Goal: Task Accomplishment & Management: Manage account settings

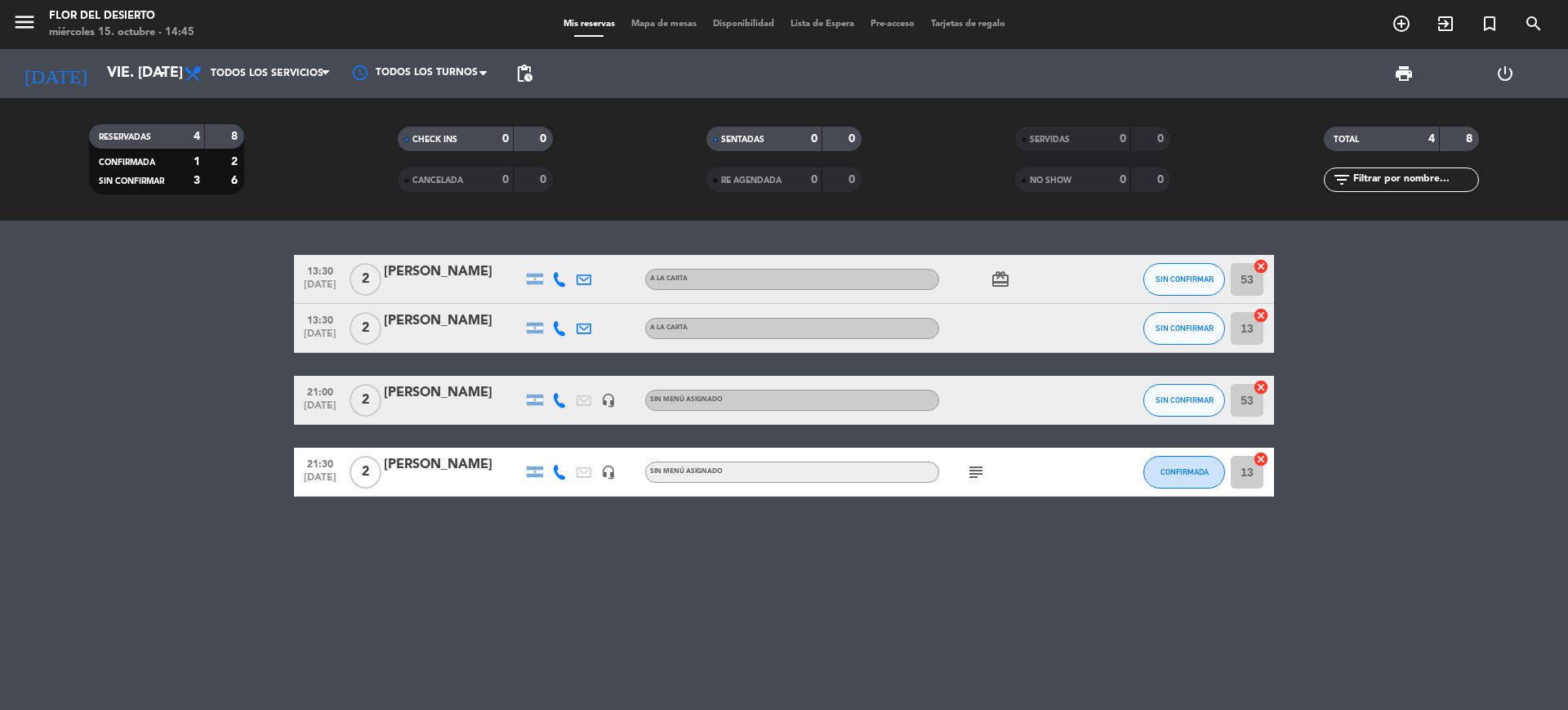
click at [398, 618] on div "13:30 [DATE] 2 [PERSON_NAME] A [PERSON_NAME] card_giftcard SIN CONFIRMAR 53 can…" at bounding box center [784, 465] width 1568 height 489
click at [159, 72] on icon "arrow_drop_down" at bounding box center [162, 73] width 20 height 20
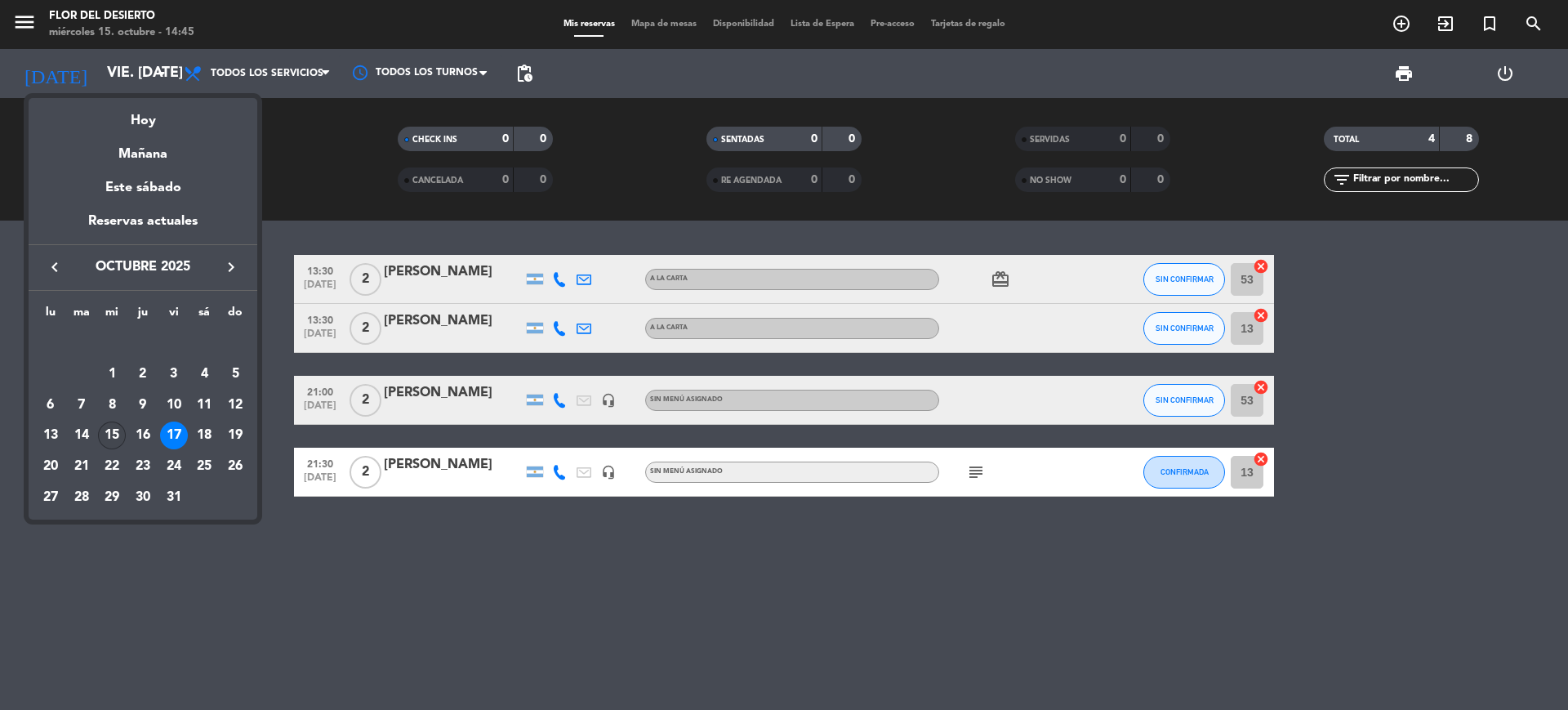
click at [109, 434] on div "15" at bounding box center [112, 436] width 28 height 28
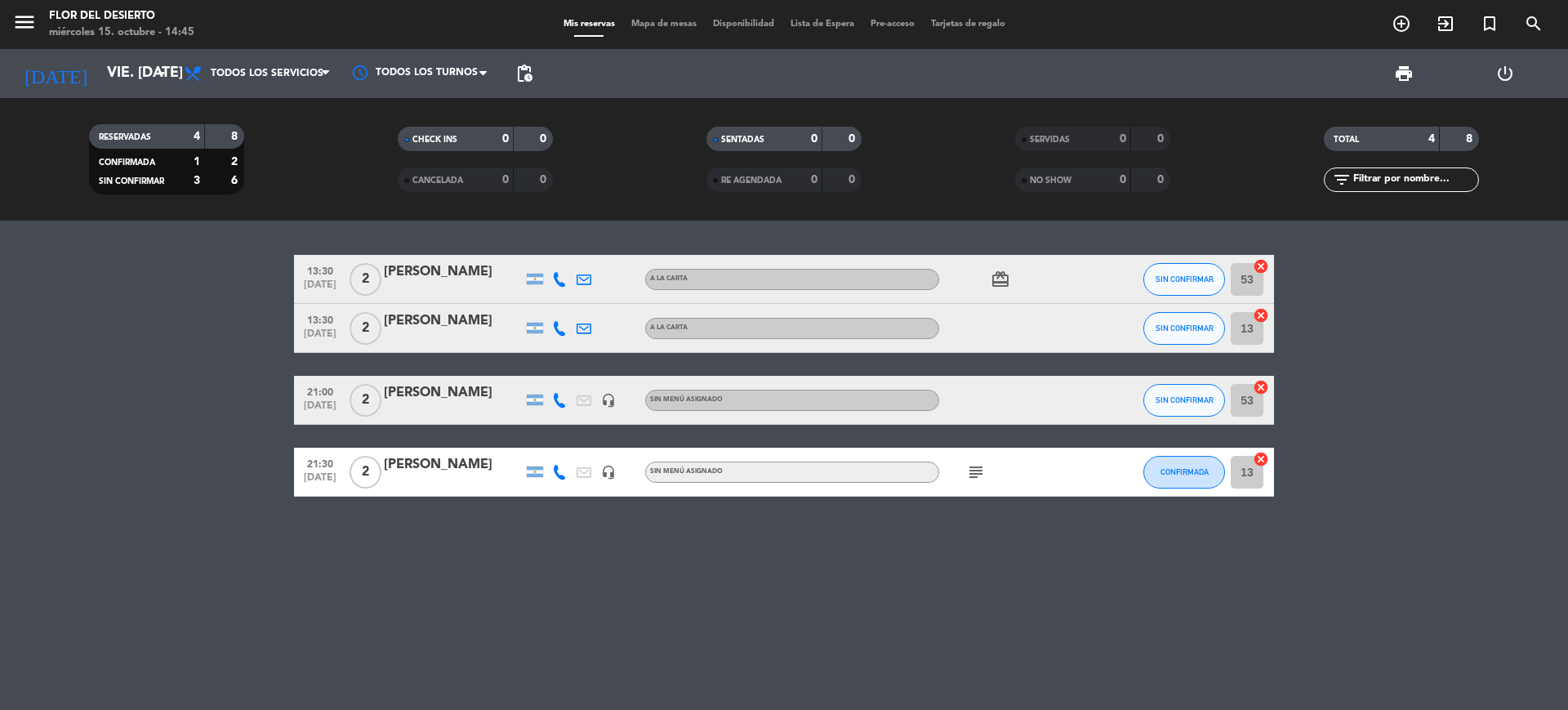
type input "mié. [DATE]"
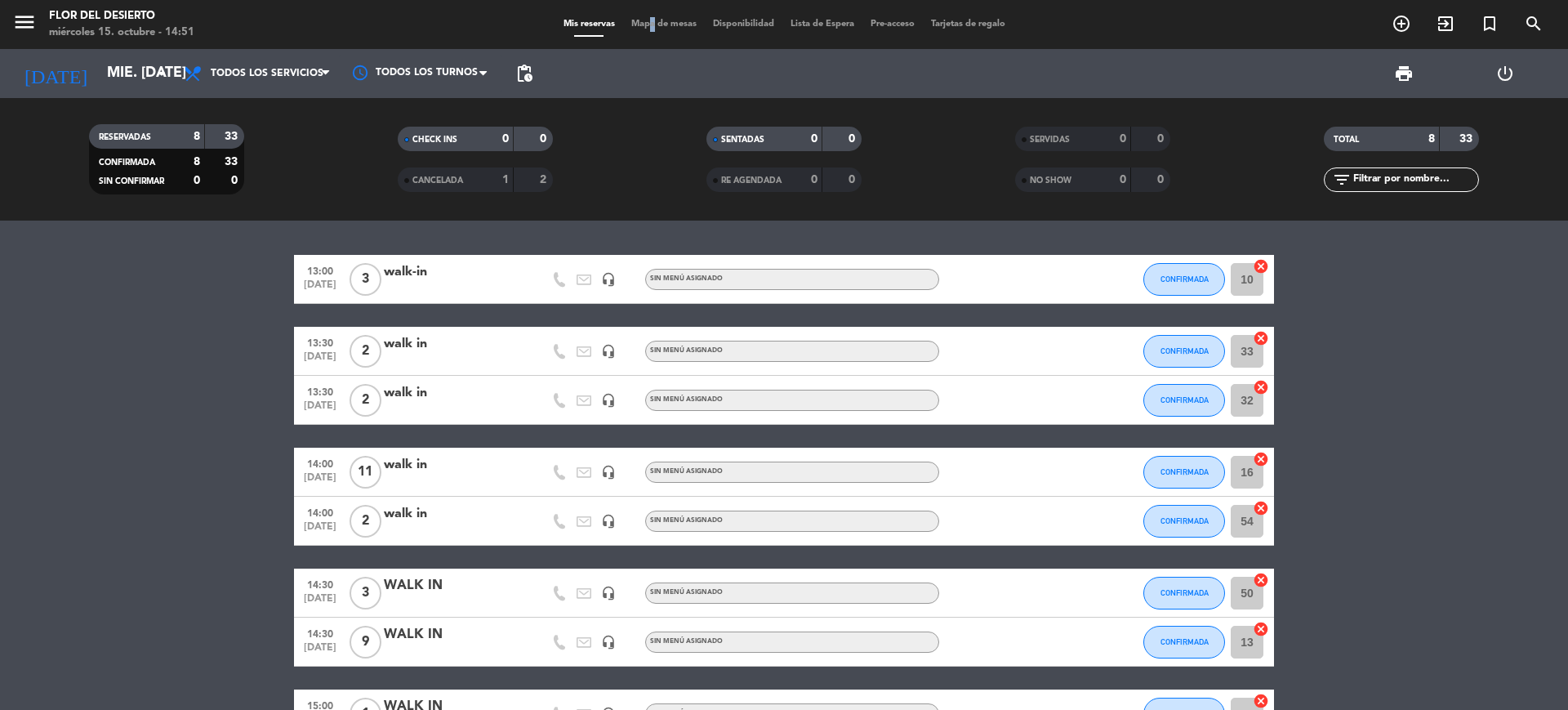
click at [639, 28] on span "Mapa de mesas" at bounding box center [663, 24] width 81 height 9
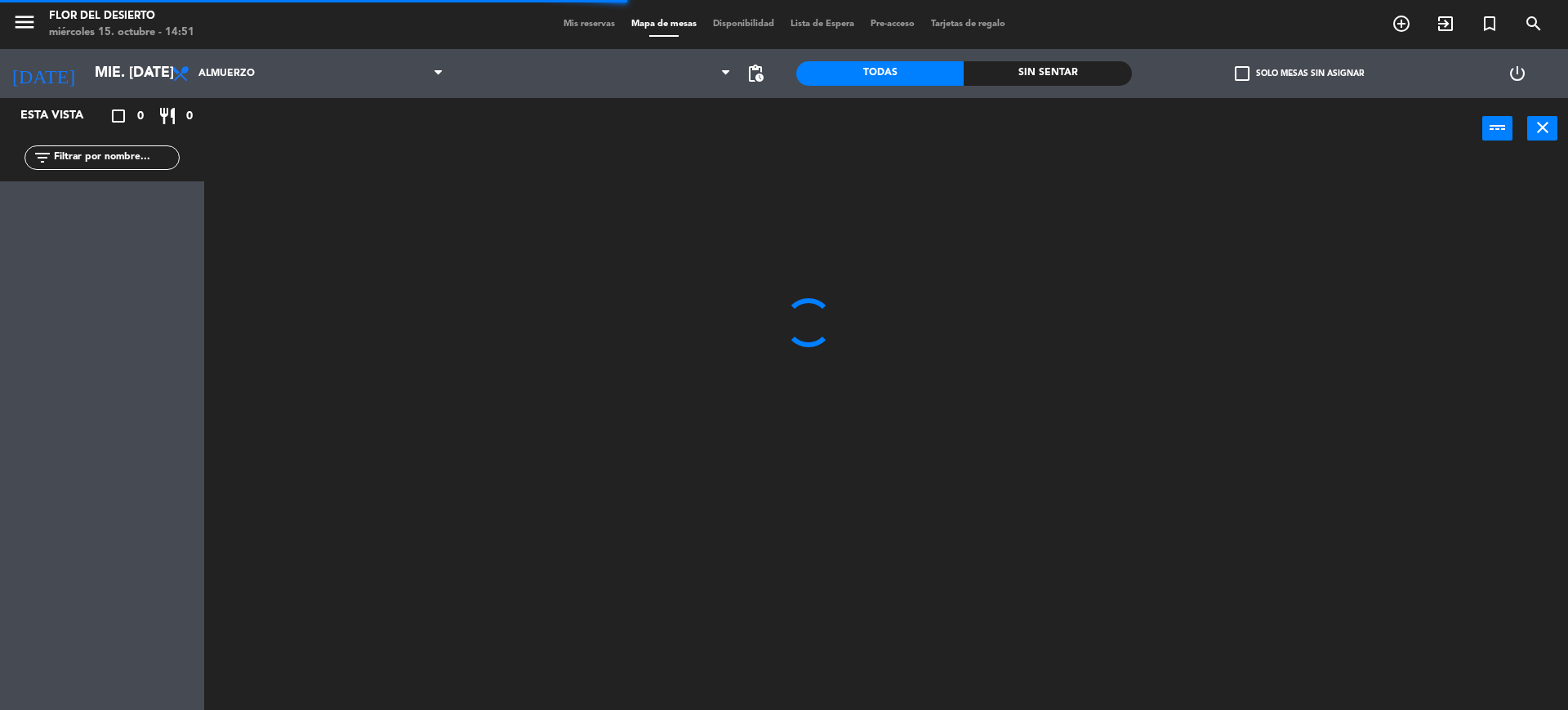
click at [586, 38] on div "menu [PERSON_NAME] DEL DESIERTO miércoles 15. octubre - 14:51 Mis reservas Mapa…" at bounding box center [784, 25] width 1568 height 49
click at [581, 20] on span "Mis reservas" at bounding box center [589, 24] width 67 height 9
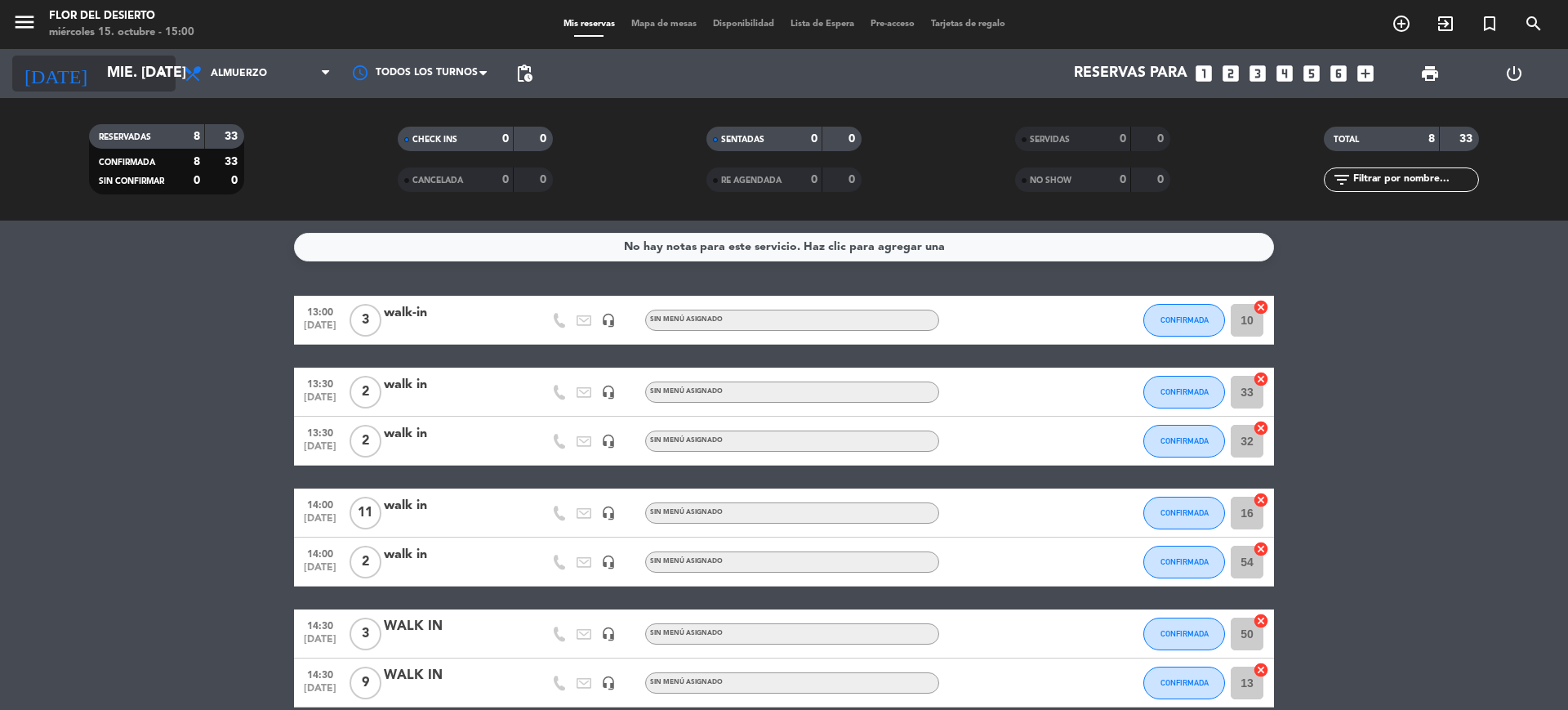
click at [161, 63] on icon "arrow_drop_down" at bounding box center [162, 73] width 20 height 20
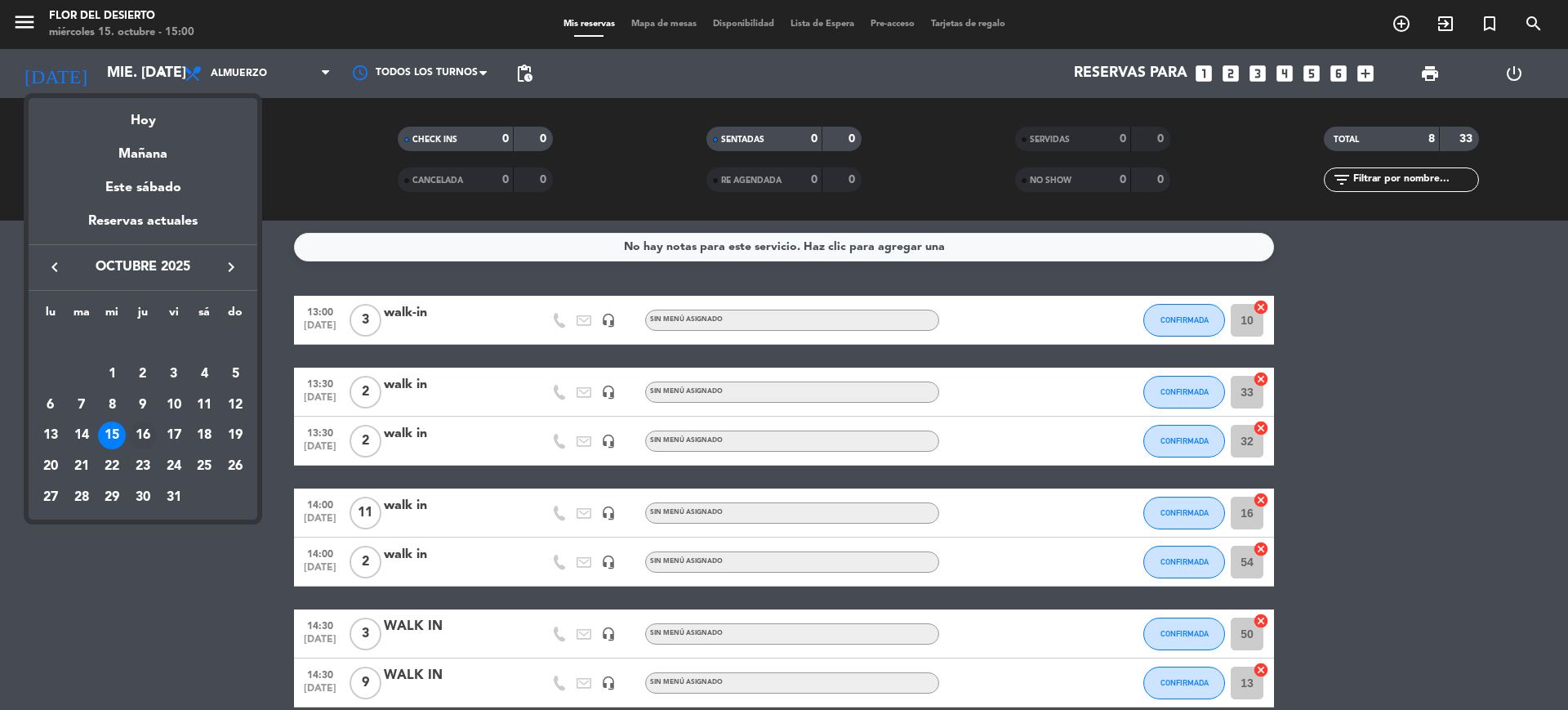
click at [143, 434] on div "16" at bounding box center [143, 436] width 28 height 28
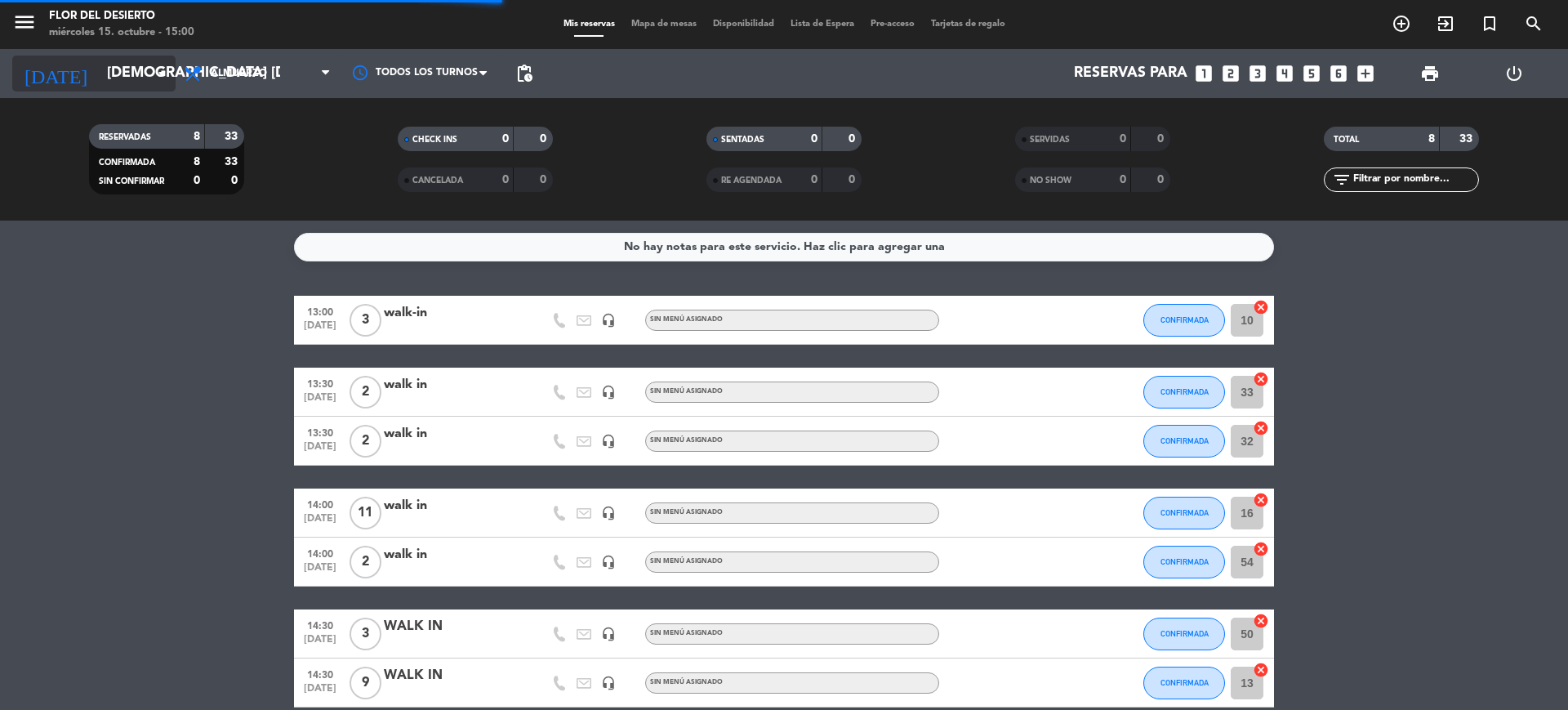
click at [142, 82] on input "[DEMOGRAPHIC_DATA] [DATE]" at bounding box center [193, 73] width 189 height 33
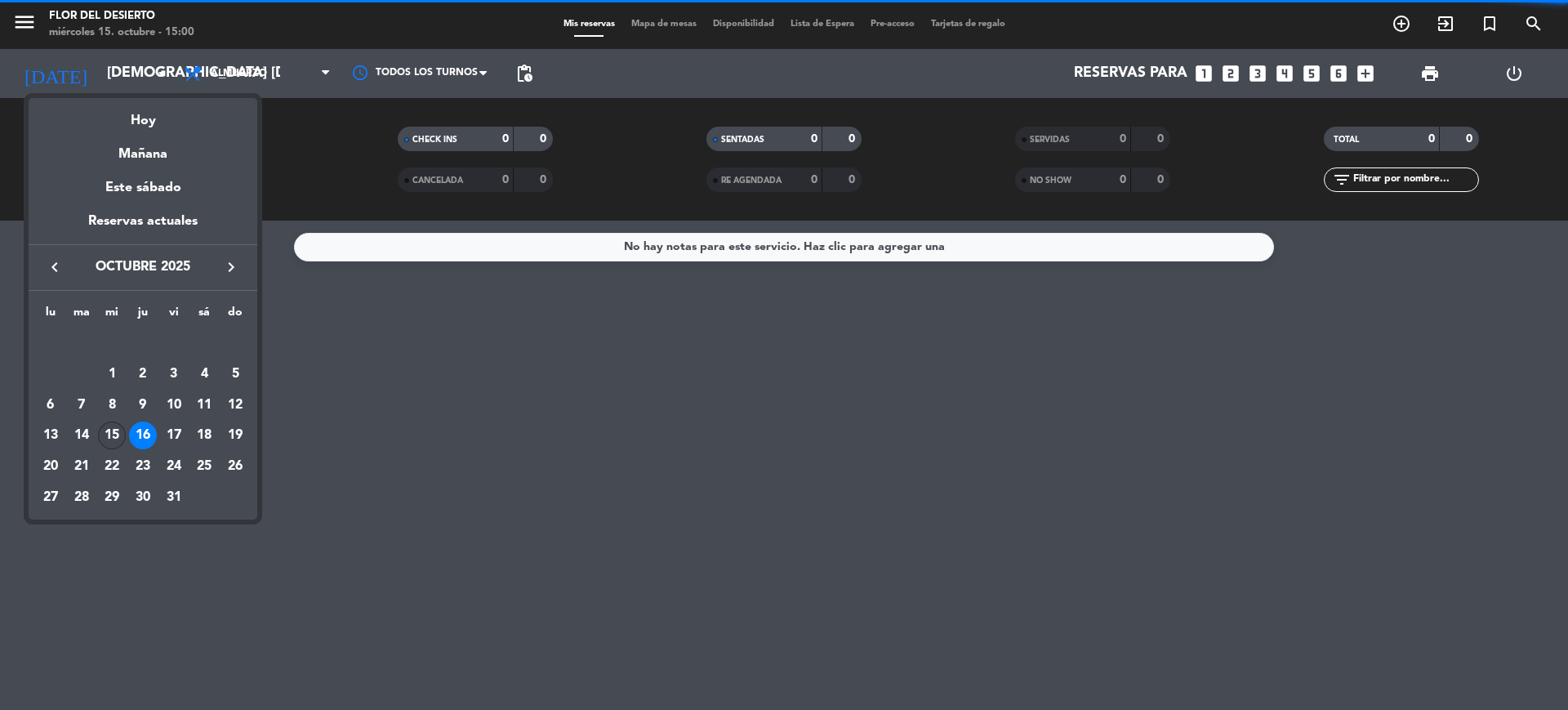
click at [117, 444] on div "15" at bounding box center [112, 436] width 28 height 28
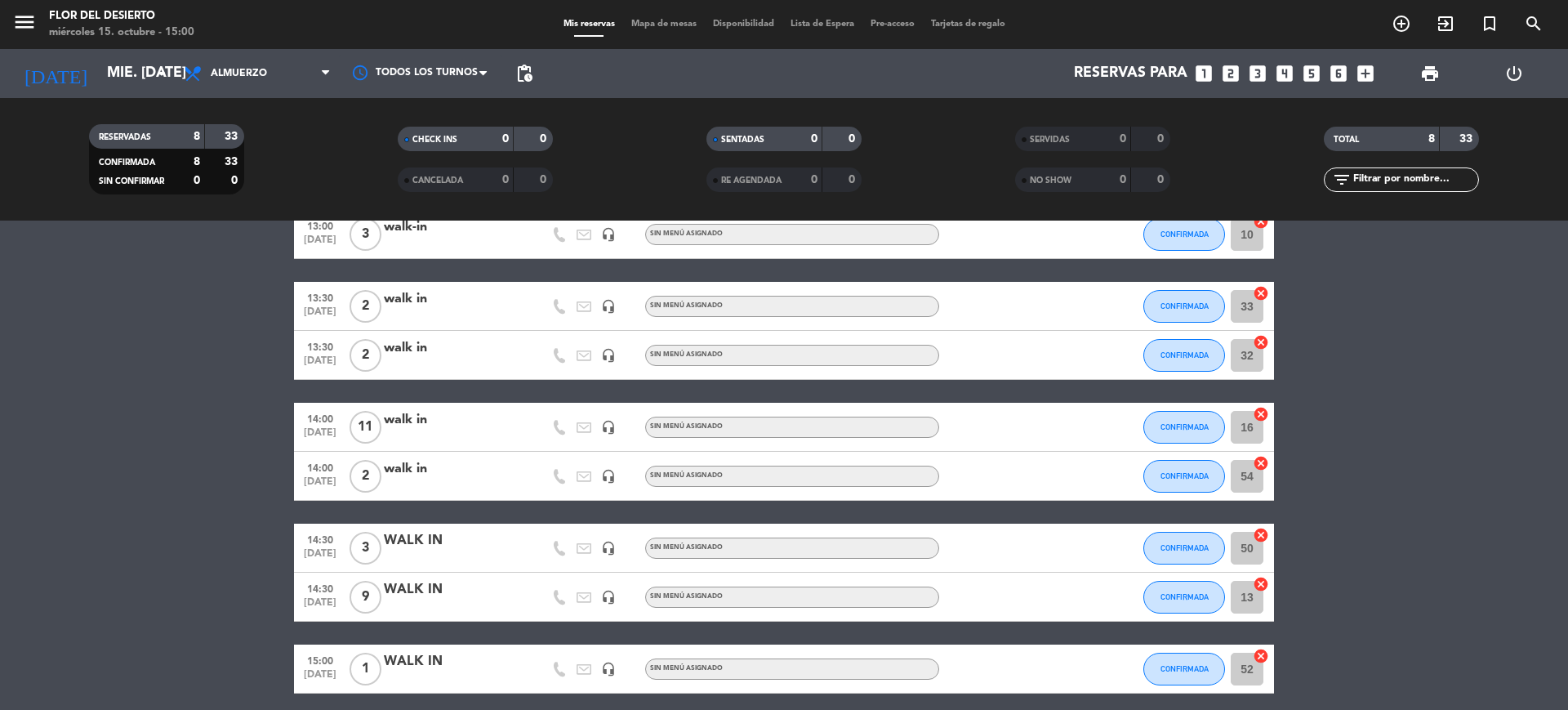
scroll to position [152, 0]
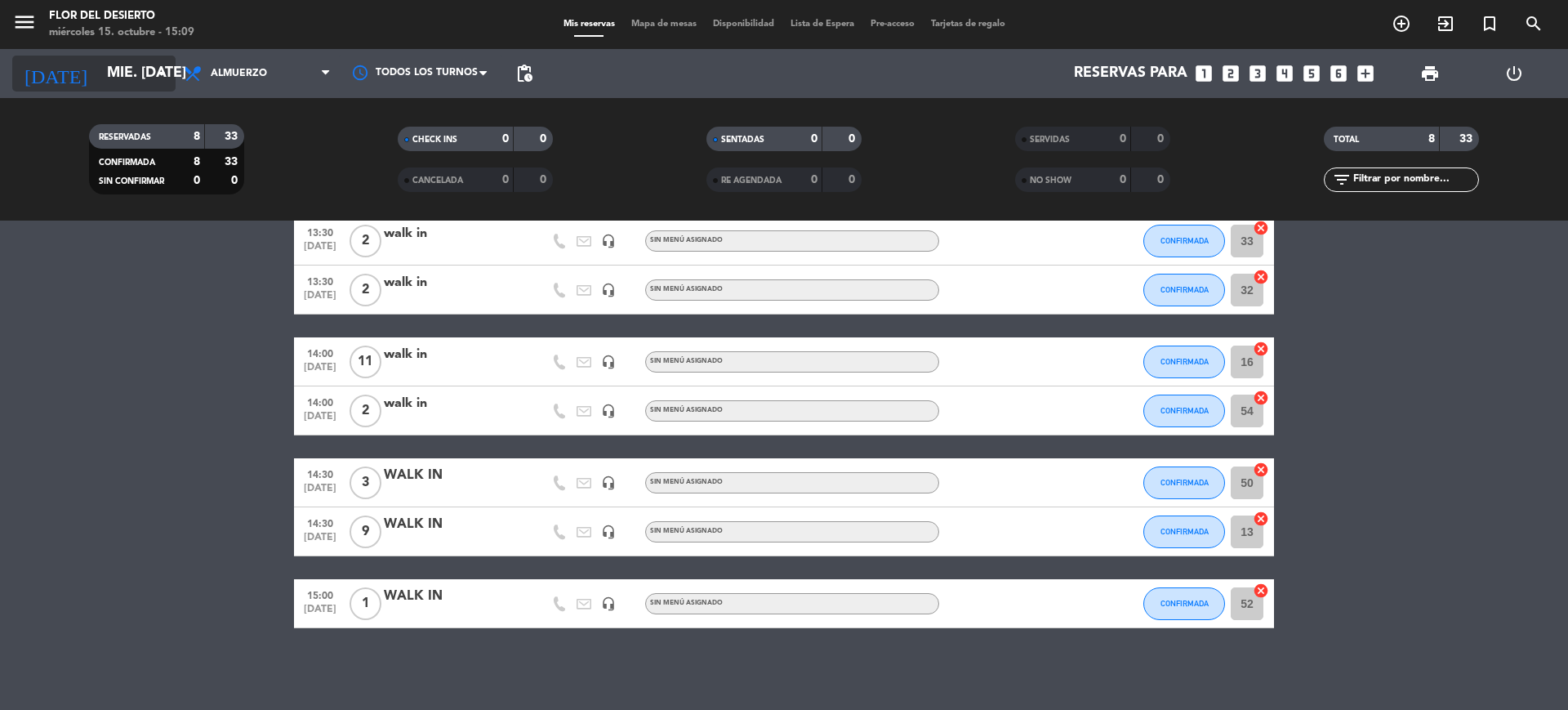
click at [150, 65] on input "mié. [DATE]" at bounding box center [193, 73] width 189 height 33
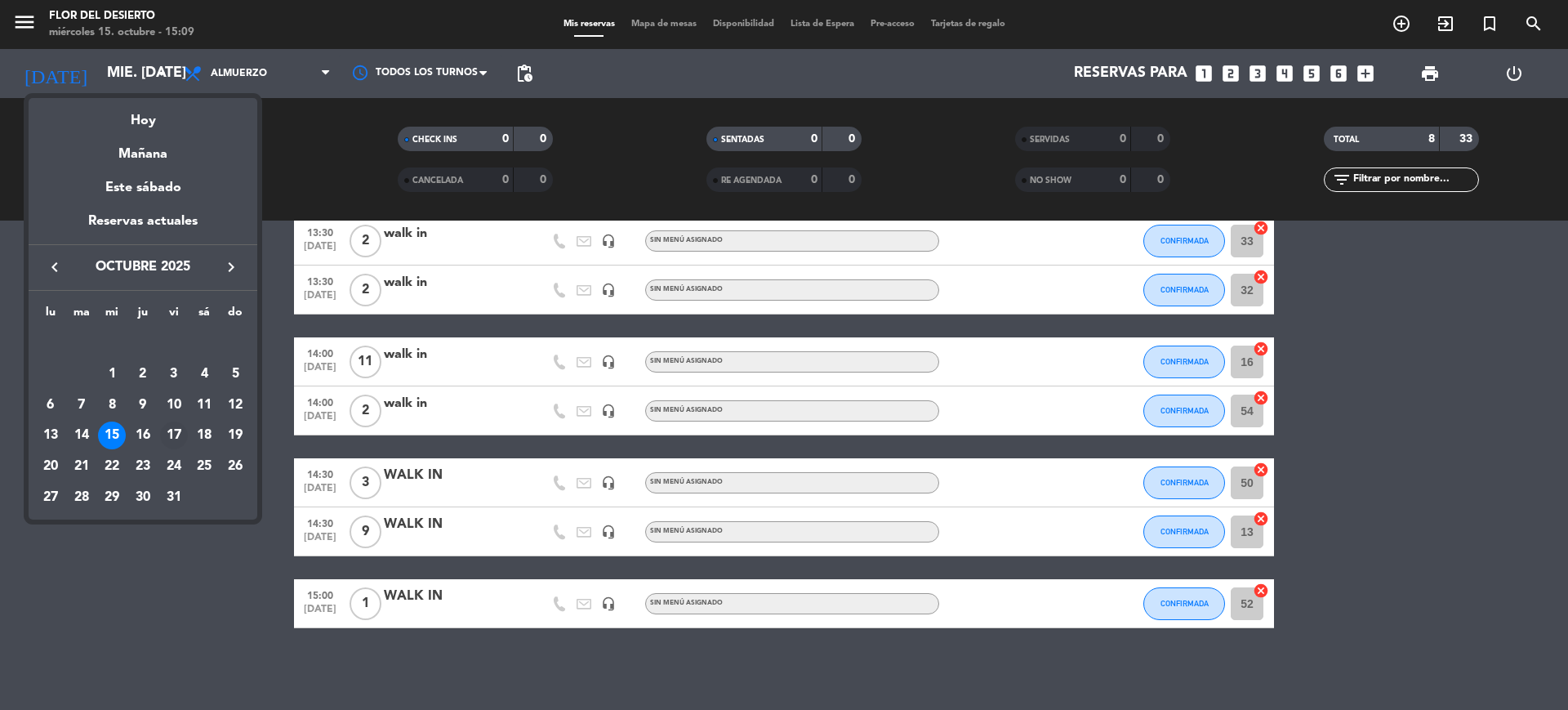
click at [169, 436] on div "17" at bounding box center [174, 436] width 28 height 28
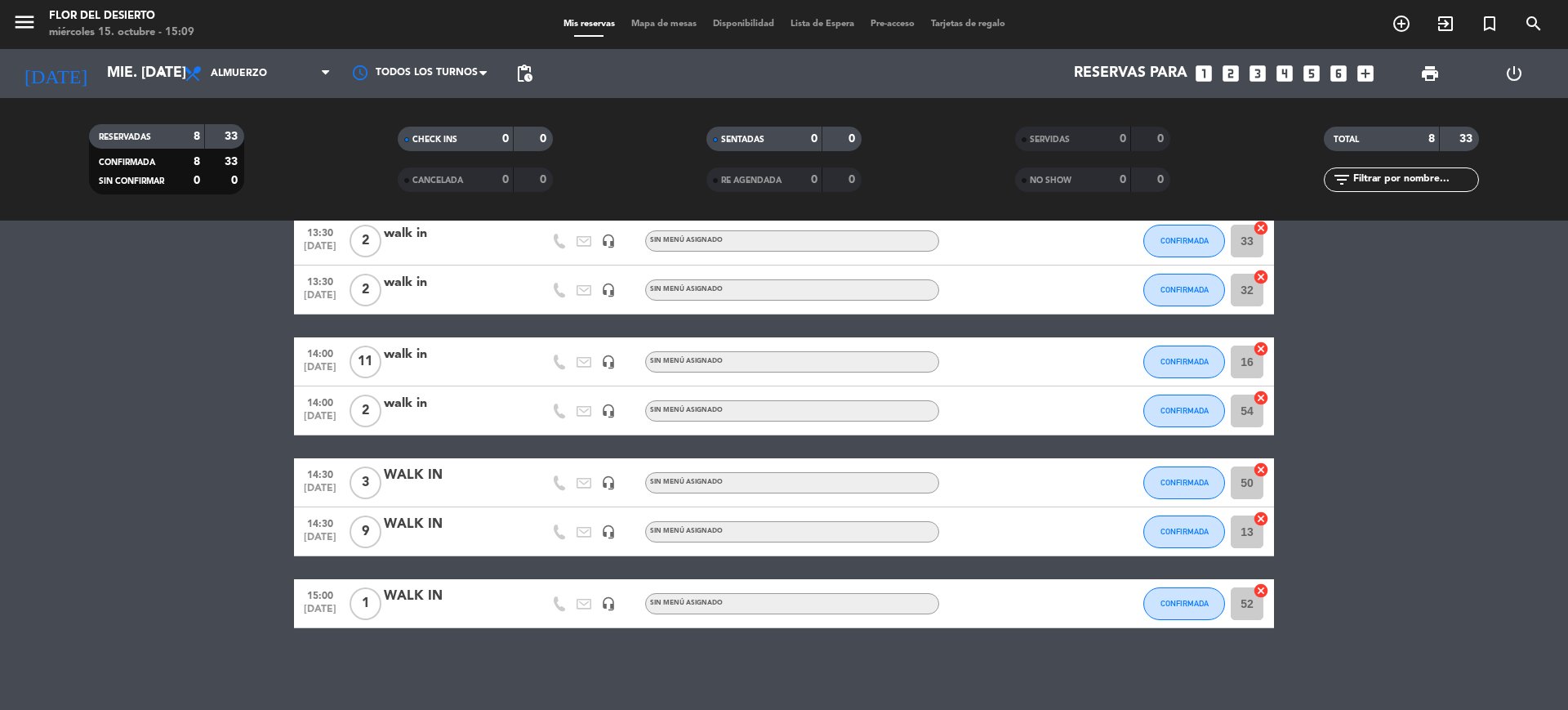
type input "vie. [DATE]"
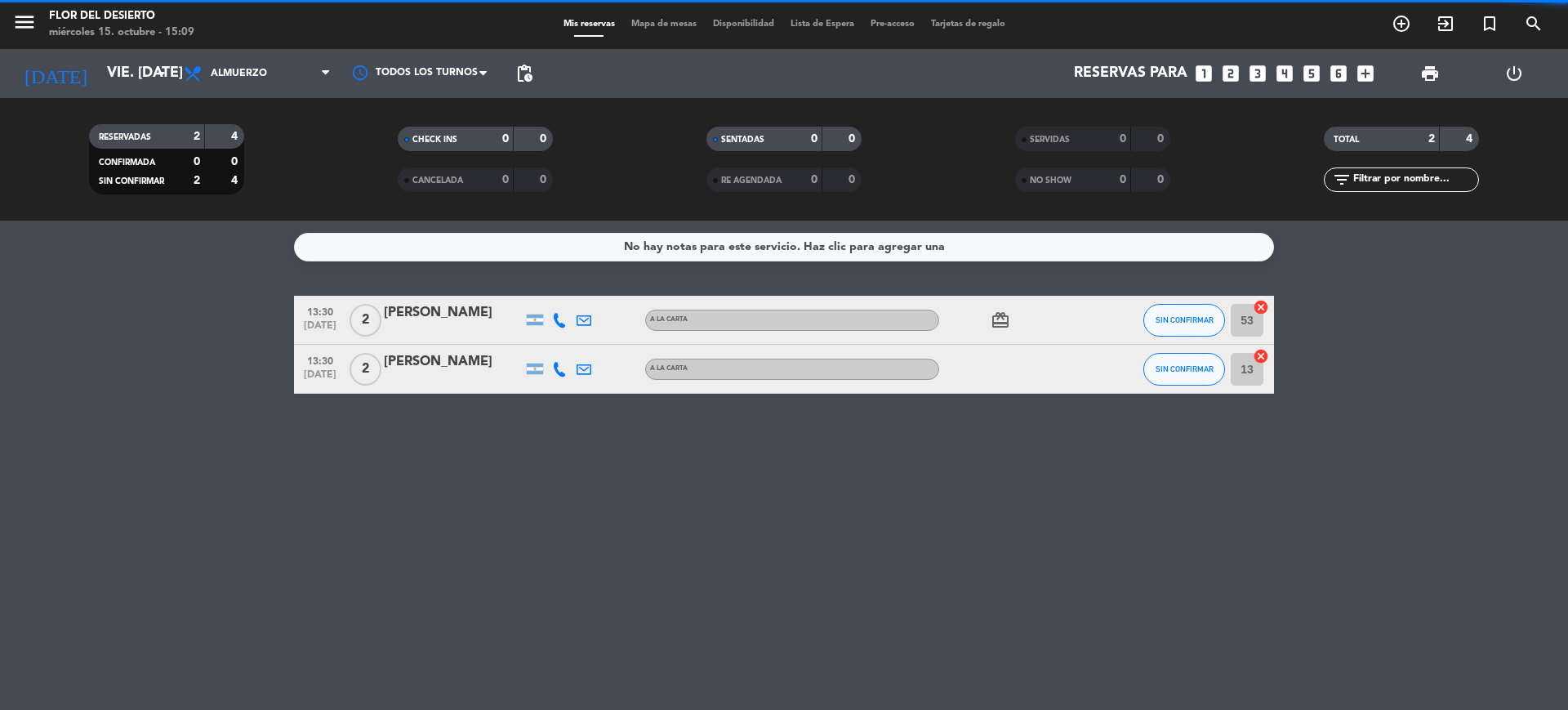
scroll to position [0, 0]
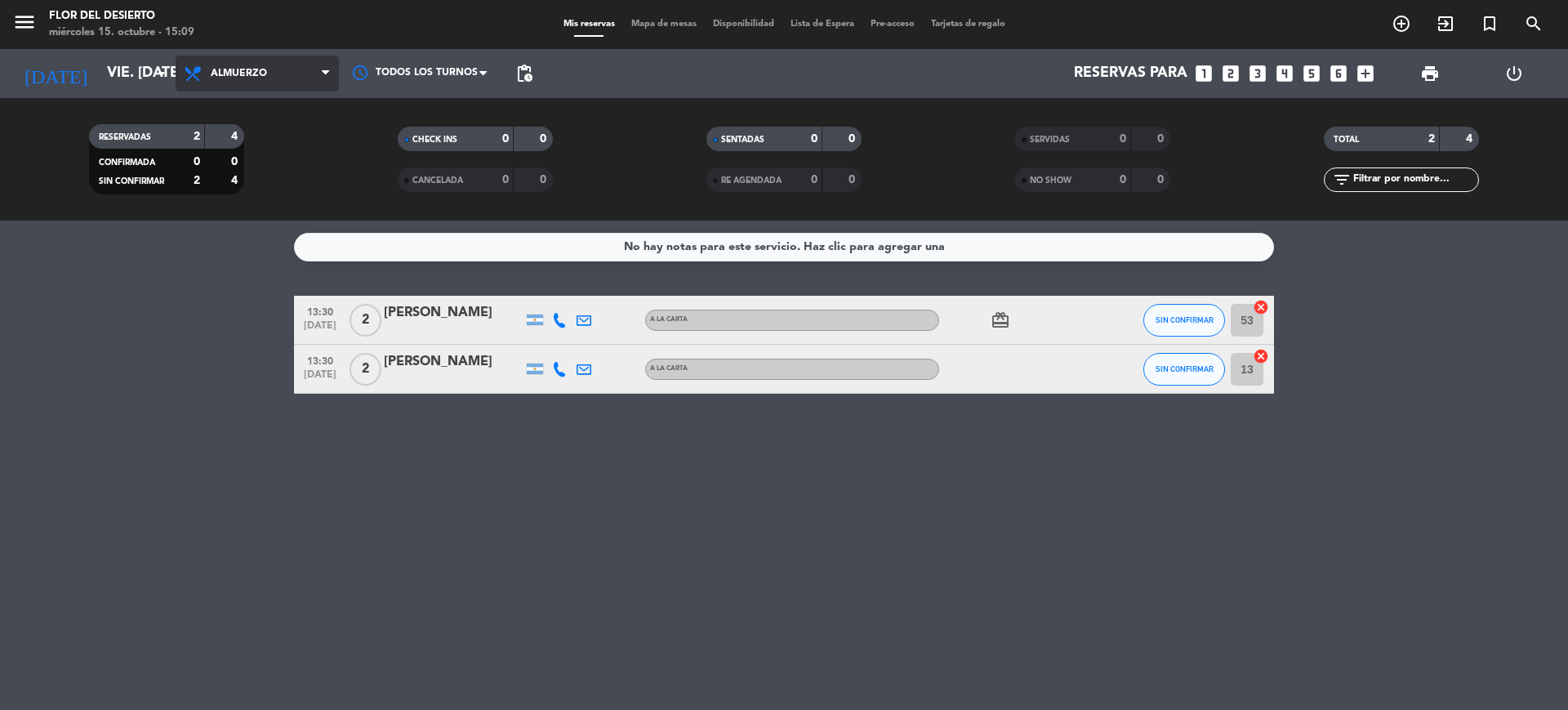
click at [226, 83] on span "Almuerzo" at bounding box center [257, 73] width 163 height 36
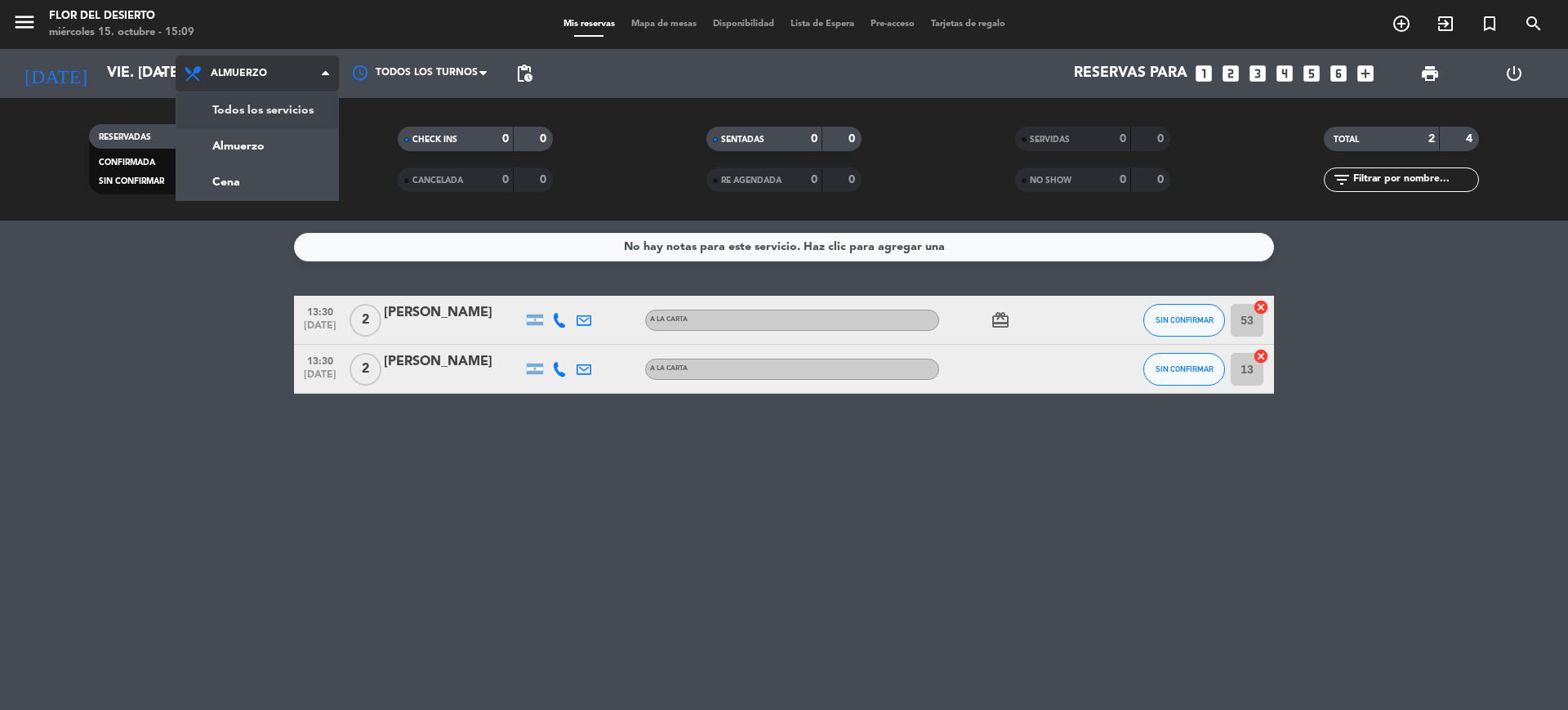
click at [248, 112] on div "menu [PERSON_NAME] DEL DESIERTO miércoles 15. octubre - 15:09 Mis reservas Mapa…" at bounding box center [784, 110] width 1568 height 221
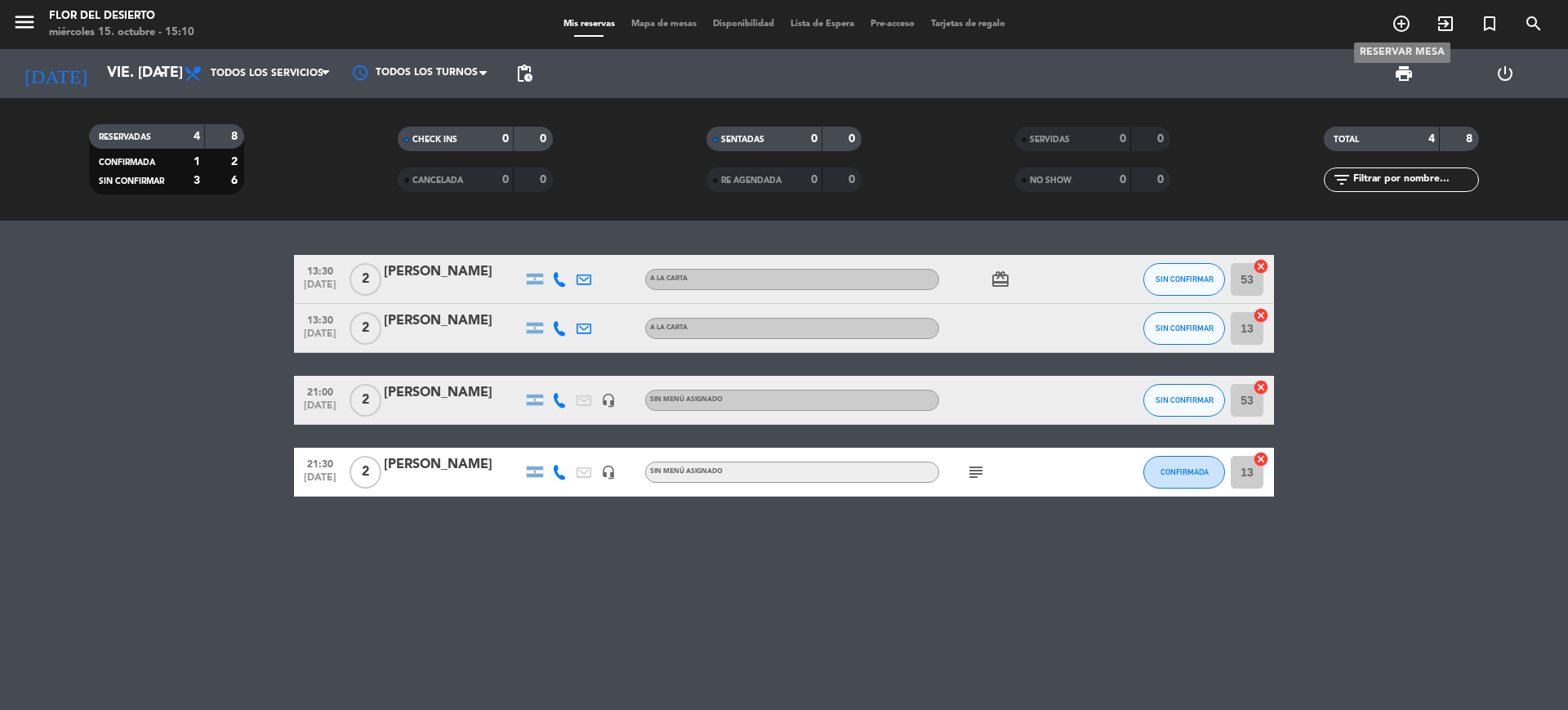
click at [1396, 30] on icon "add_circle_outline" at bounding box center [1401, 24] width 20 height 20
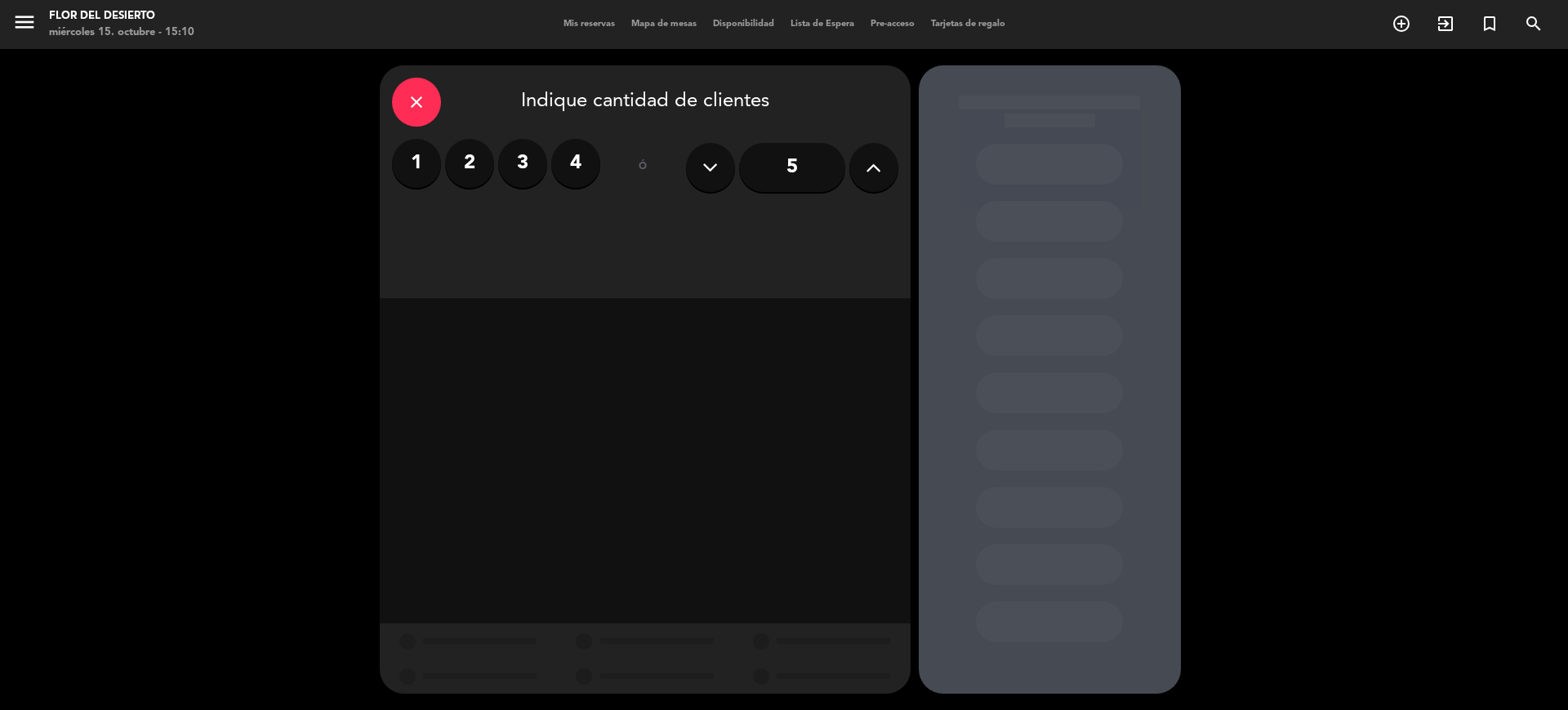
click at [870, 182] on button at bounding box center [874, 168] width 49 height 49
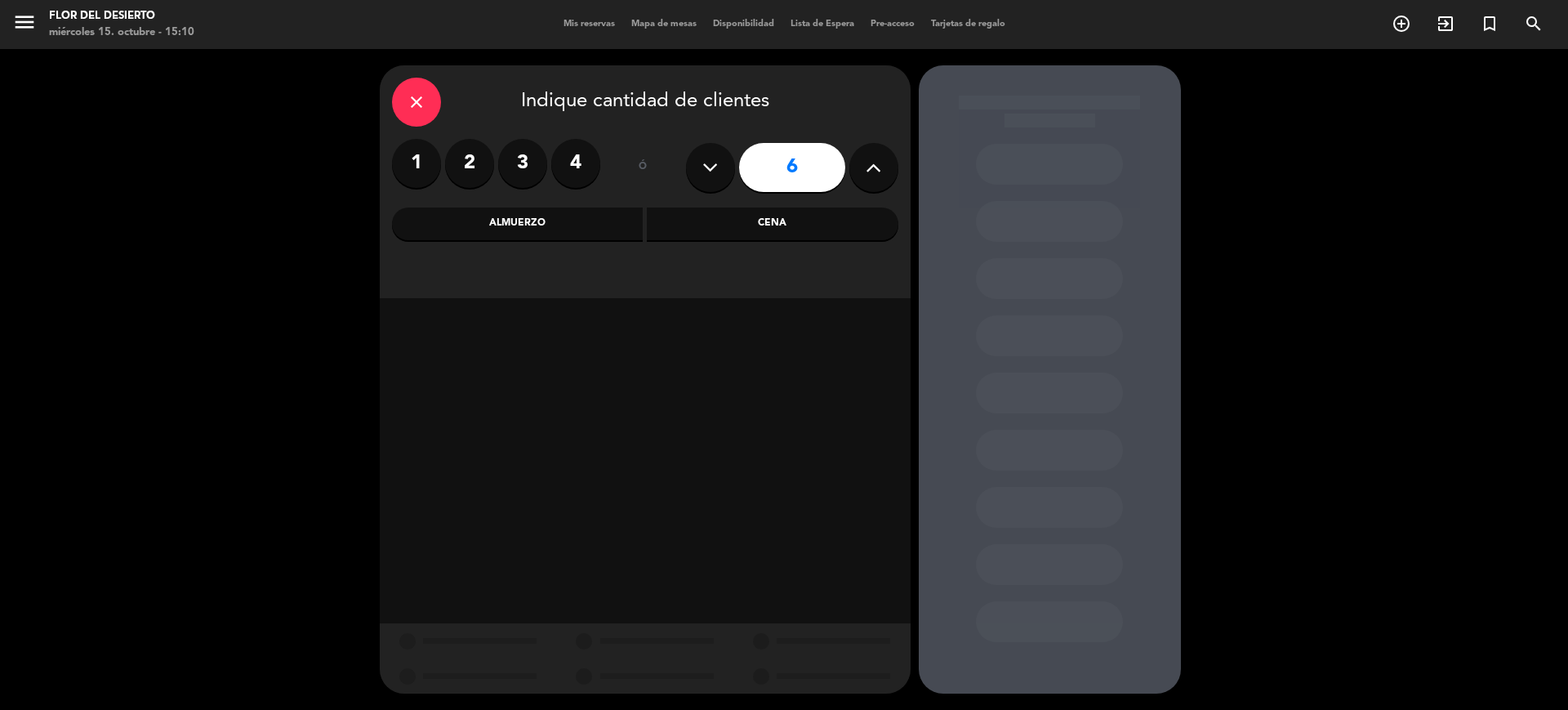
click at [870, 182] on button at bounding box center [874, 168] width 49 height 49
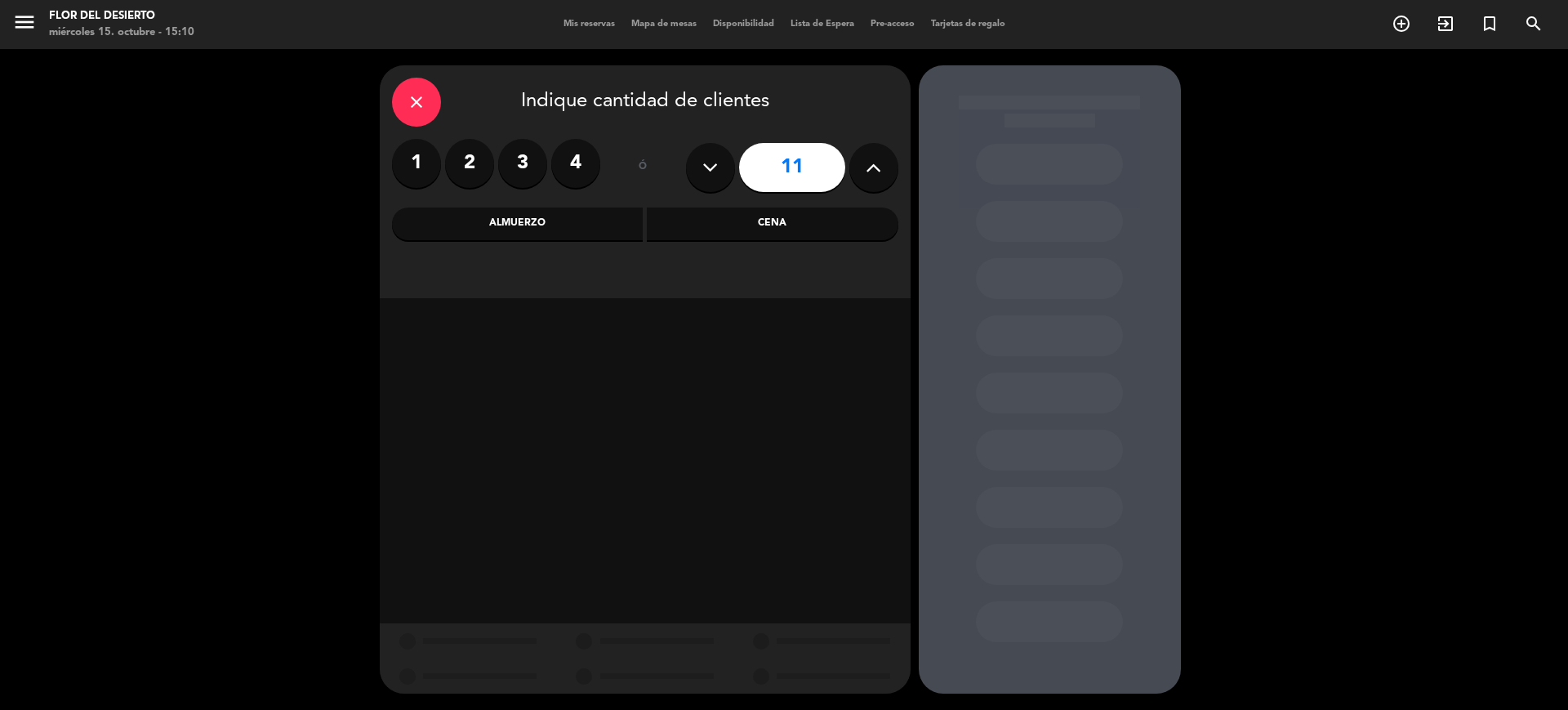
click at [870, 182] on button at bounding box center [874, 168] width 49 height 49
type input "12"
click at [603, 229] on div "Almuerzo" at bounding box center [518, 224] width 252 height 33
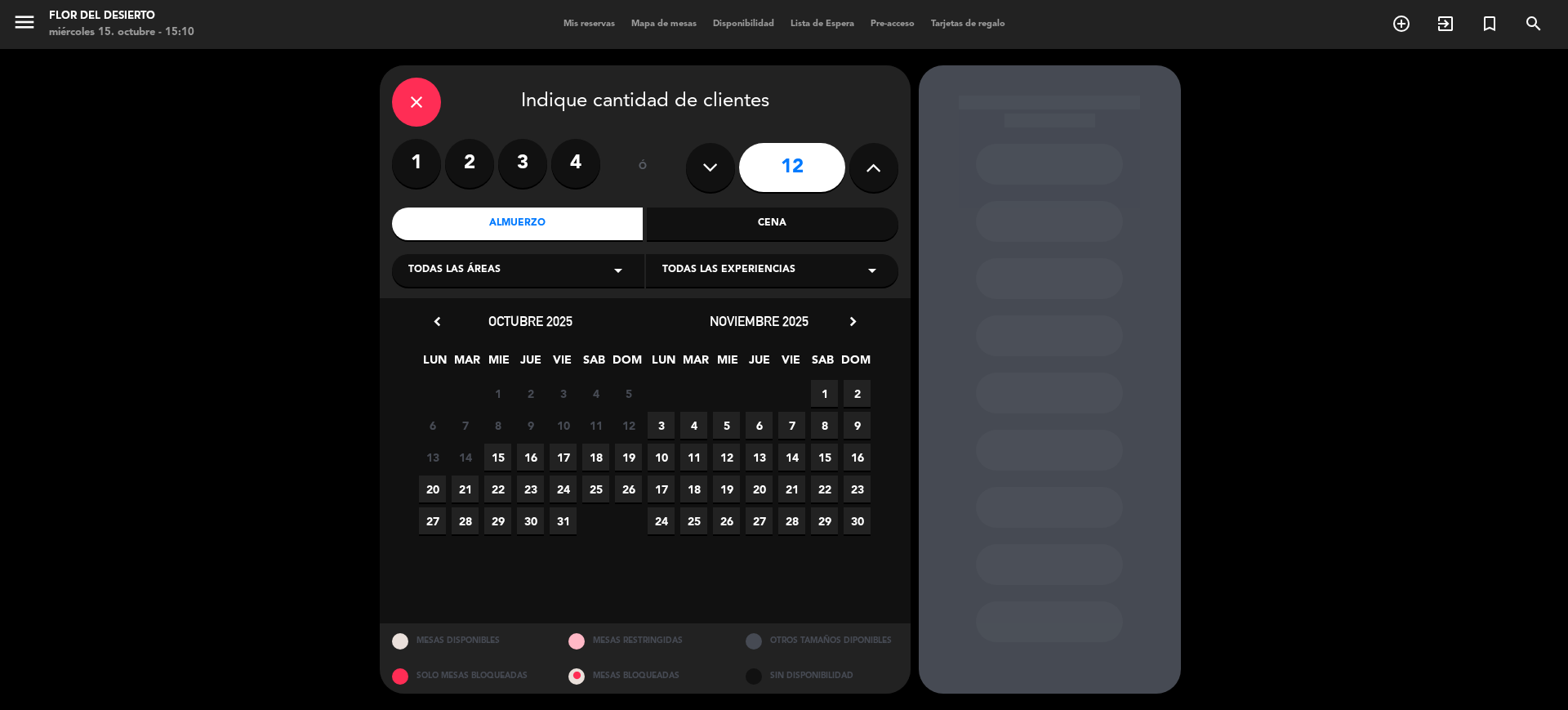
click at [561, 451] on span "17" at bounding box center [563, 457] width 27 height 27
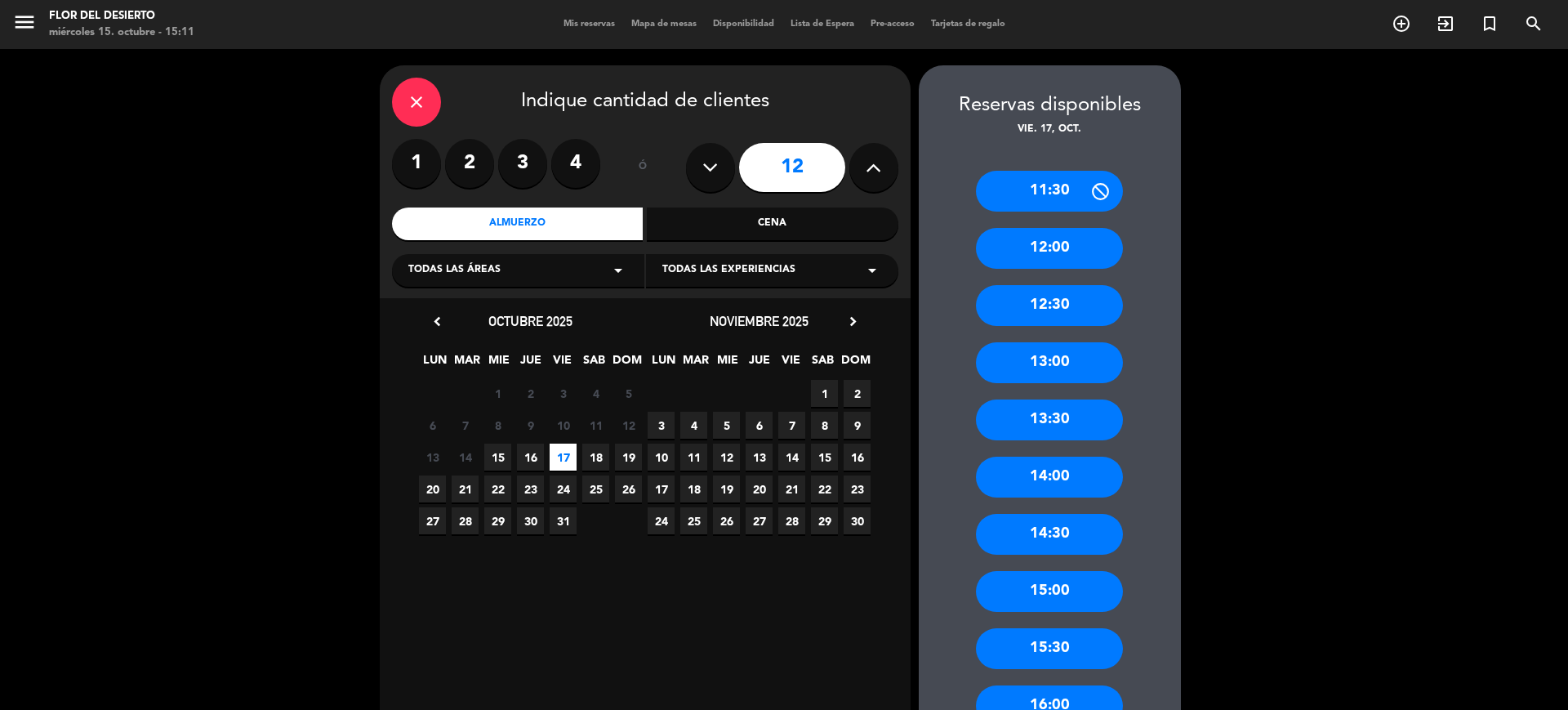
click at [1070, 382] on div "11:30 12:00 12:30 13:00 13:30 14:00 14:30 15:00 15:30 16:00 16:30 17:00 17:30 1…" at bounding box center [1049, 583] width 262 height 890
click at [1067, 367] on div "13:00" at bounding box center [1049, 363] width 147 height 41
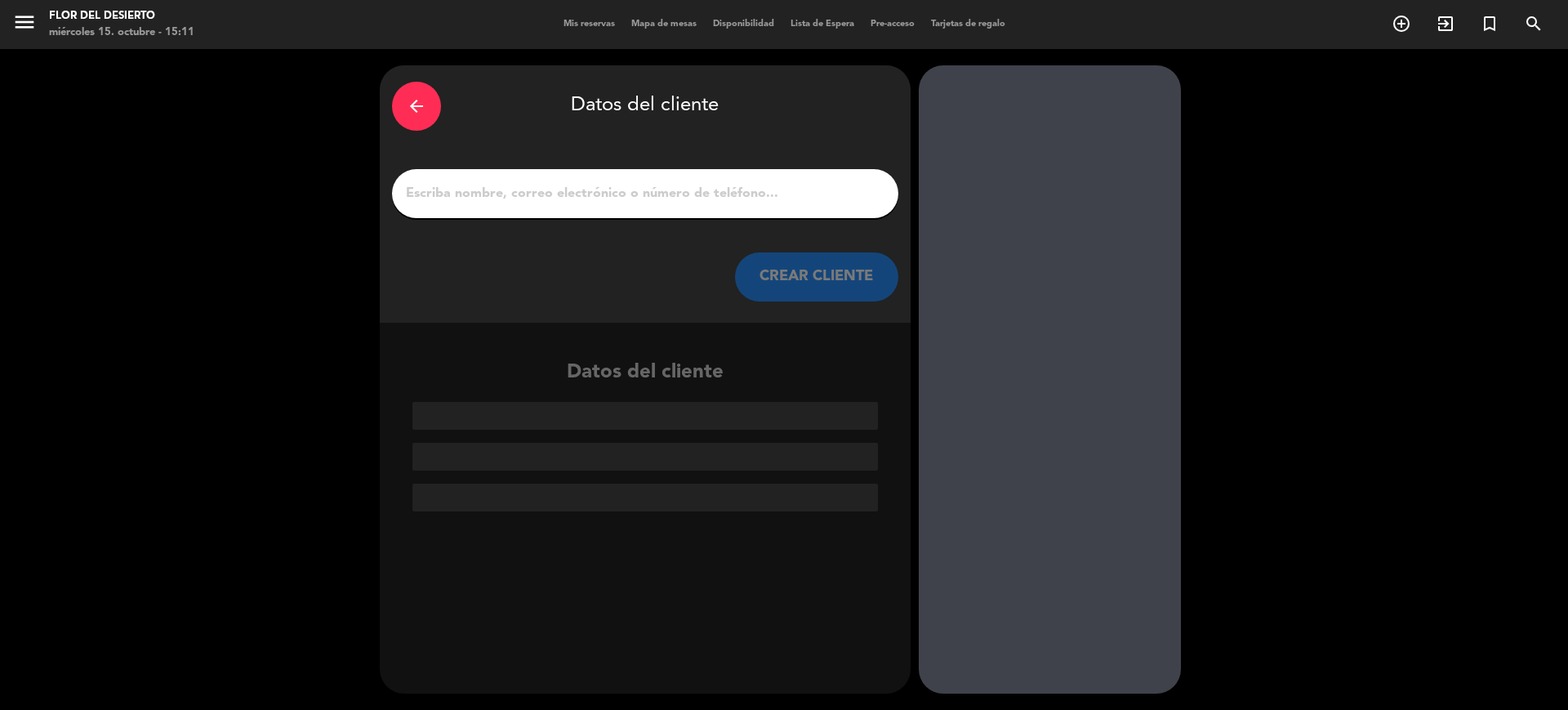
click at [718, 196] on input "1" at bounding box center [644, 194] width 482 height 23
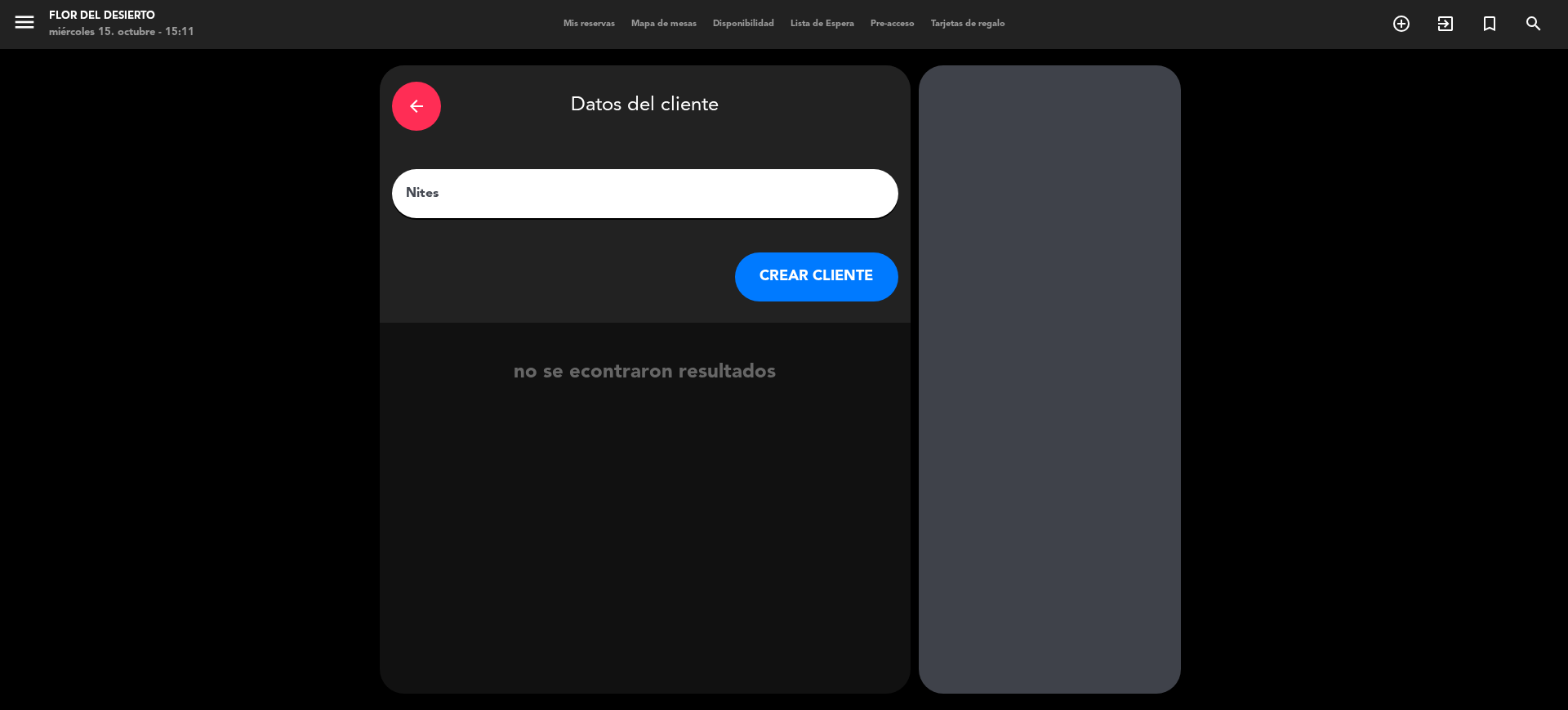
type input "Nites"
click at [415, 124] on div "arrow_back" at bounding box center [416, 106] width 49 height 49
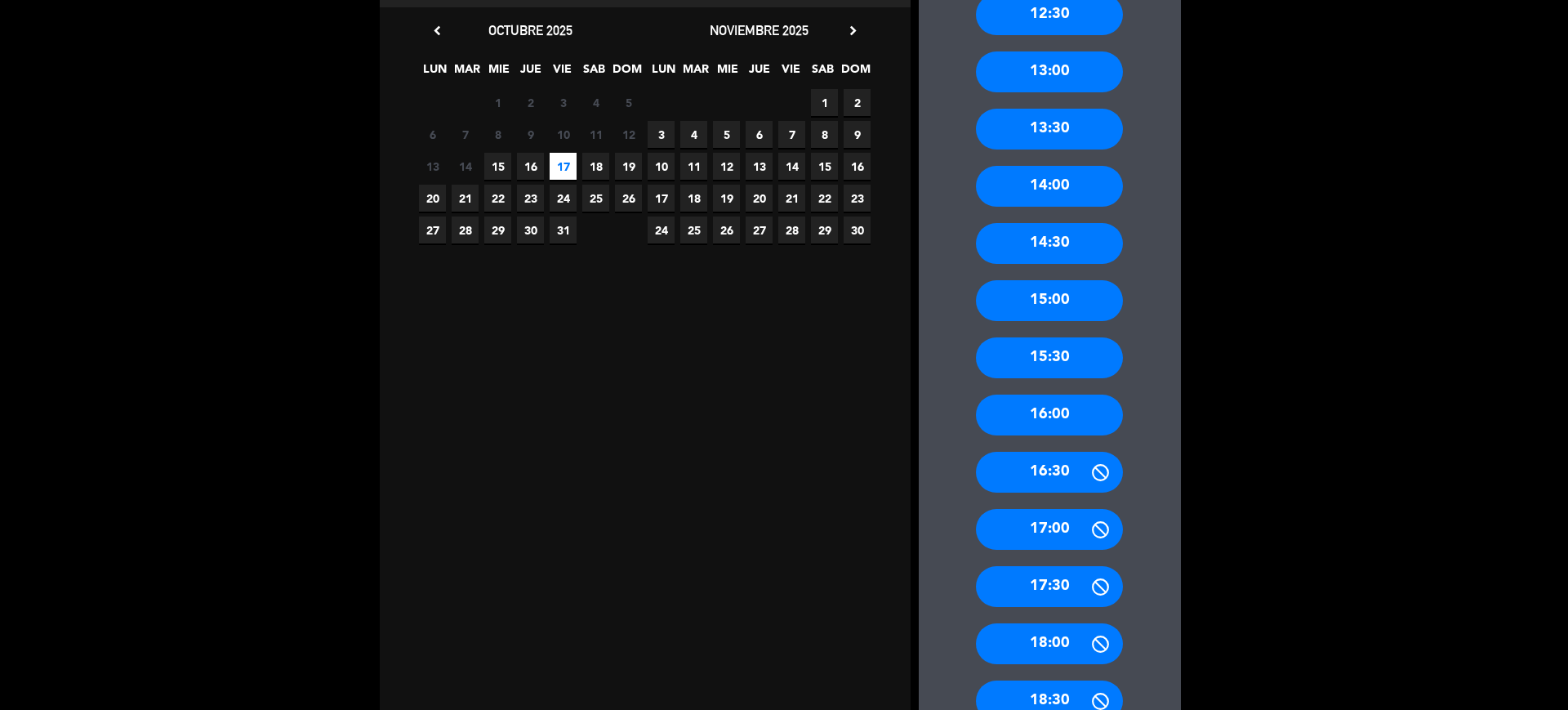
scroll to position [306, 0]
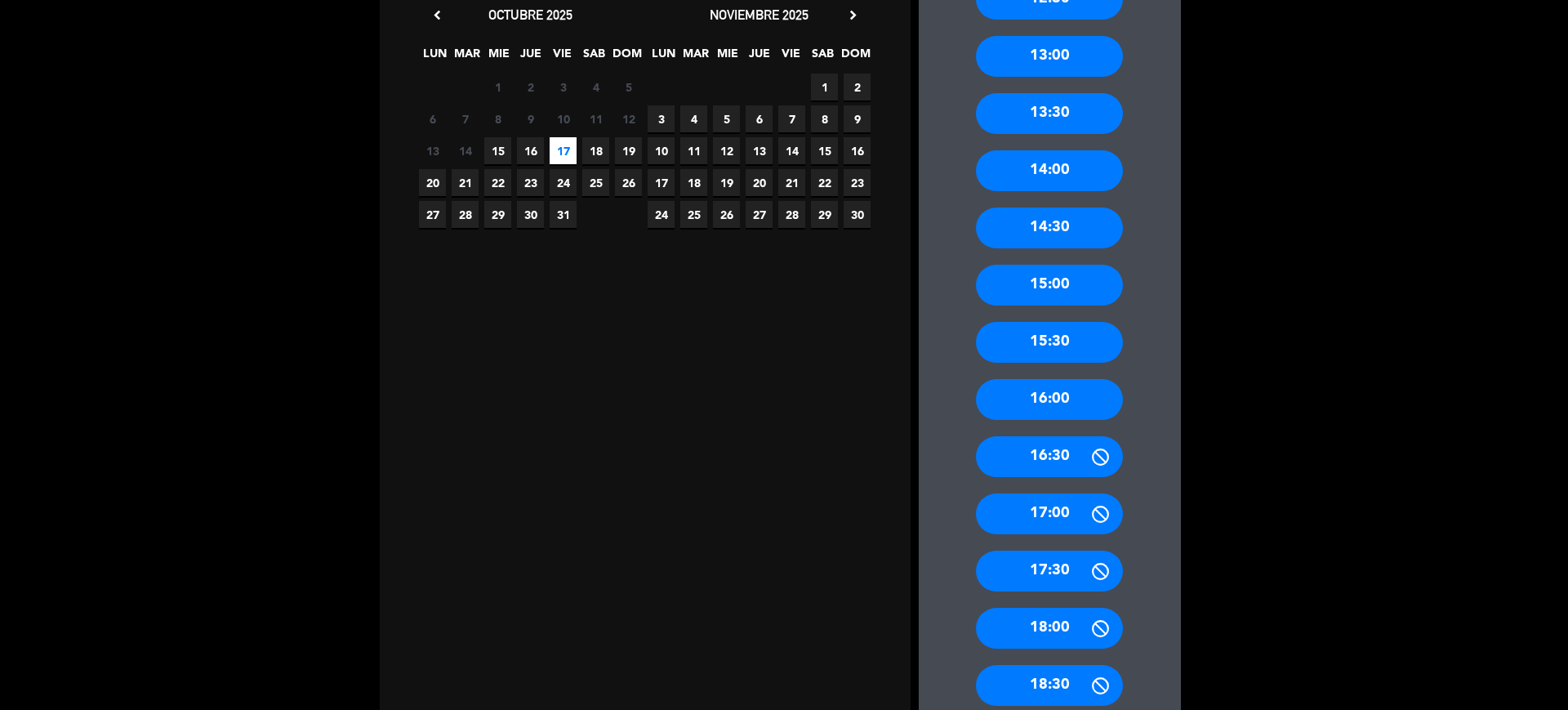
click at [1062, 336] on div "15:30" at bounding box center [1049, 343] width 147 height 41
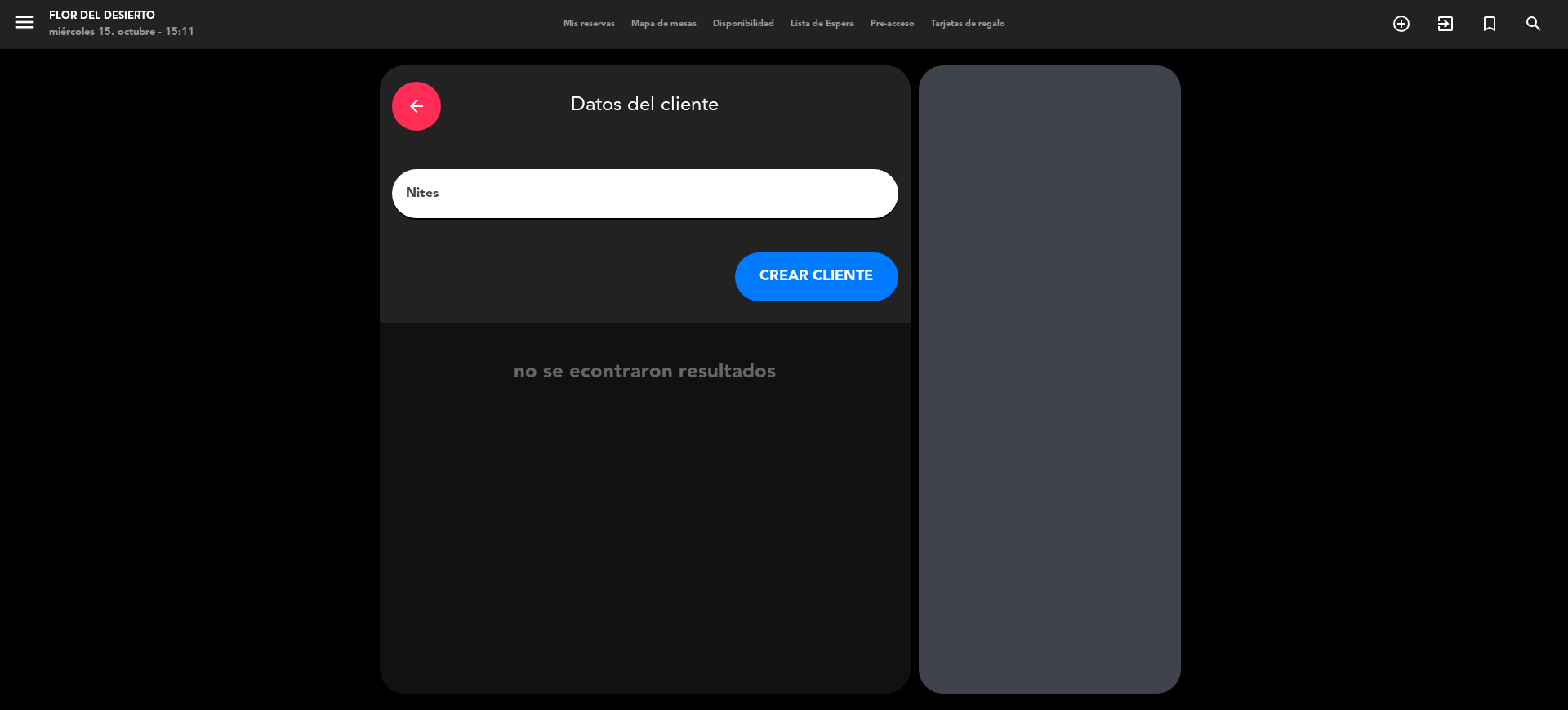
click at [749, 269] on button "CREAR CLIENTE" at bounding box center [817, 278] width 163 height 49
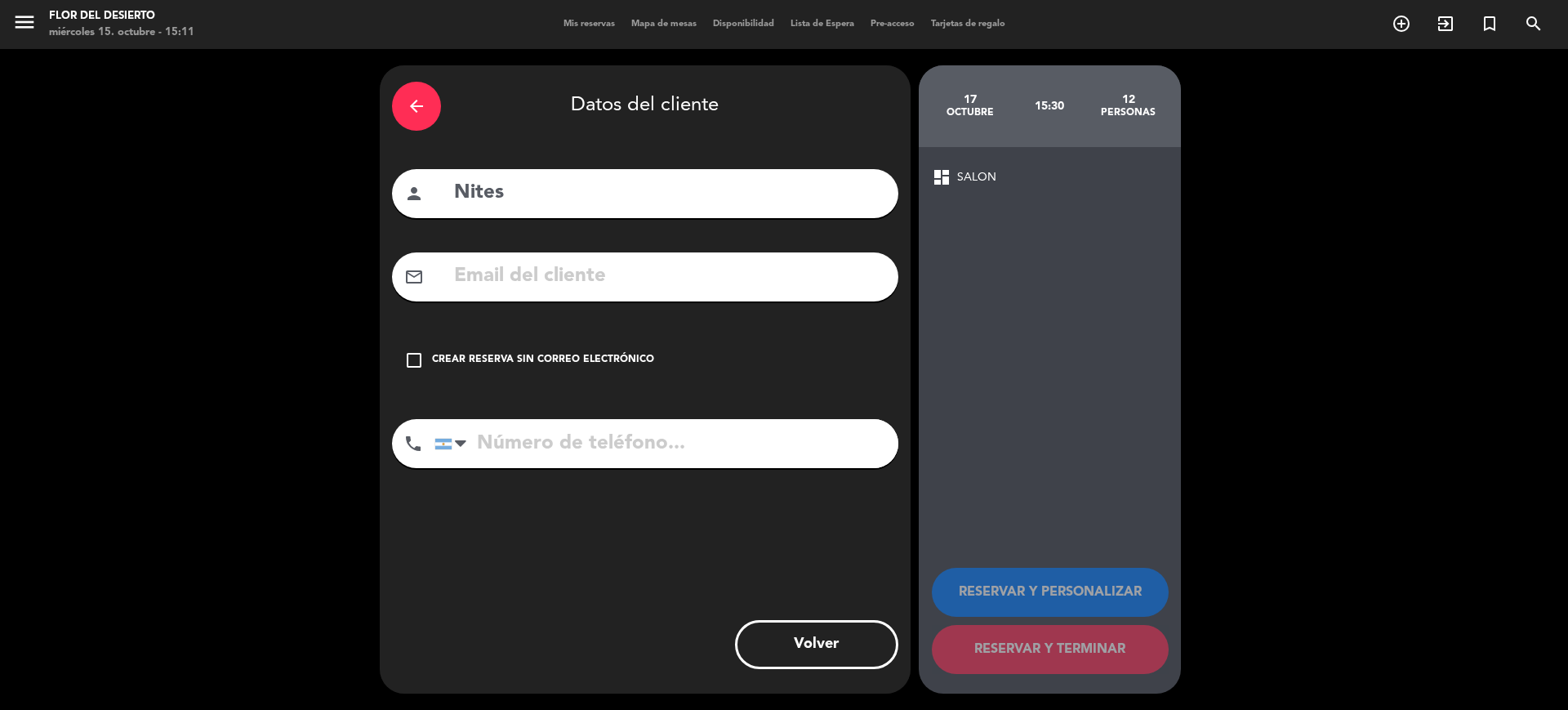
click at [583, 361] on div "Crear reserva sin correo electrónico" at bounding box center [543, 361] width 222 height 16
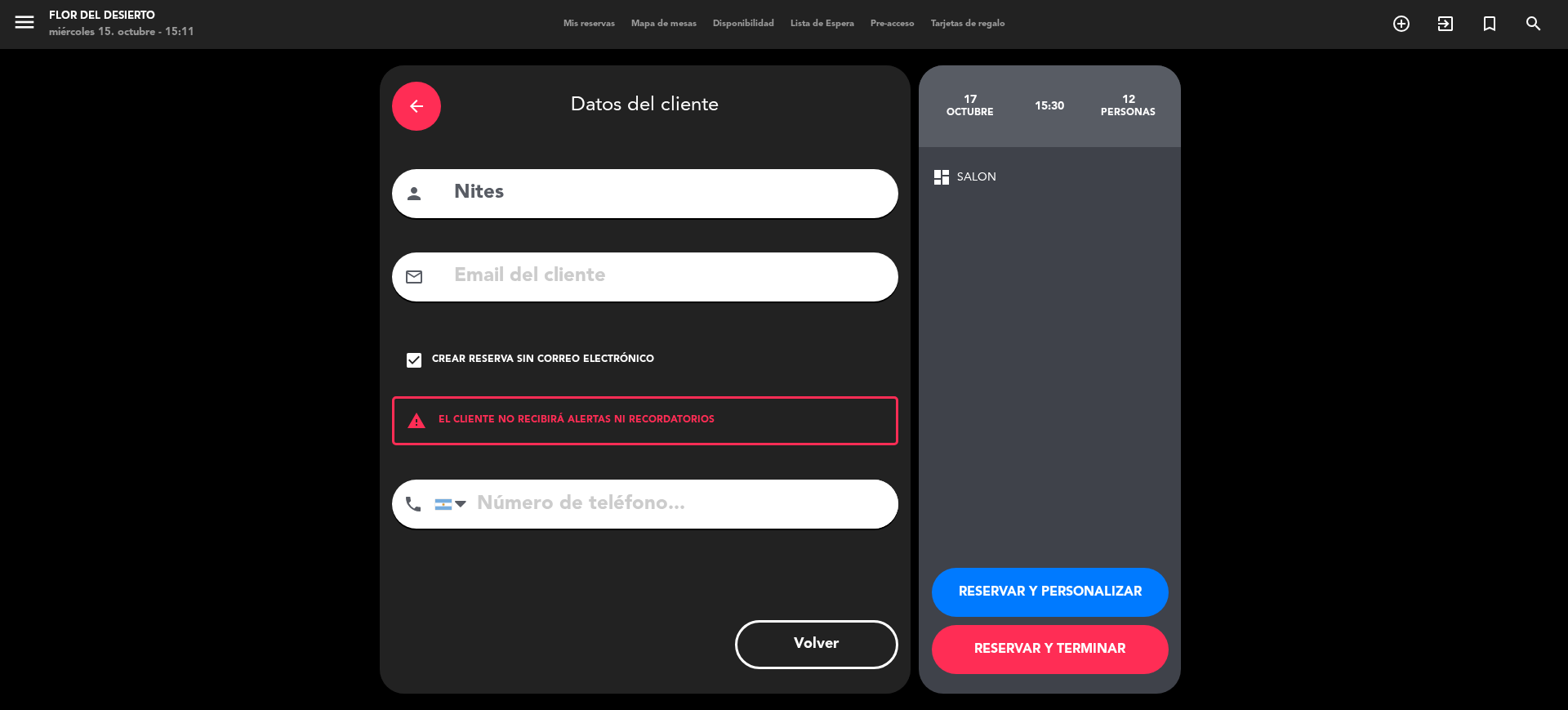
click at [532, 512] on input "tel" at bounding box center [666, 504] width 463 height 49
type input "2634555266"
click at [1036, 596] on button "RESERVAR Y PERSONALIZAR" at bounding box center [1050, 592] width 237 height 49
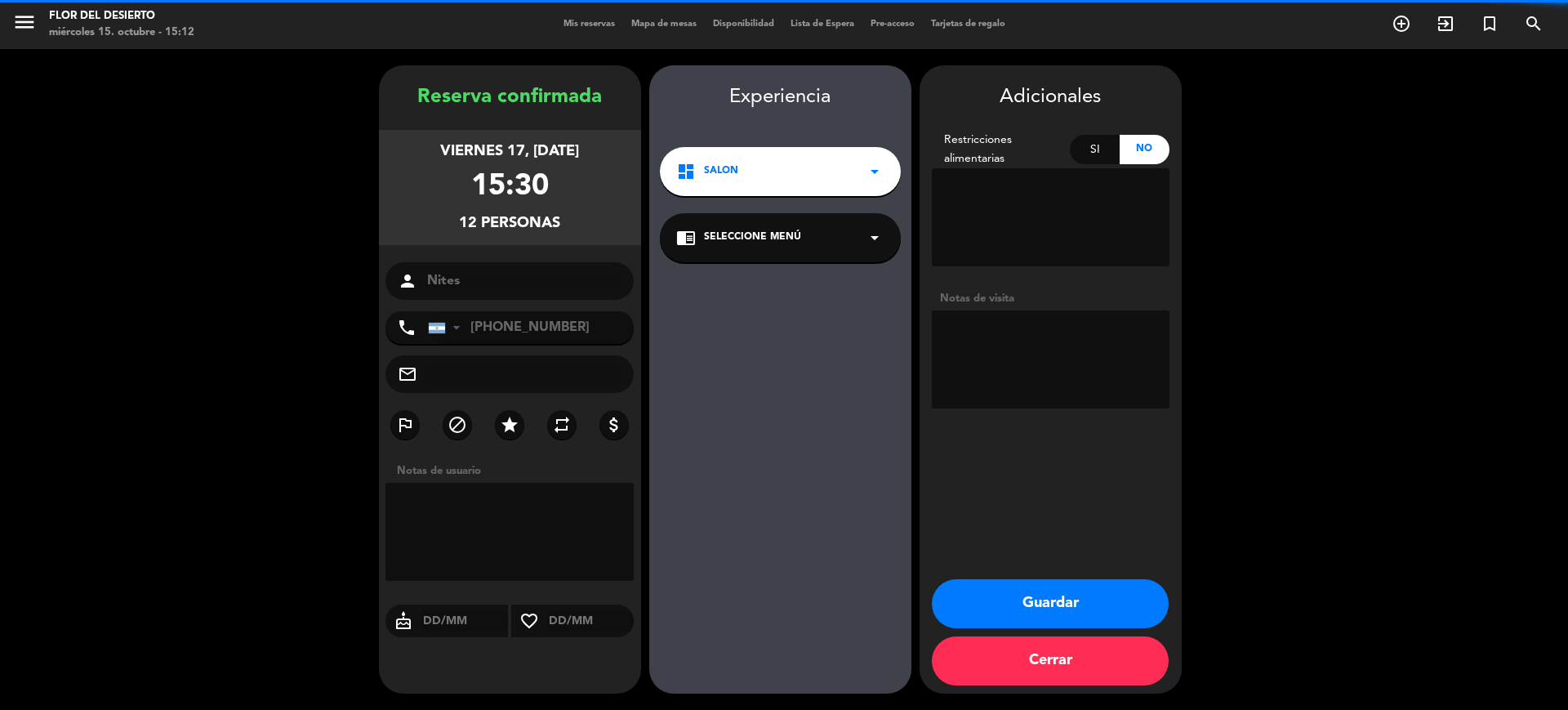
click at [1012, 390] on textarea at bounding box center [1050, 359] width 238 height 98
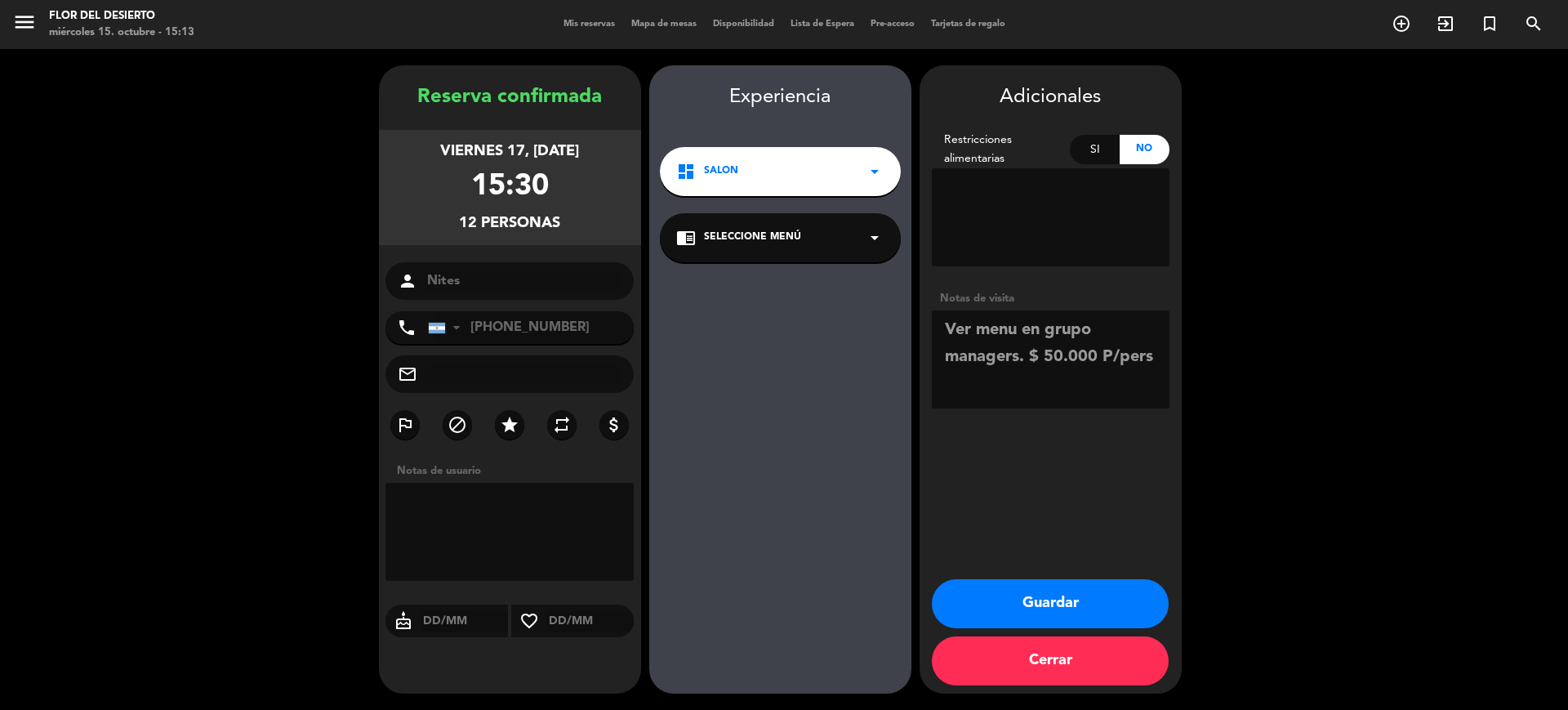
type textarea "Ver menu en grupo managers. $ 50.000 P/pers"
click at [1091, 611] on button "Guardar" at bounding box center [1050, 604] width 237 height 49
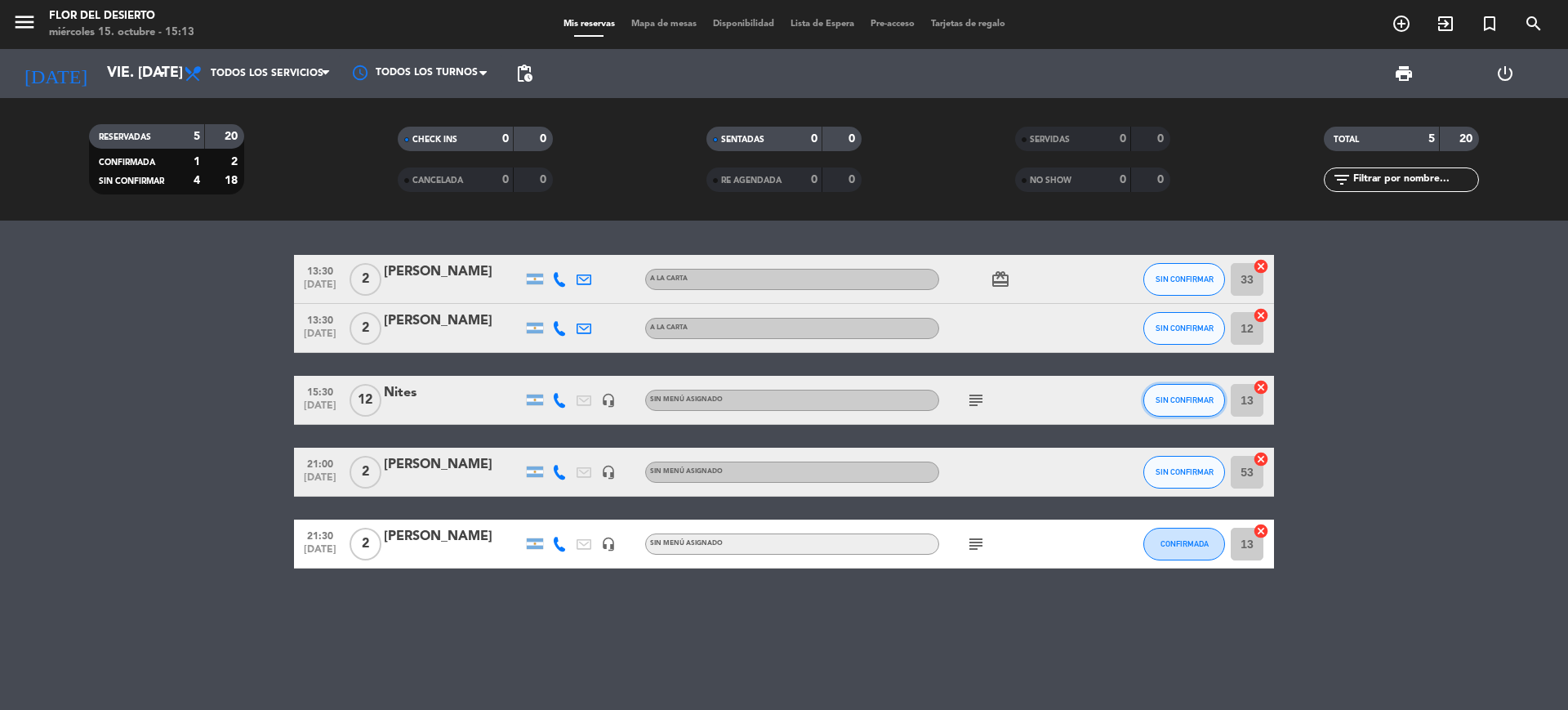
click at [1168, 393] on button "SIN CONFIRMAR" at bounding box center [1184, 400] width 81 height 33
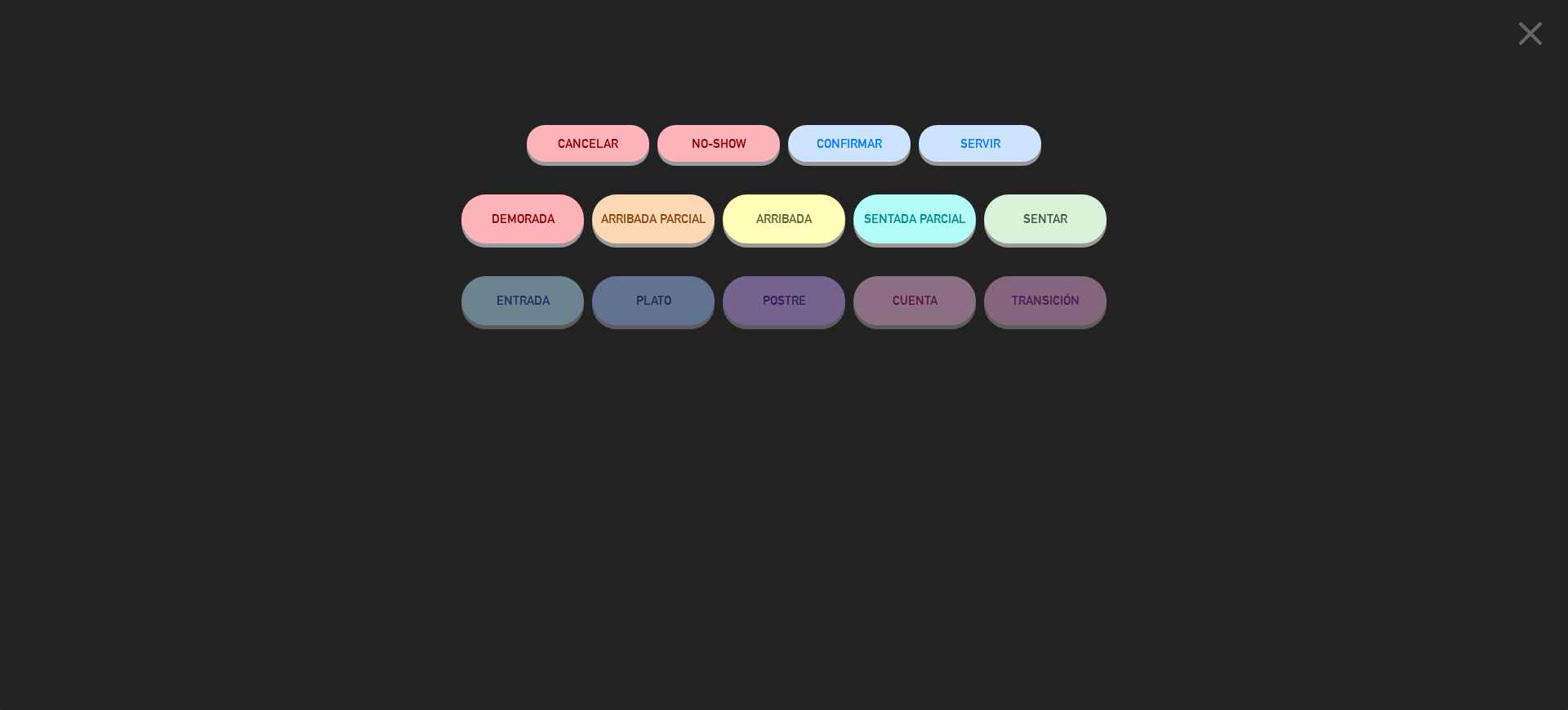
click at [867, 133] on button "CONFIRMAR" at bounding box center [849, 143] width 123 height 37
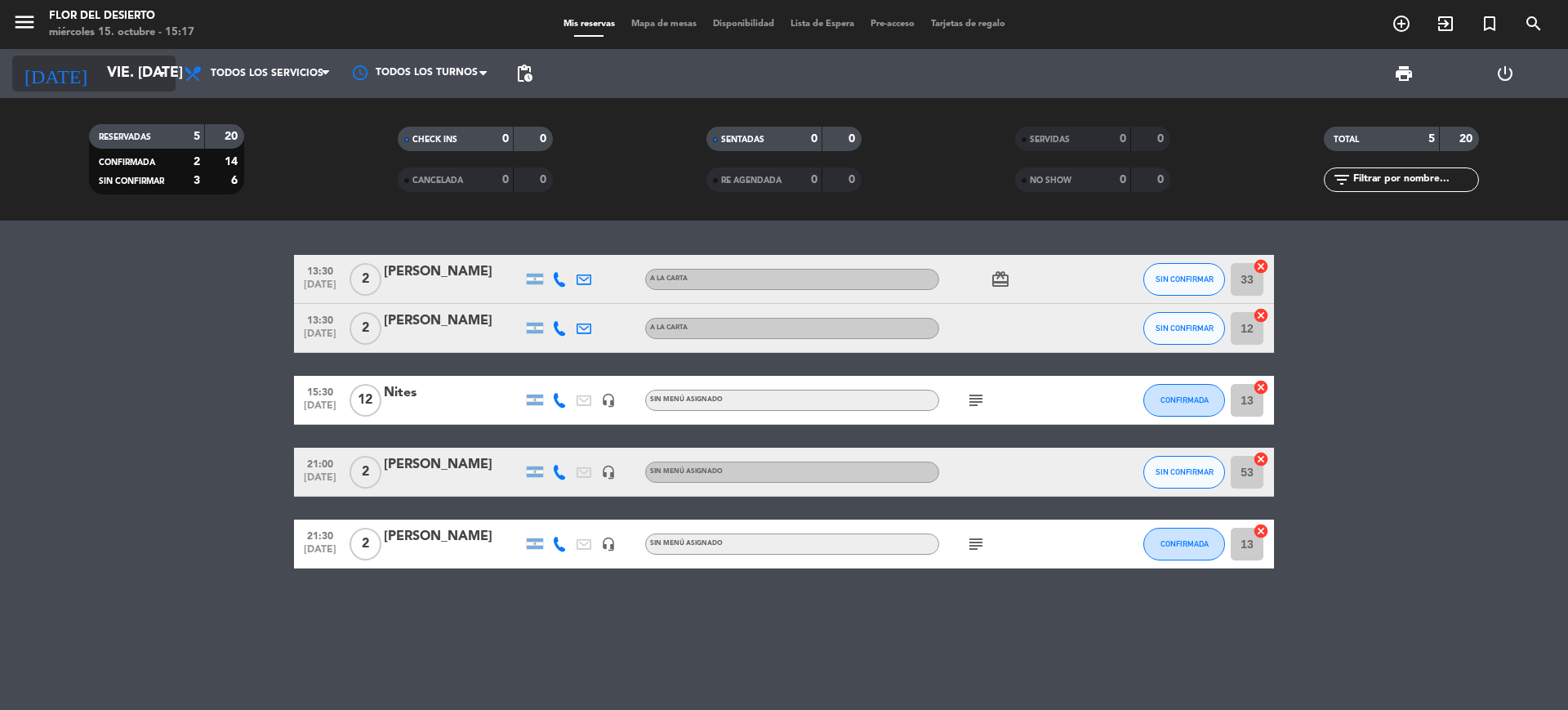
click at [154, 78] on icon "arrow_drop_down" at bounding box center [162, 73] width 20 height 20
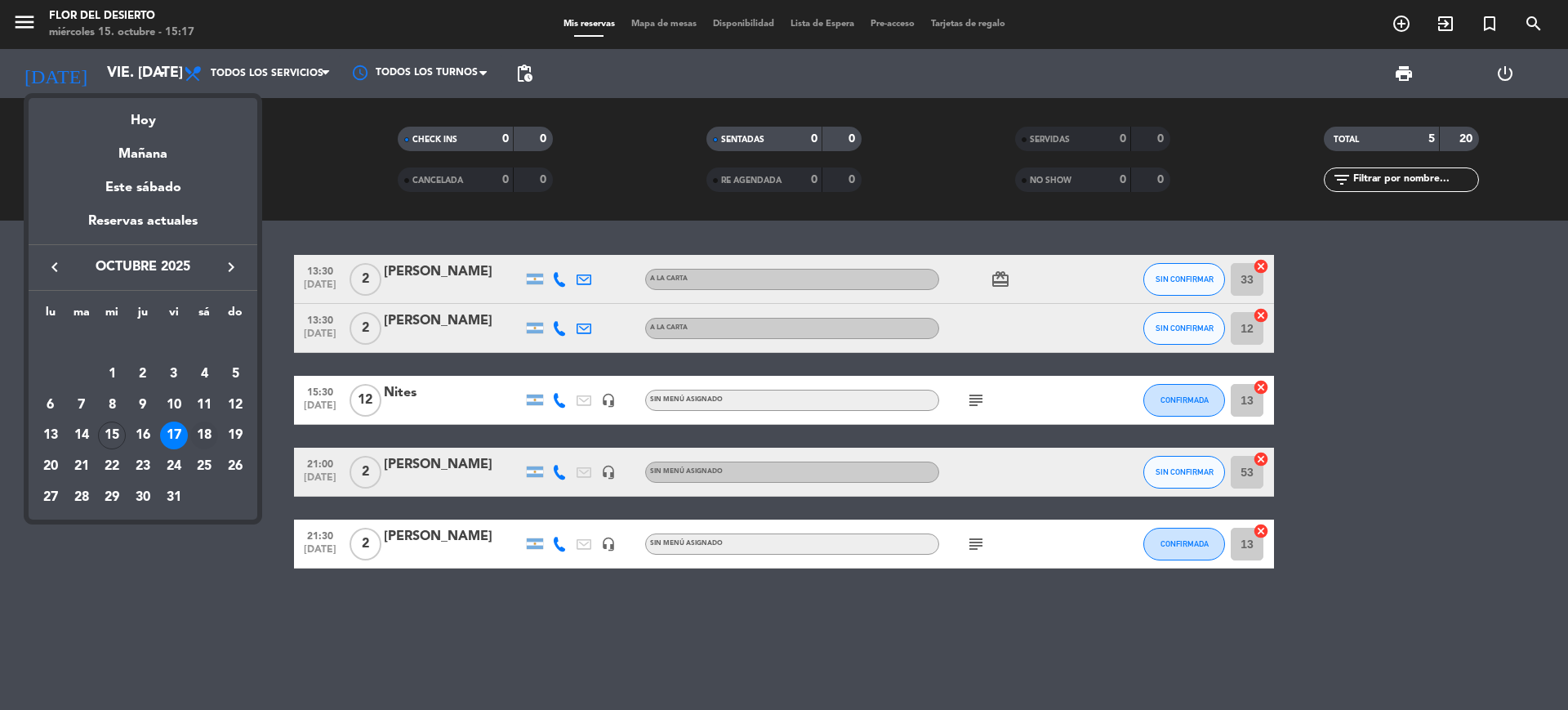
click at [208, 429] on div "18" at bounding box center [204, 436] width 28 height 28
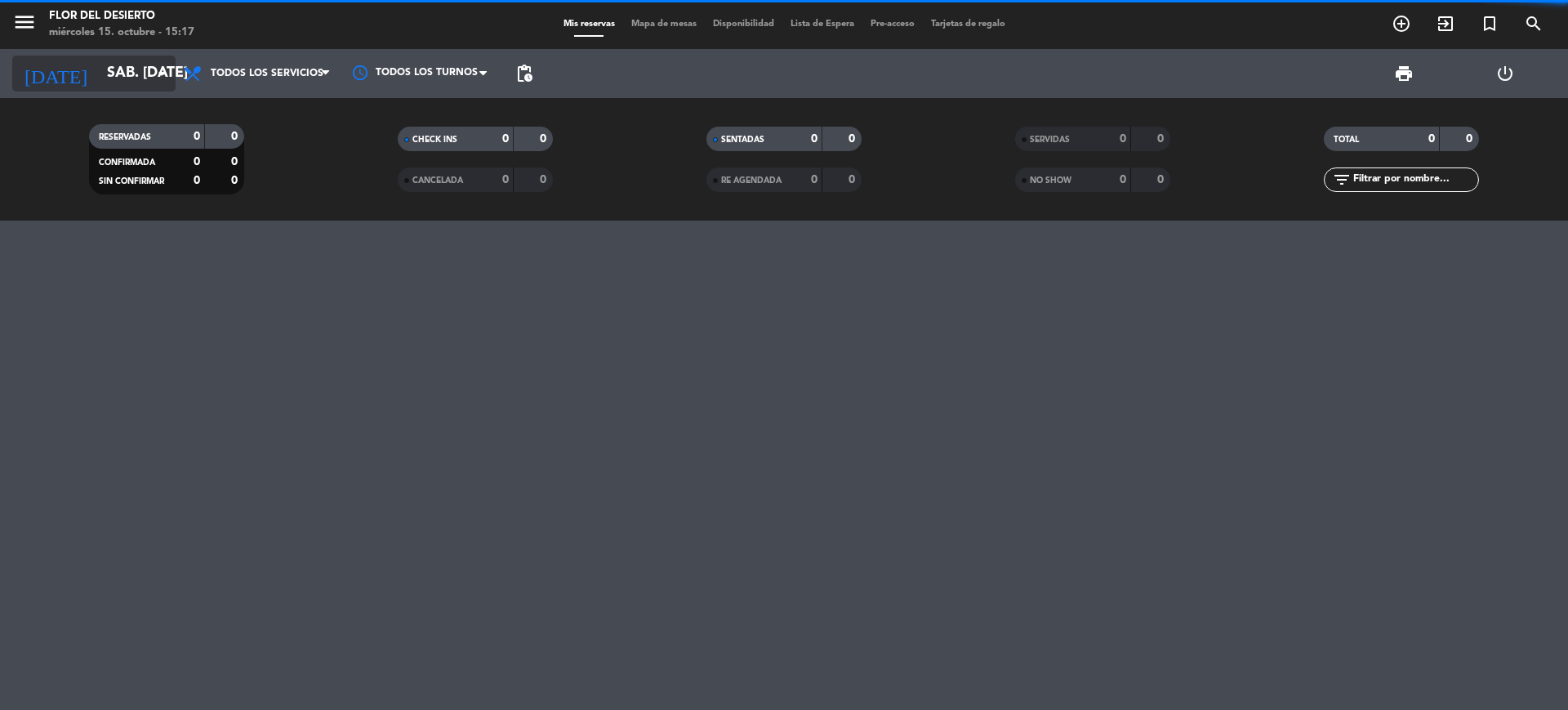
click at [161, 74] on icon "arrow_drop_down" at bounding box center [162, 73] width 20 height 20
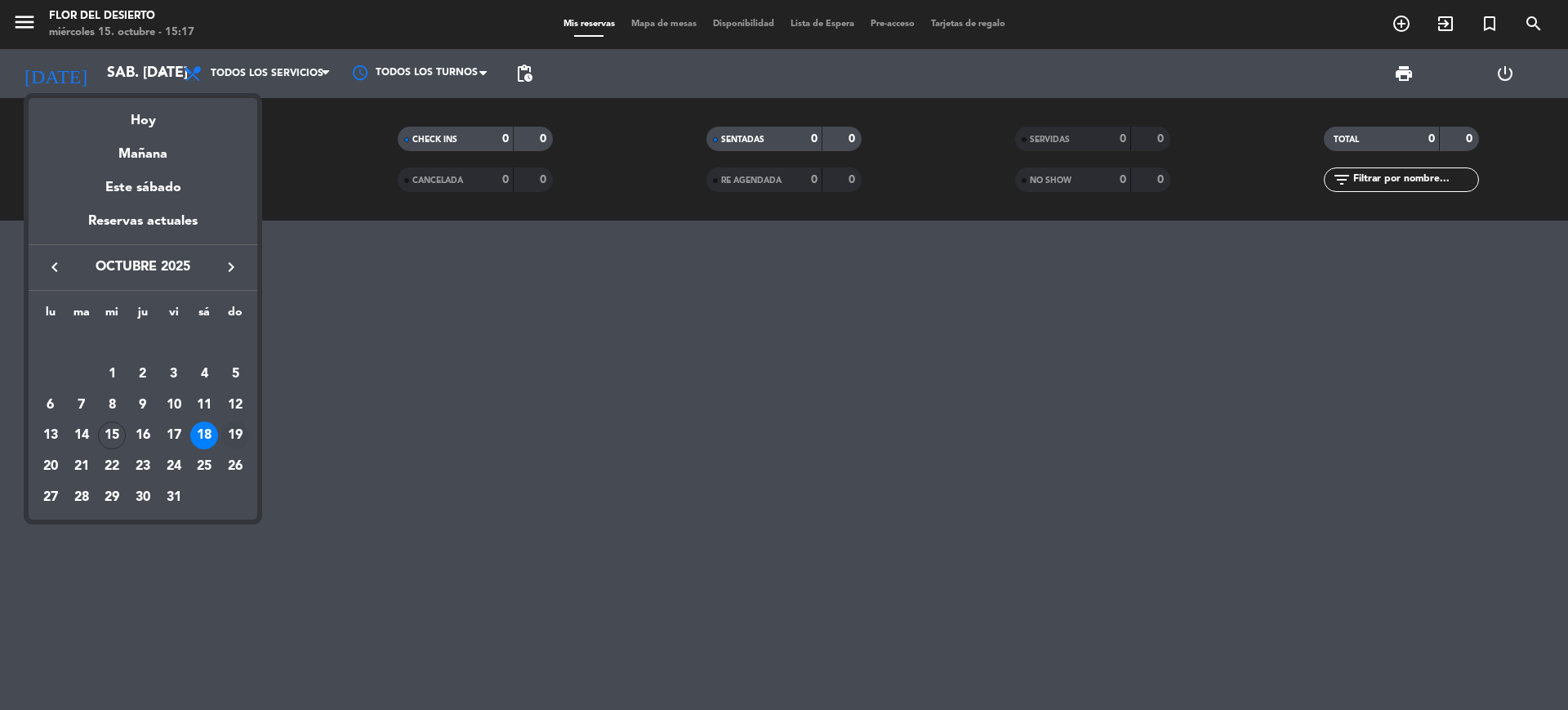
click at [245, 433] on div "19" at bounding box center [235, 436] width 28 height 28
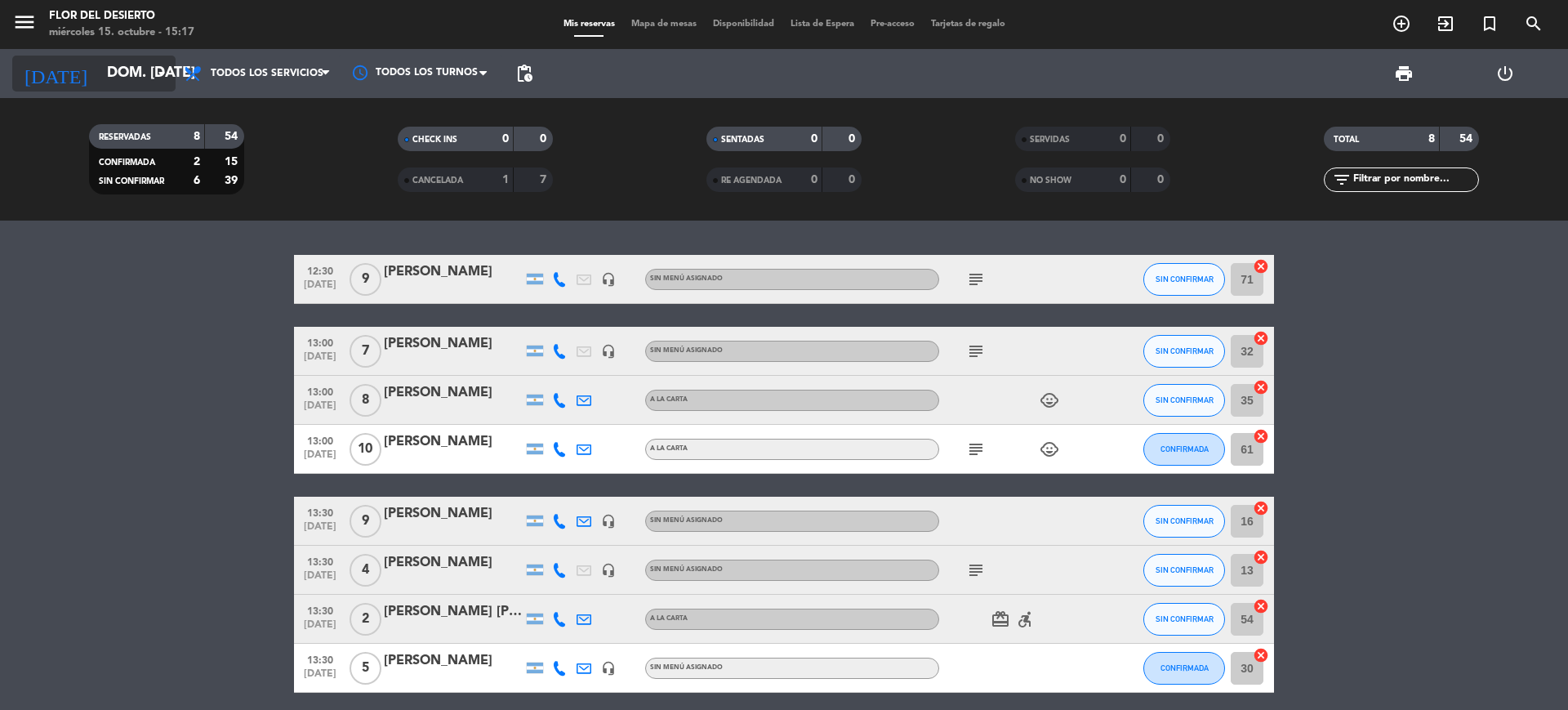
click at [158, 83] on input "dom. [DATE]" at bounding box center [193, 73] width 189 height 33
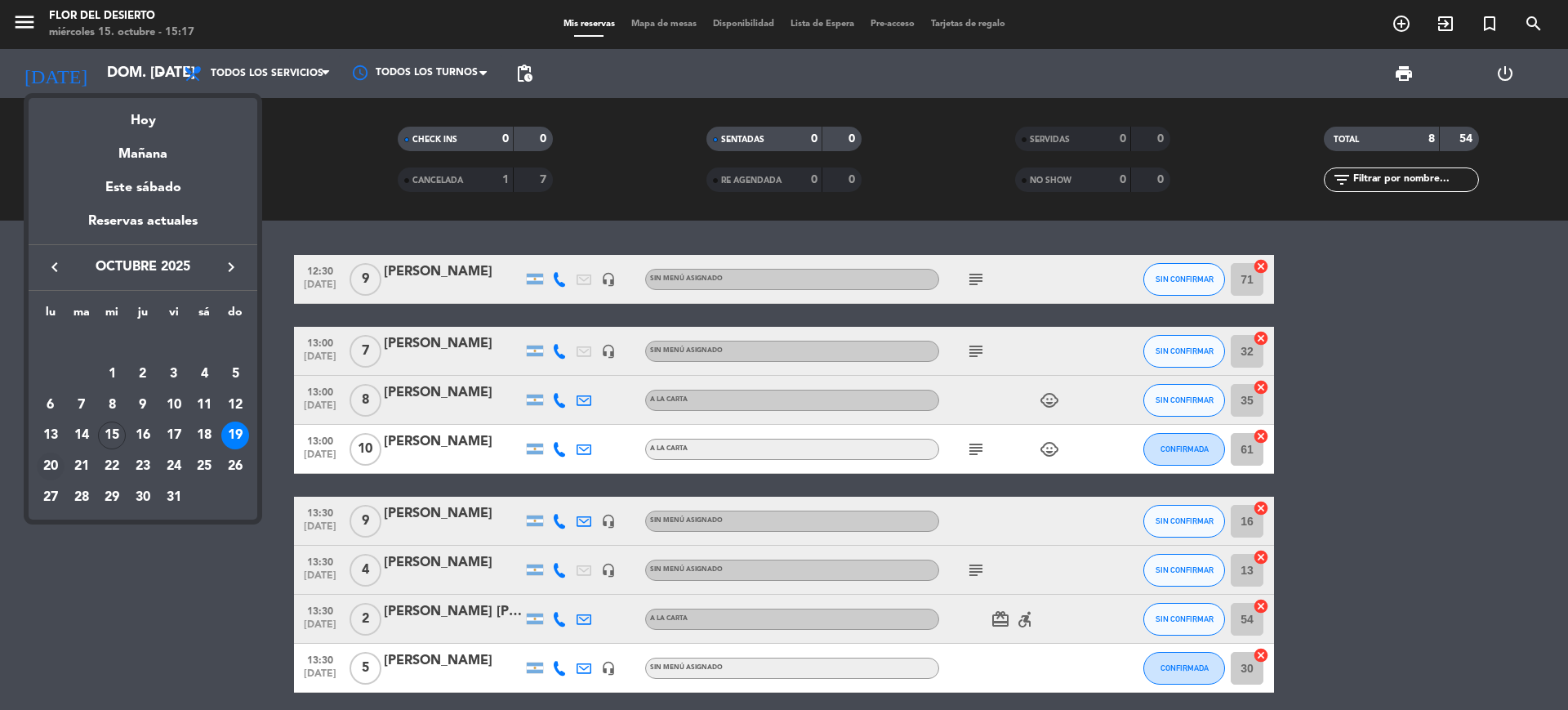
click at [51, 467] on div "20" at bounding box center [51, 467] width 28 height 28
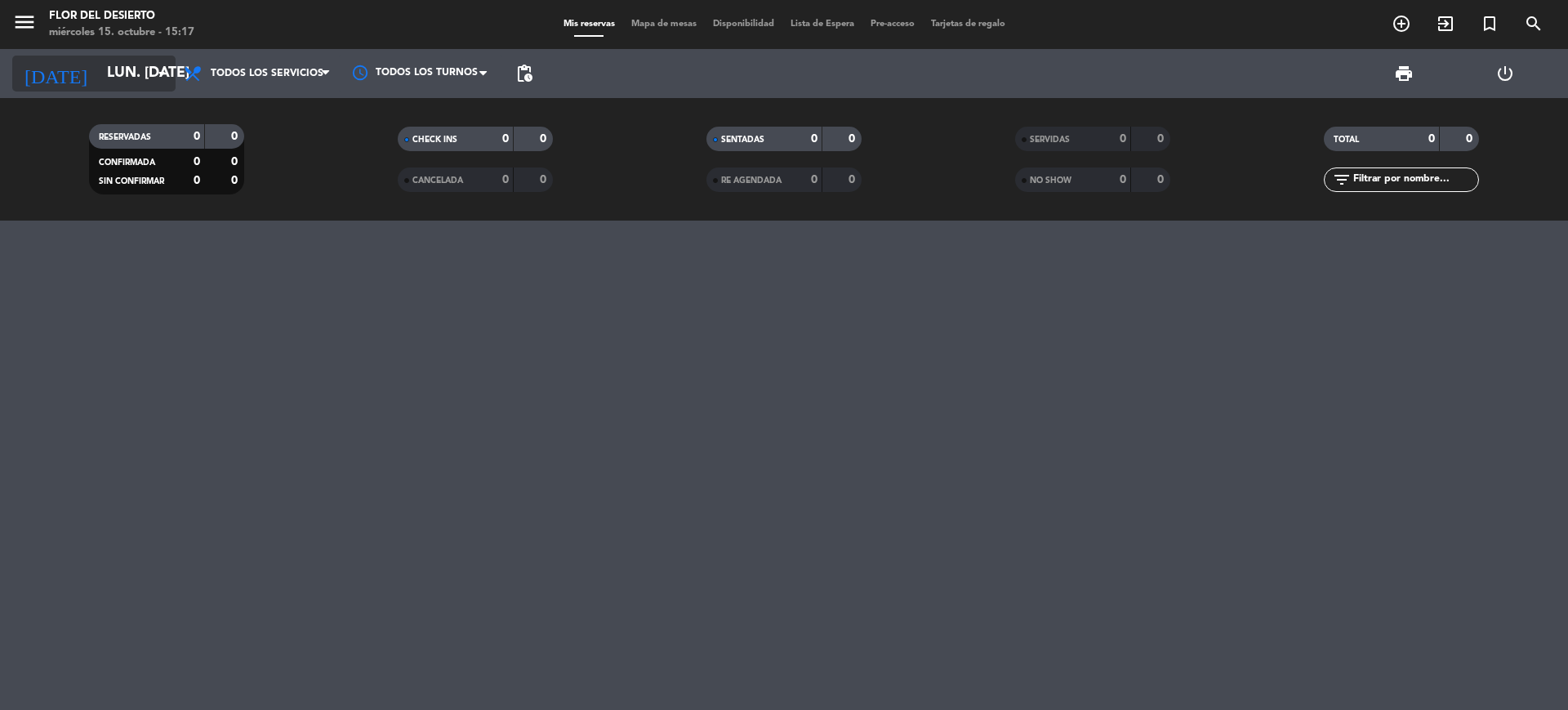
click at [156, 69] on icon "arrow_drop_down" at bounding box center [162, 73] width 20 height 20
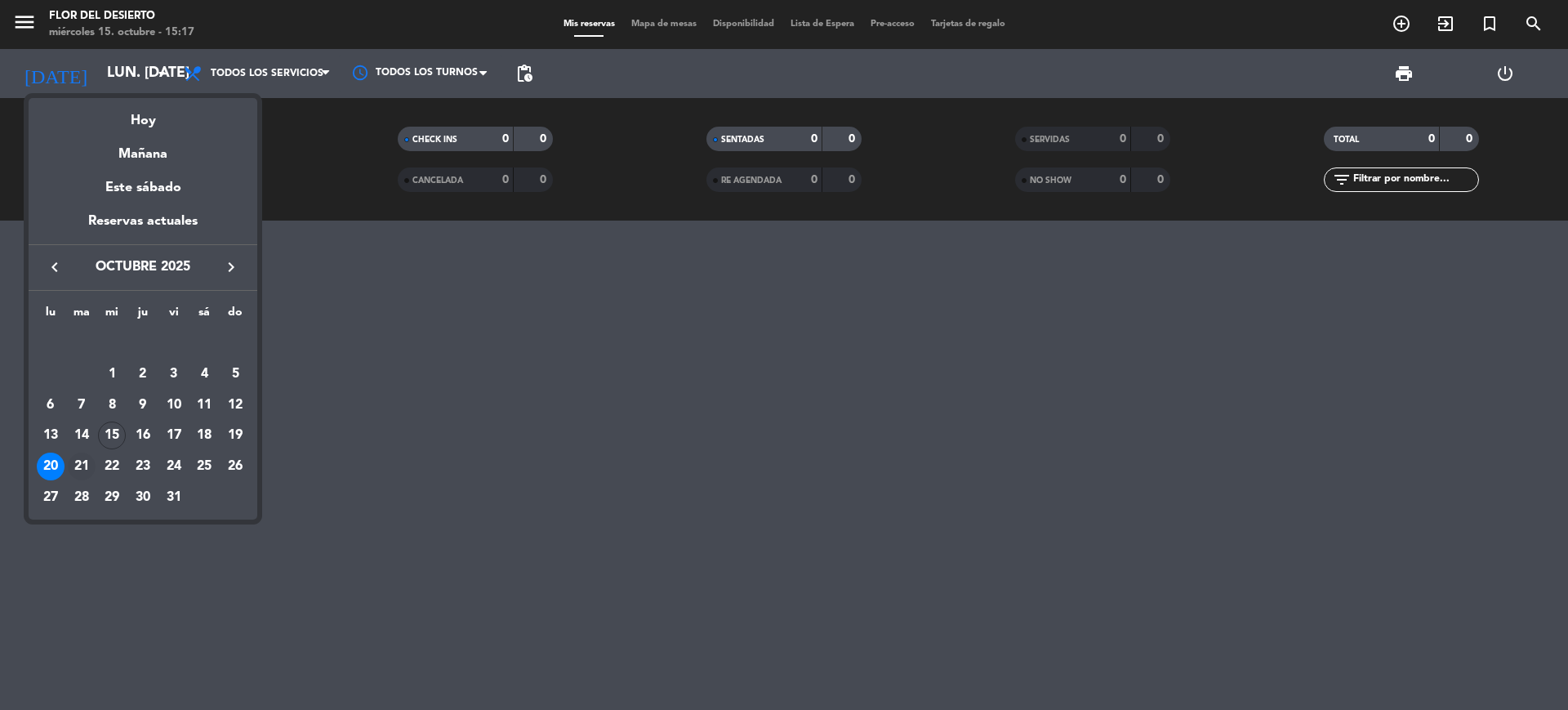
click at [82, 461] on div "21" at bounding box center [81, 467] width 28 height 28
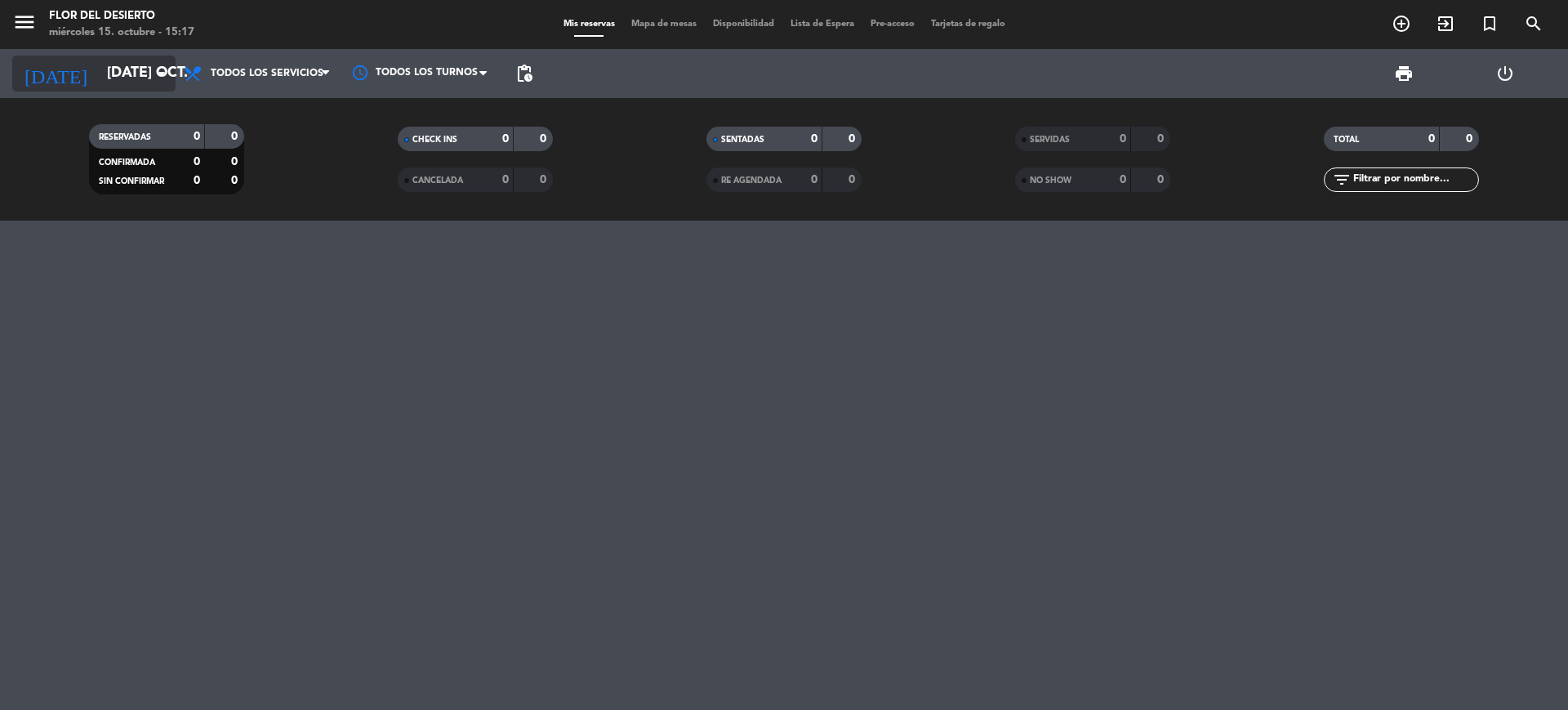
click at [165, 69] on icon "arrow_drop_down" at bounding box center [162, 73] width 20 height 20
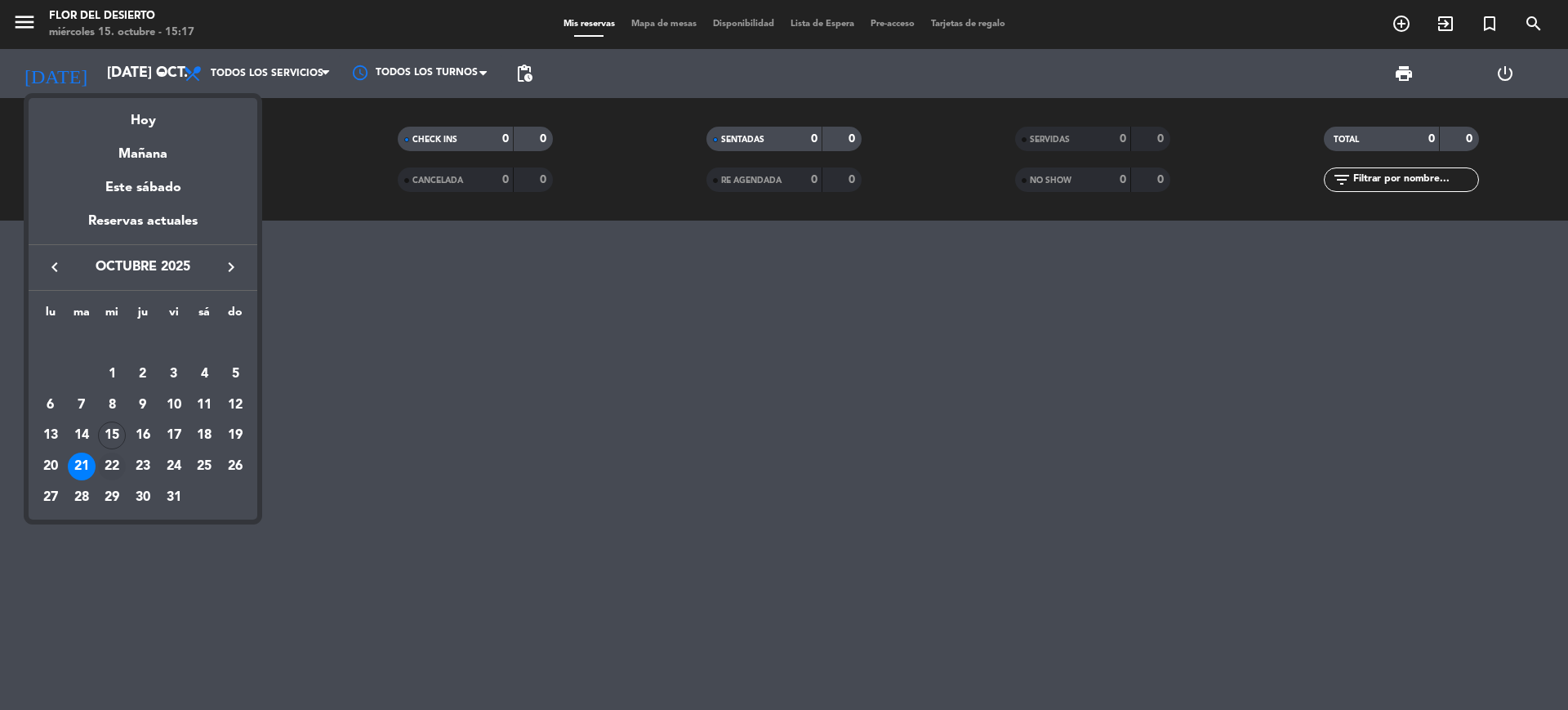
click at [111, 470] on div "22" at bounding box center [112, 467] width 28 height 28
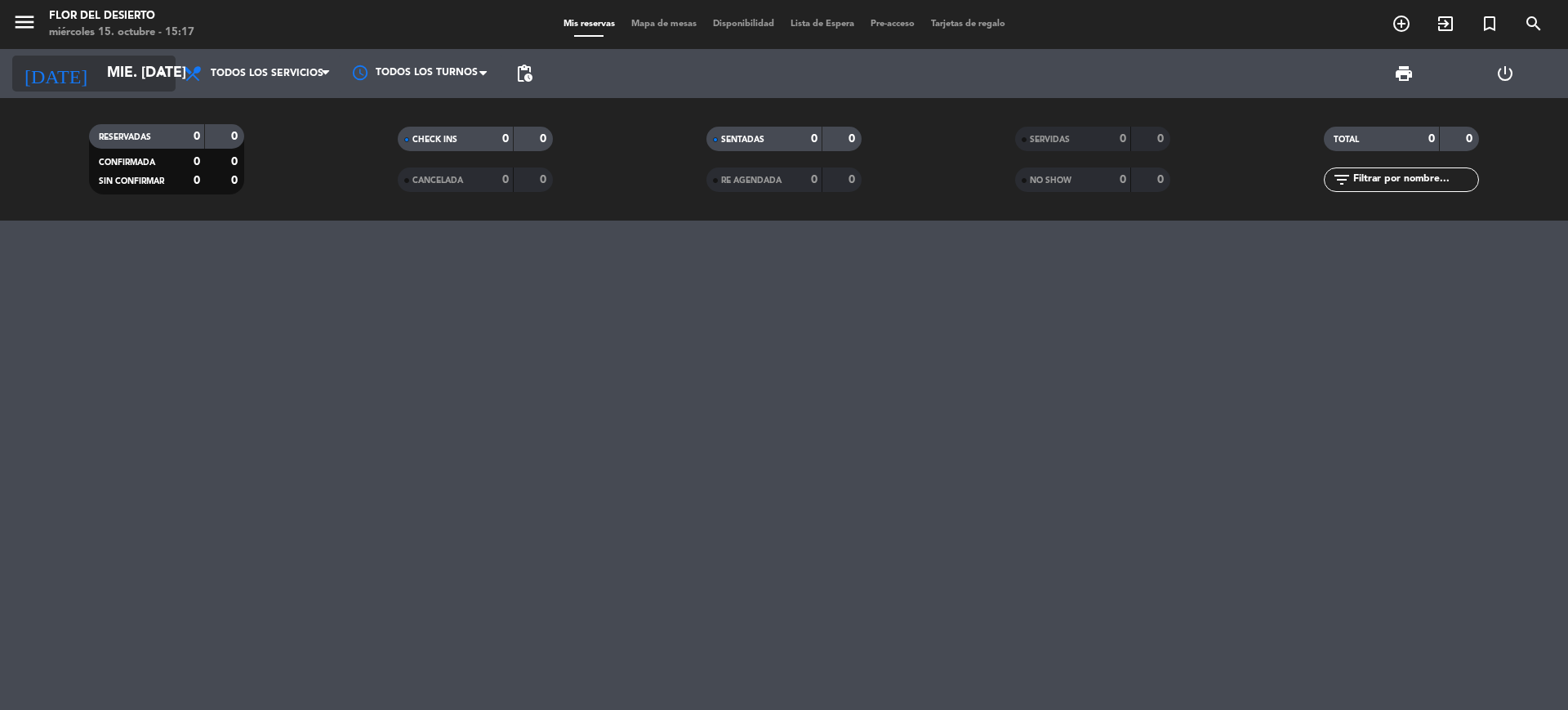
click at [156, 80] on icon "arrow_drop_down" at bounding box center [162, 73] width 20 height 20
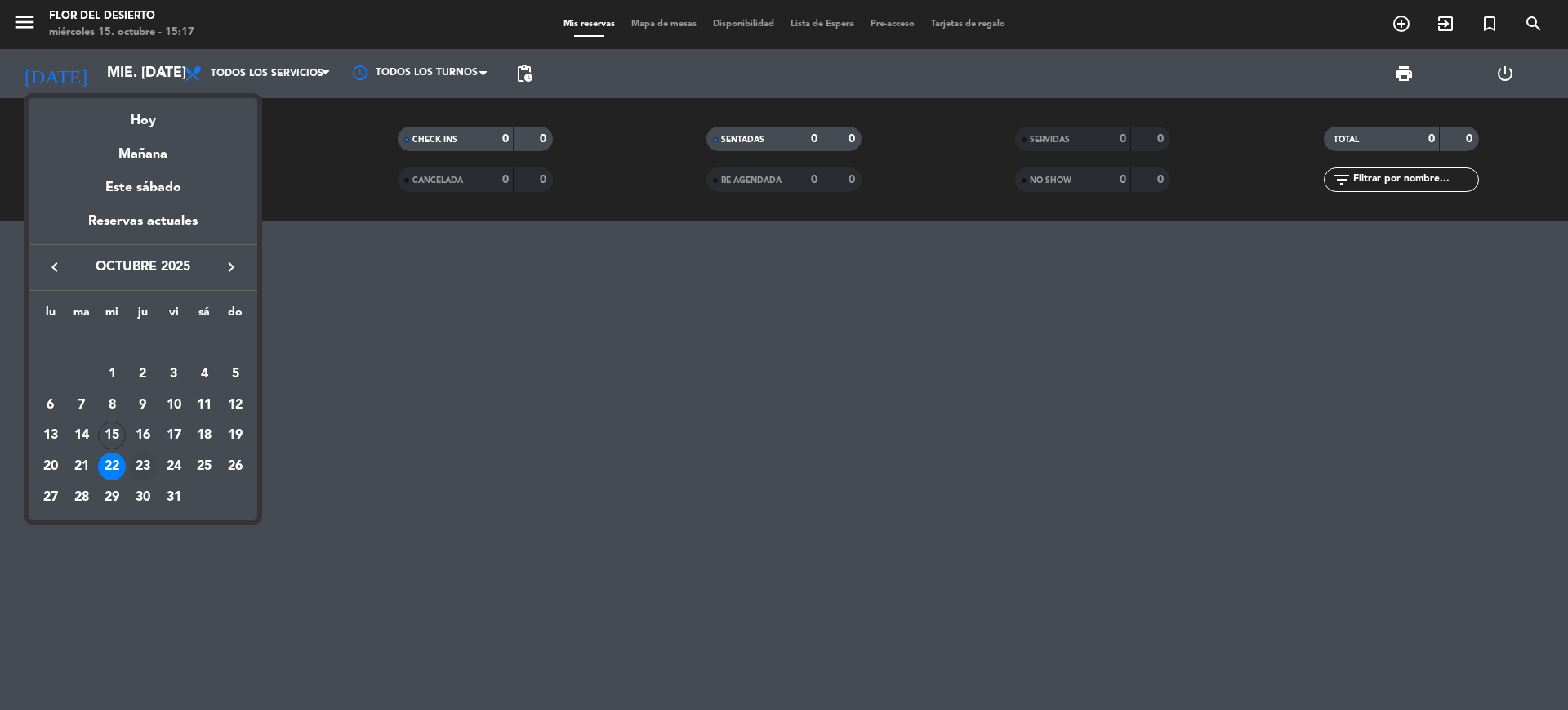
click at [149, 467] on div "23" at bounding box center [143, 467] width 28 height 28
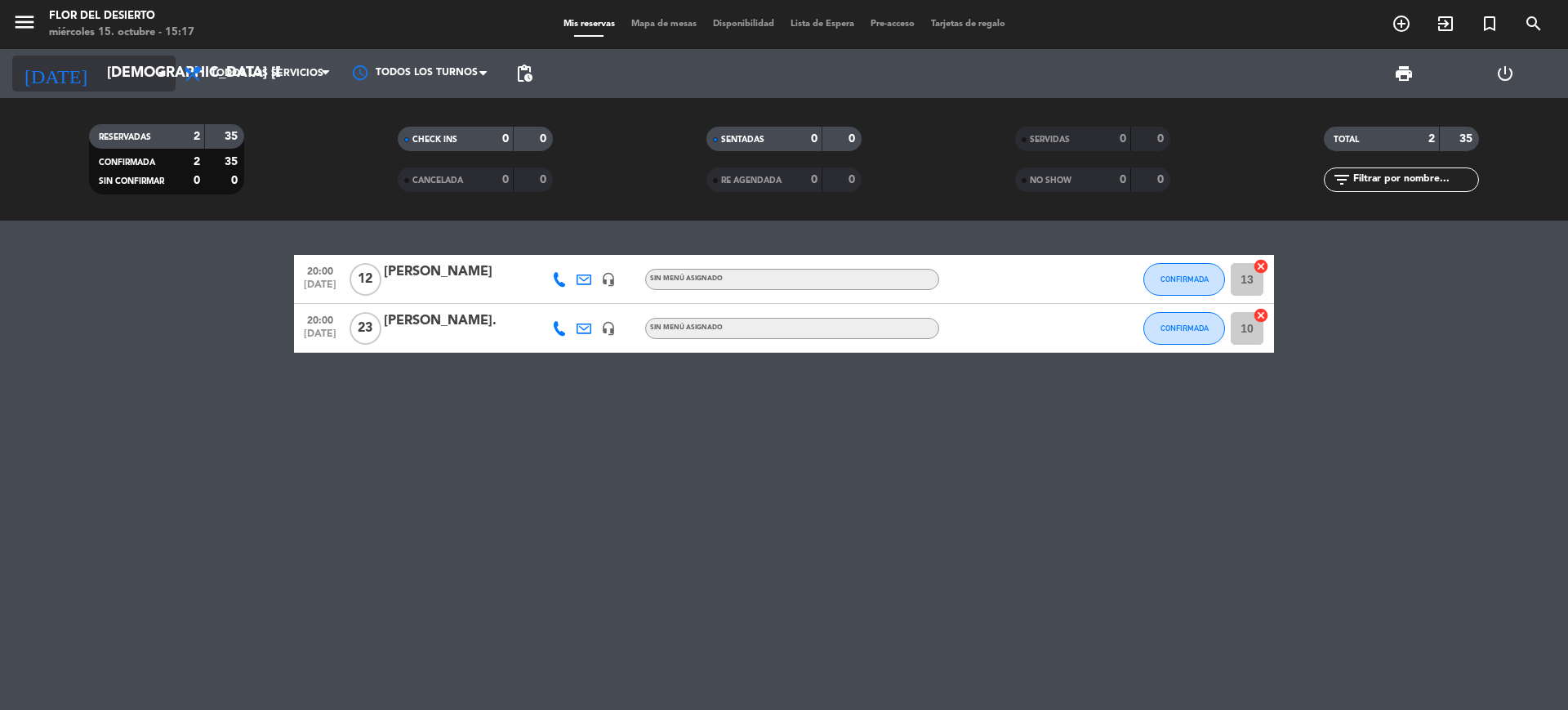
click at [161, 78] on icon "arrow_drop_down" at bounding box center [162, 73] width 20 height 20
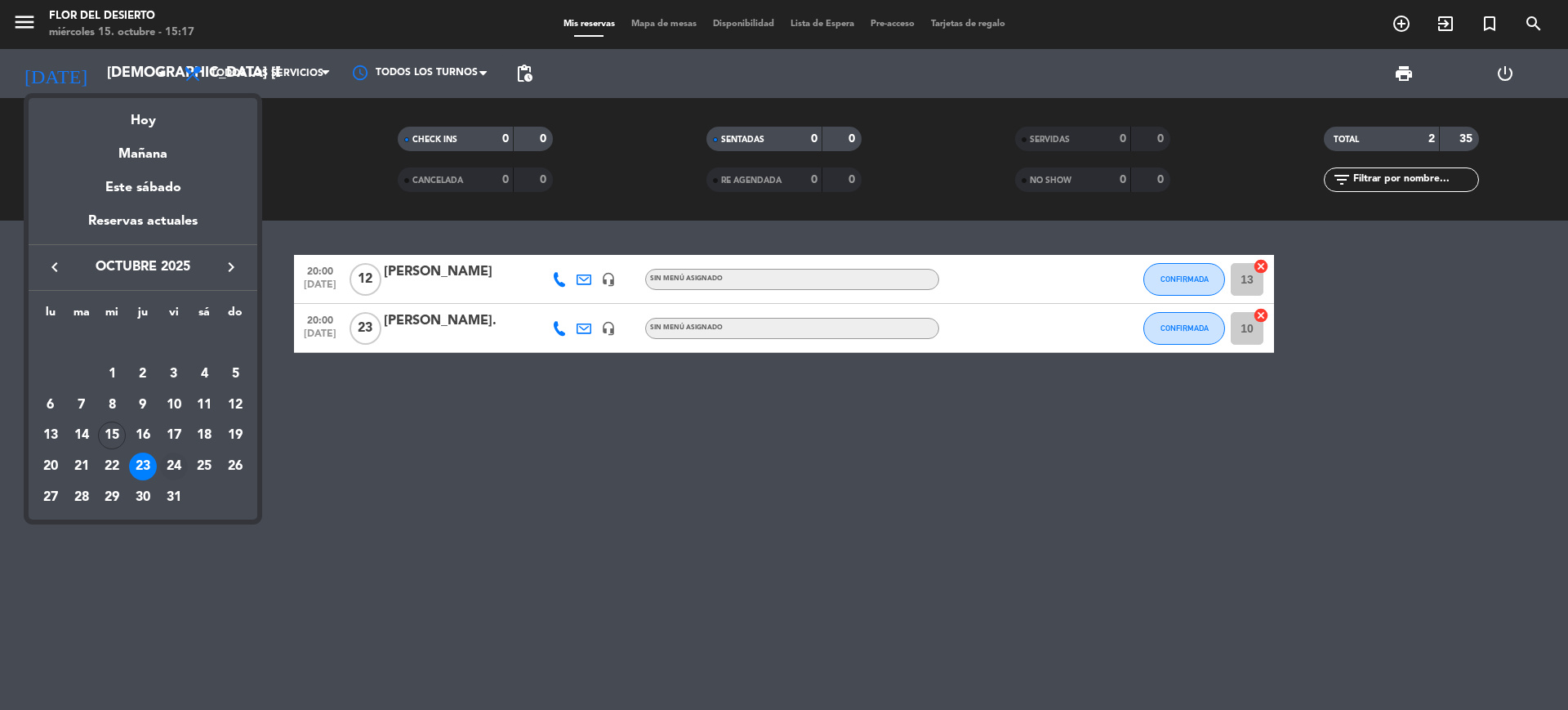
click at [184, 465] on div "24" at bounding box center [174, 467] width 28 height 28
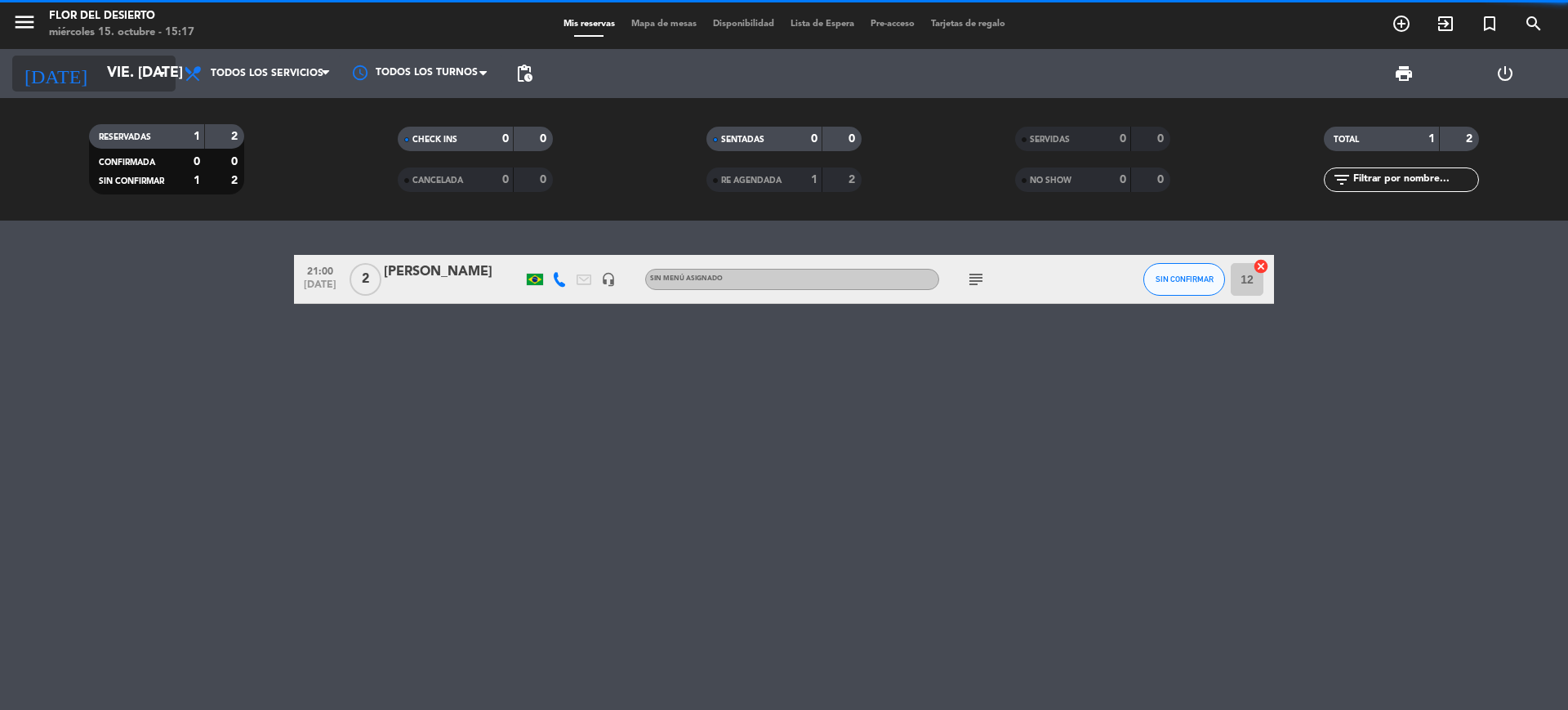
click at [146, 77] on input "vie. [DATE]" at bounding box center [193, 73] width 189 height 33
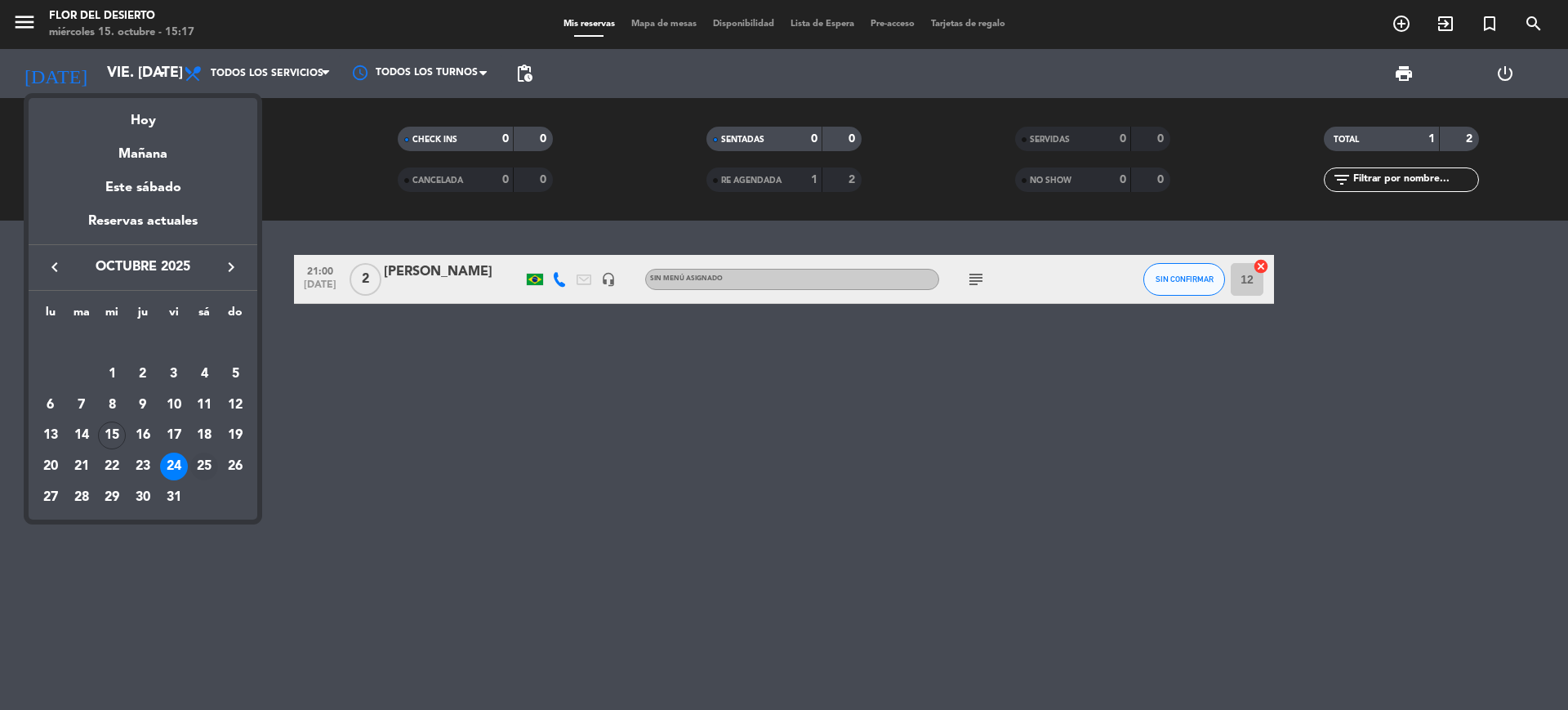
click at [192, 463] on div "25" at bounding box center [204, 467] width 28 height 28
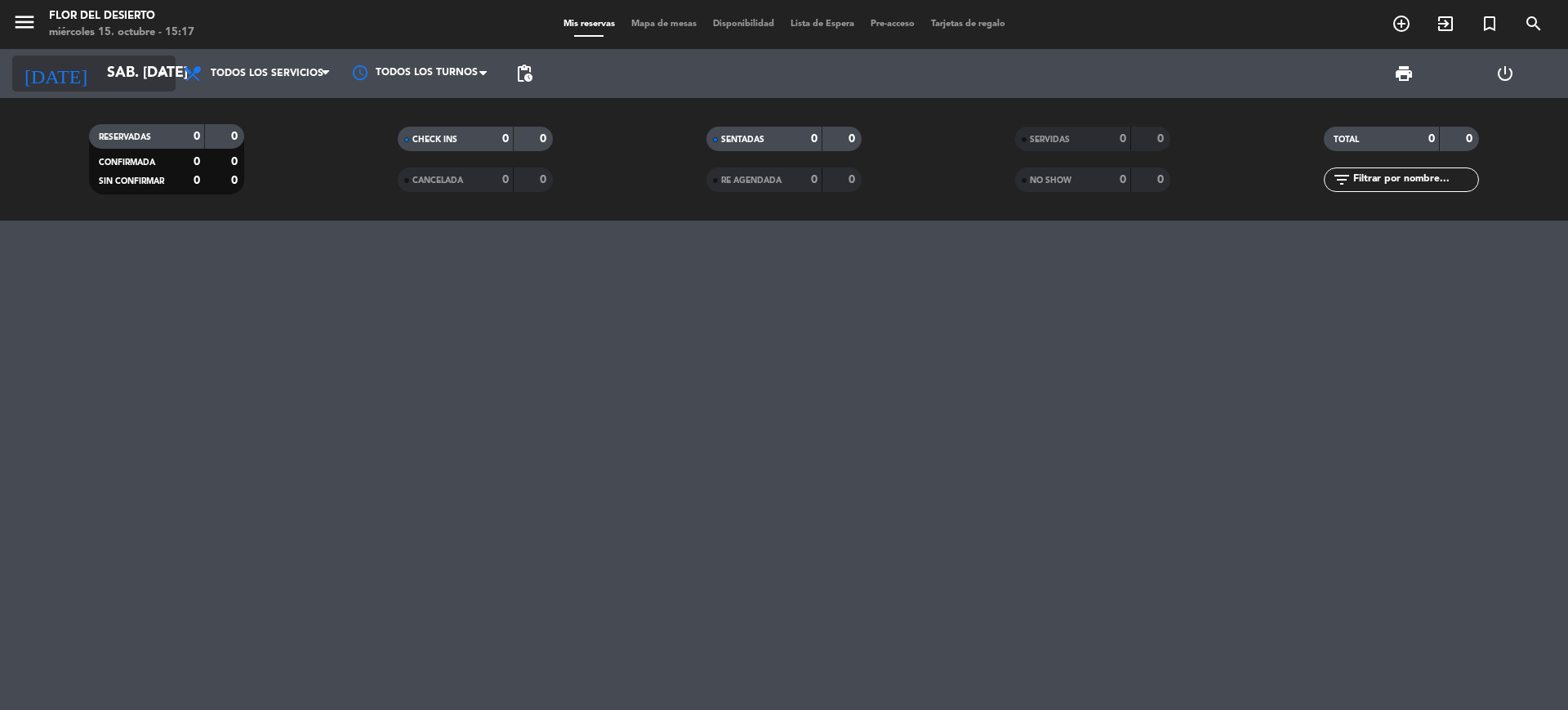
click at [145, 84] on input "sáb. [DATE]" at bounding box center [193, 73] width 189 height 33
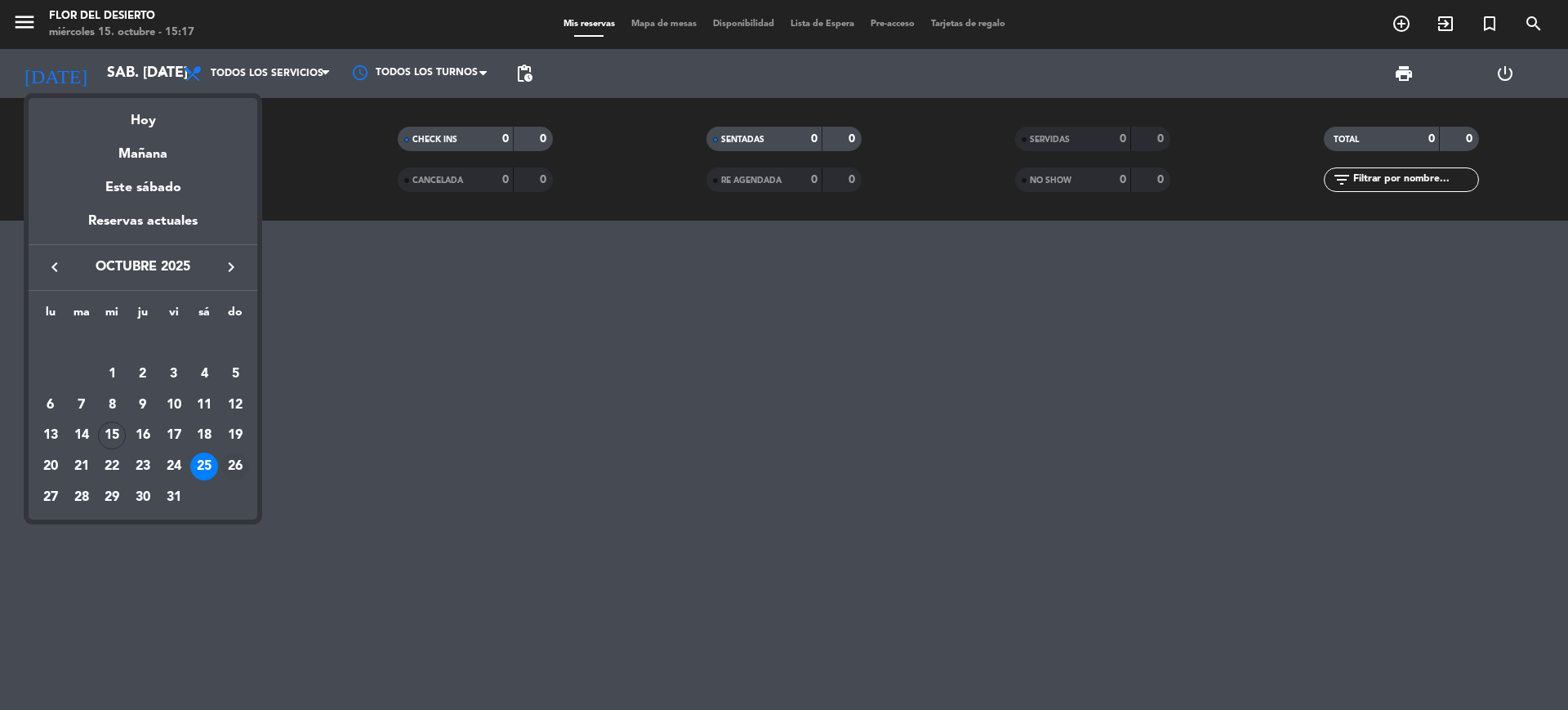
click at [242, 469] on div "26" at bounding box center [235, 467] width 28 height 28
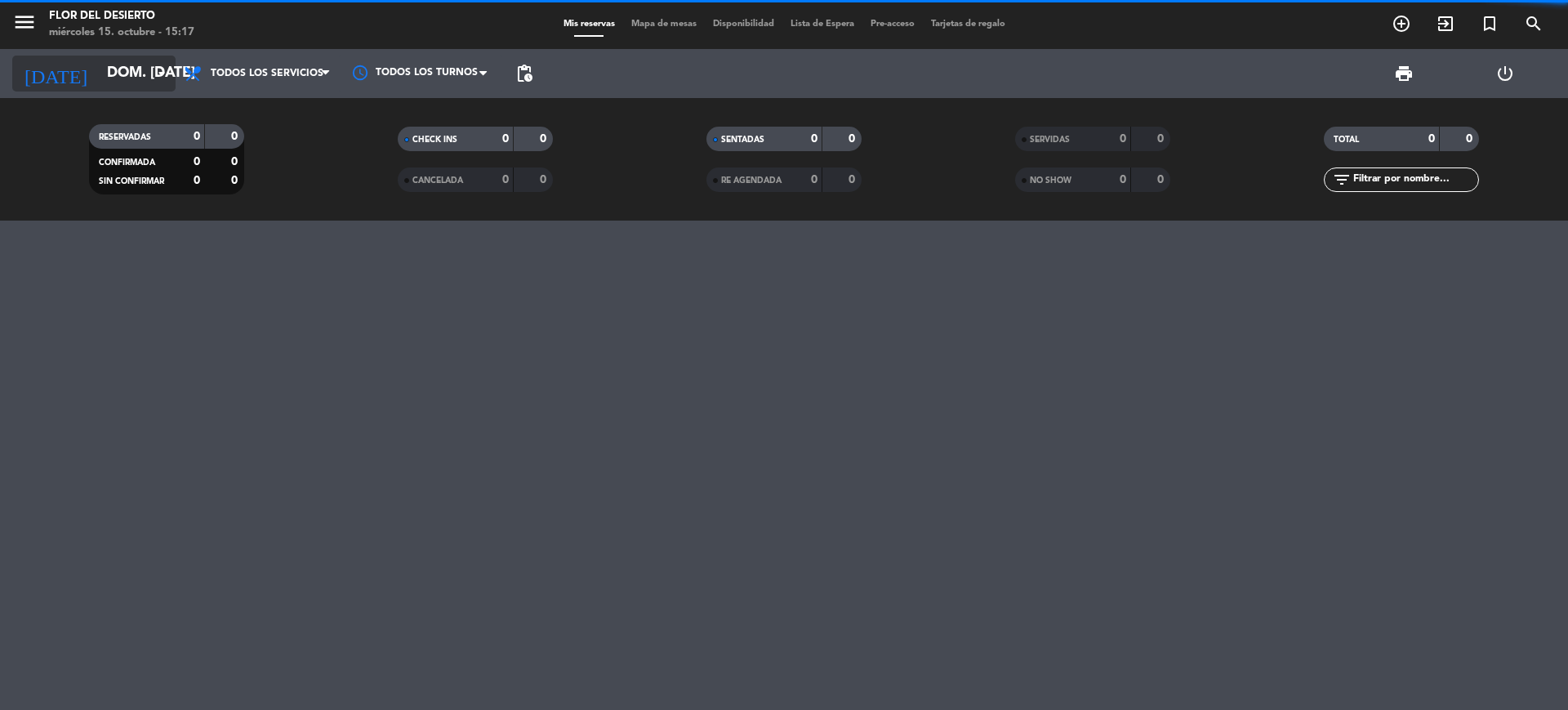
click at [150, 81] on input "dom. [DATE]" at bounding box center [193, 73] width 189 height 33
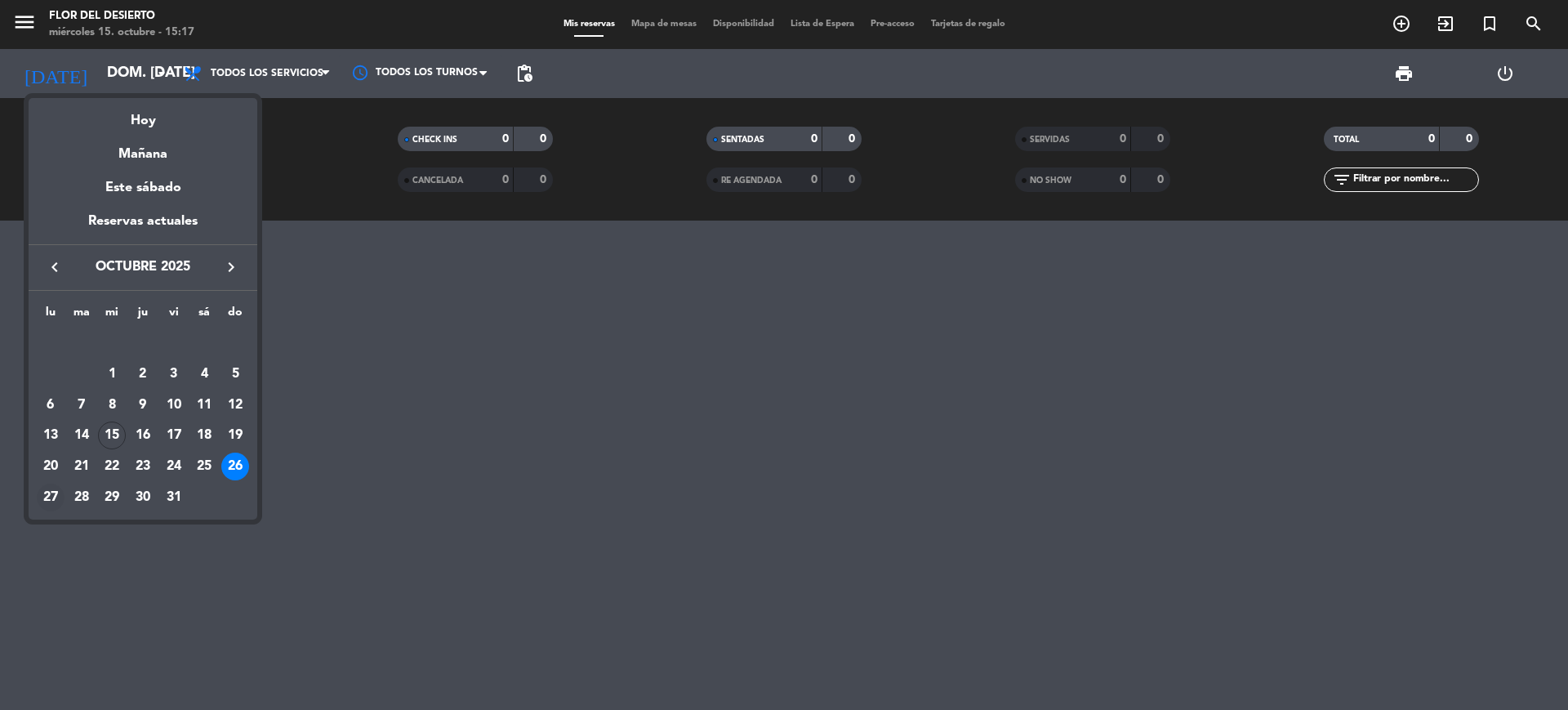
click at [48, 494] on div "27" at bounding box center [51, 497] width 28 height 28
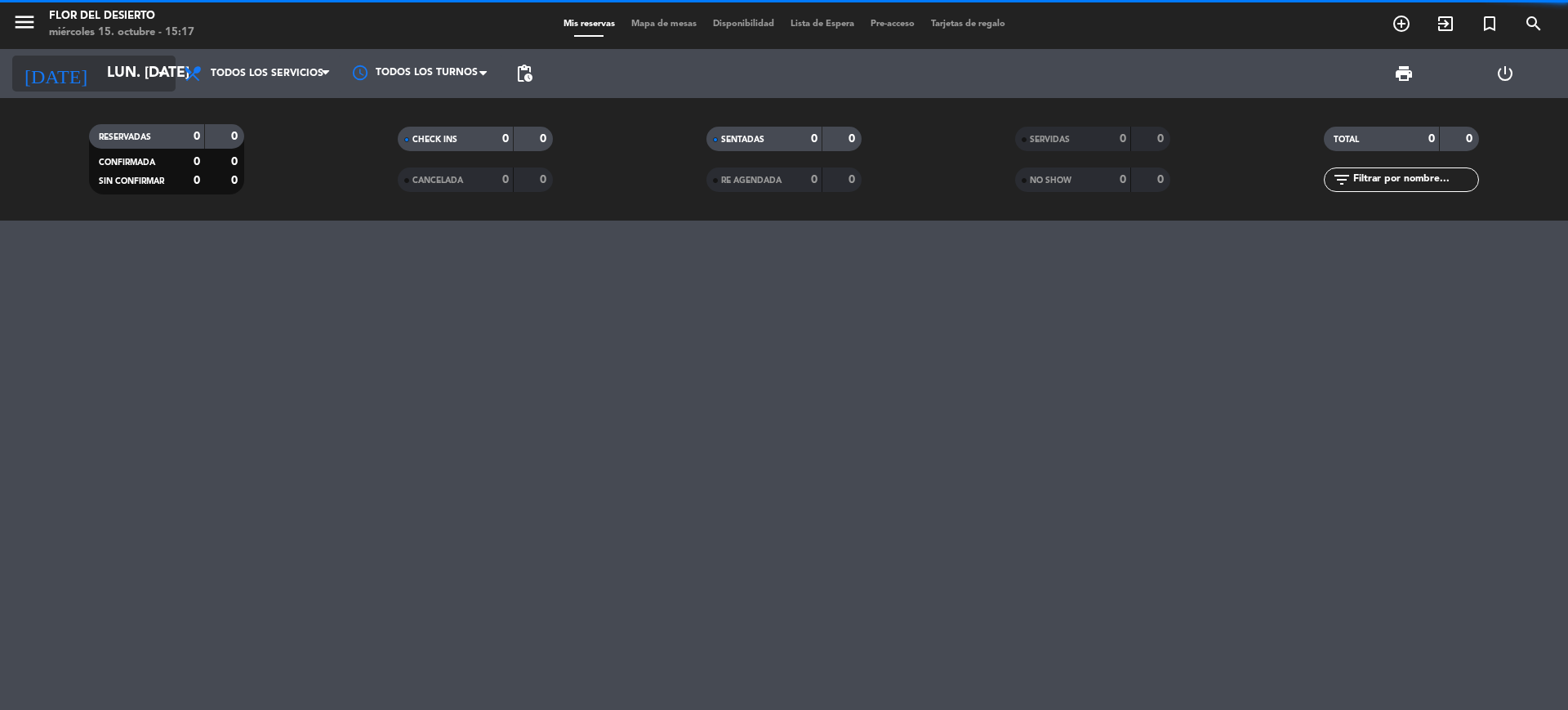
click at [137, 82] on input "lun. [DATE]" at bounding box center [193, 73] width 189 height 33
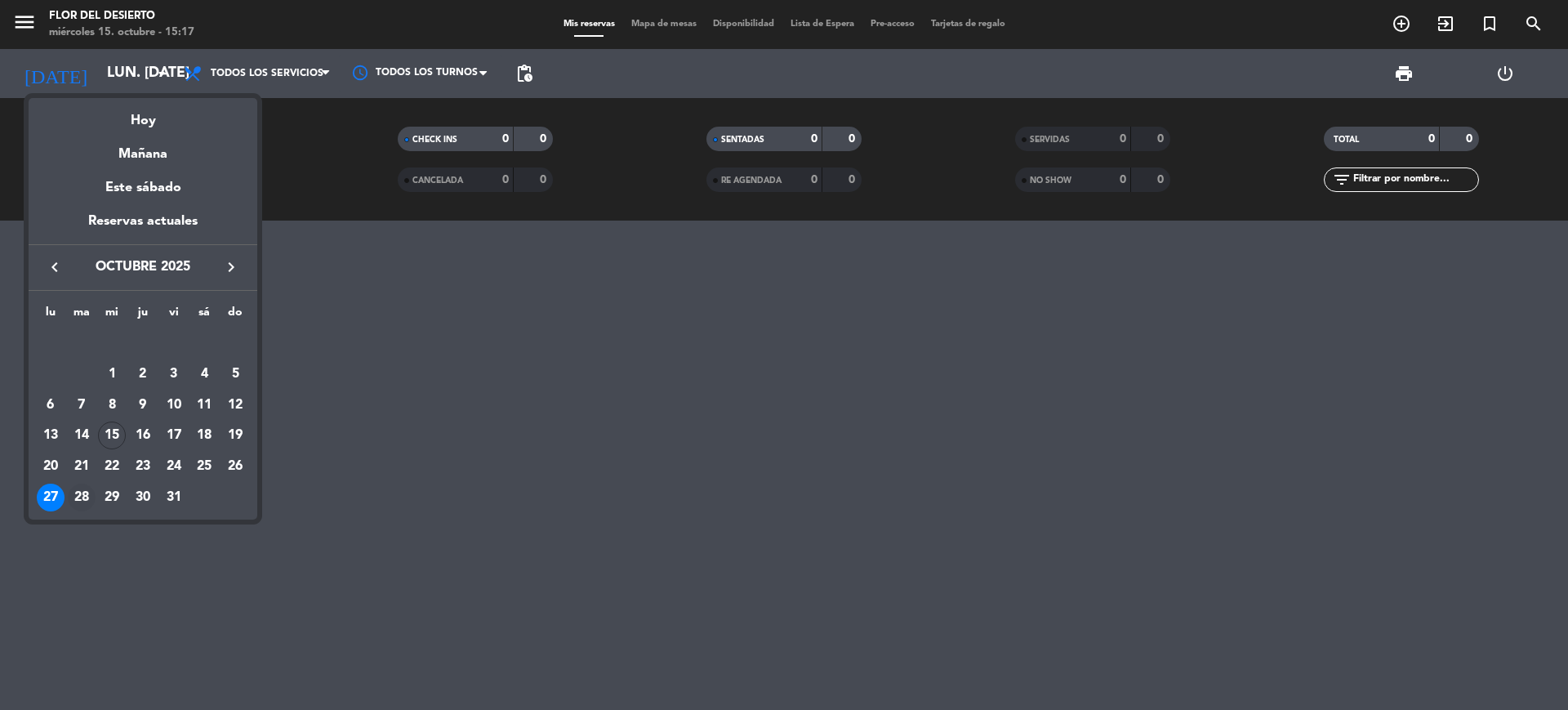
click at [94, 492] on div "28" at bounding box center [81, 497] width 28 height 28
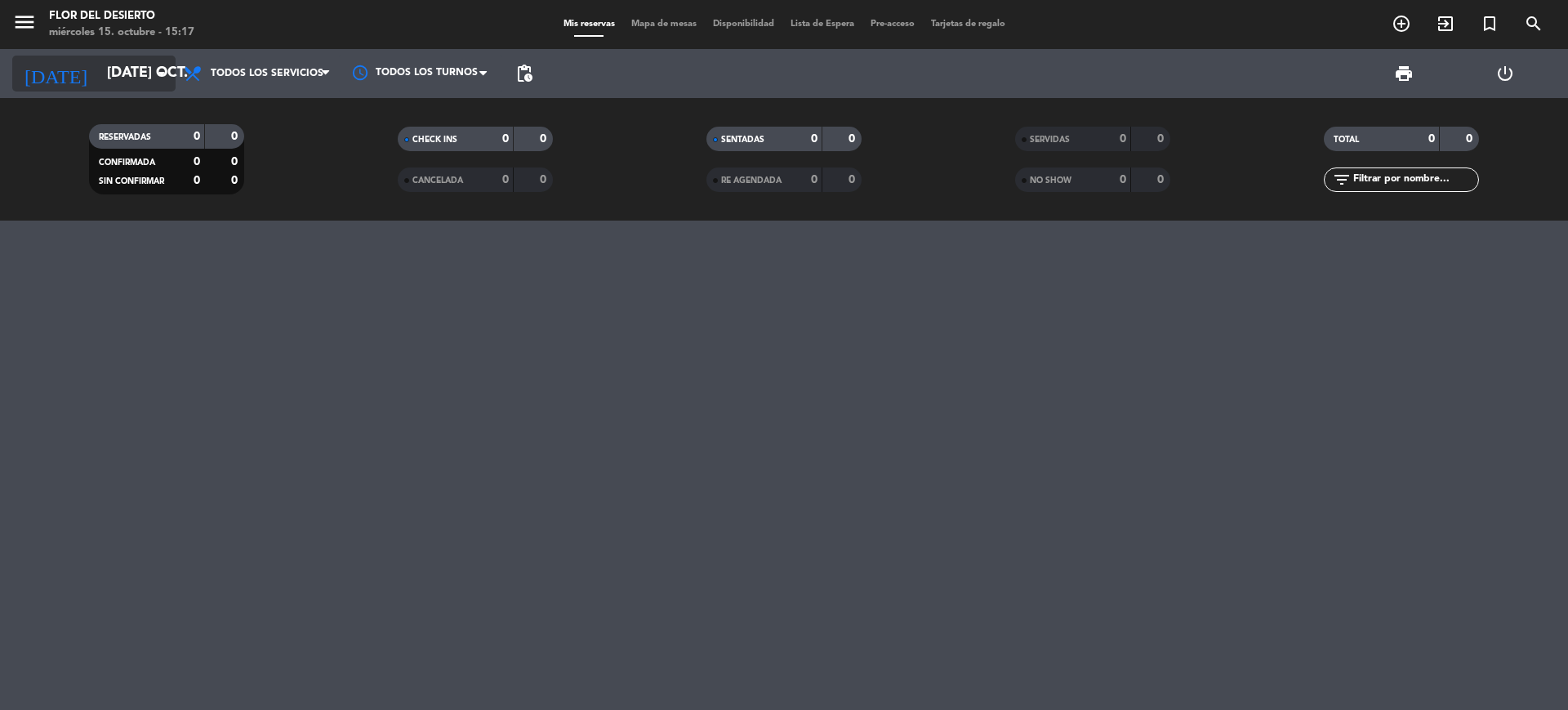
click at [153, 85] on input "[DATE] oct." at bounding box center [193, 73] width 189 height 33
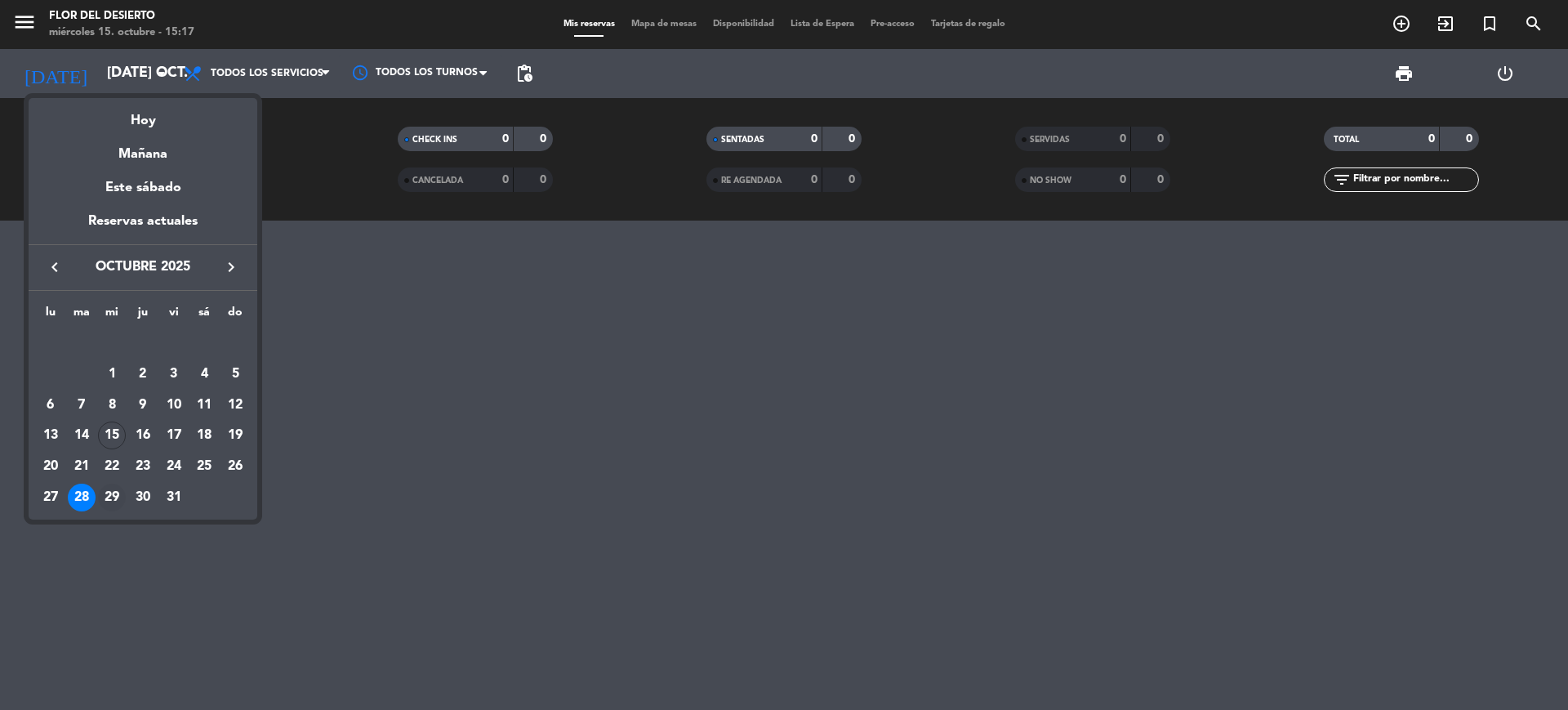
click at [113, 489] on div "29" at bounding box center [112, 497] width 28 height 28
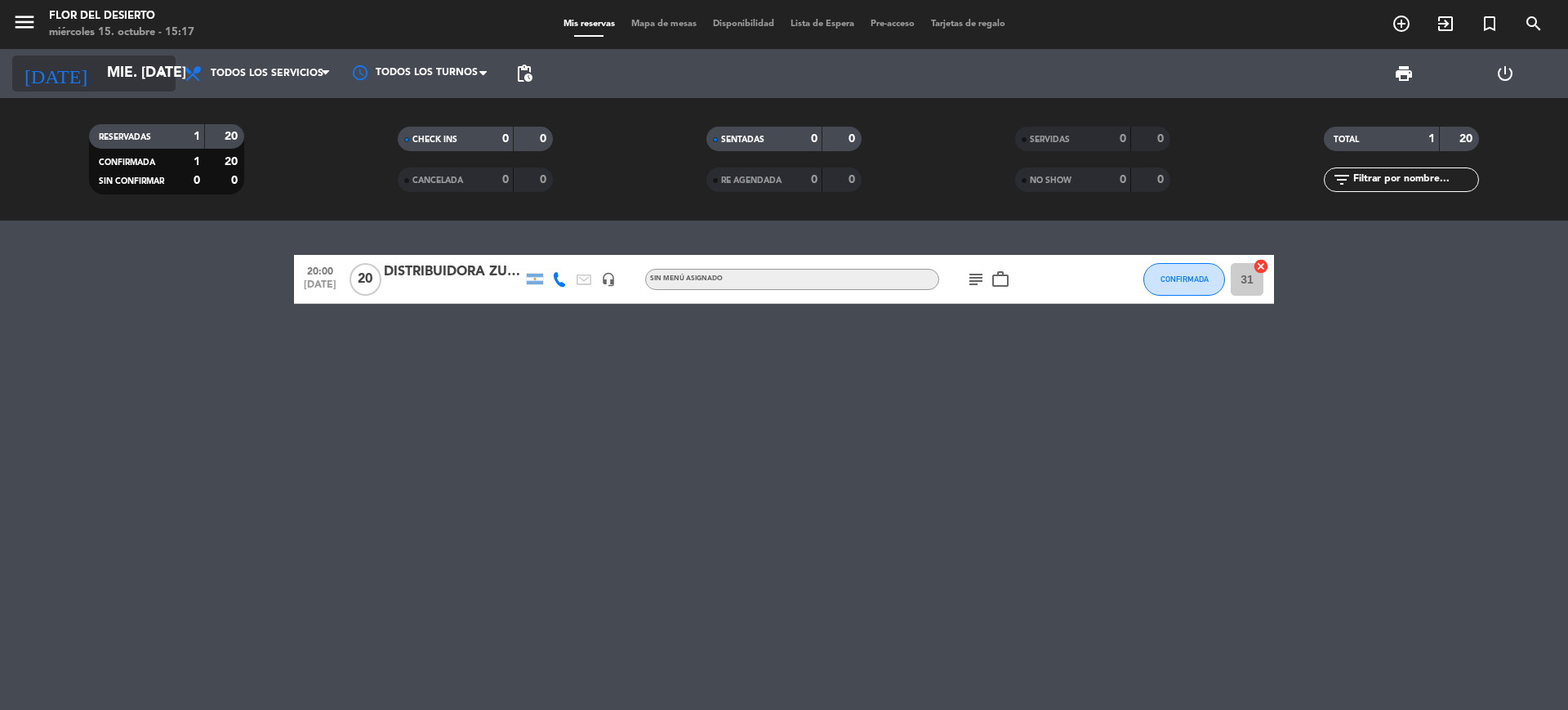
click at [150, 91] on div "[DATE] mié. [DATE] arrow_drop_down" at bounding box center [94, 73] width 163 height 36
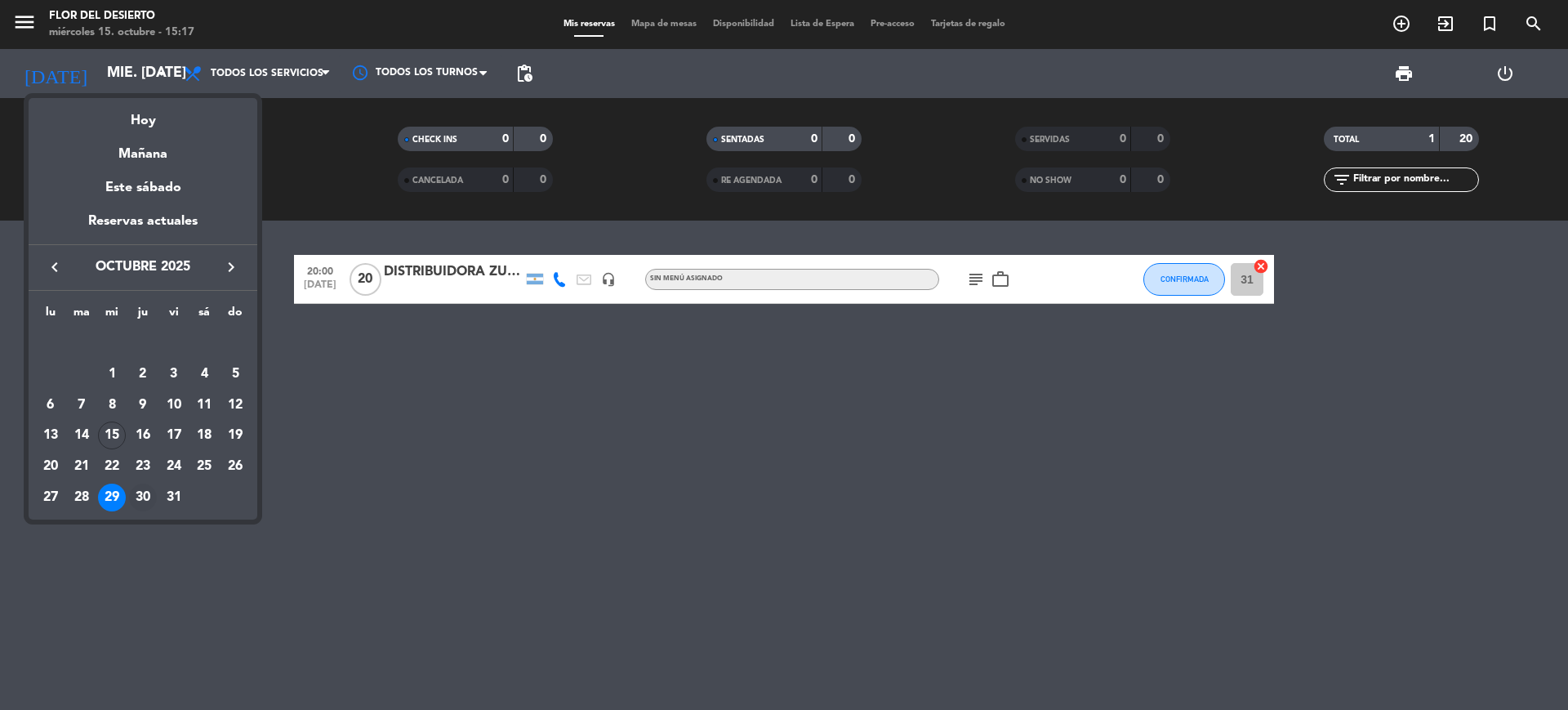
click at [137, 490] on div "30" at bounding box center [143, 497] width 28 height 28
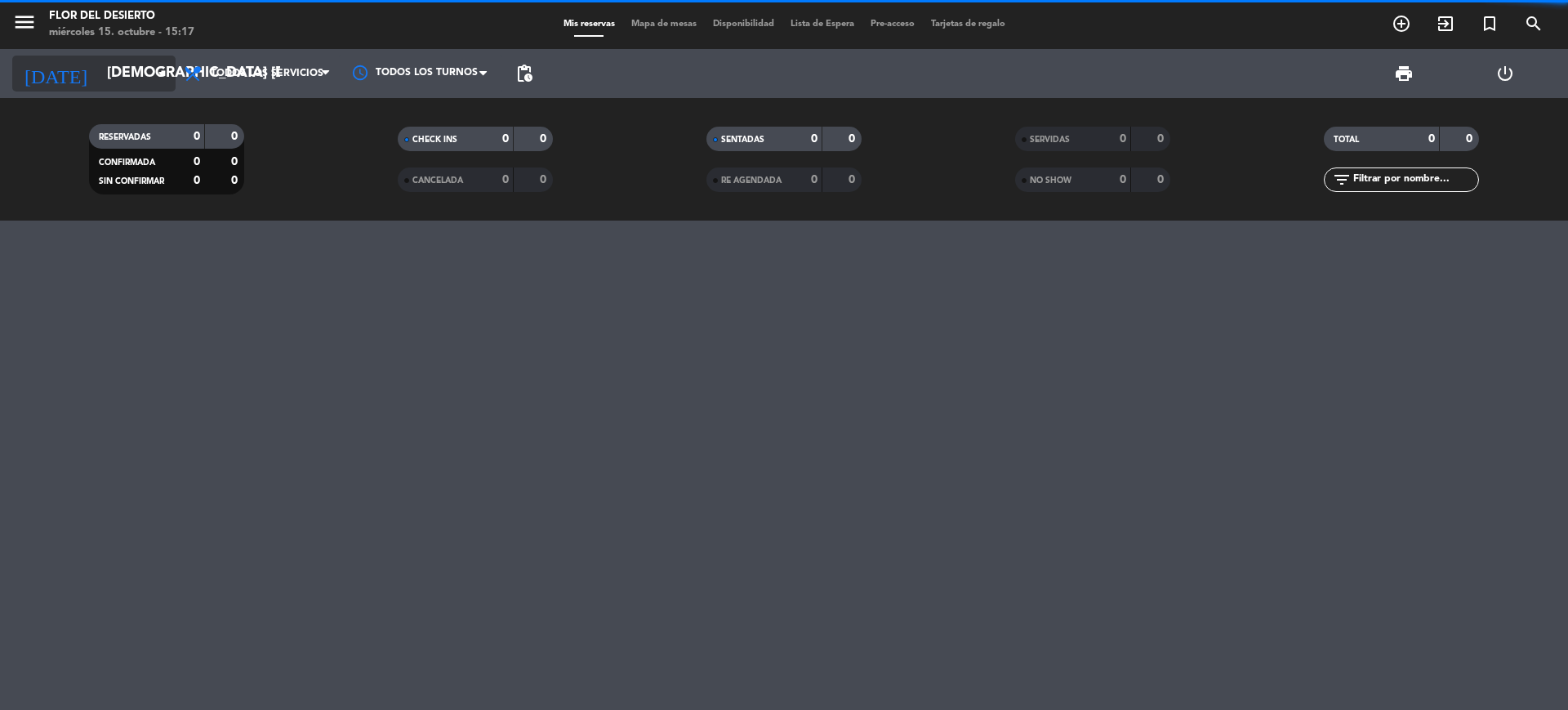
click at [156, 72] on icon "arrow_drop_down" at bounding box center [162, 73] width 20 height 20
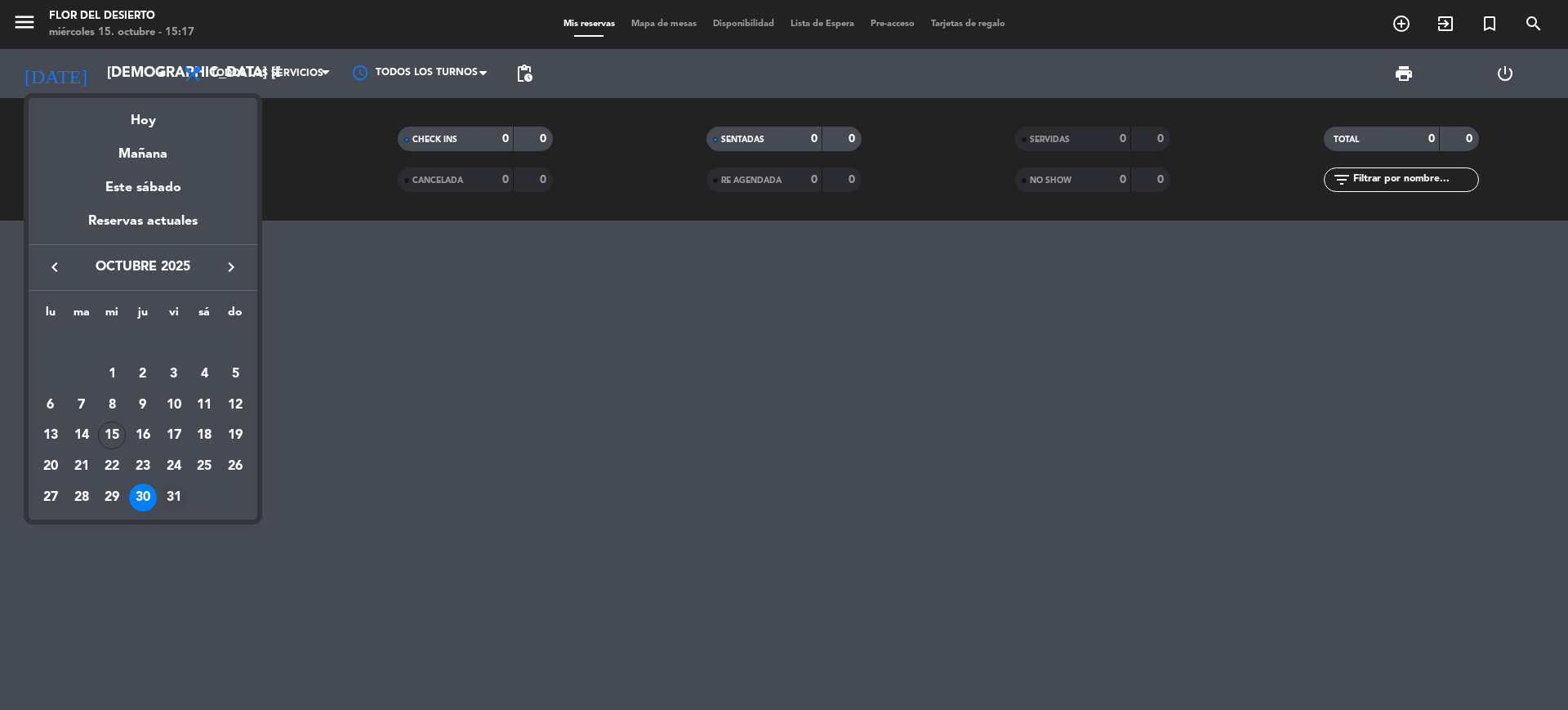
click at [170, 501] on div "31" at bounding box center [174, 497] width 28 height 28
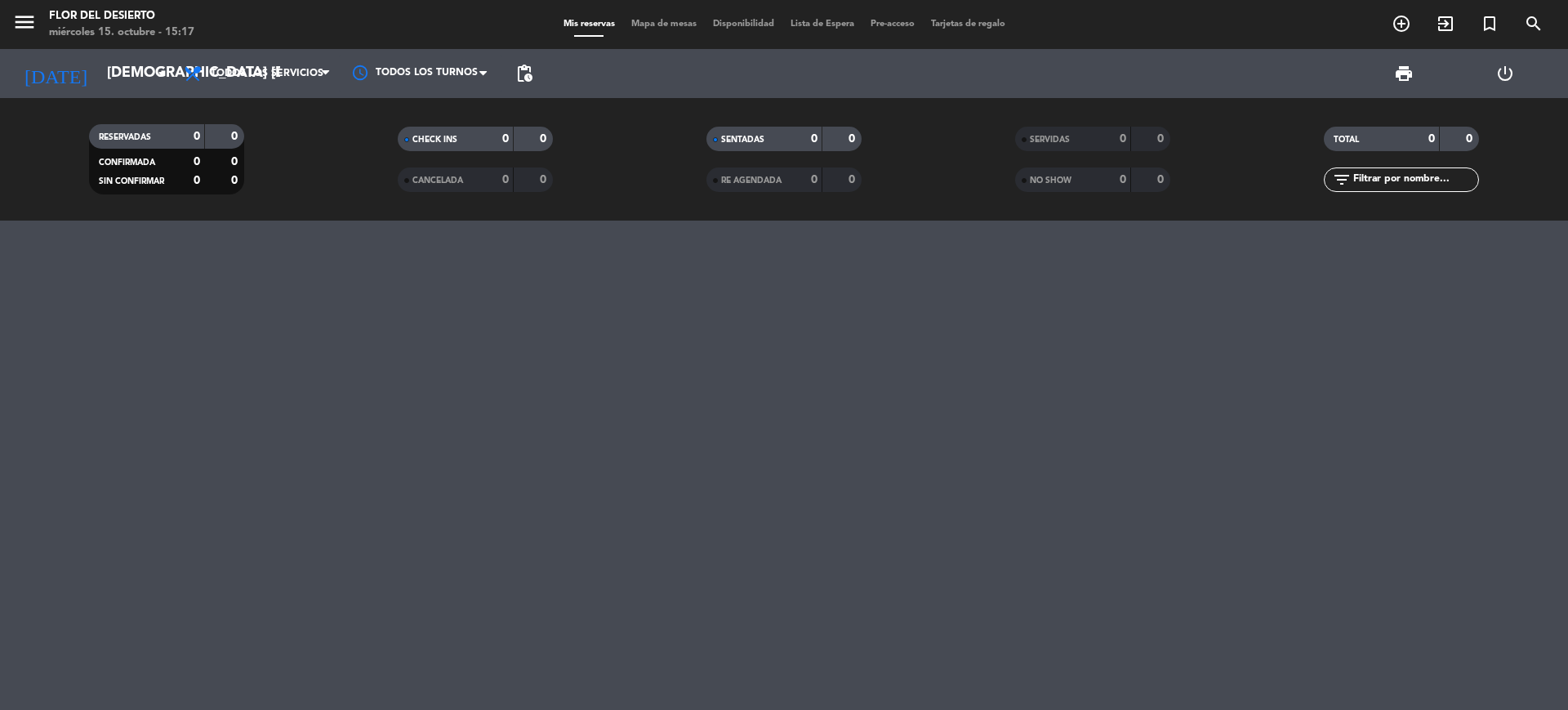
type input "vie. [DATE]"
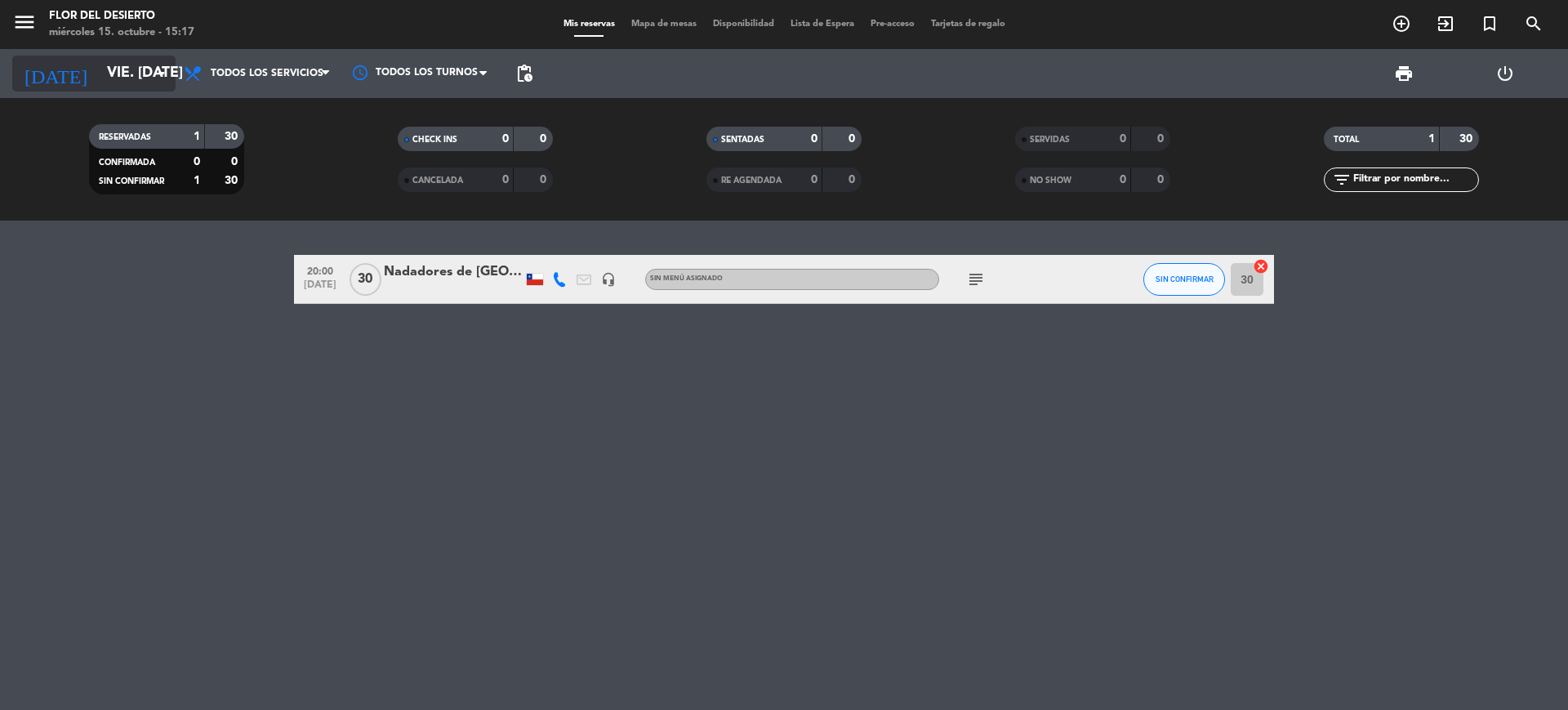
click at [158, 67] on icon "arrow_drop_down" at bounding box center [162, 73] width 20 height 20
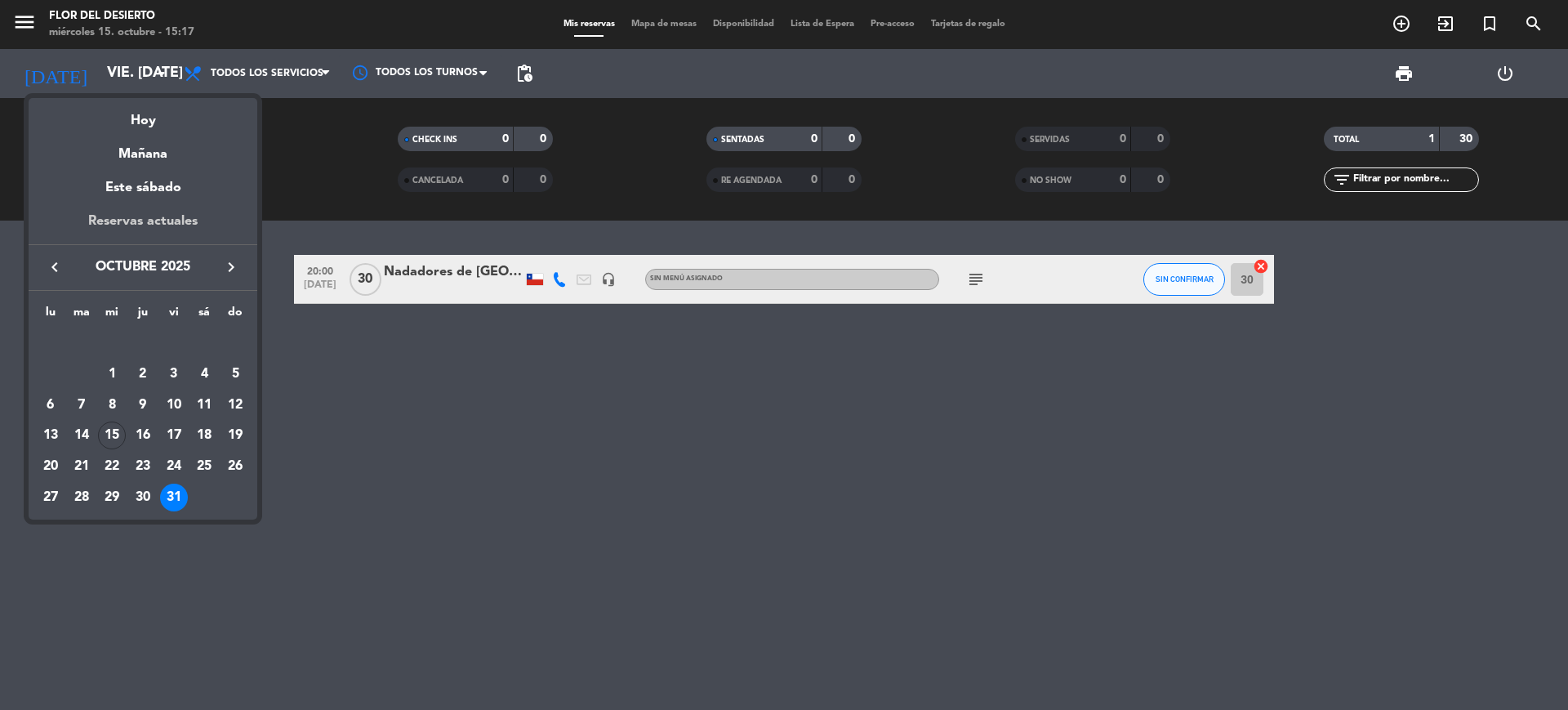
click at [191, 239] on div "Reservas actuales" at bounding box center [143, 227] width 229 height 34
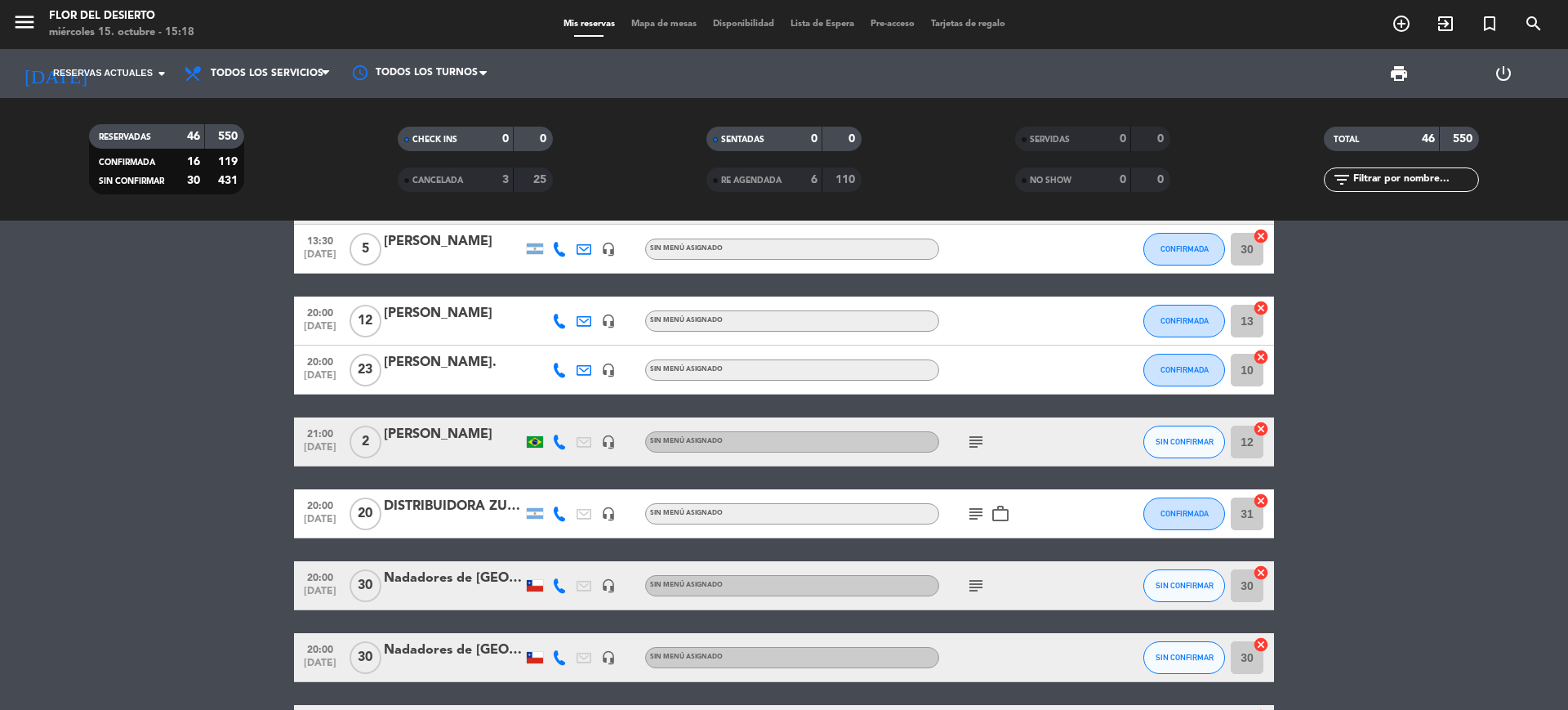
scroll to position [1366, 0]
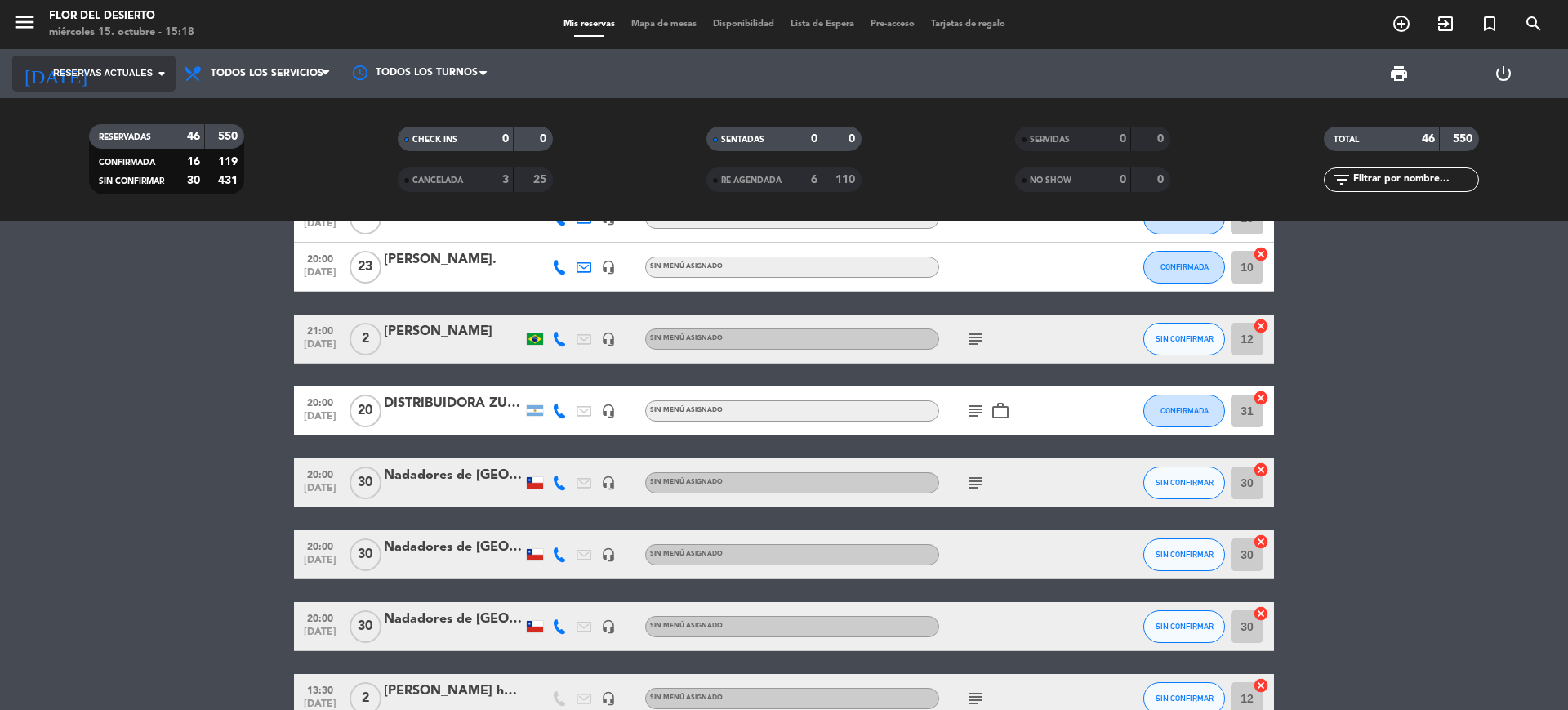
click at [154, 78] on icon "arrow_drop_down" at bounding box center [162, 73] width 20 height 20
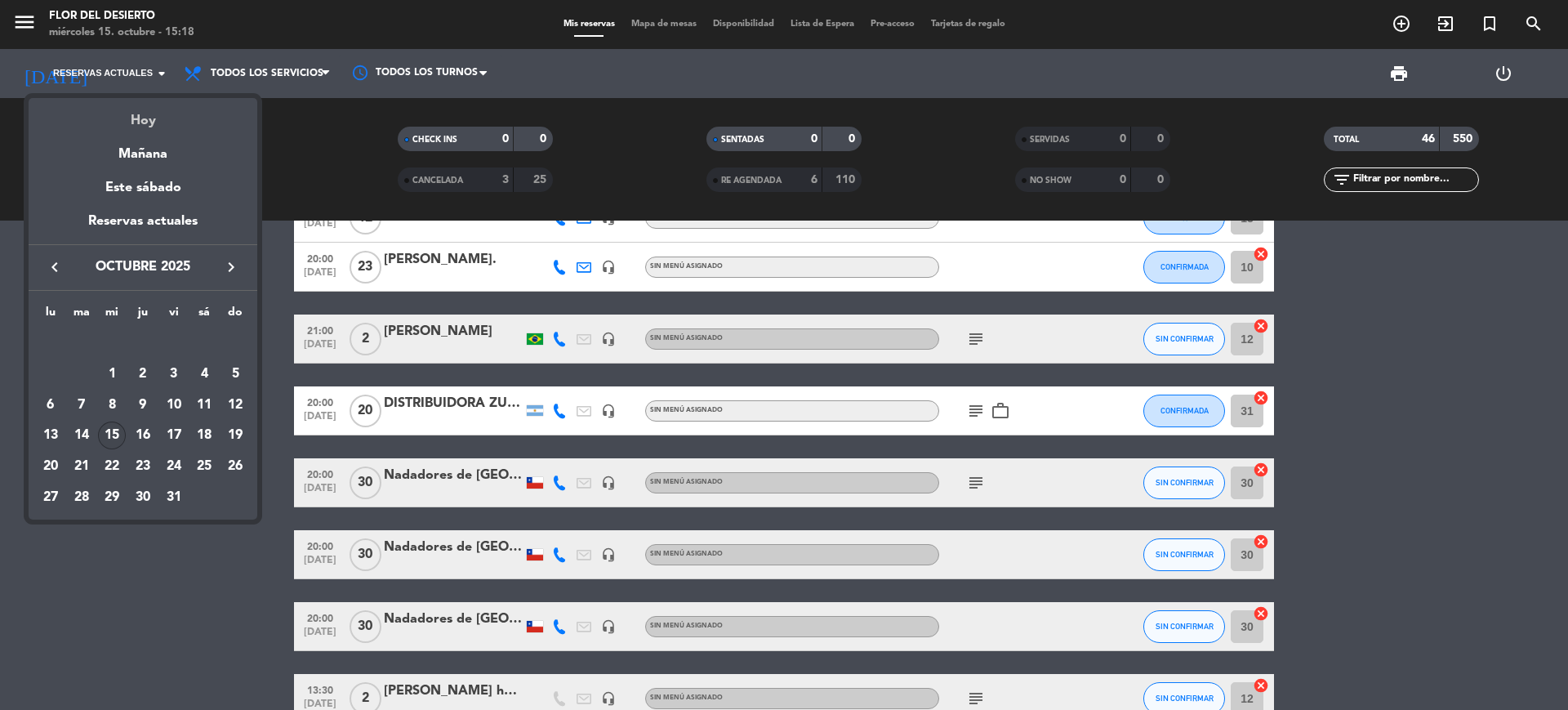
click at [145, 123] on div "Hoy" at bounding box center [143, 114] width 229 height 34
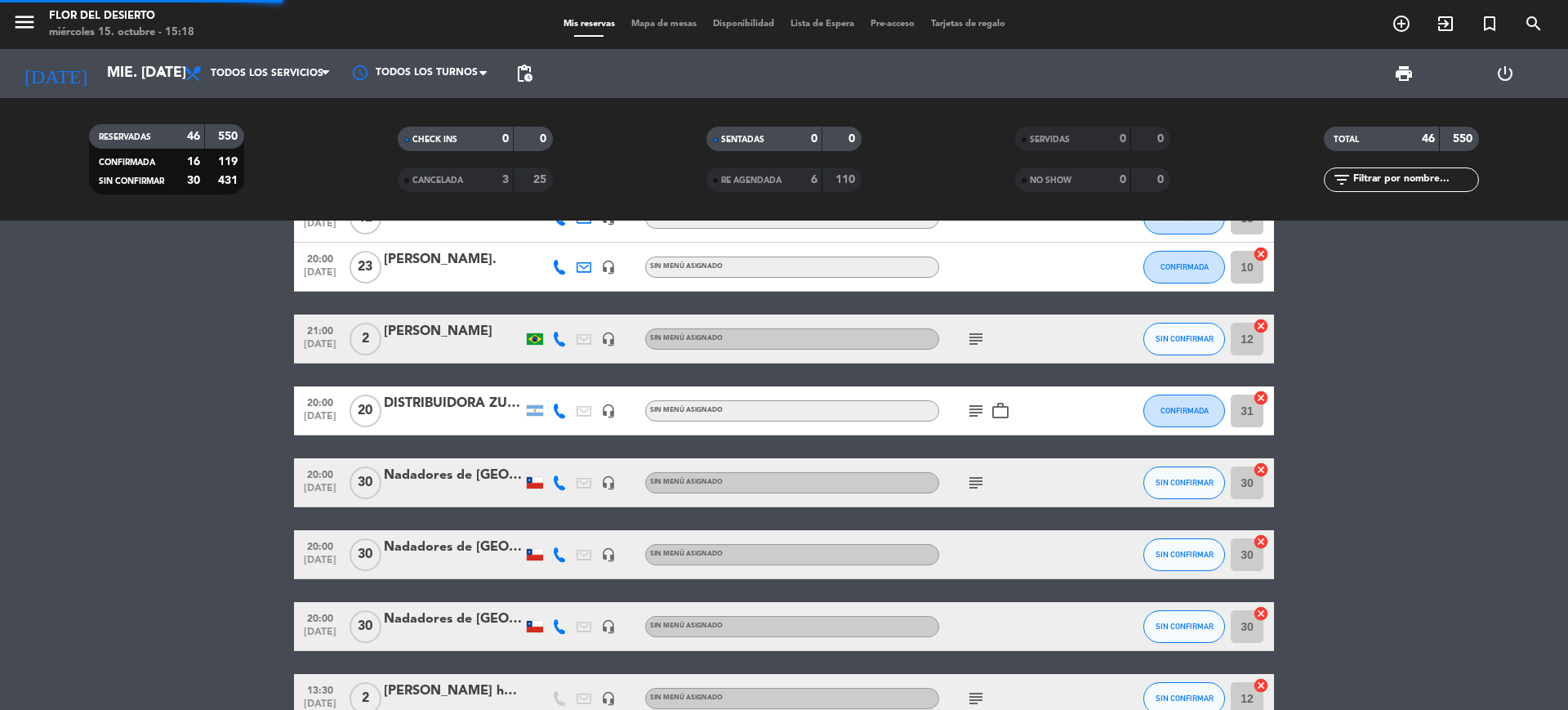
scroll to position [110, 0]
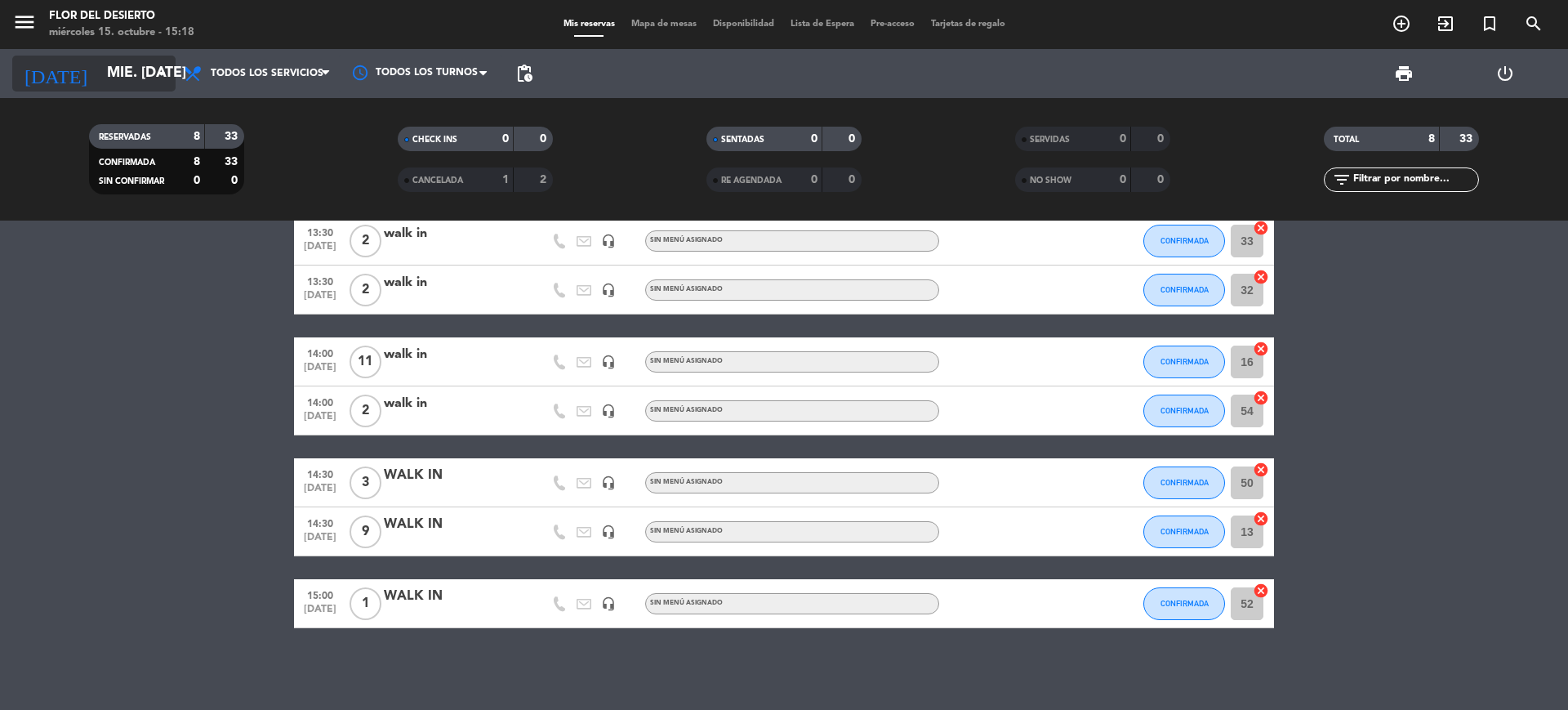
click at [155, 72] on icon "arrow_drop_down" at bounding box center [162, 73] width 20 height 20
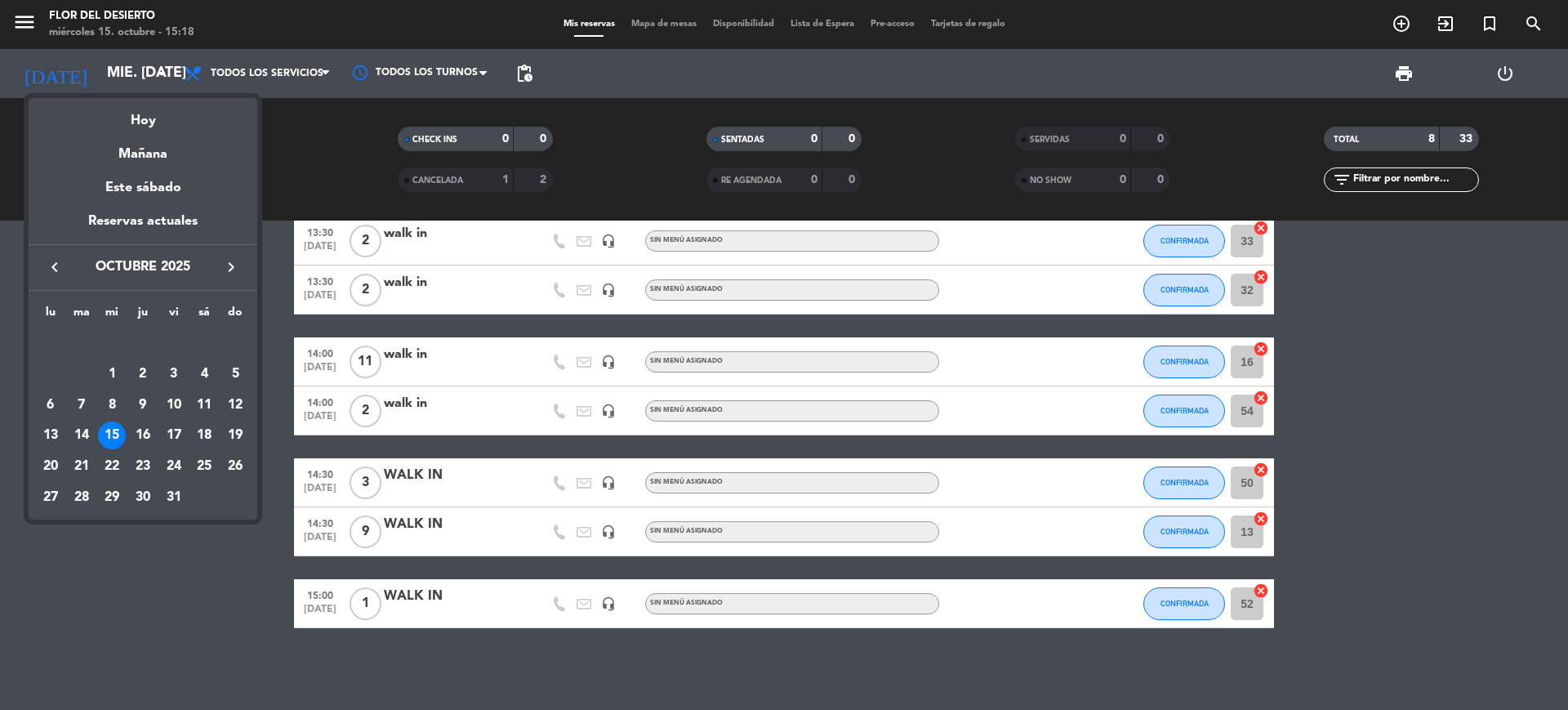
click at [233, 266] on icon "keyboard_arrow_right" at bounding box center [231, 267] width 20 height 20
click at [85, 398] on div "11" at bounding box center [81, 405] width 28 height 28
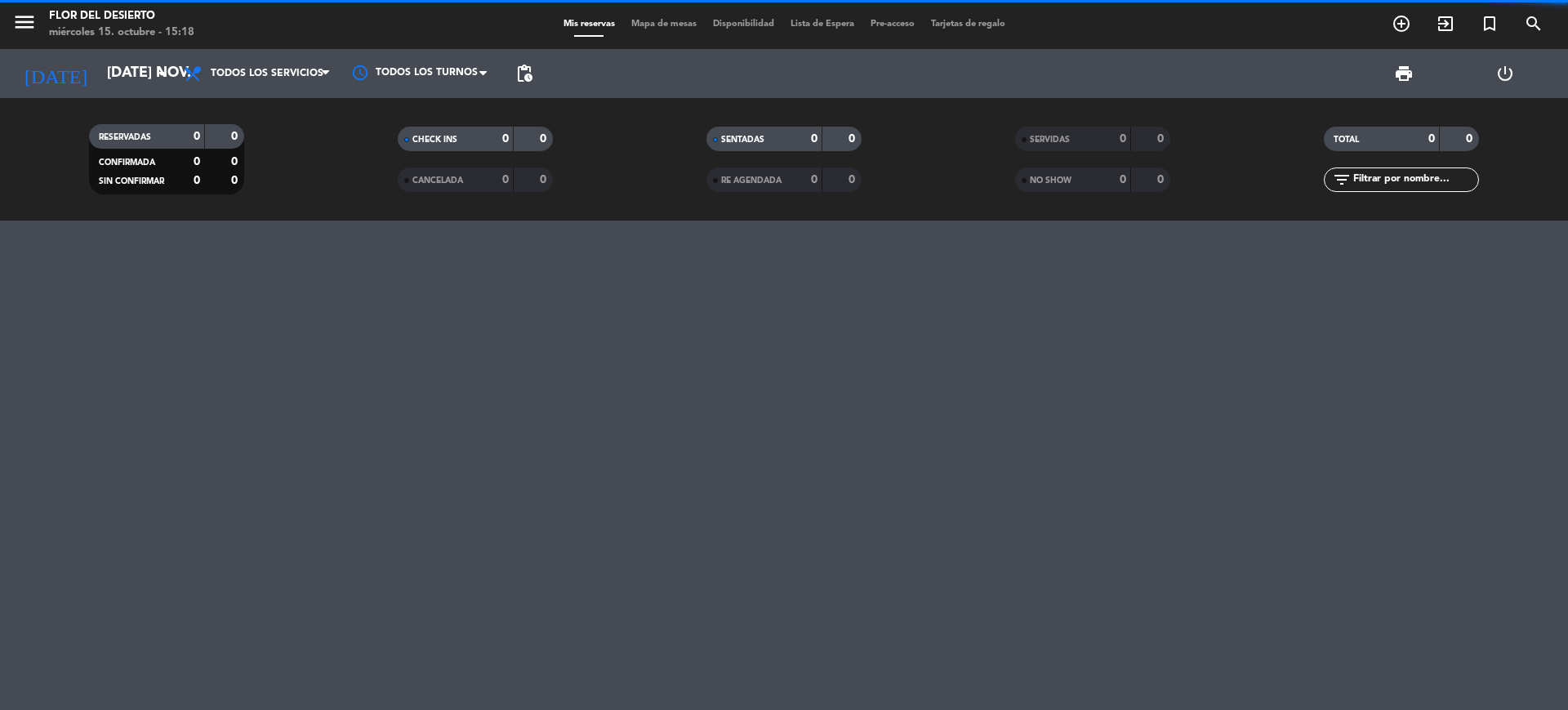
scroll to position [0, 0]
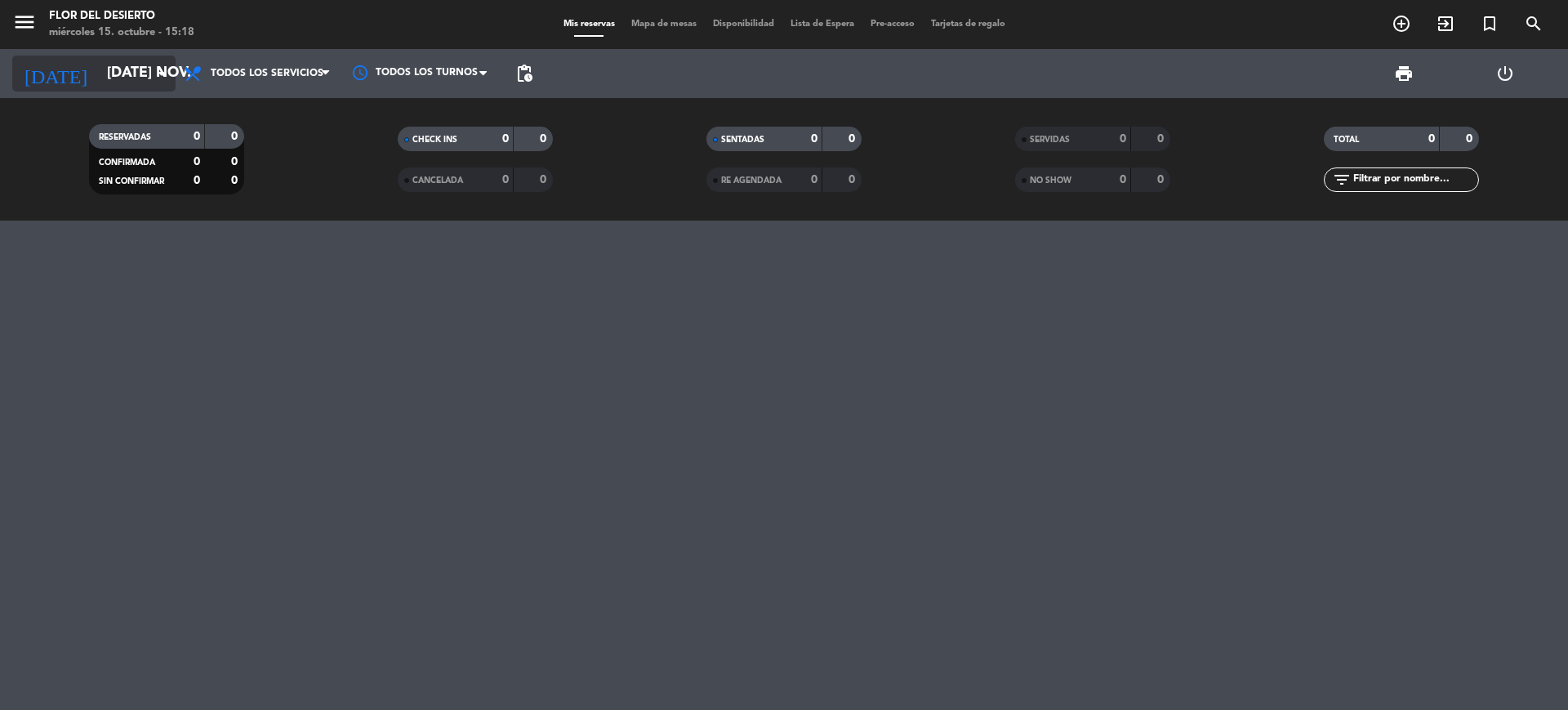
click at [140, 76] on input "[DATE] nov." at bounding box center [193, 73] width 189 height 33
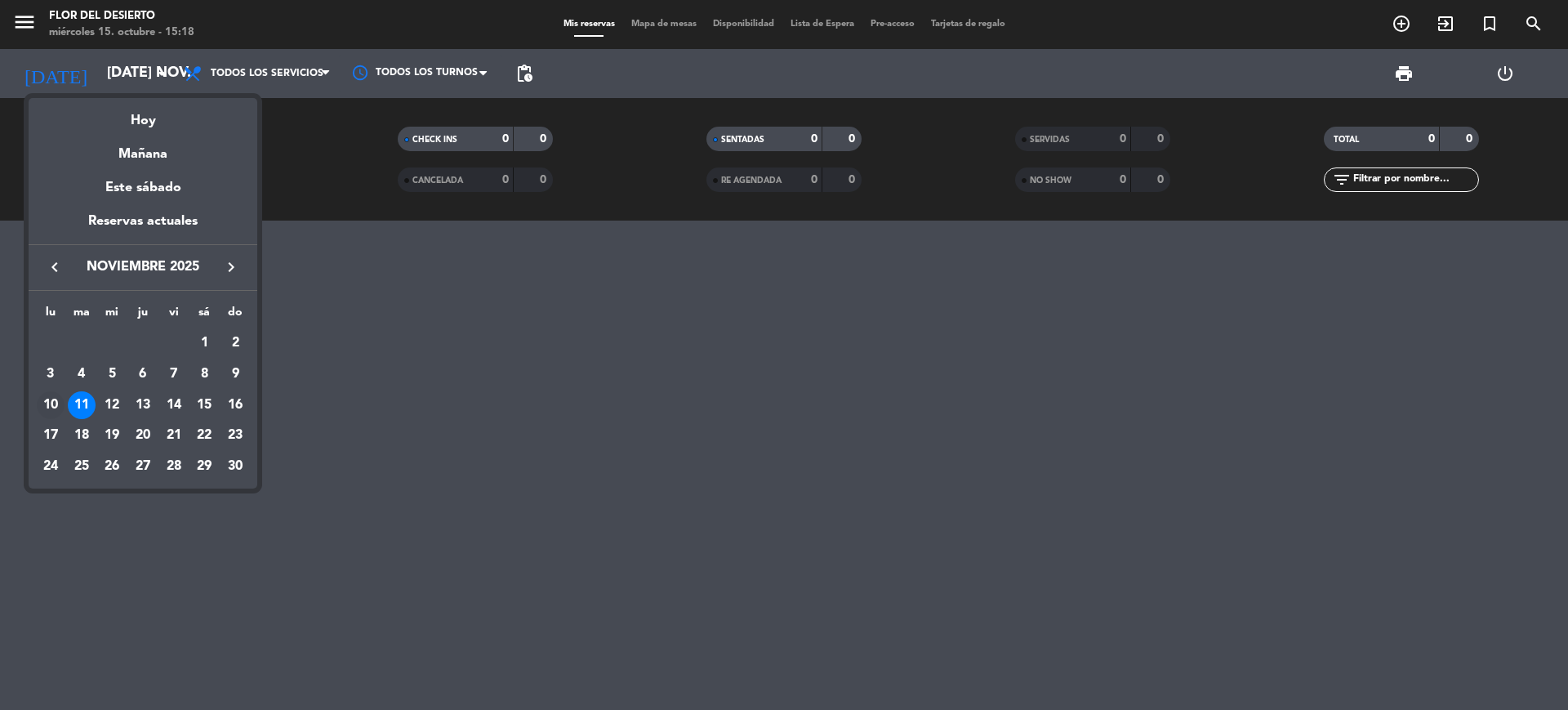
click at [50, 398] on div "10" at bounding box center [51, 405] width 28 height 28
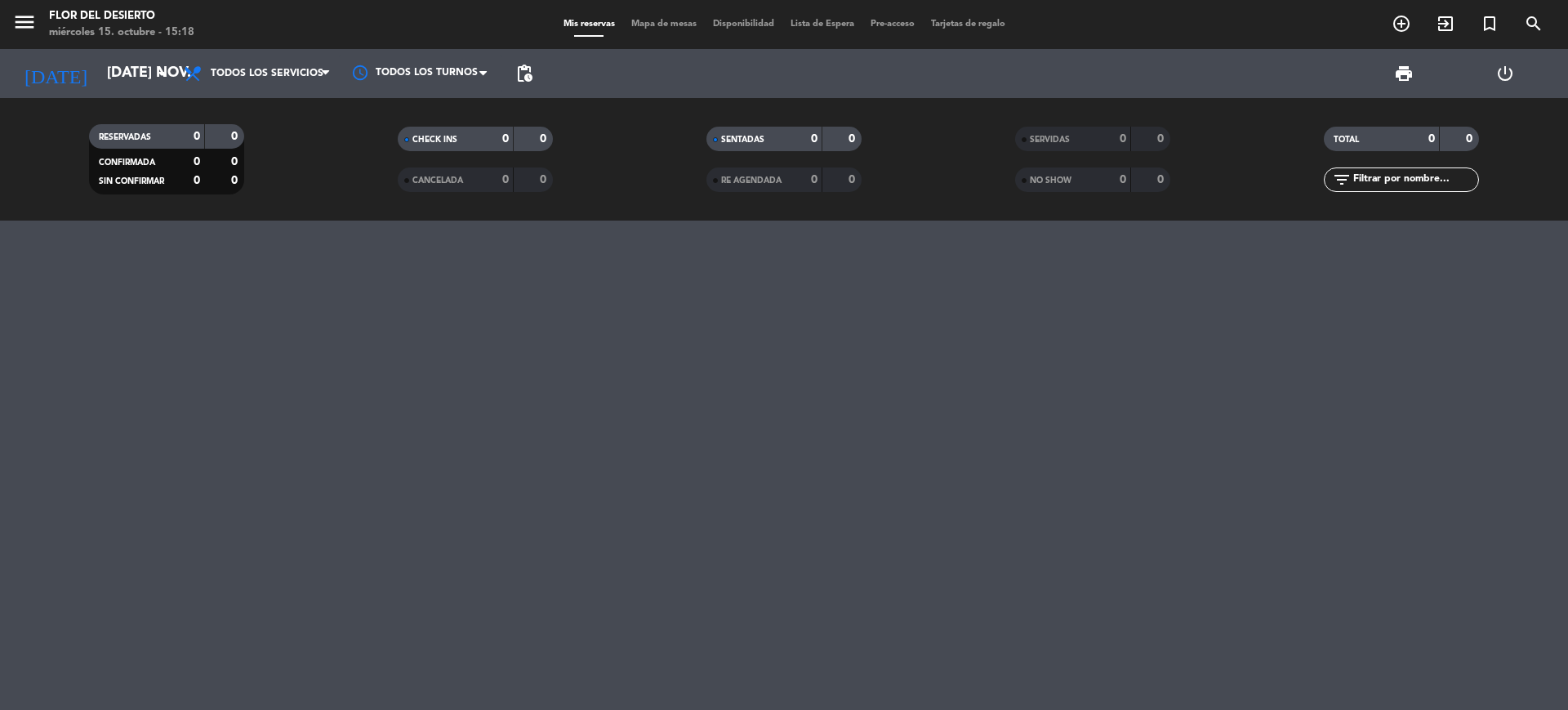
type input "lun. [DATE]"
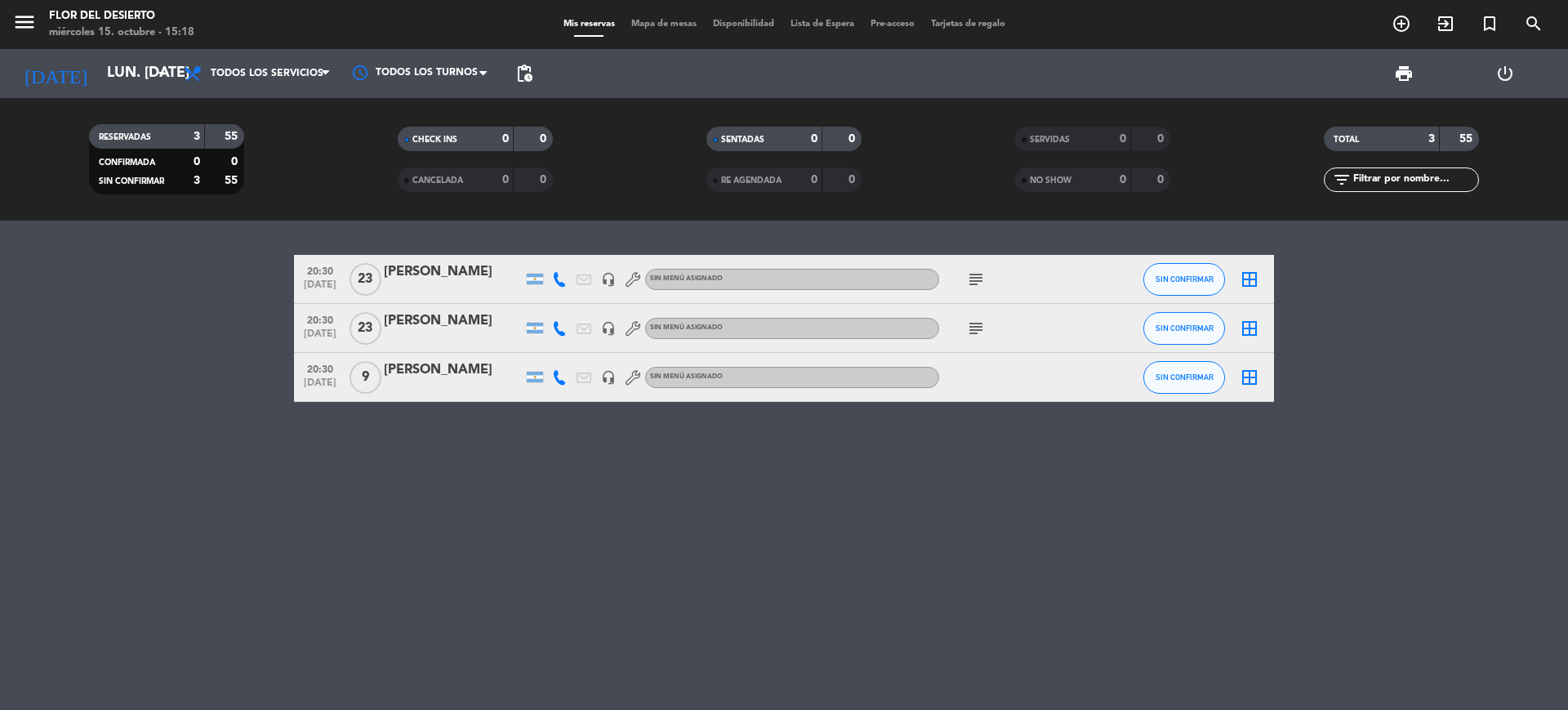
click at [463, 273] on div "[PERSON_NAME]" at bounding box center [453, 272] width 139 height 21
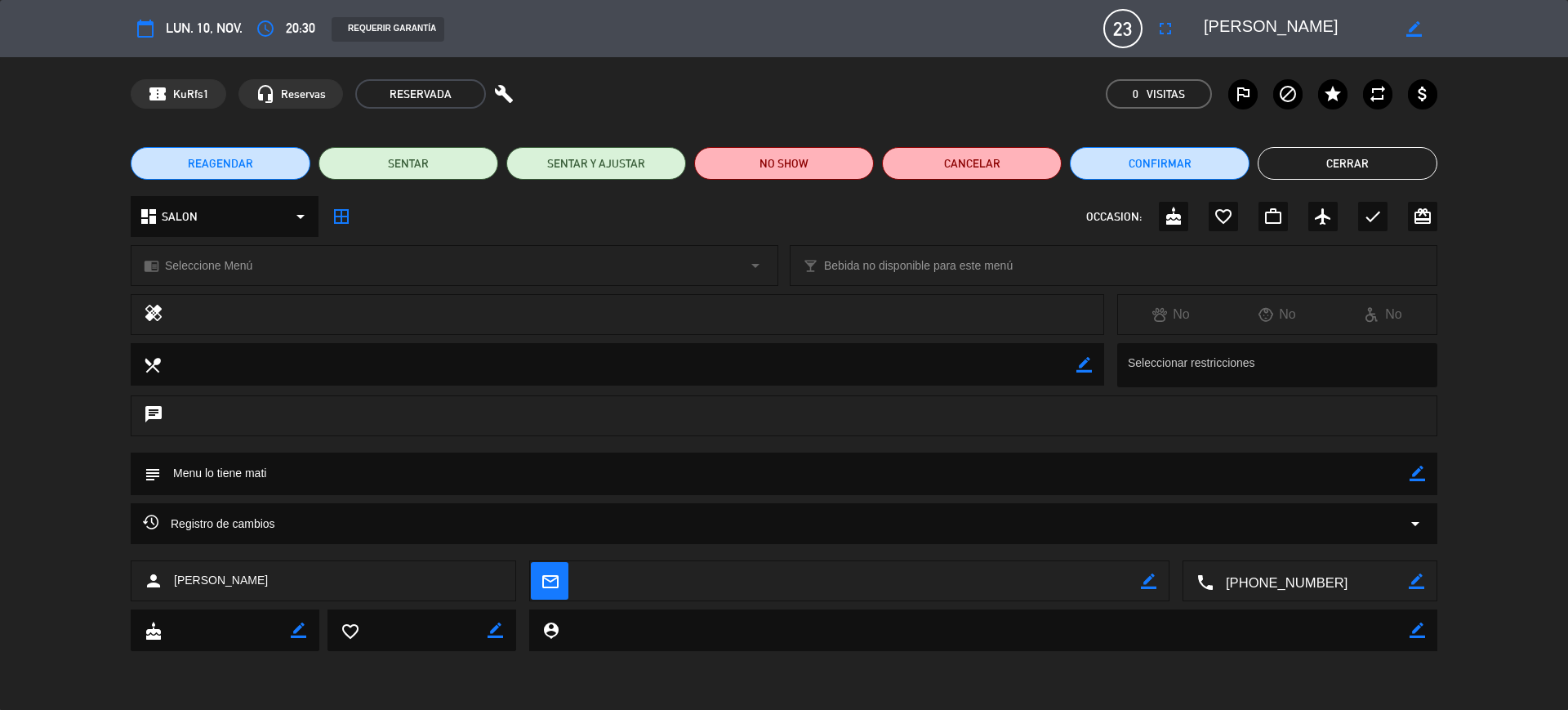
click at [142, 35] on icon "calendar_today" at bounding box center [146, 29] width 20 height 20
click at [151, 28] on icon "calendar_today" at bounding box center [146, 29] width 20 height 20
click at [275, 29] on icon "access_time" at bounding box center [266, 29] width 20 height 20
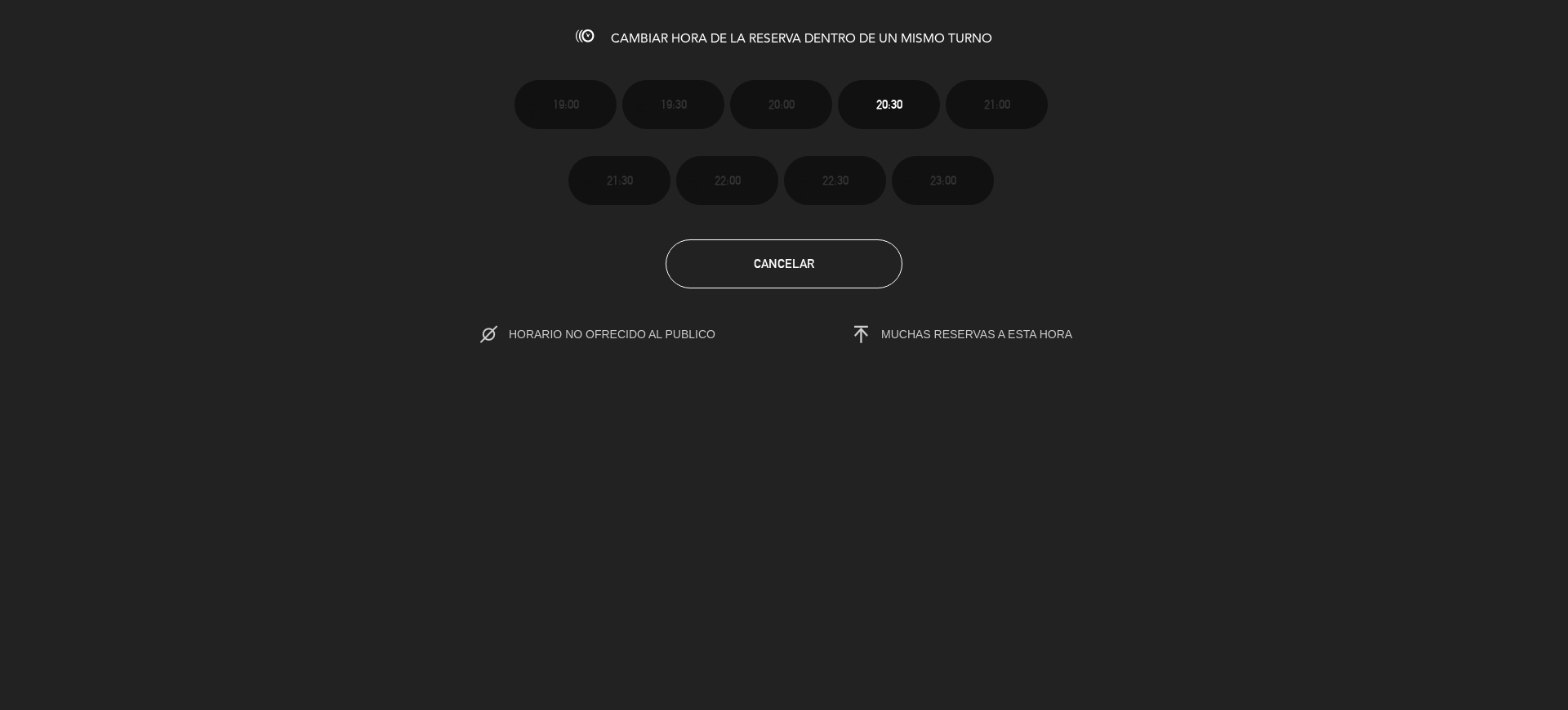
click at [722, 114] on div "19:00 19:30 20:00 20:30 21:00 21:30 22:00 22:30 23:00" at bounding box center [784, 128] width 564 height 152
click at [564, 27] on h3 "CAMBIAR HORA DE LA RESERVA DENTRO DE UN MISMO TURNO" at bounding box center [784, 37] width 1568 height 20
click at [586, 35] on icon at bounding box center [584, 36] width 18 height 18
click at [713, 43] on span "CAMBIAR HORA DE LA RESERVA DENTRO DE UN MISMO TURNO" at bounding box center [801, 40] width 381 height 13
click at [807, 269] on button "Cancelar" at bounding box center [784, 264] width 237 height 49
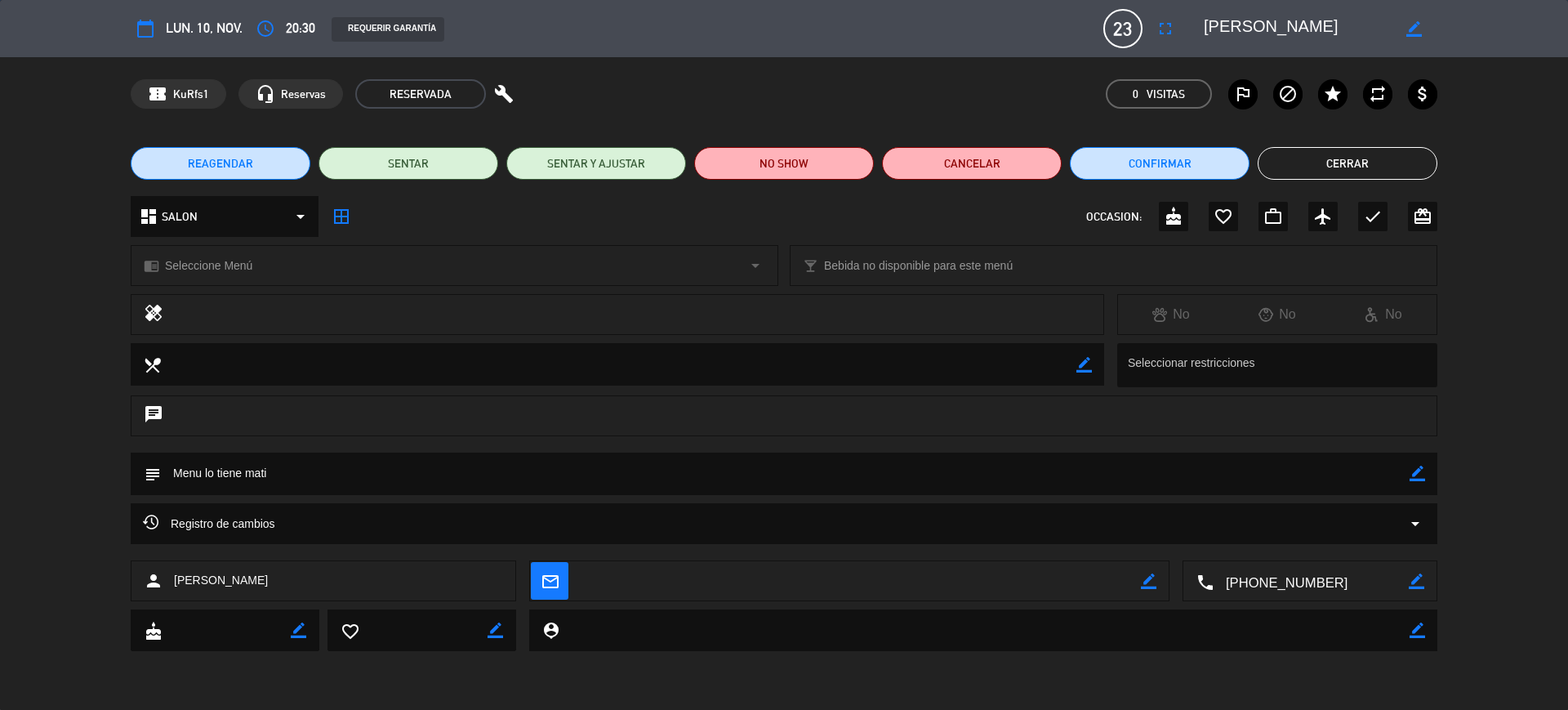
click at [807, 269] on edit-booking-info-modal "calendar_today lun. 10, nov. access_time 20:30 REQUERIR GARANTÍA 23 [PERSON_NAM…" at bounding box center [784, 355] width 1568 height 710
click at [1308, 156] on button "Cerrar" at bounding box center [1347, 164] width 179 height 33
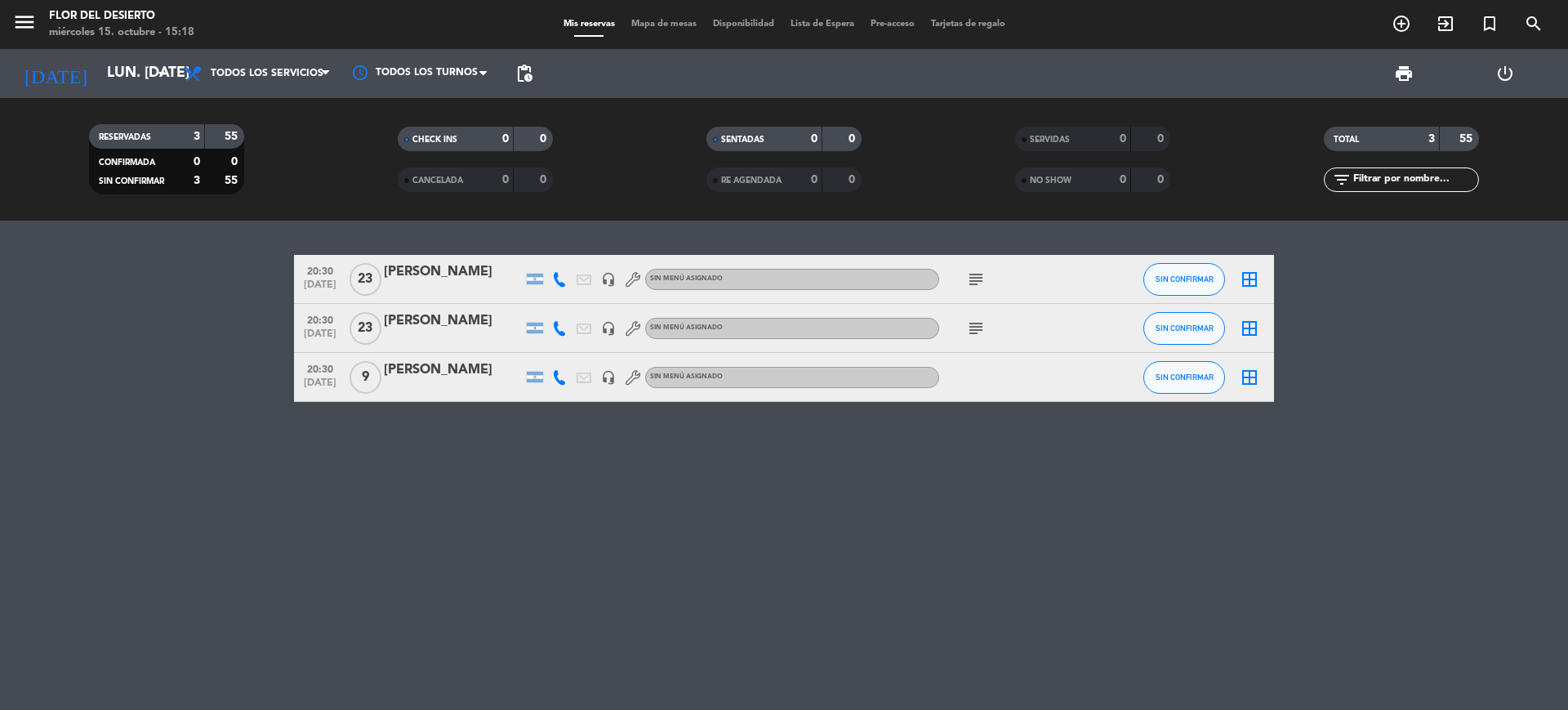
click at [1083, 278] on div "subject" at bounding box center [1012, 279] width 147 height 49
click at [1259, 274] on div "border_all" at bounding box center [1249, 279] width 49 height 49
click at [1245, 274] on icon "border_all" at bounding box center [1249, 279] width 20 height 20
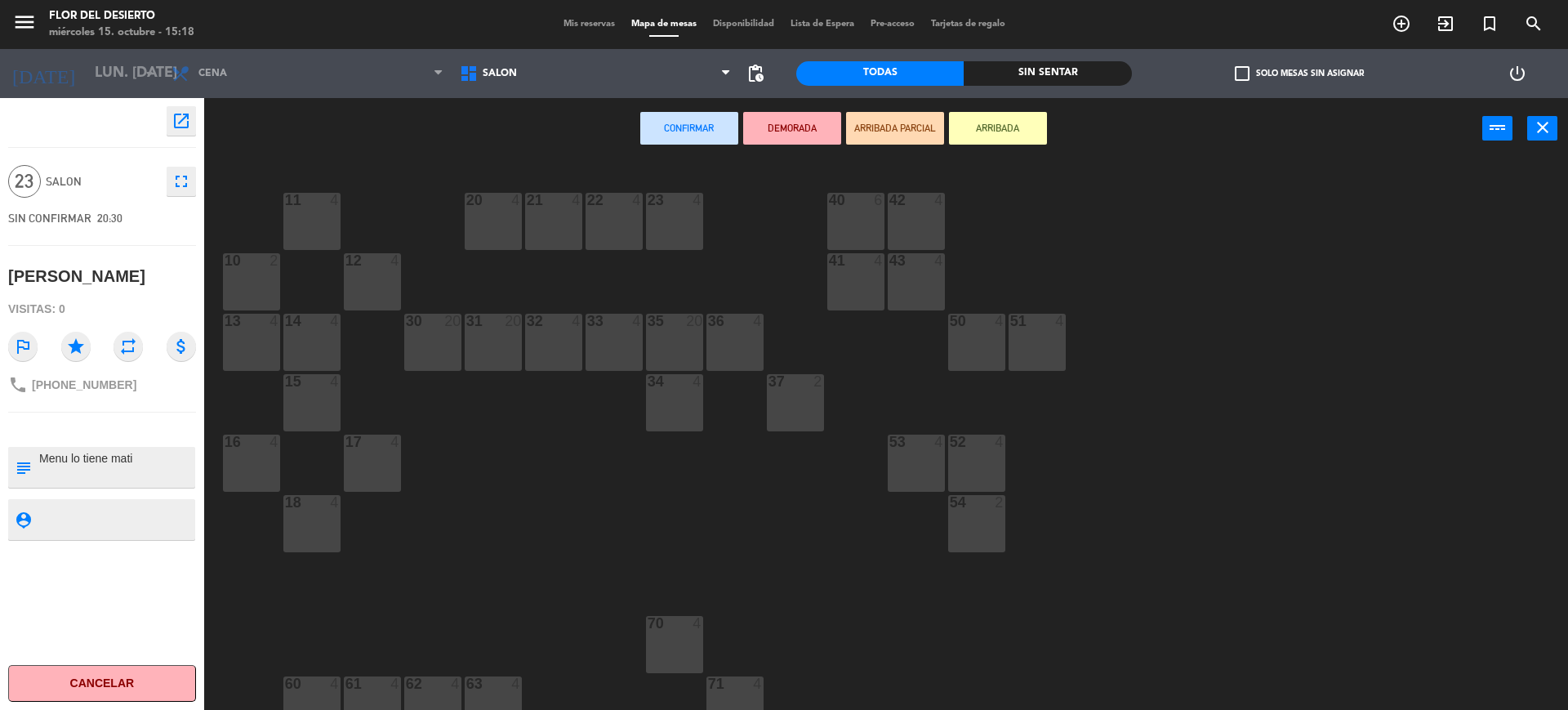
click at [186, 109] on button "open_in_new" at bounding box center [181, 121] width 30 height 30
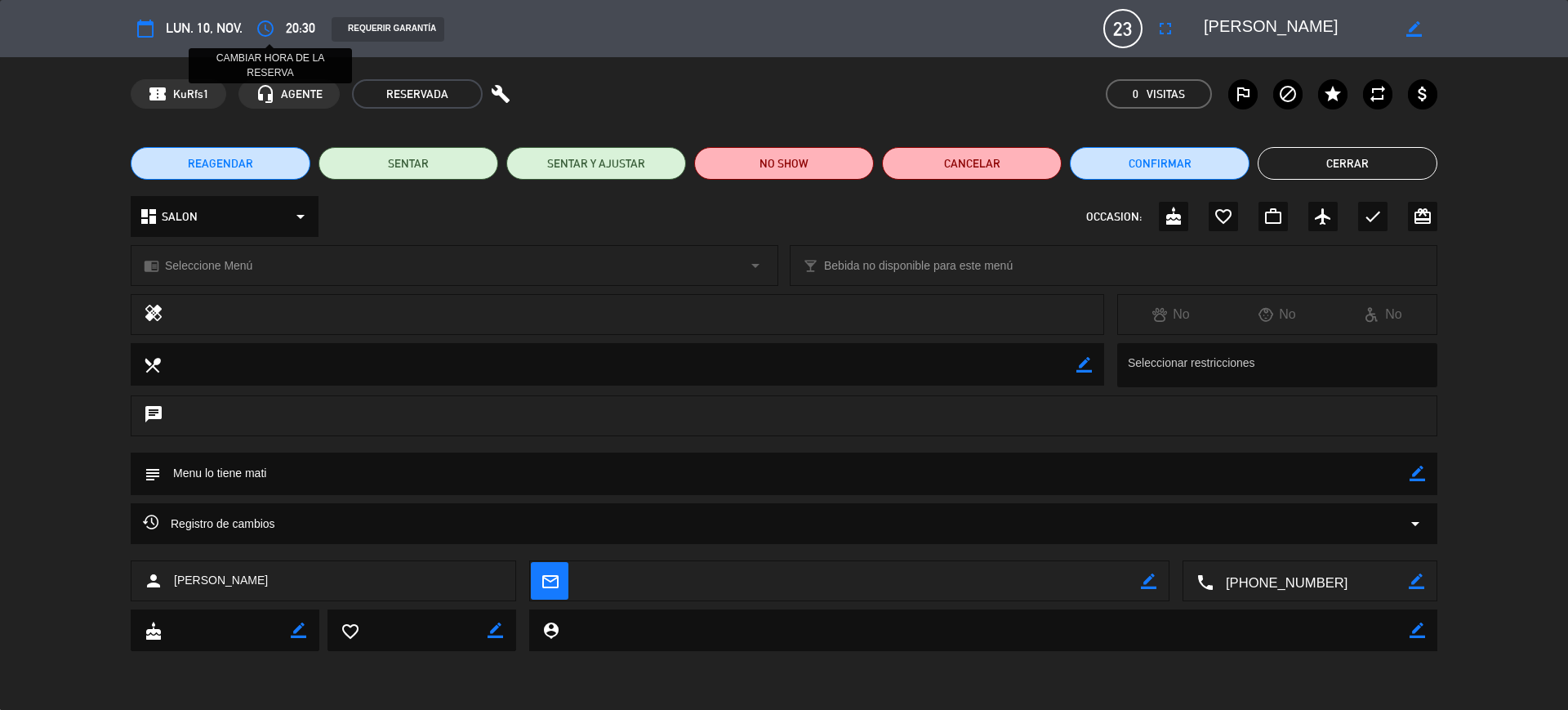
click at [275, 27] on icon "access_time" at bounding box center [266, 29] width 20 height 20
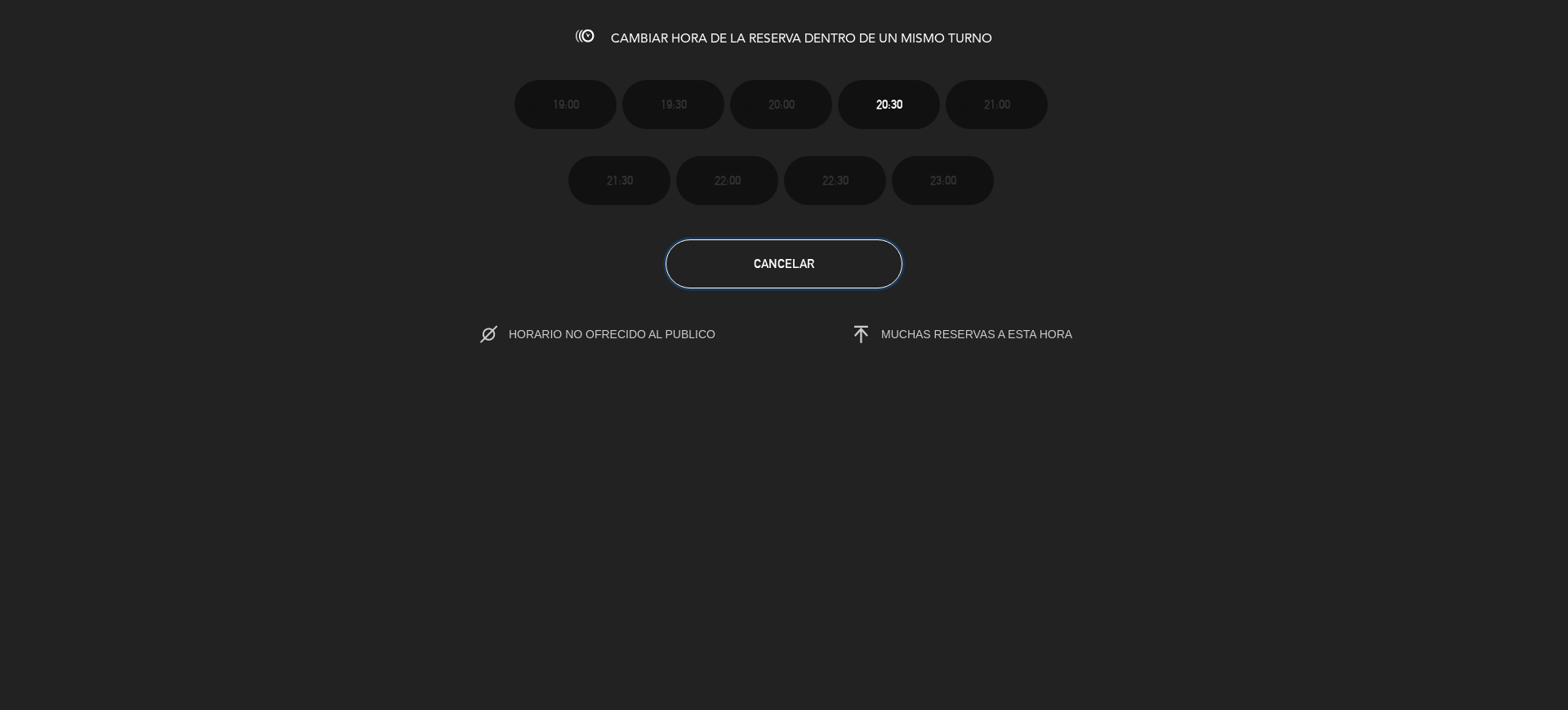
click at [842, 265] on button "Cancelar" at bounding box center [784, 264] width 237 height 49
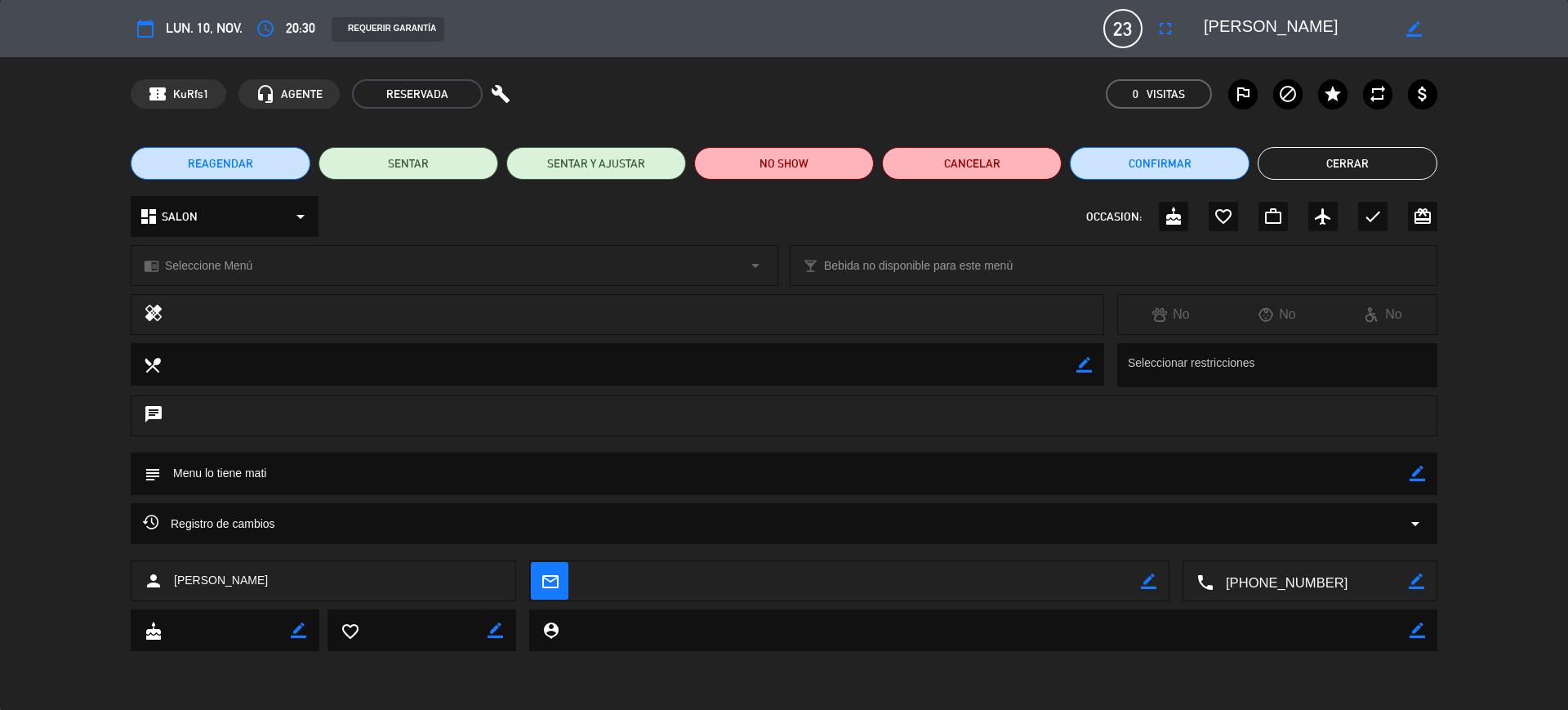
click at [147, 28] on icon "calendar_today" at bounding box center [146, 29] width 20 height 20
click at [236, 26] on span "lun. 10, nov." at bounding box center [203, 28] width 77 height 22
click at [1288, 163] on button "Cerrar" at bounding box center [1347, 164] width 179 height 33
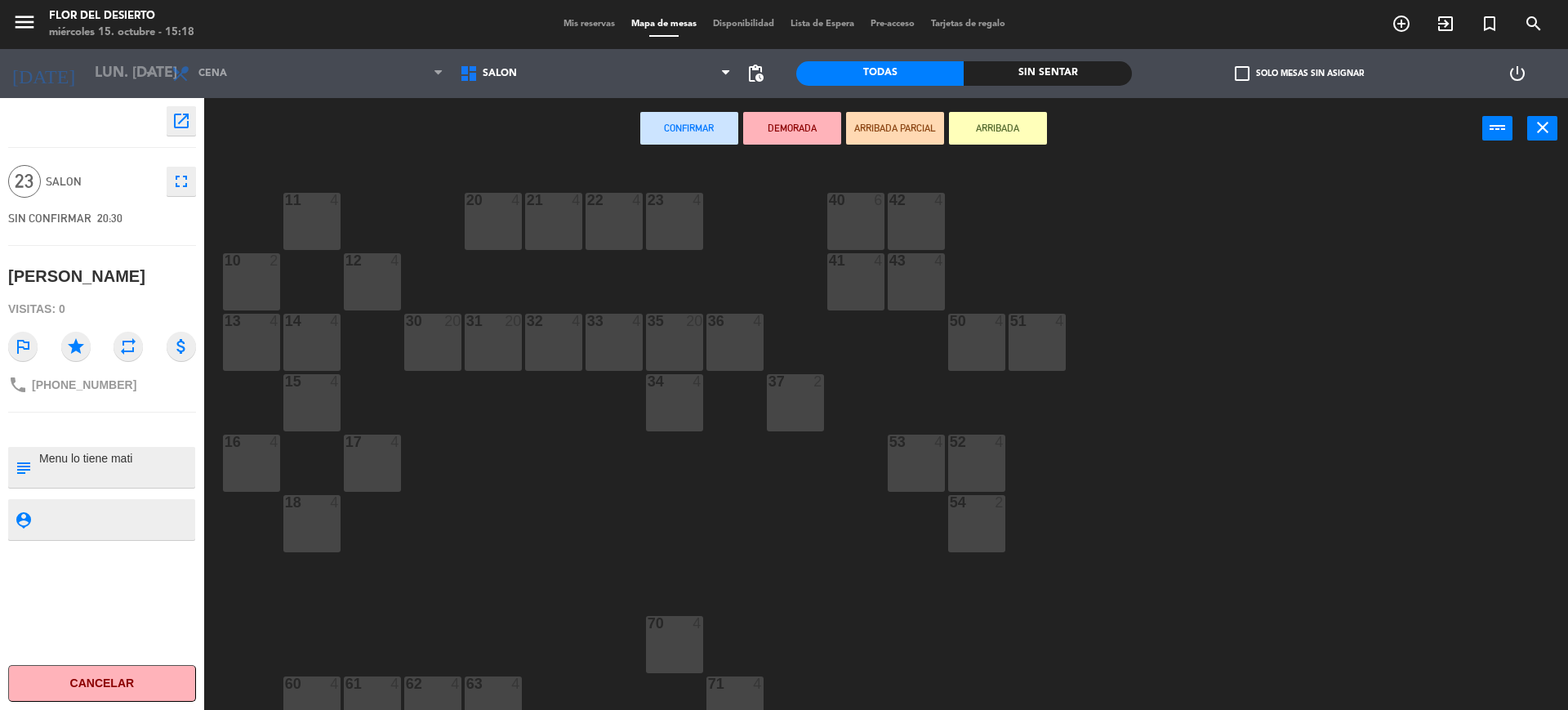
click at [365, 634] on div "11 4 20 4 21 4 22 4 23 4 40 6 42 4 10 2 12 4 41 4 43 4 13 4 14 4 30 20 31 20 32…" at bounding box center [894, 438] width 1348 height 551
click at [17, 22] on icon "menu" at bounding box center [25, 22] width 25 height 25
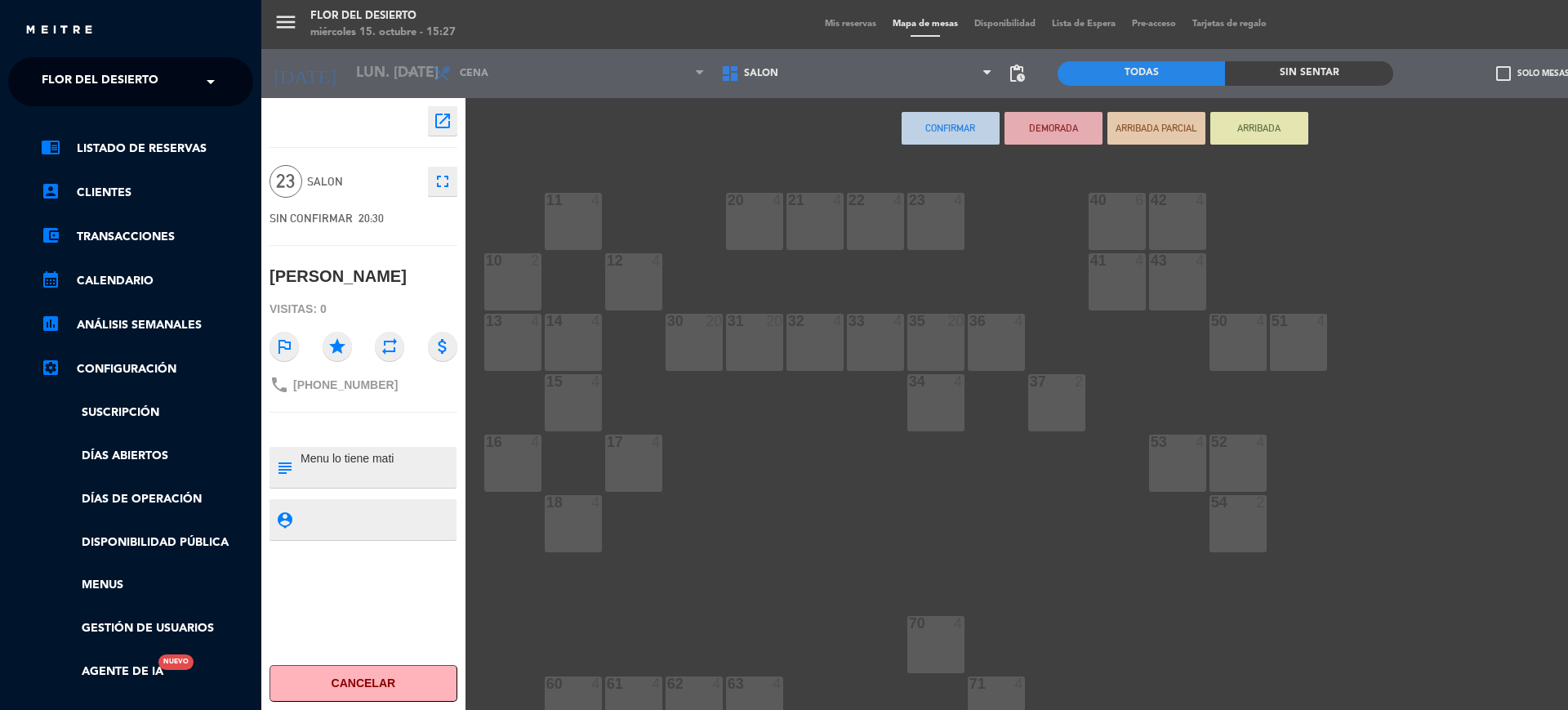
click at [659, 627] on div "menu [PERSON_NAME] DEL DESIERTO miércoles 15. octubre - 15:27 Mis reservas Mapa…" at bounding box center [1045, 355] width 1568 height 710
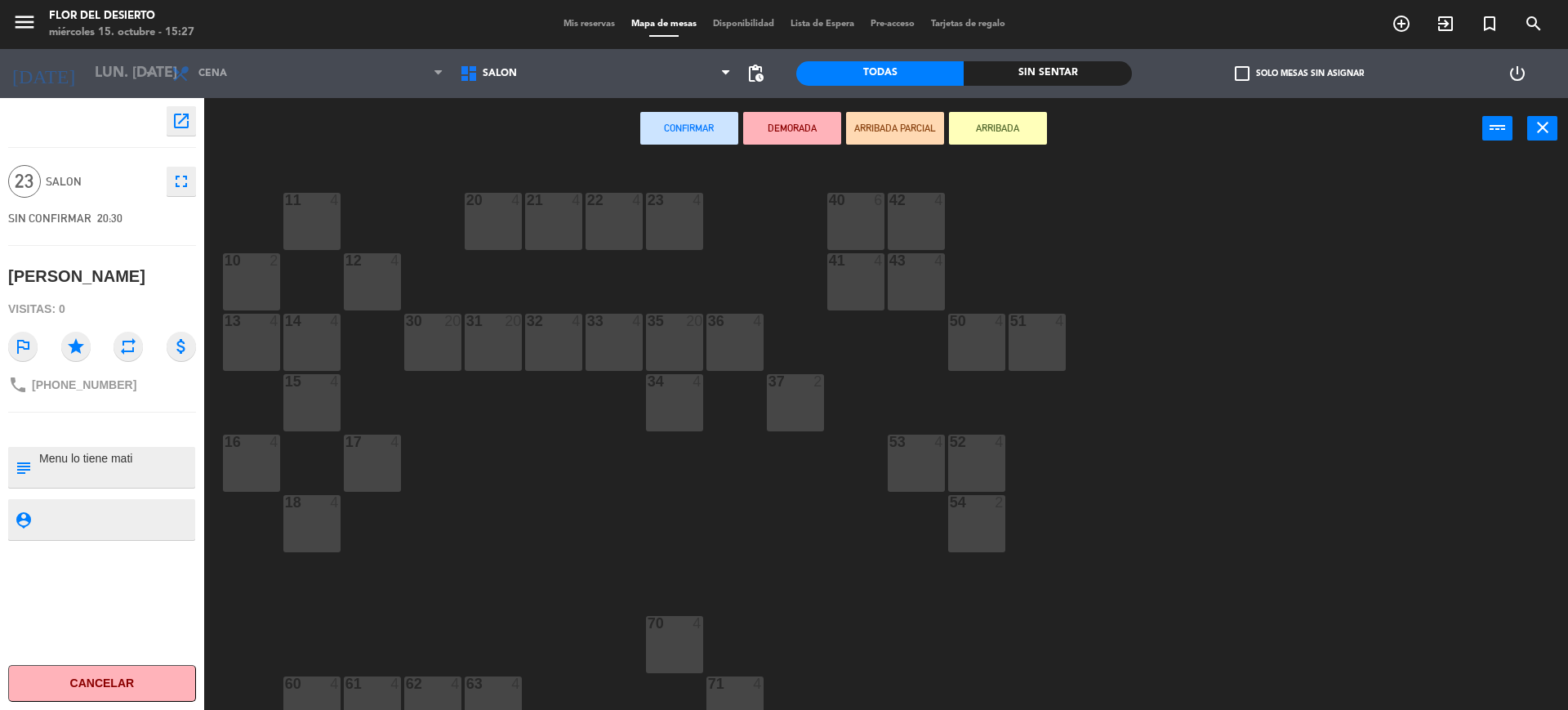
click at [430, 158] on div "Confirmar DEMORADA ARRIBADA PARCIAL ARRIBADA power_input close" at bounding box center [843, 128] width 1278 height 62
click at [35, 27] on icon "menu" at bounding box center [25, 22] width 25 height 25
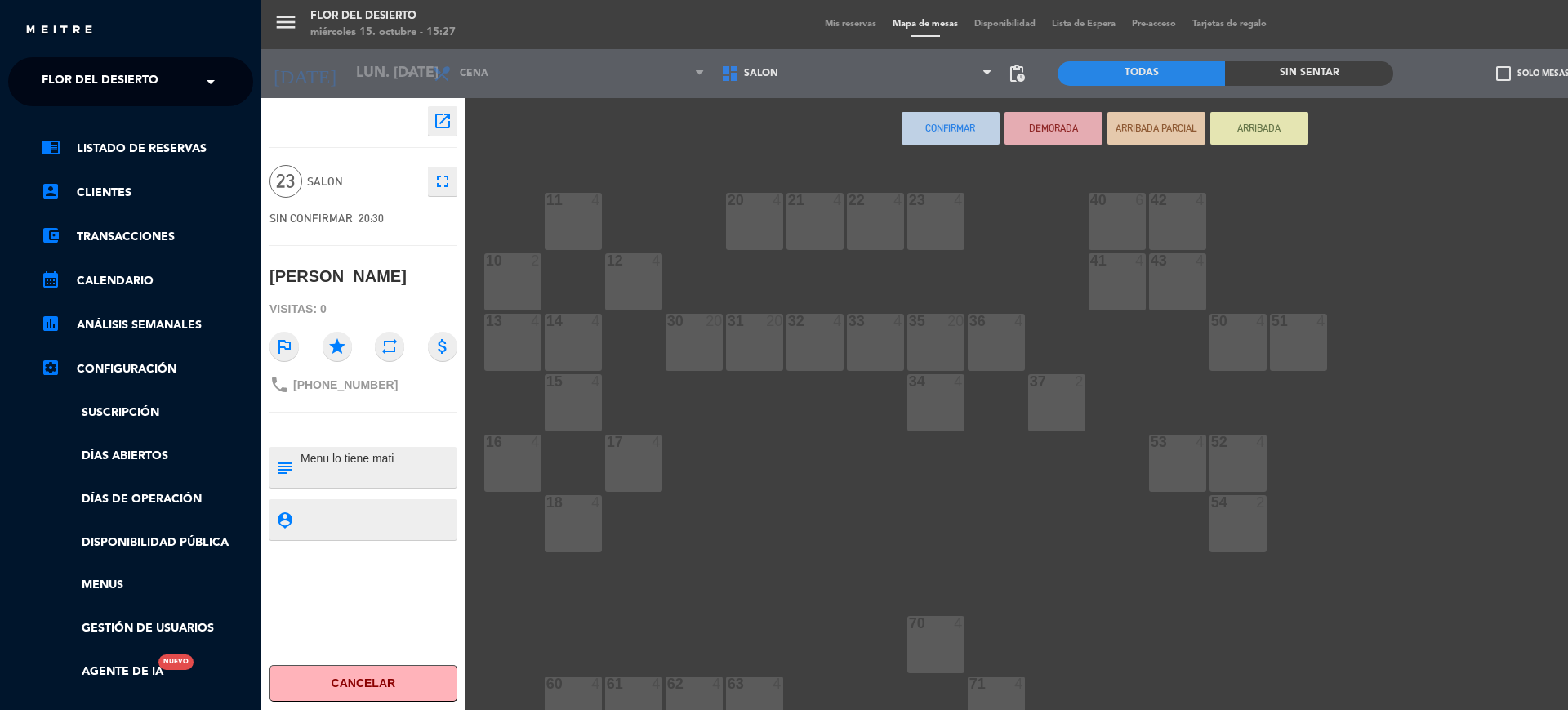
click at [837, 21] on div "menu [PERSON_NAME] DEL DESIERTO miércoles 15. octubre - 15:27 Mis reservas Mapa…" at bounding box center [1045, 355] width 1568 height 710
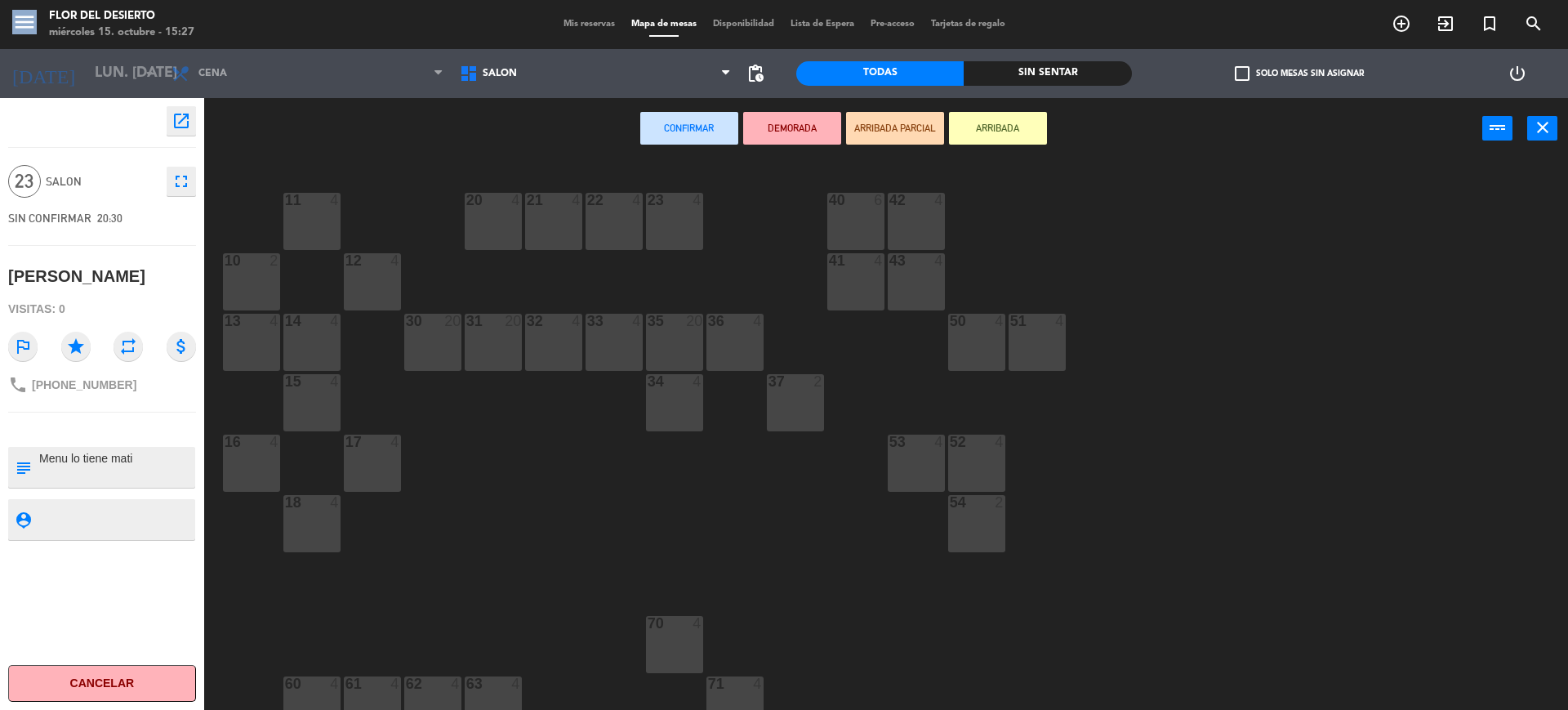
click at [837, 21] on div "menu [PERSON_NAME] DEL DESIERTO miércoles 15. octubre - 15:27 Mis reservas Mapa…" at bounding box center [784, 355] width 1568 height 710
click at [579, 21] on span "Mis reservas" at bounding box center [589, 24] width 67 height 9
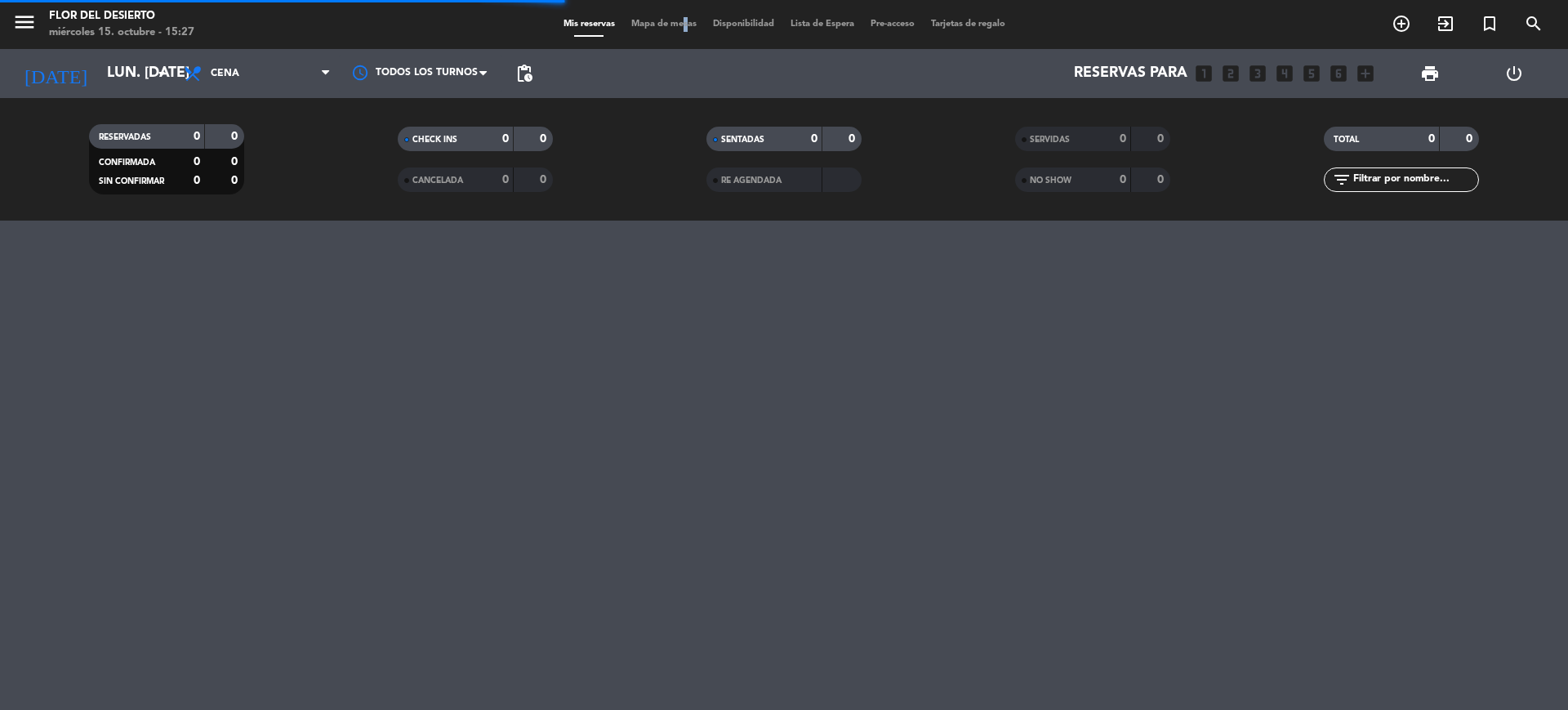
click at [680, 23] on span "Mapa de mesas" at bounding box center [663, 24] width 81 height 9
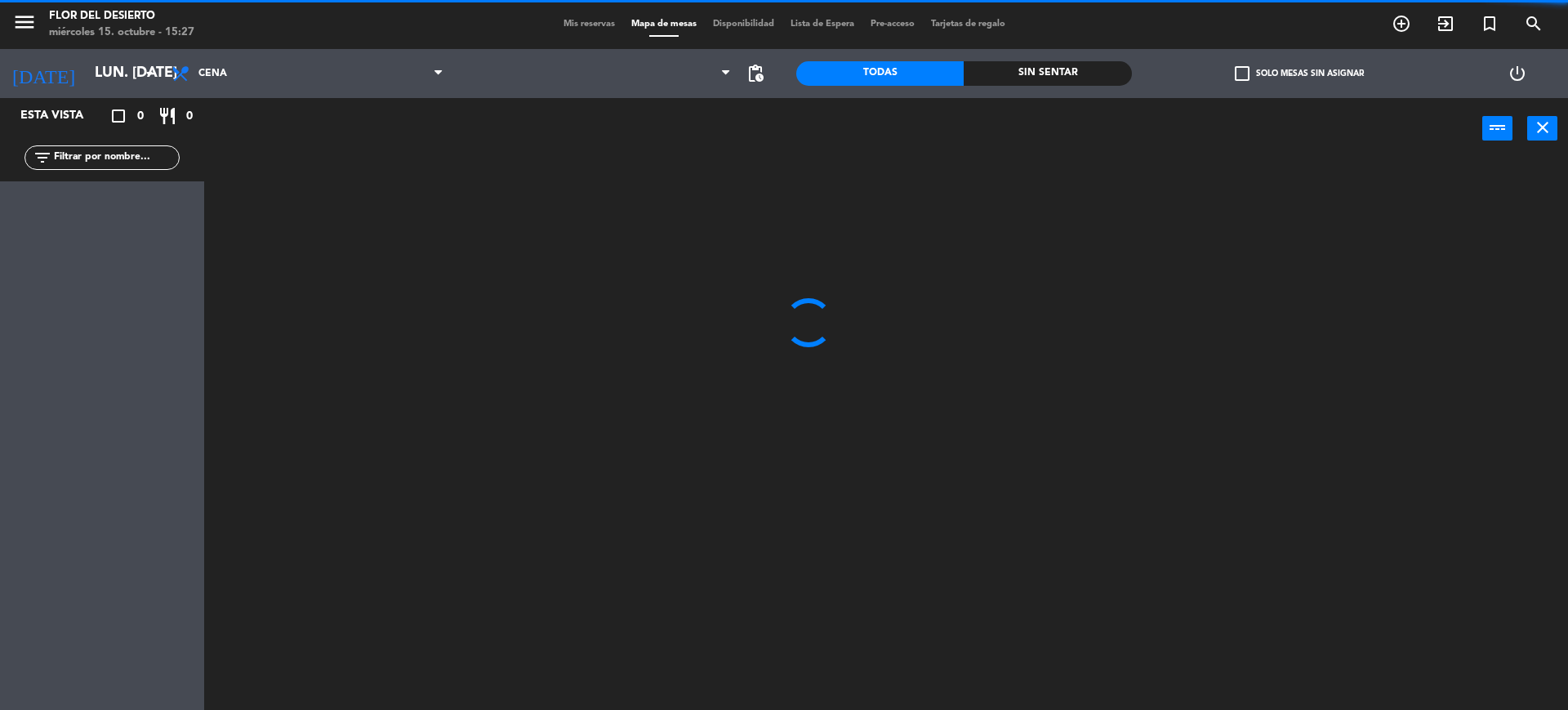
click at [596, 29] on span "Mis reservas" at bounding box center [589, 24] width 67 height 9
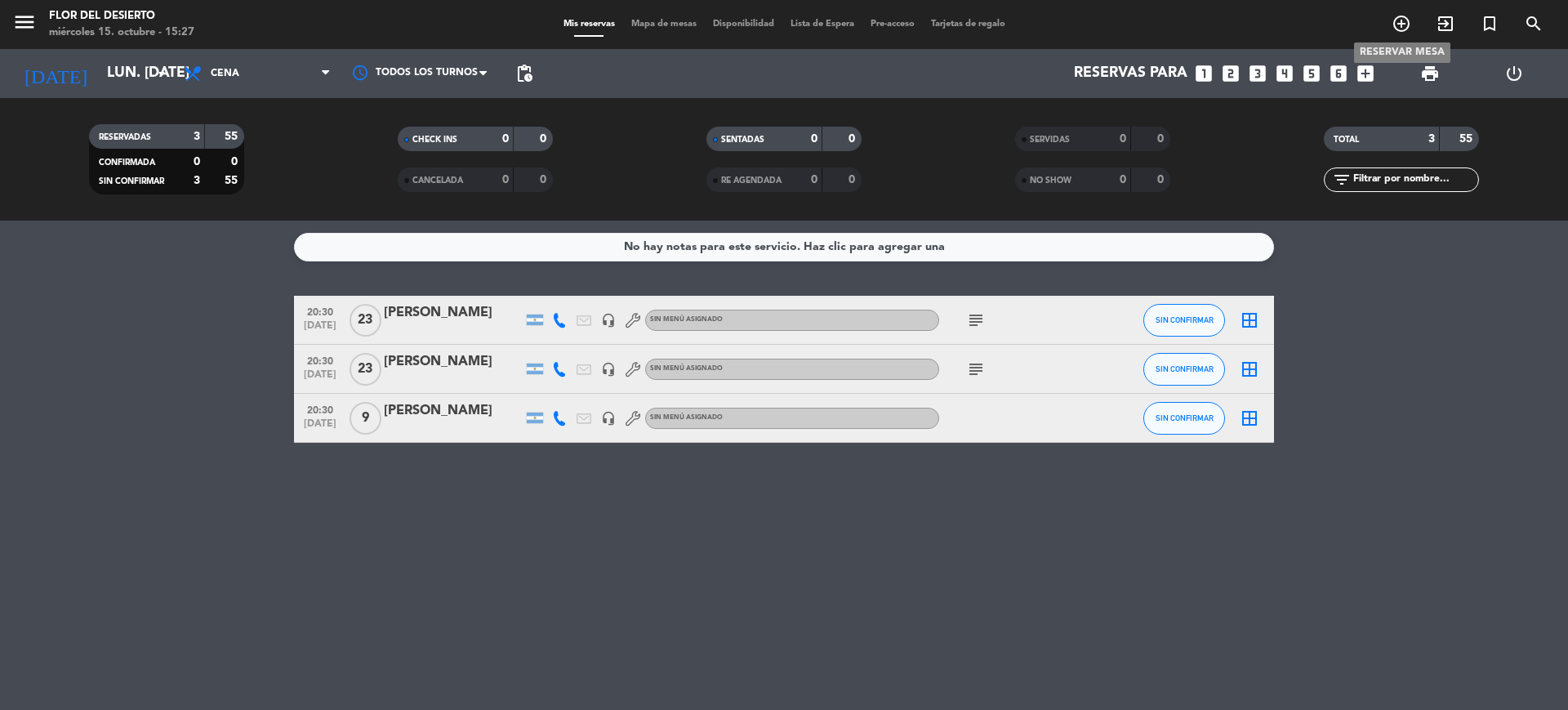
click at [1407, 27] on icon "add_circle_outline" at bounding box center [1401, 24] width 20 height 20
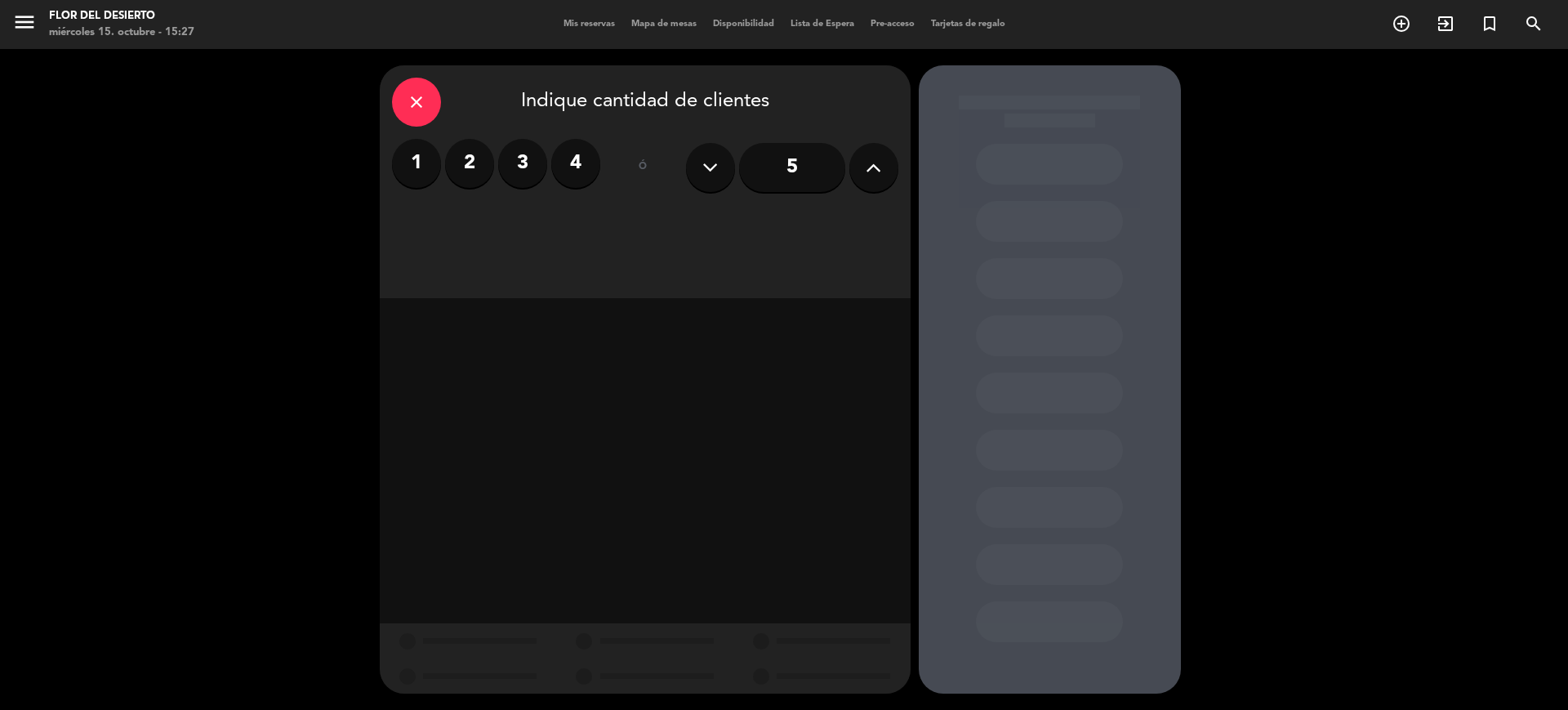
click at [868, 165] on icon at bounding box center [873, 167] width 16 height 25
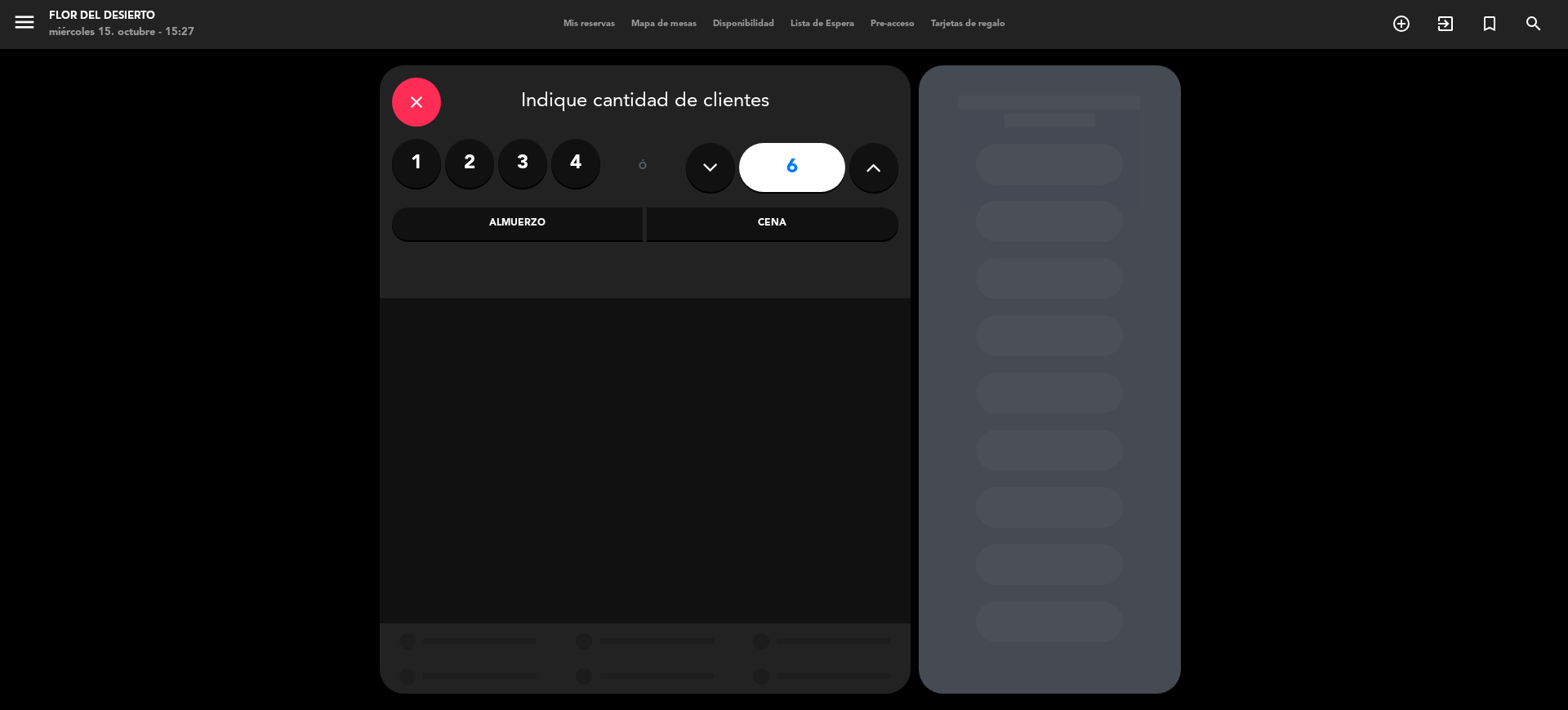
click at [866, 164] on icon at bounding box center [873, 167] width 16 height 25
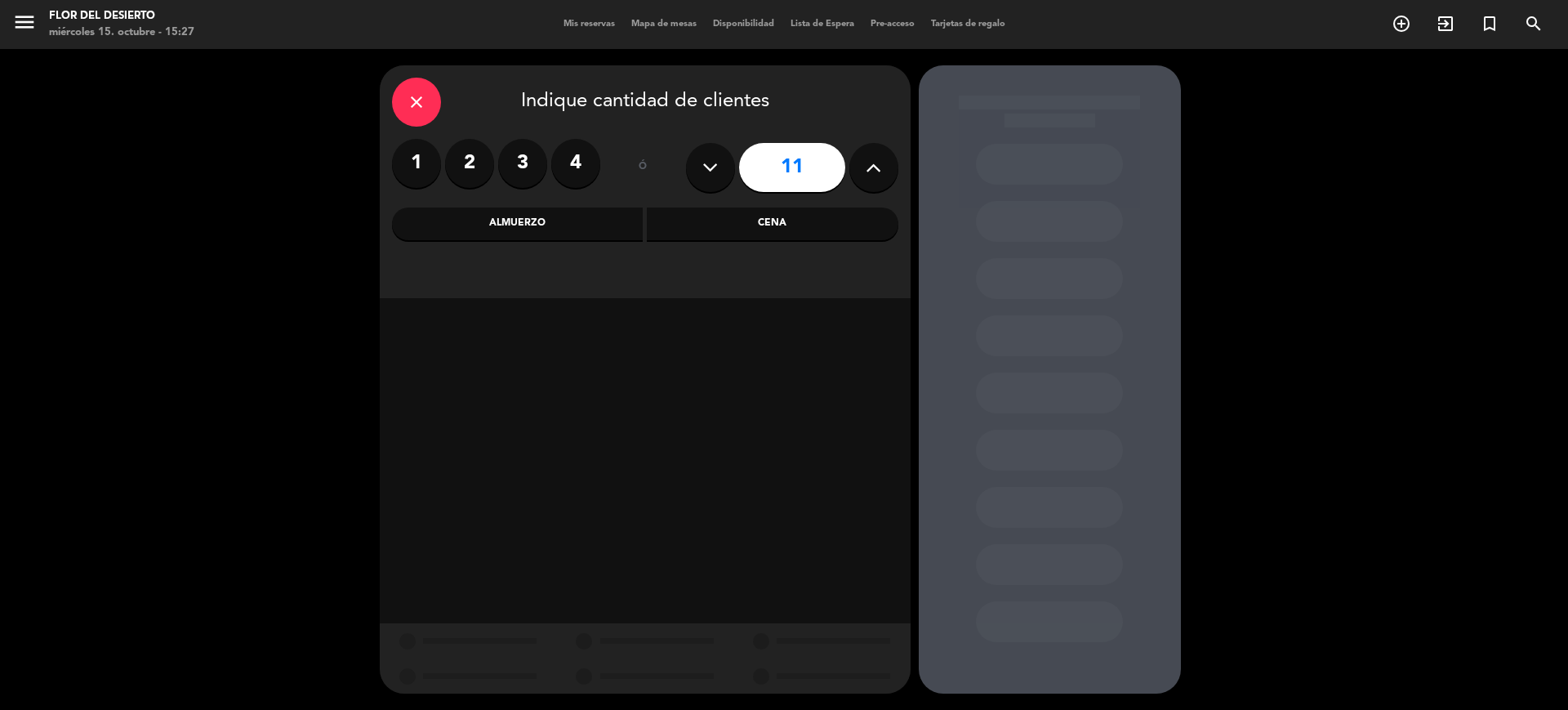
click at [866, 164] on icon at bounding box center [873, 167] width 16 height 25
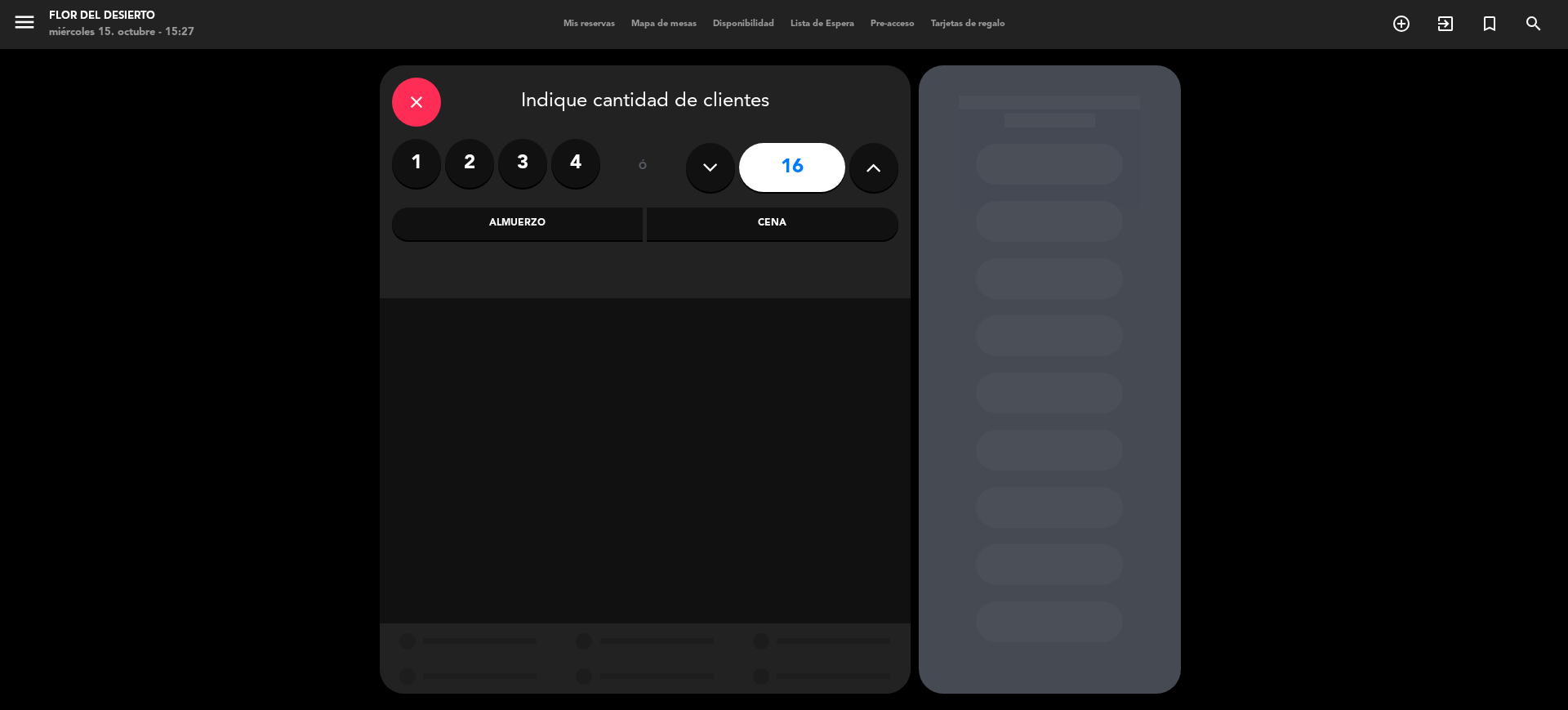
click at [866, 164] on icon at bounding box center [873, 167] width 16 height 25
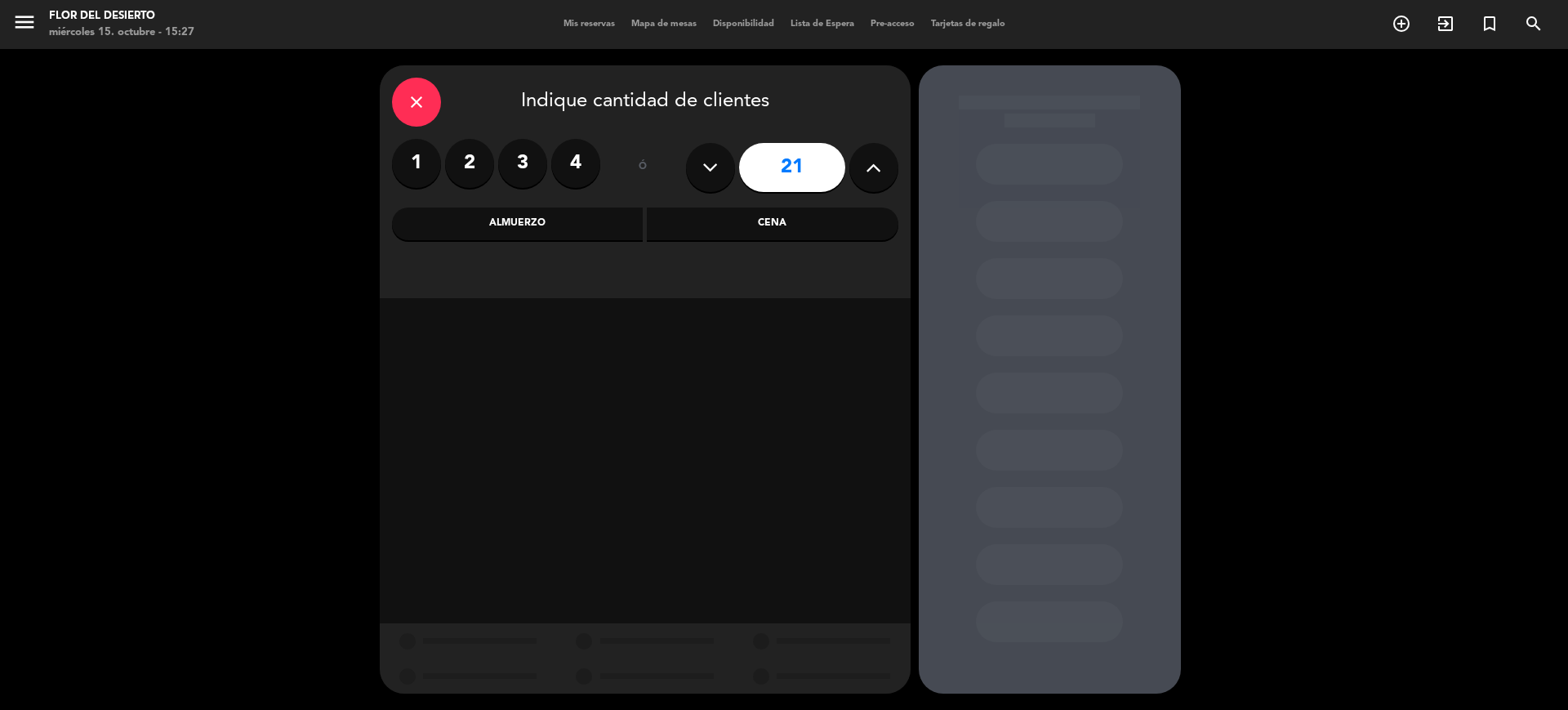
click at [866, 164] on icon at bounding box center [873, 167] width 16 height 25
type input "23"
click at [866, 164] on icon at bounding box center [873, 167] width 16 height 25
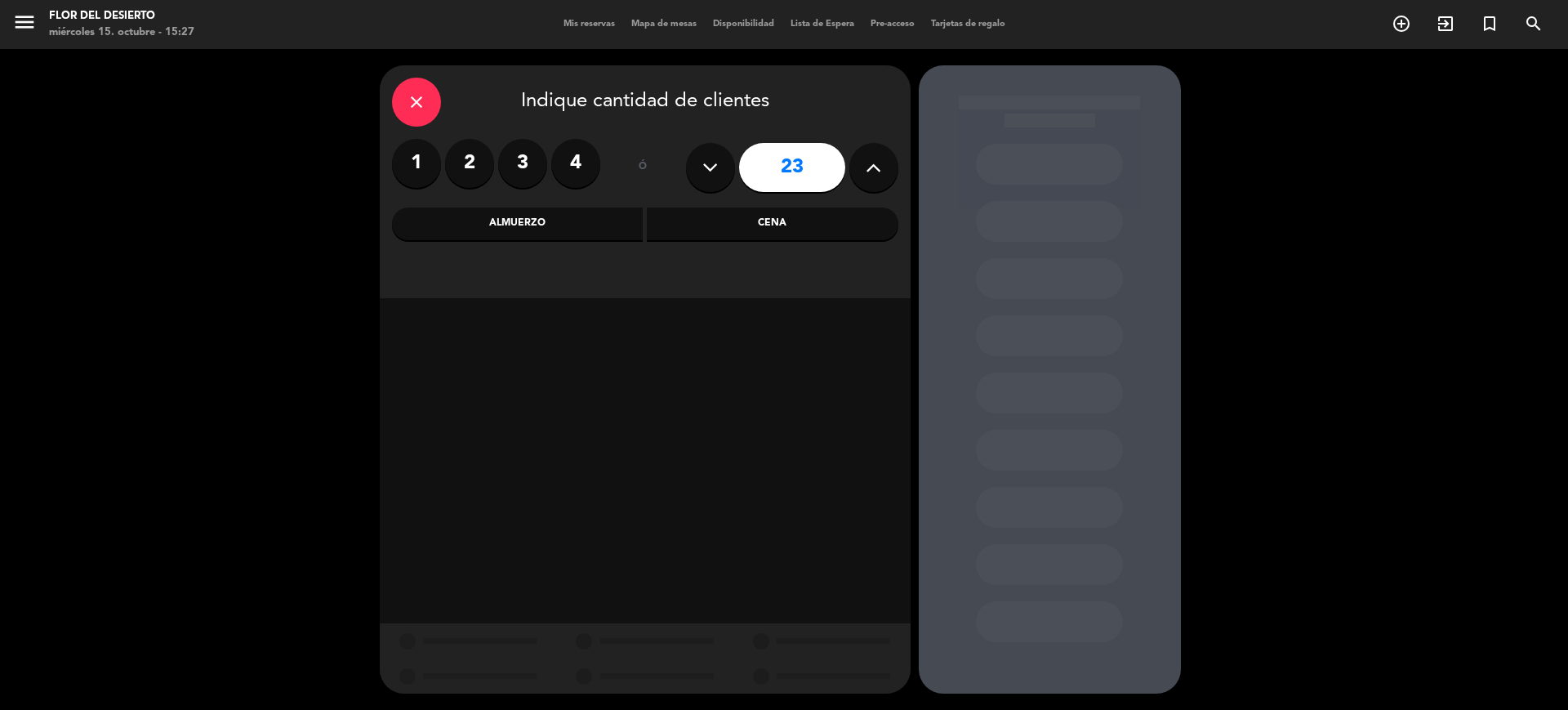
click at [866, 164] on icon at bounding box center [873, 167] width 16 height 25
click at [747, 236] on div "Cena" at bounding box center [773, 224] width 252 height 33
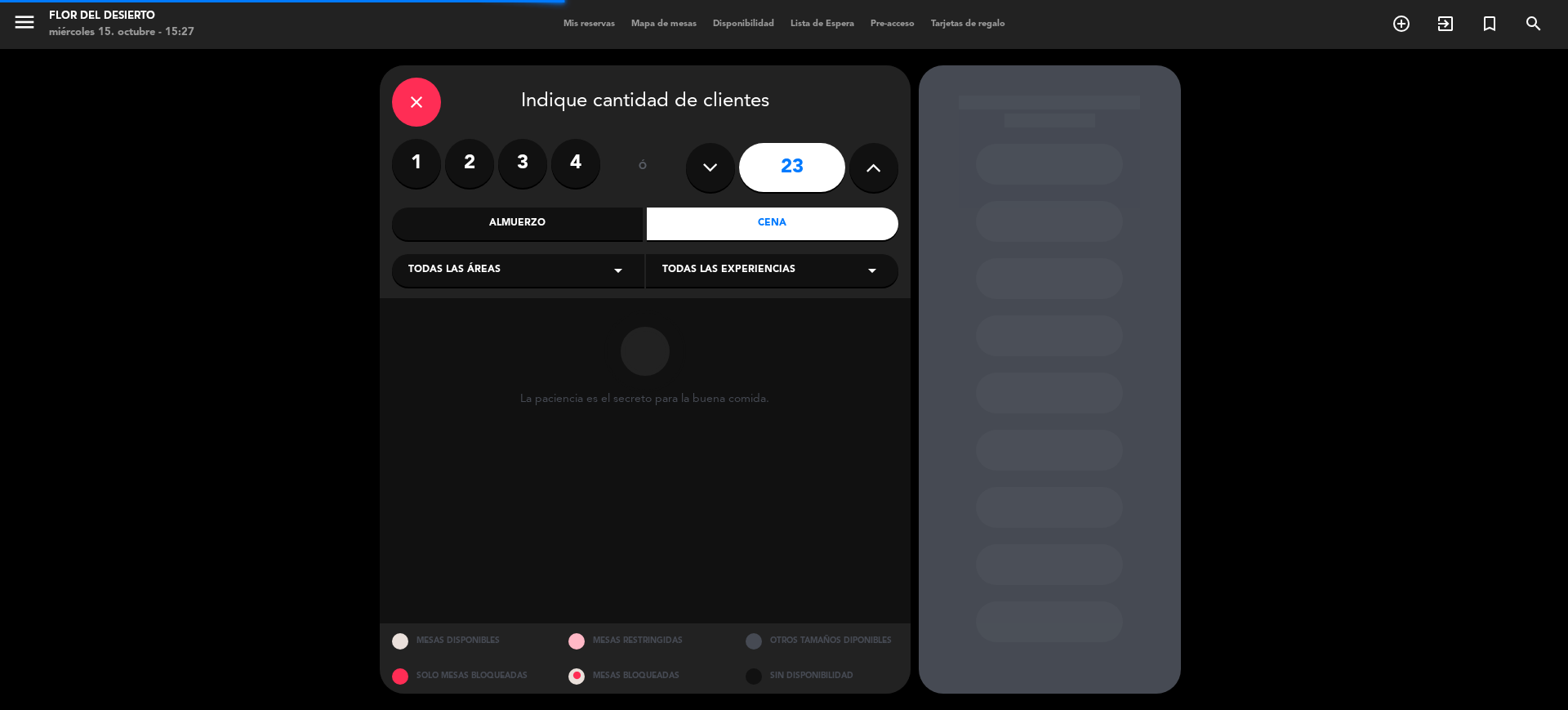
click at [512, 223] on div "Almuerzo" at bounding box center [518, 224] width 252 height 33
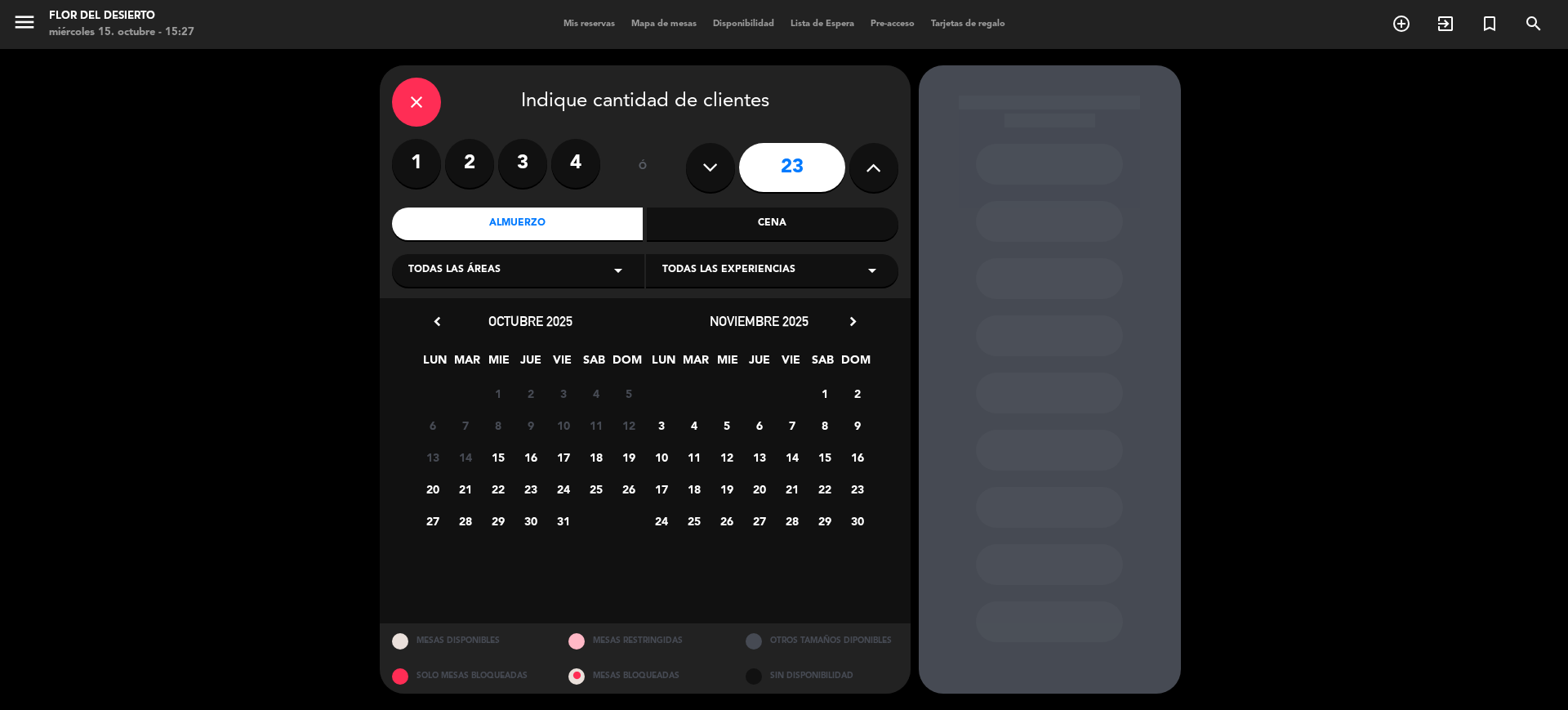
click at [729, 521] on span "26" at bounding box center [726, 521] width 27 height 27
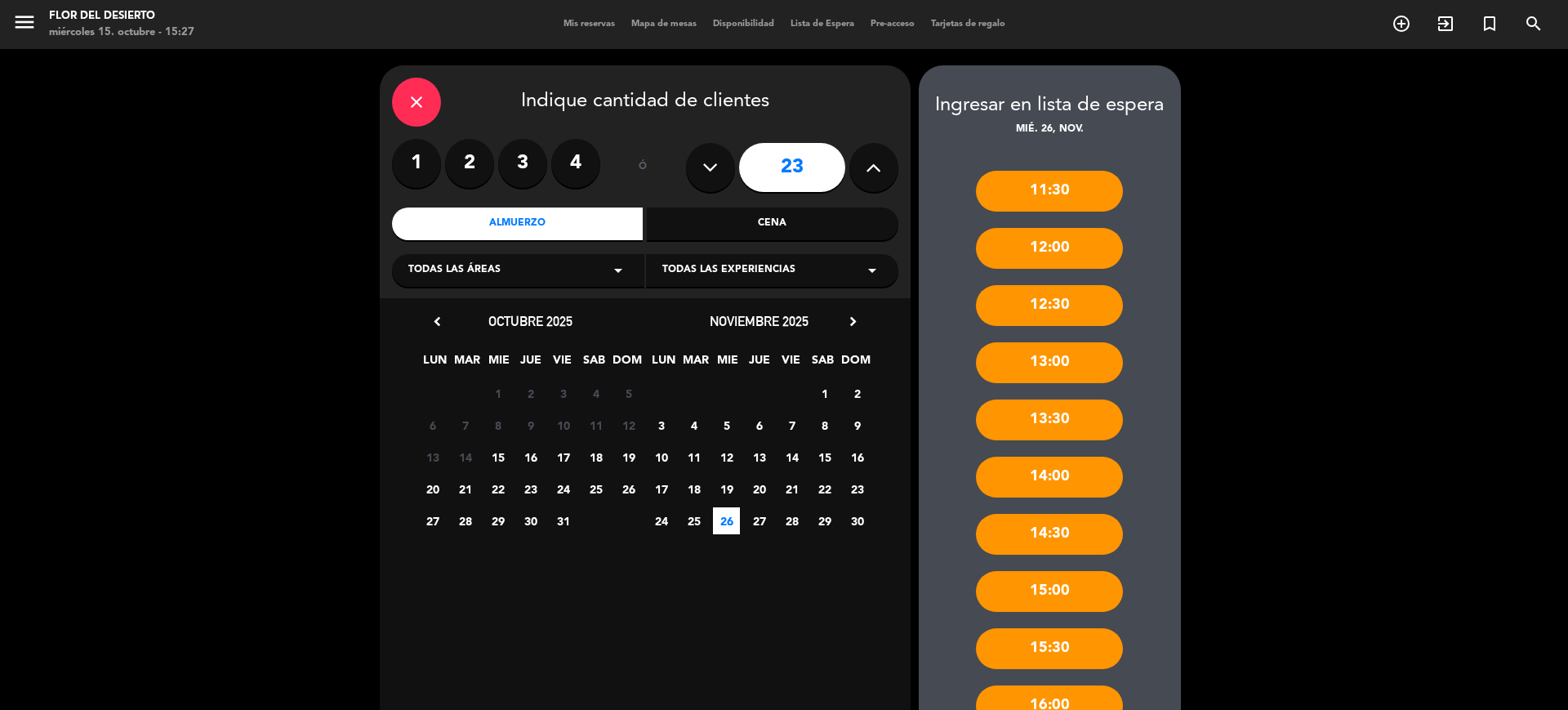
scroll to position [405, 0]
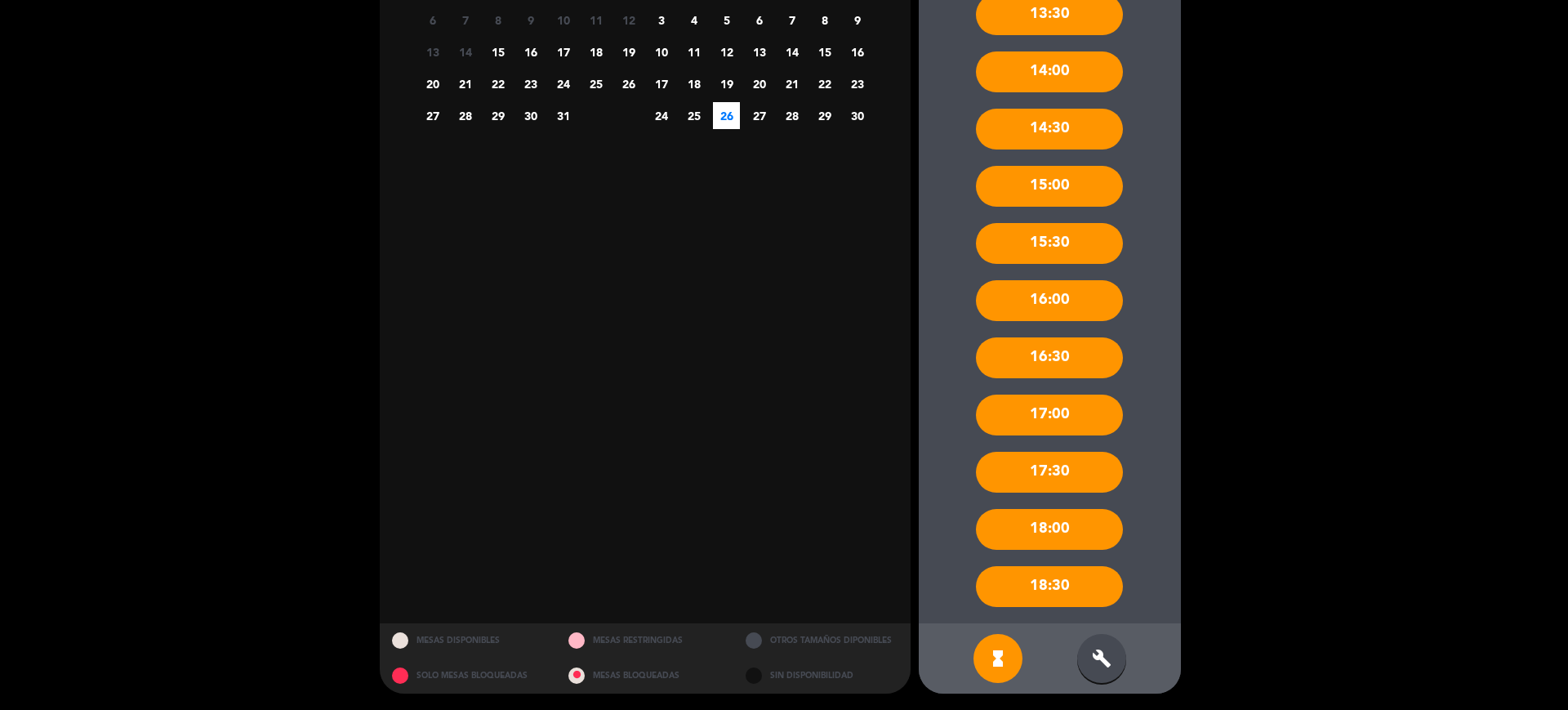
click at [1082, 664] on div "build" at bounding box center [1102, 659] width 49 height 49
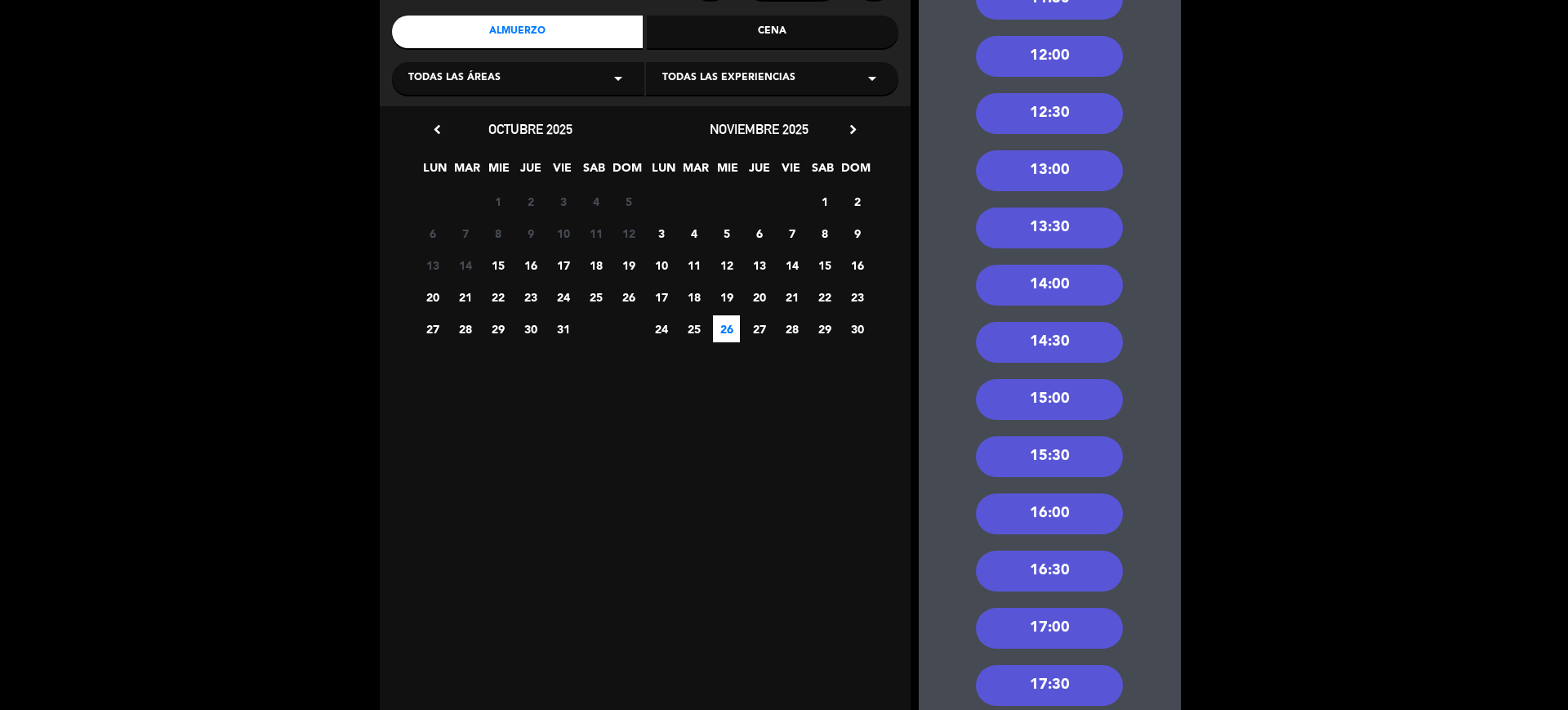
scroll to position [0, 0]
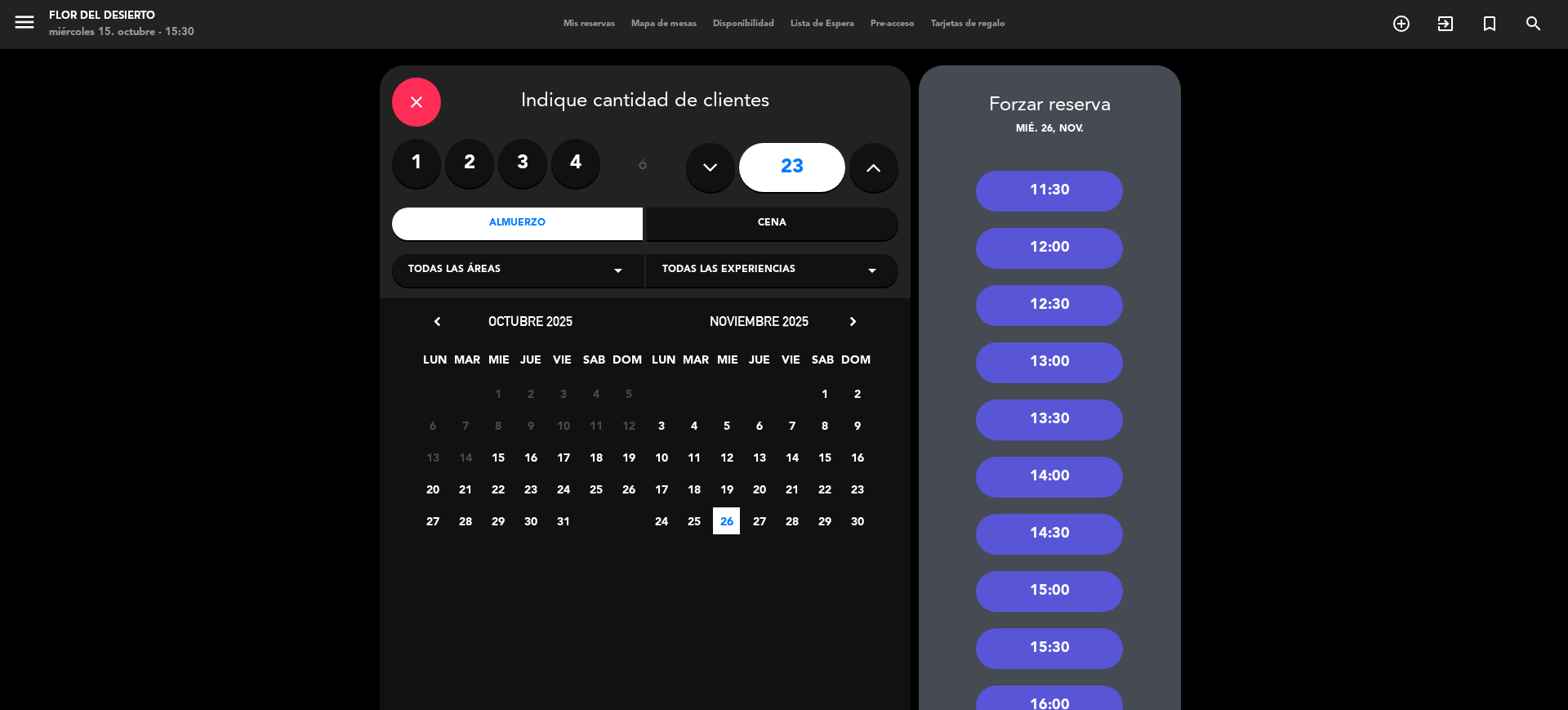
click at [1065, 360] on div "13:00" at bounding box center [1049, 363] width 147 height 41
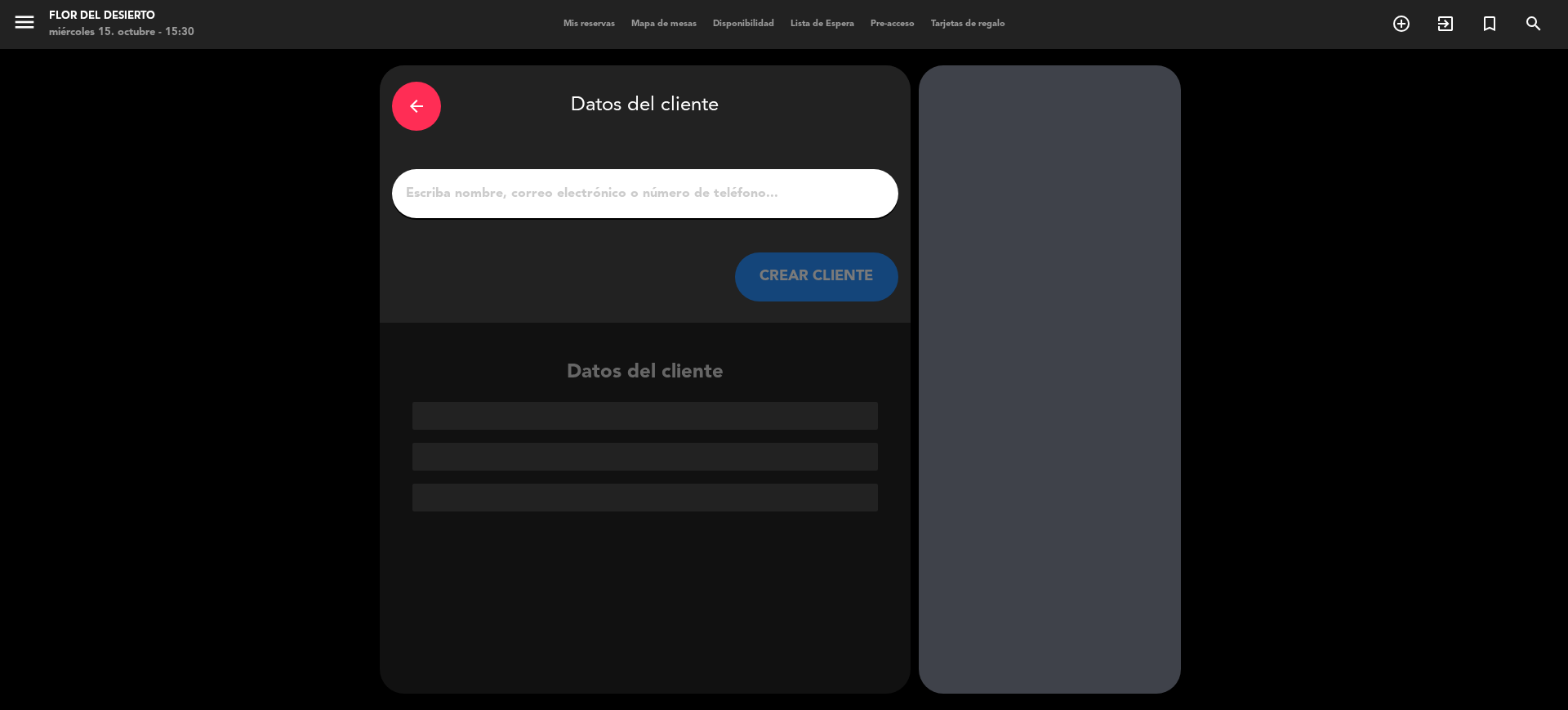
click at [656, 204] on input "1" at bounding box center [644, 194] width 482 height 23
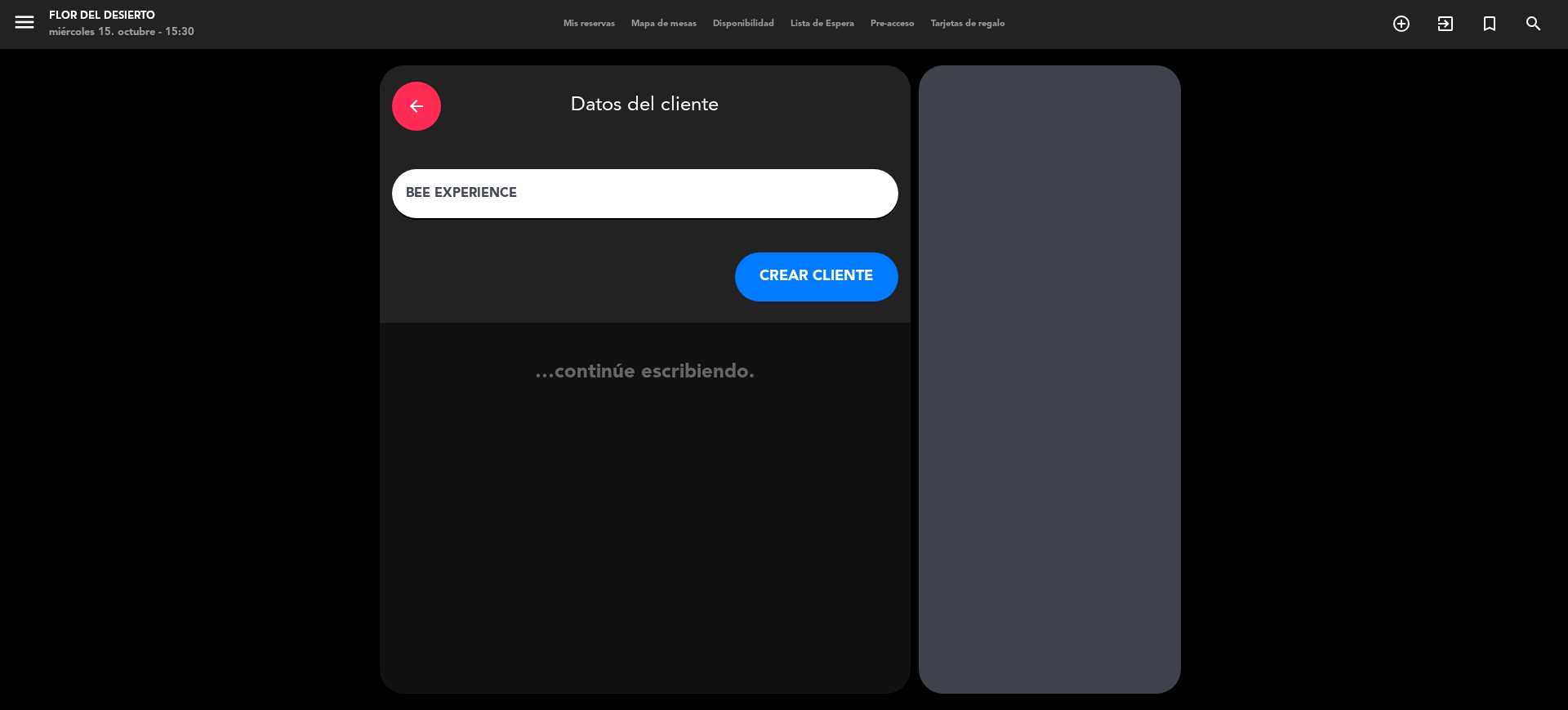
type input "BEE EXPERIENCE"
click at [817, 279] on button "CREAR CLIENTE" at bounding box center [817, 278] width 163 height 49
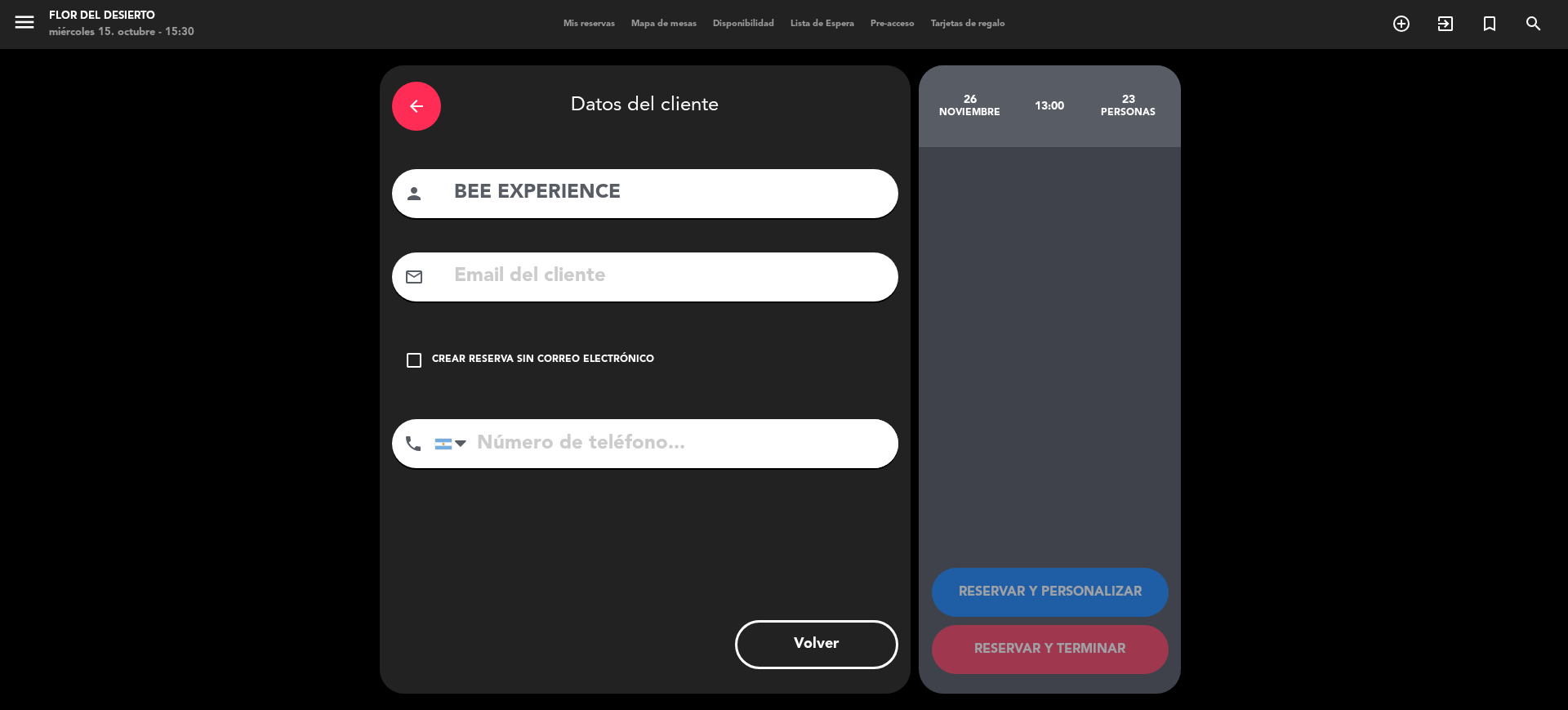
click at [452, 357] on div "Crear reserva sin correo electrónico" at bounding box center [543, 361] width 222 height 16
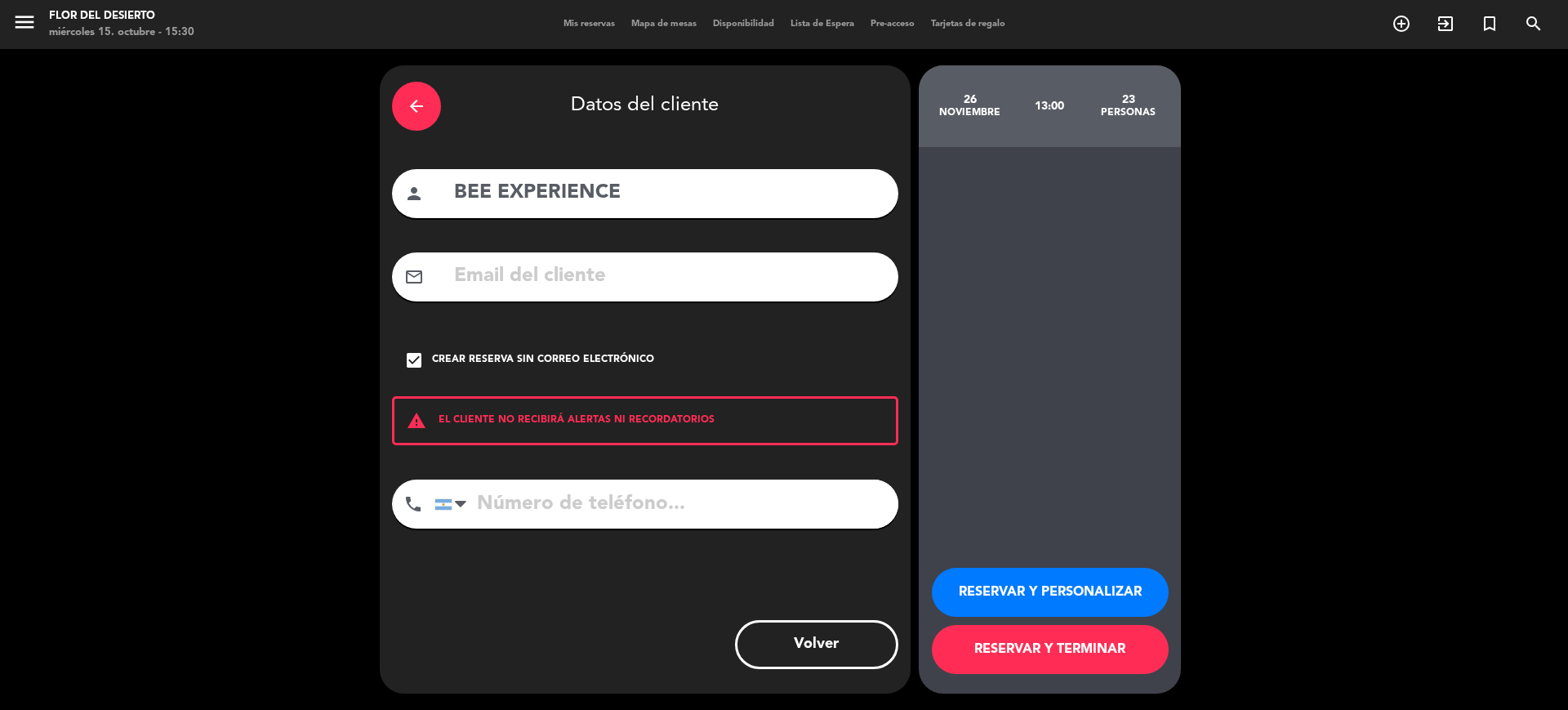
click at [521, 502] on input "tel" at bounding box center [666, 504] width 463 height 49
type input "2634555266"
click at [1068, 579] on button "RESERVAR Y PERSONALIZAR" at bounding box center [1050, 592] width 237 height 49
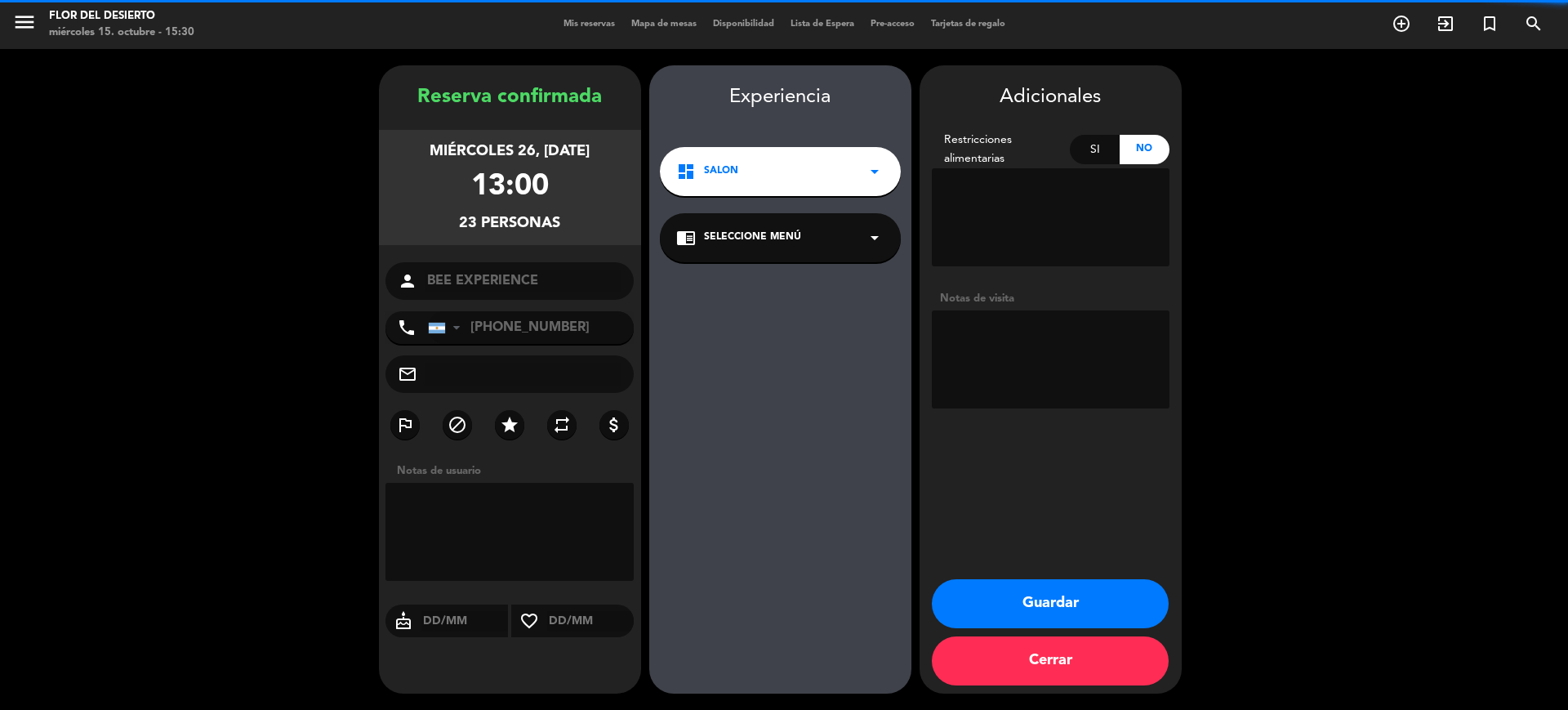
click at [1063, 374] on textarea at bounding box center [1050, 359] width 238 height 98
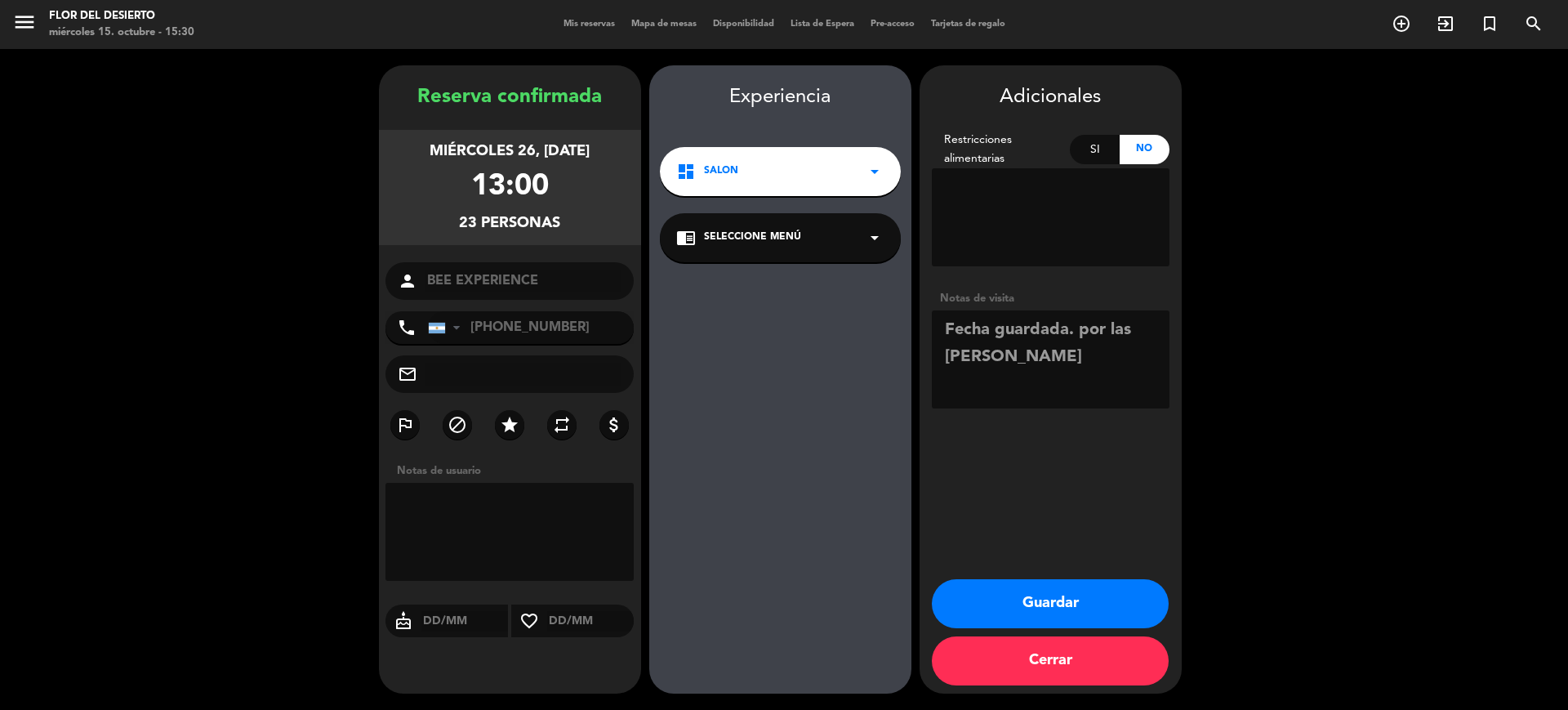
type textarea "Fecha guardada. por las [PERSON_NAME]"
click at [1114, 604] on button "Guardar" at bounding box center [1050, 604] width 237 height 49
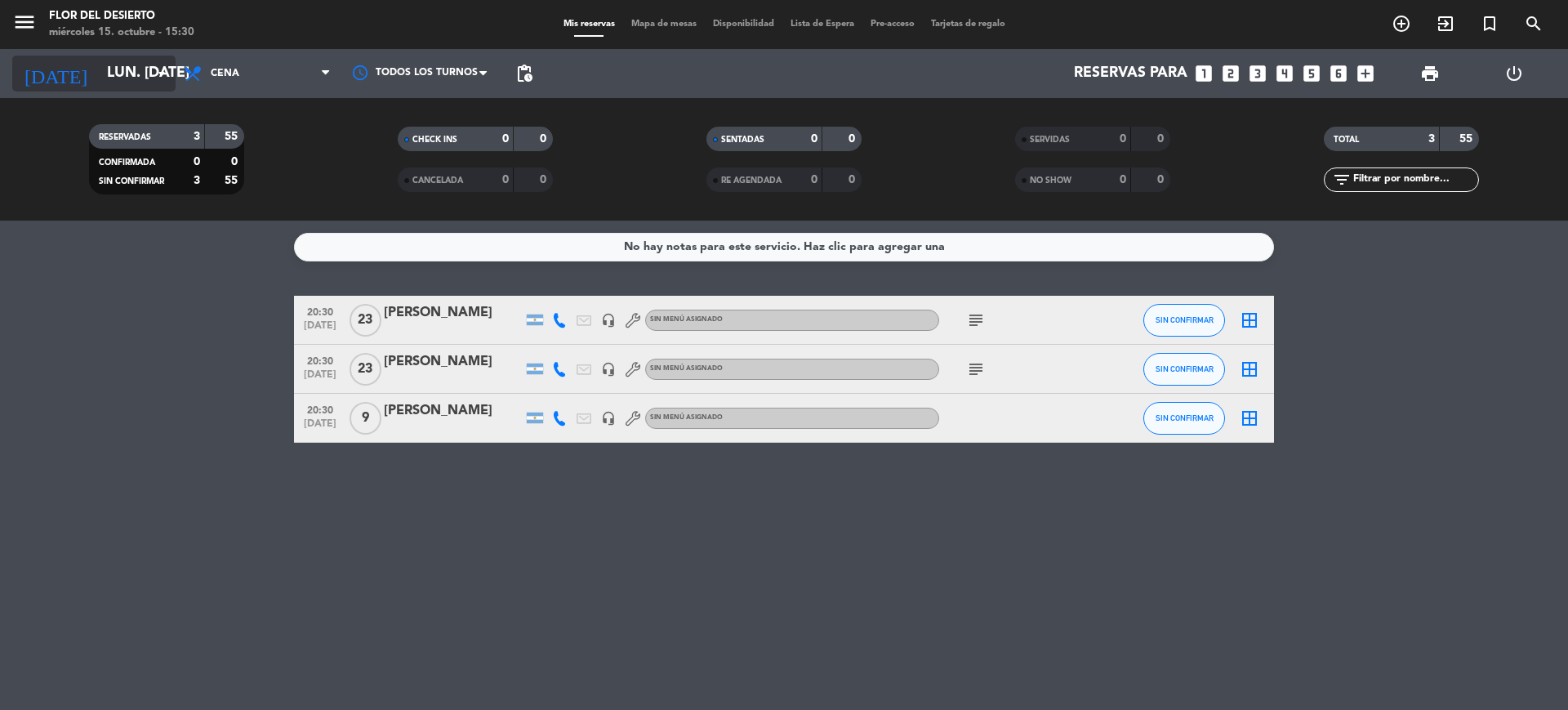
click at [165, 76] on icon "arrow_drop_down" at bounding box center [162, 73] width 20 height 20
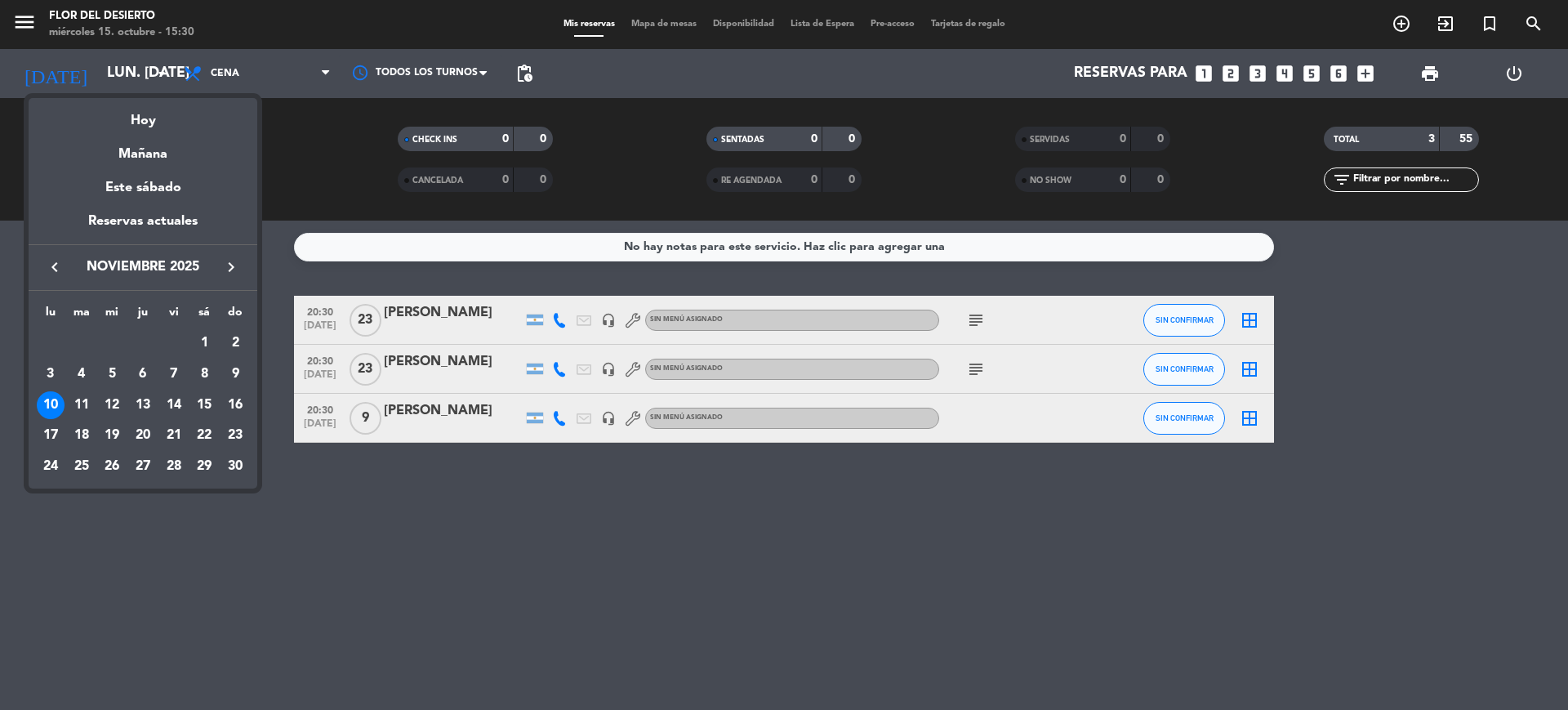
click at [229, 269] on icon "keyboard_arrow_right" at bounding box center [231, 267] width 20 height 20
click at [708, 614] on div at bounding box center [784, 355] width 1568 height 710
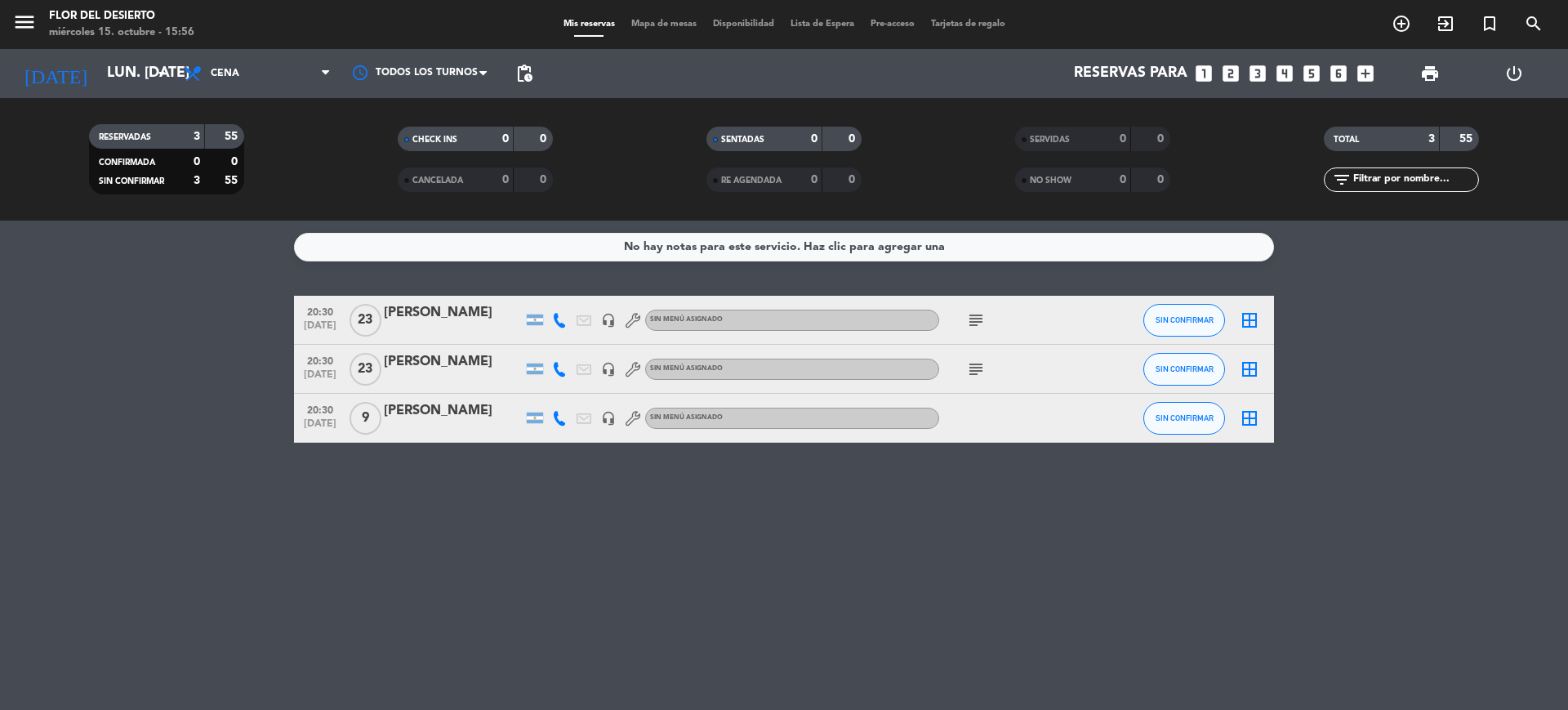
click at [144, 93] on div "[DATE] lun. [DATE] arrow_drop_down" at bounding box center [94, 74] width 163 height 49
click at [152, 77] on icon "arrow_drop_down" at bounding box center [162, 73] width 20 height 20
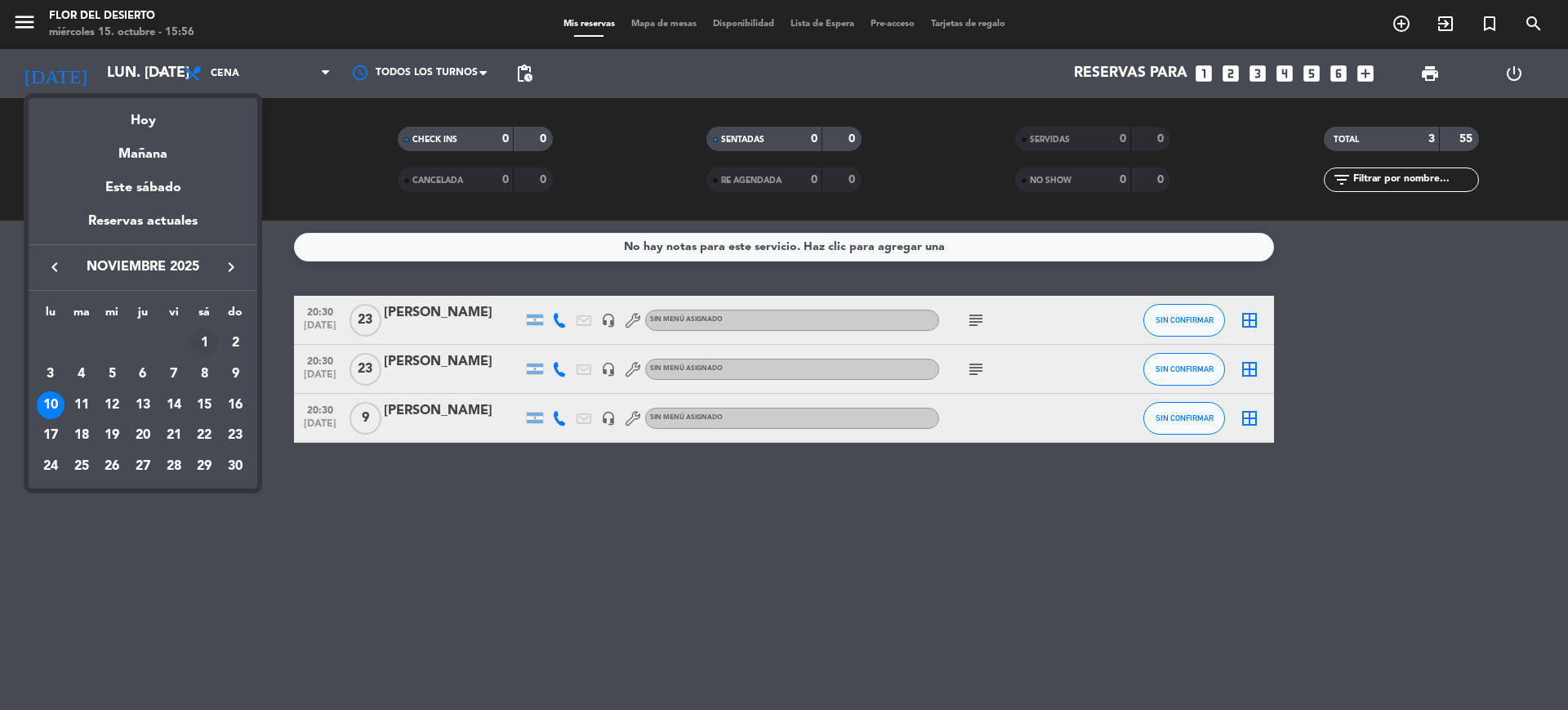
click at [207, 350] on div "1" at bounding box center [204, 343] width 28 height 28
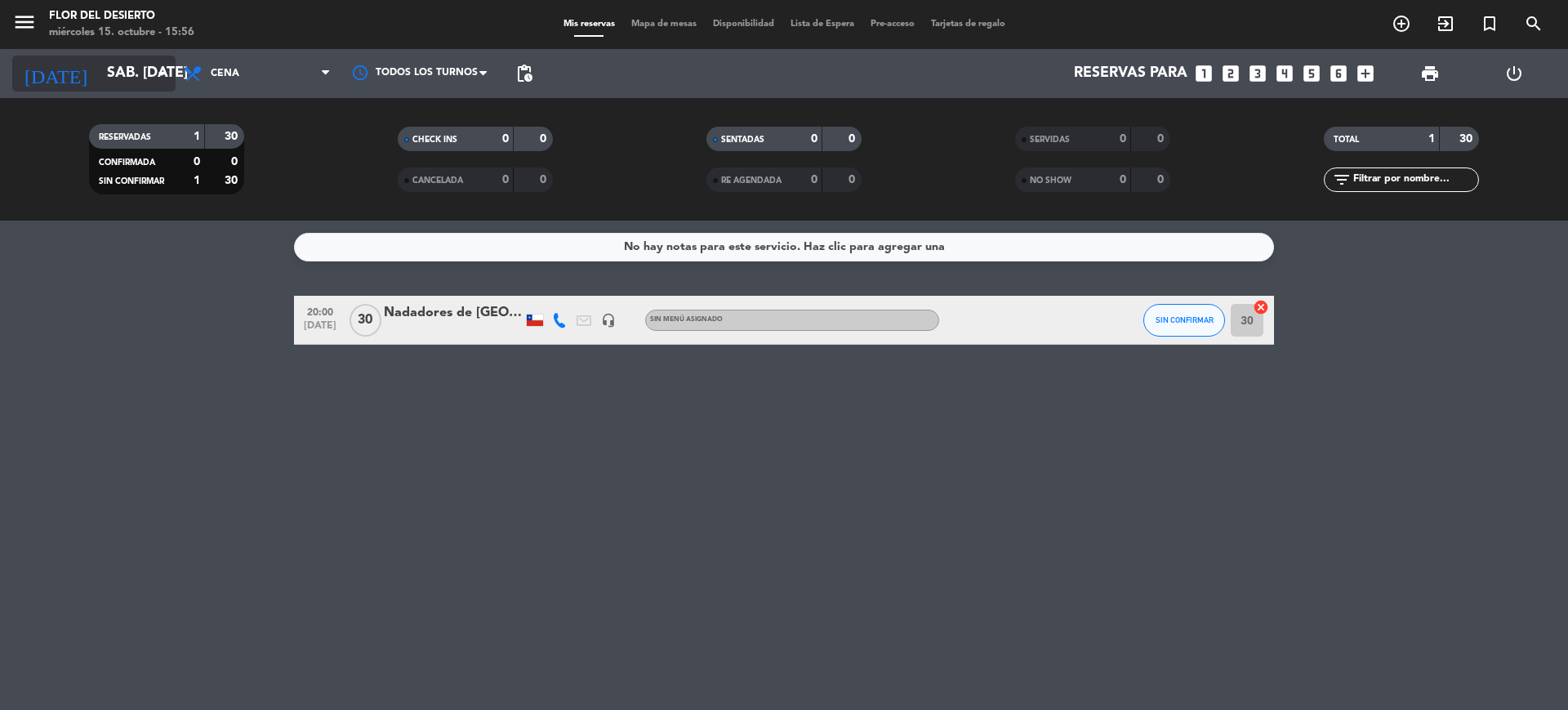
click at [154, 77] on icon "arrow_drop_down" at bounding box center [162, 73] width 20 height 20
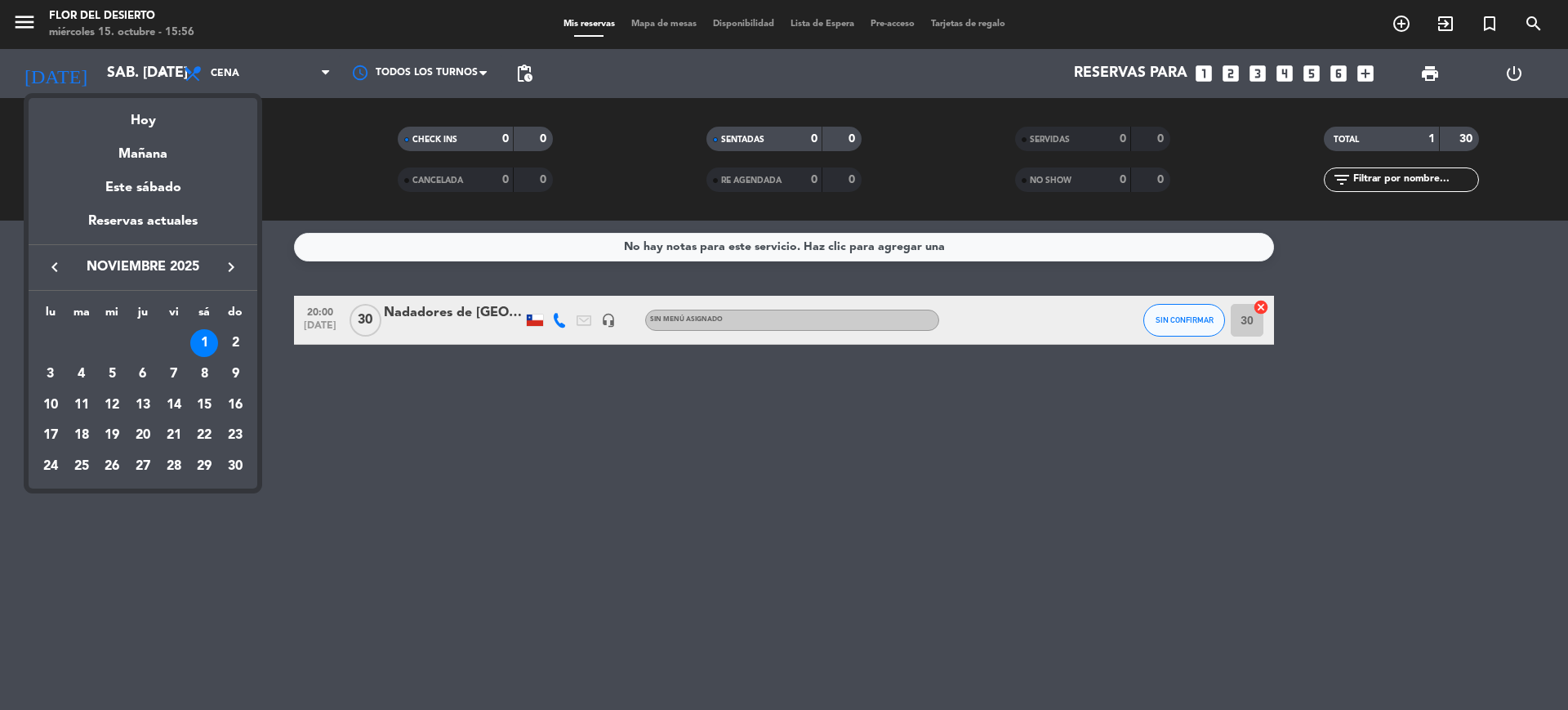
click at [157, 73] on div at bounding box center [784, 355] width 1568 height 710
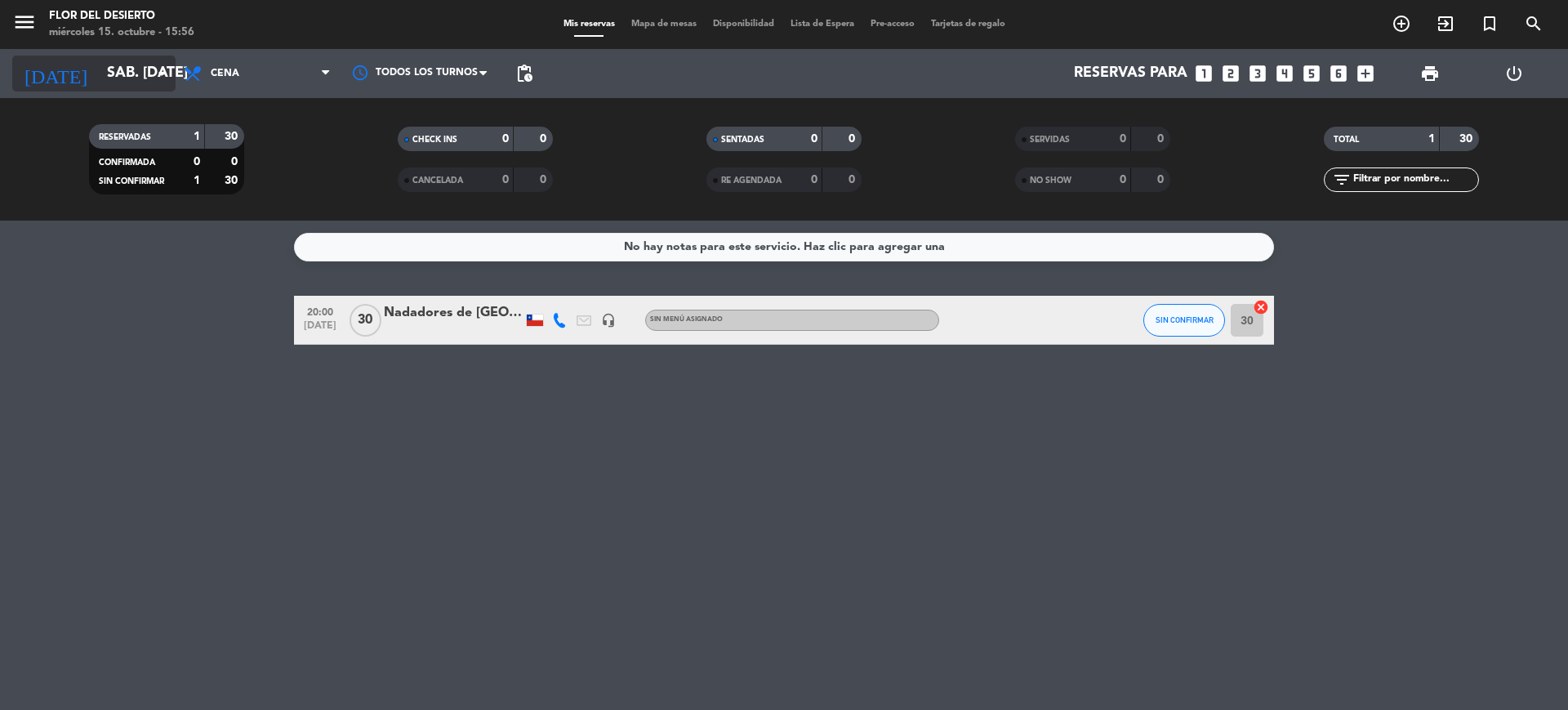
click at [151, 77] on input "sáb. [DATE]" at bounding box center [193, 73] width 189 height 33
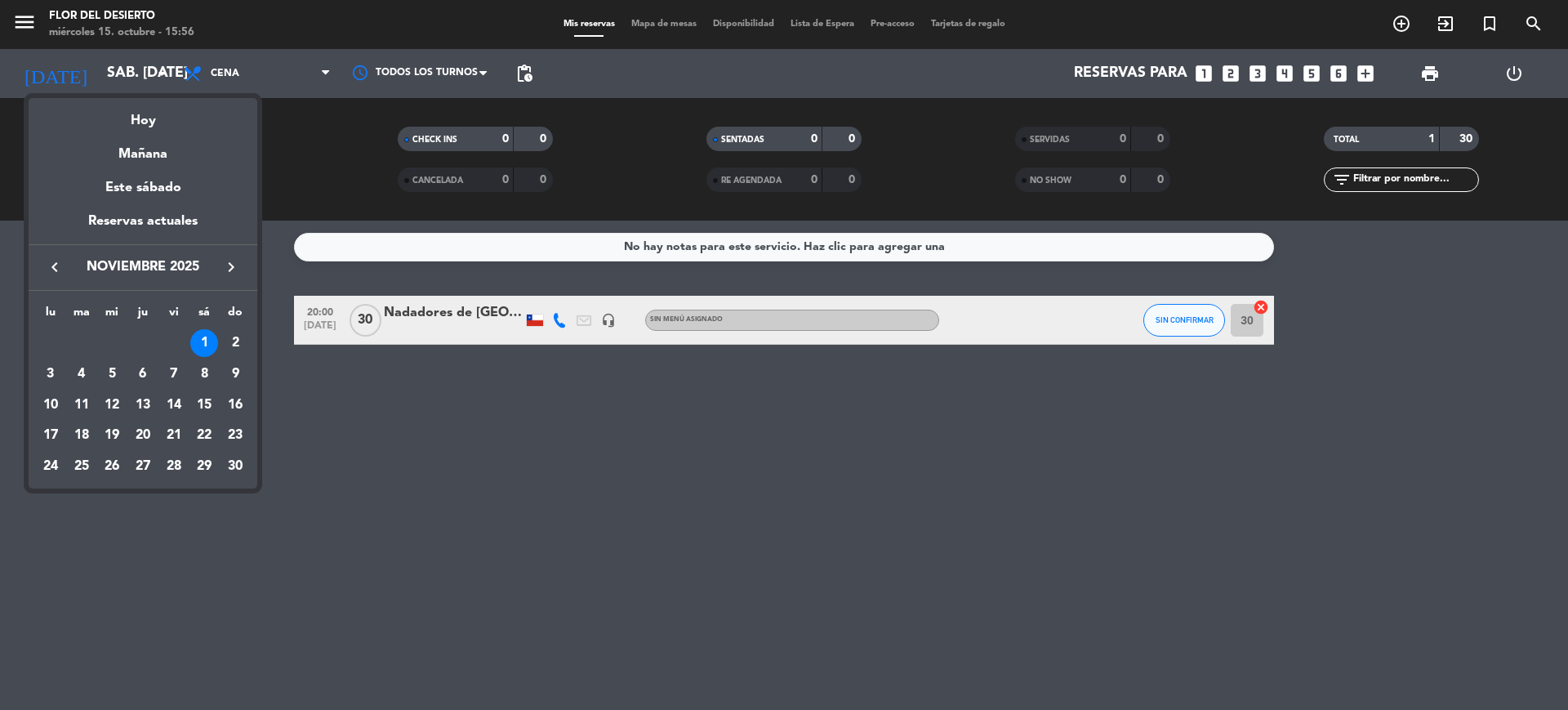
click at [51, 264] on icon "keyboard_arrow_left" at bounding box center [55, 267] width 20 height 20
click at [105, 379] on div "1" at bounding box center [112, 374] width 28 height 28
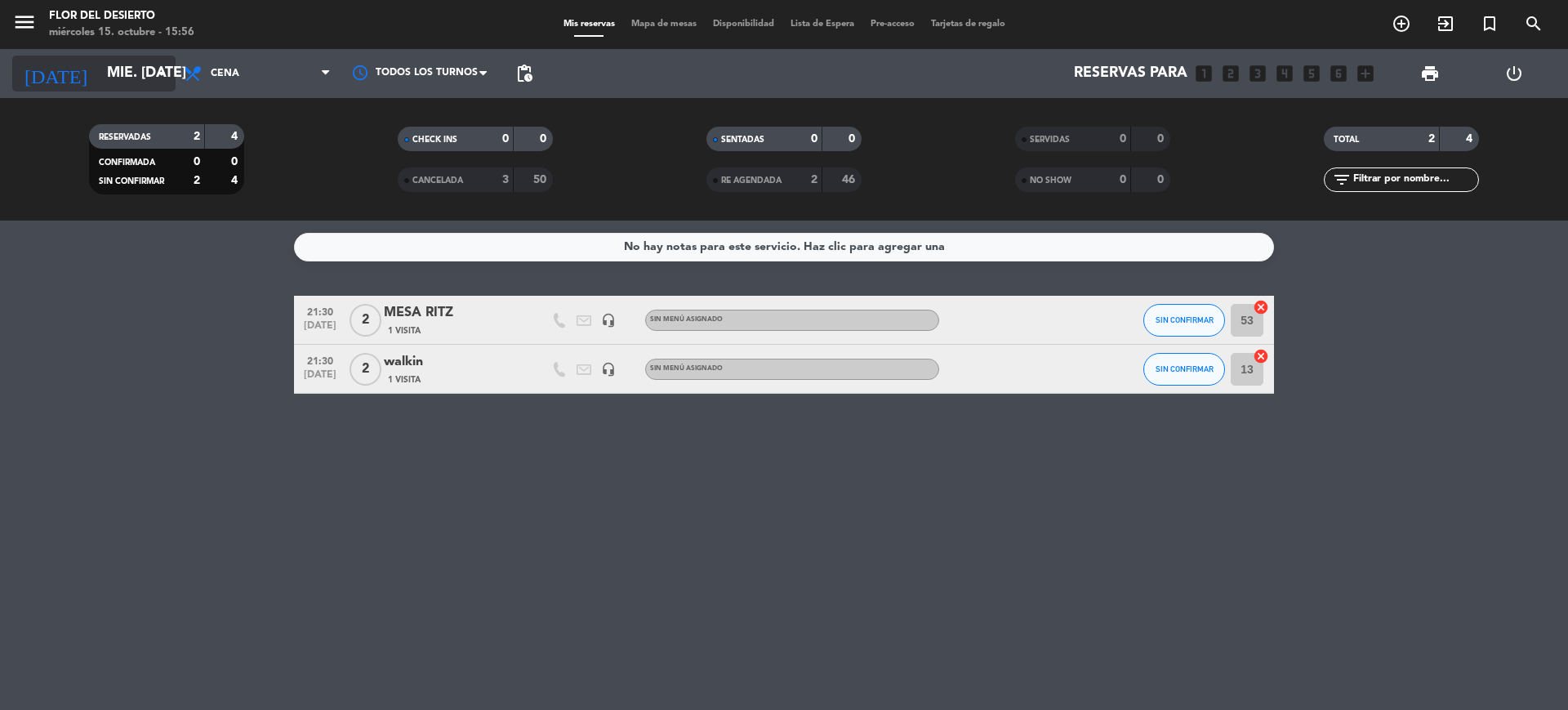
click at [174, 62] on input "mié. [DATE]" at bounding box center [193, 73] width 189 height 33
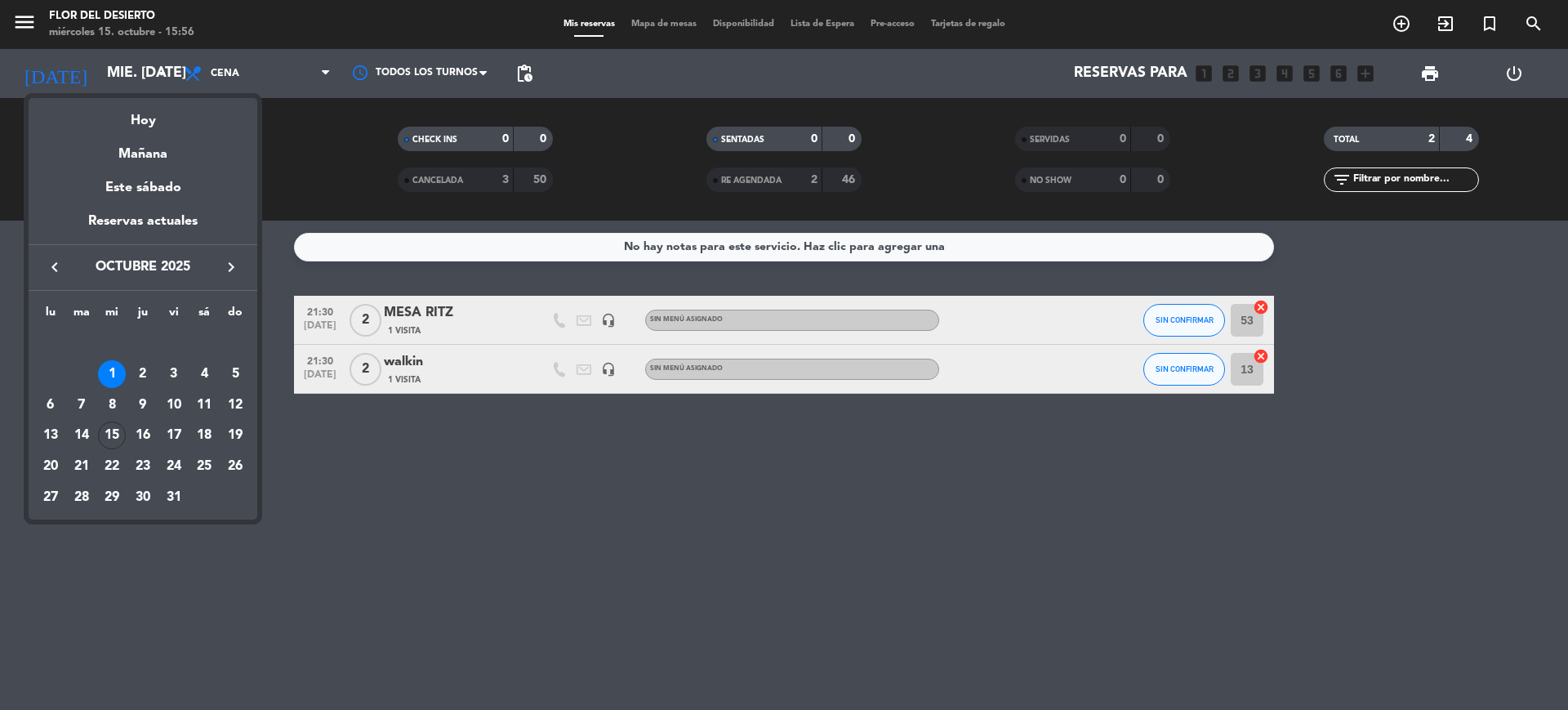
click at [833, 171] on div at bounding box center [784, 355] width 1568 height 710
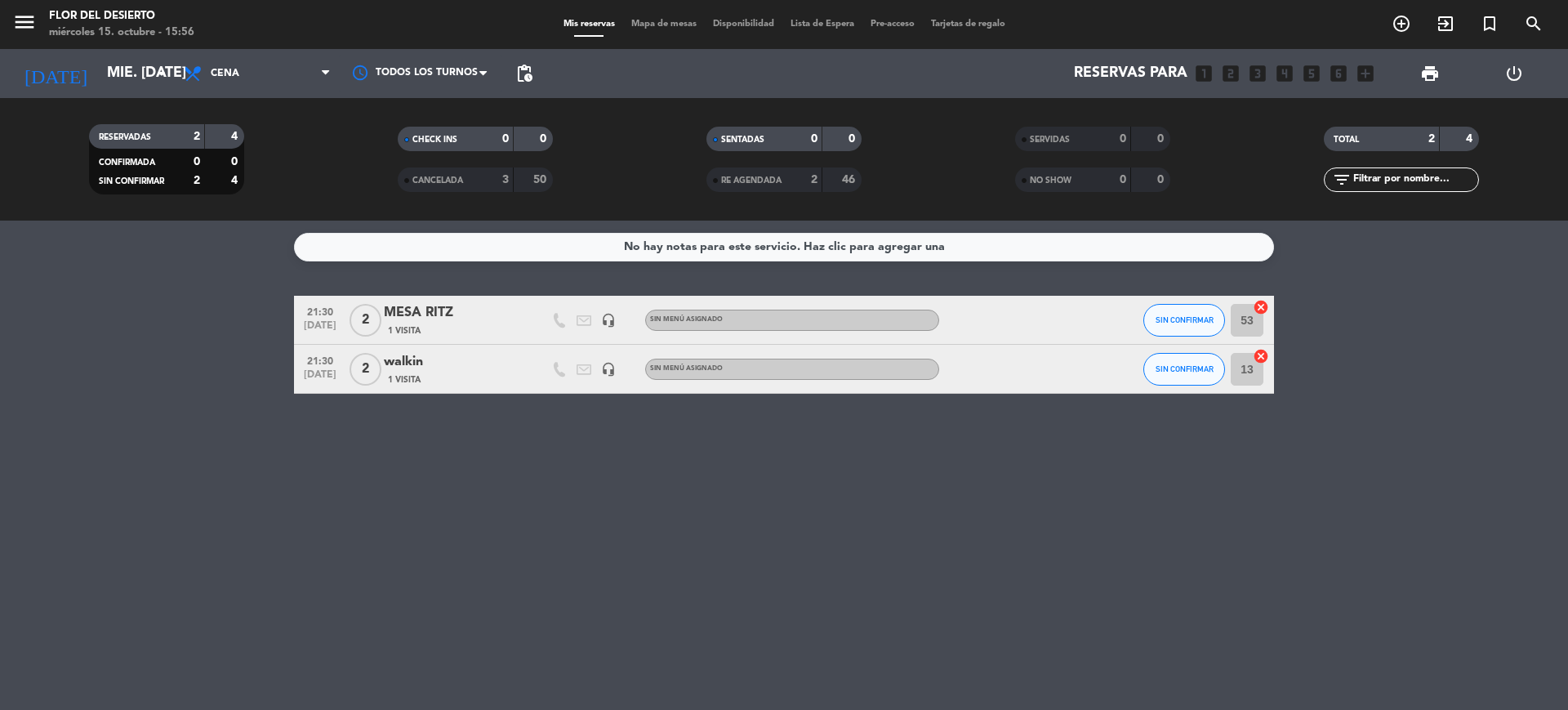
click at [742, 176] on span "RE AGENDADA" at bounding box center [751, 180] width 60 height 8
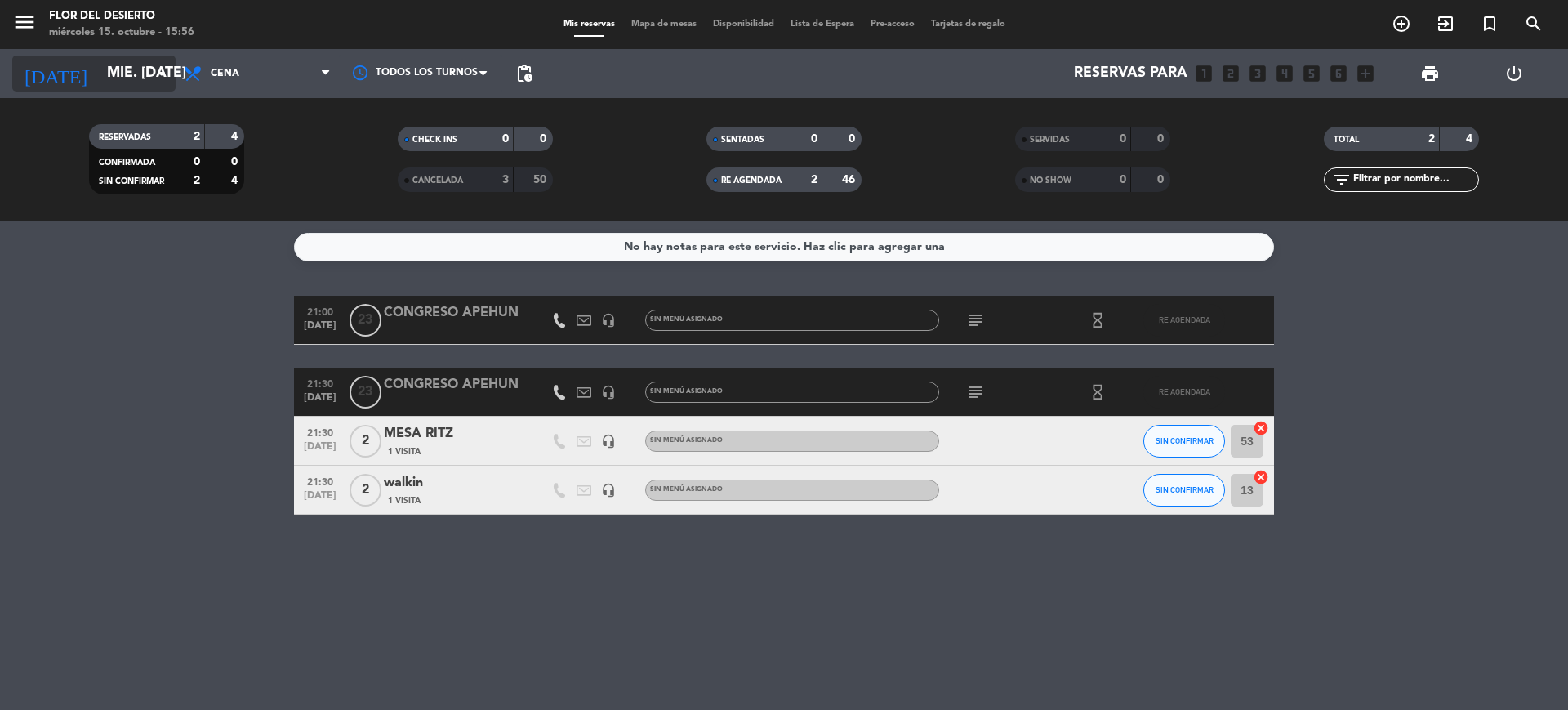
click at [152, 73] on icon "arrow_drop_down" at bounding box center [162, 73] width 20 height 20
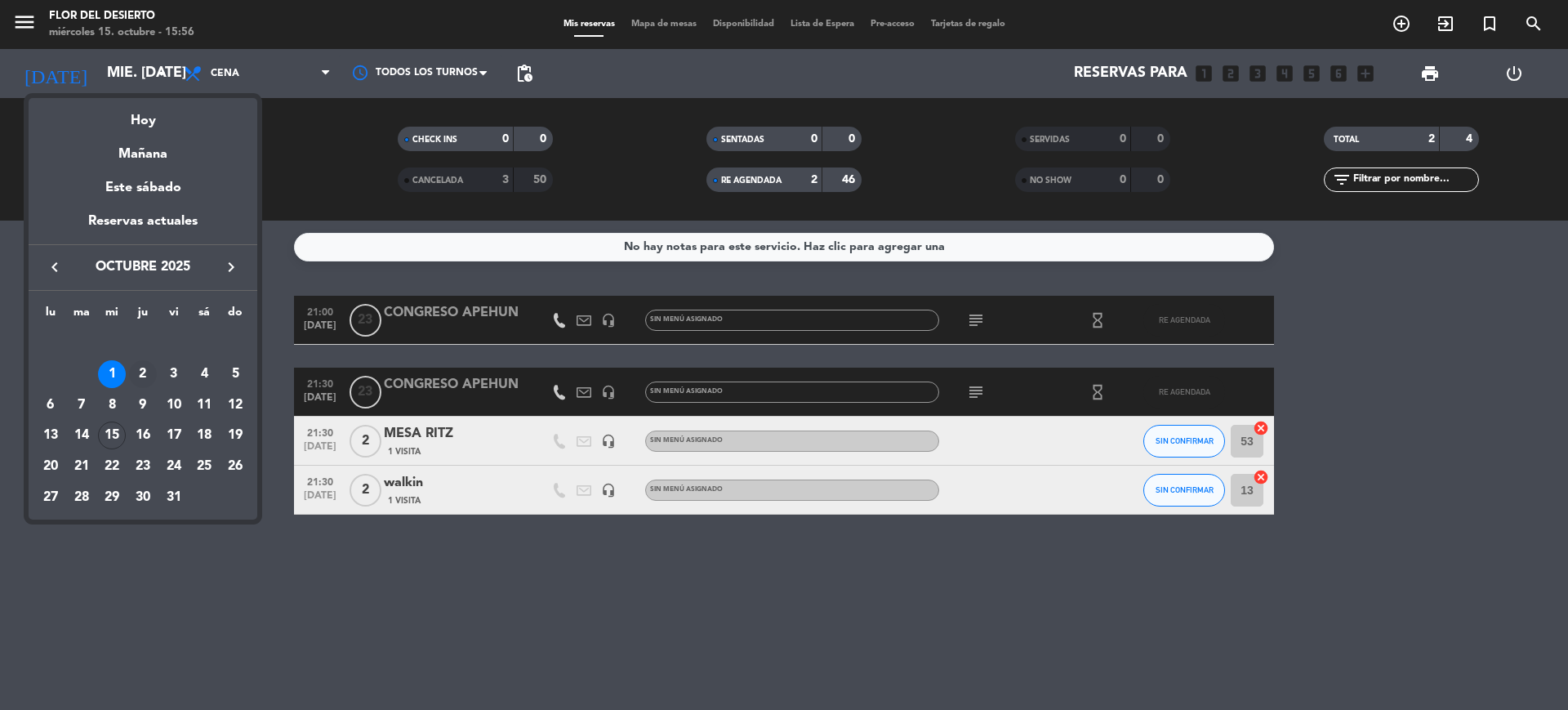
click at [135, 365] on div "2" at bounding box center [143, 374] width 28 height 28
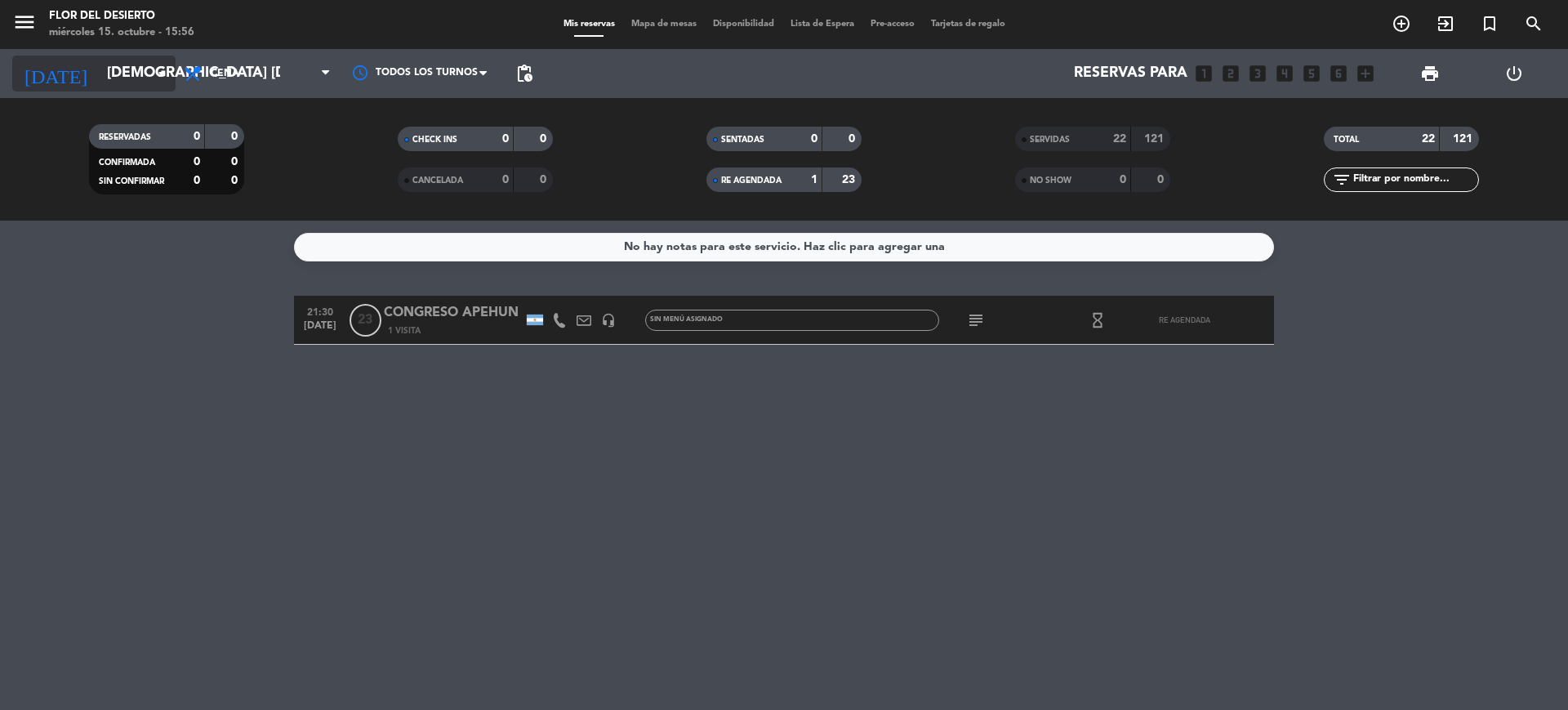
click at [146, 68] on input "[DEMOGRAPHIC_DATA] [DATE]" at bounding box center [193, 73] width 189 height 33
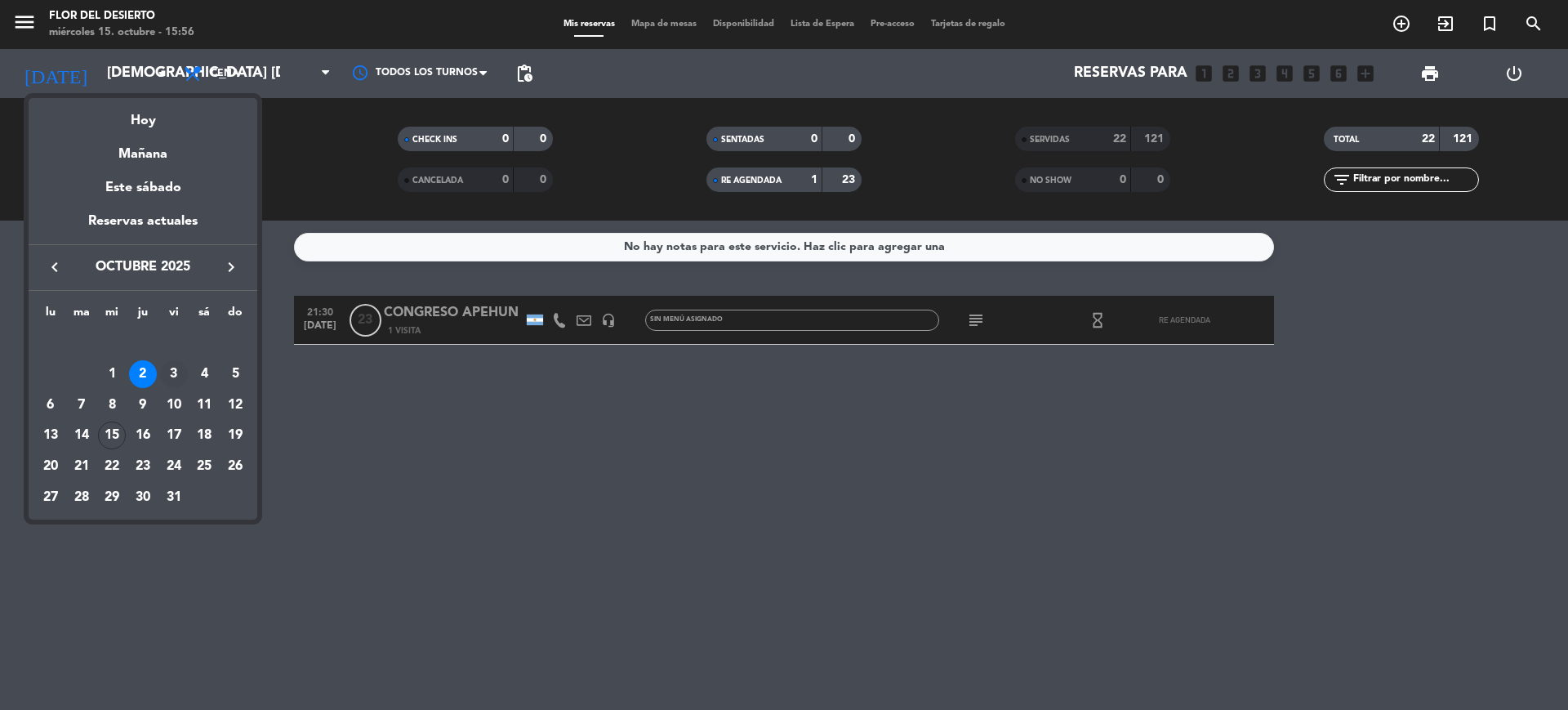
click at [181, 368] on div "3" at bounding box center [174, 374] width 28 height 28
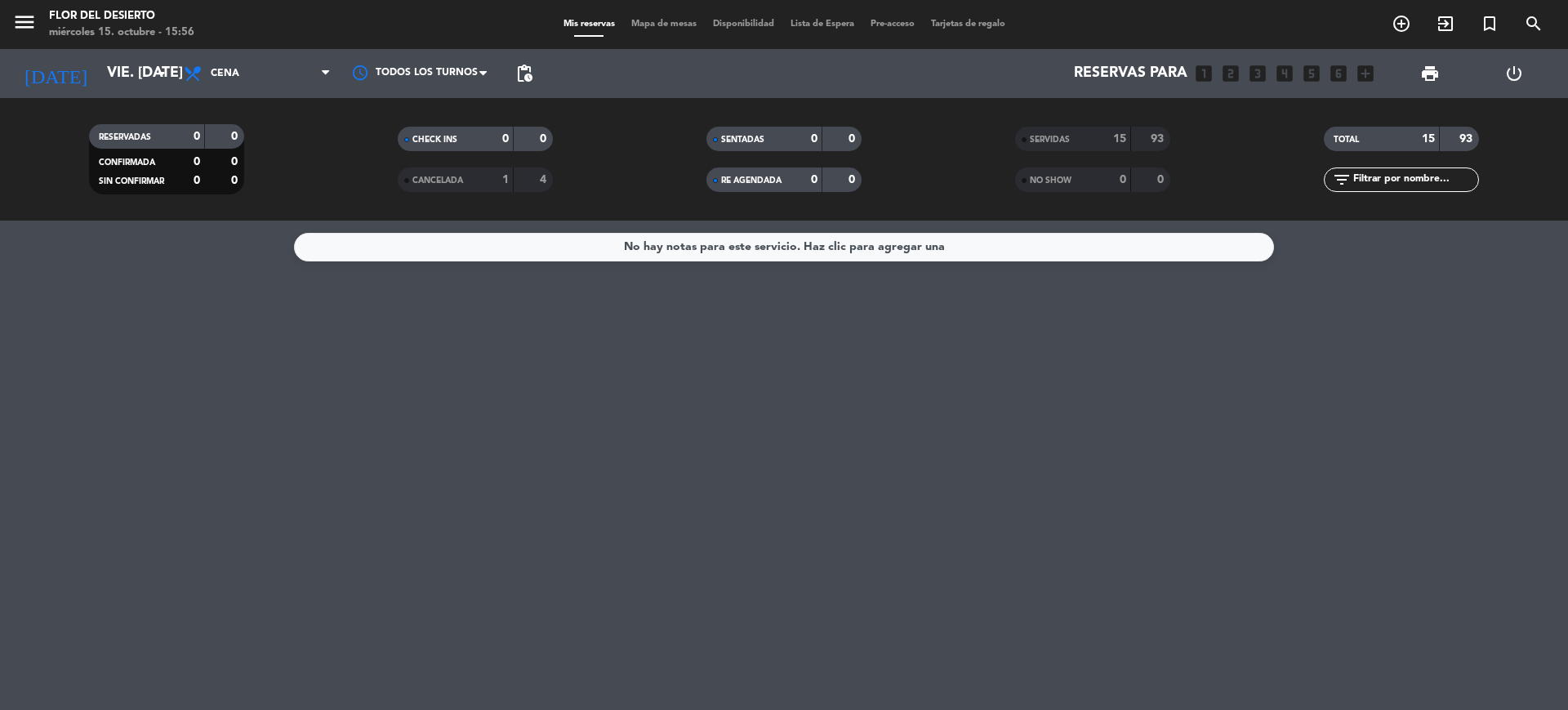
drag, startPoint x: 1078, startPoint y: 140, endPoint x: 1063, endPoint y: 138, distance: 15.1
click at [1077, 140] on div "SERVIDAS" at bounding box center [1056, 139] width 75 height 19
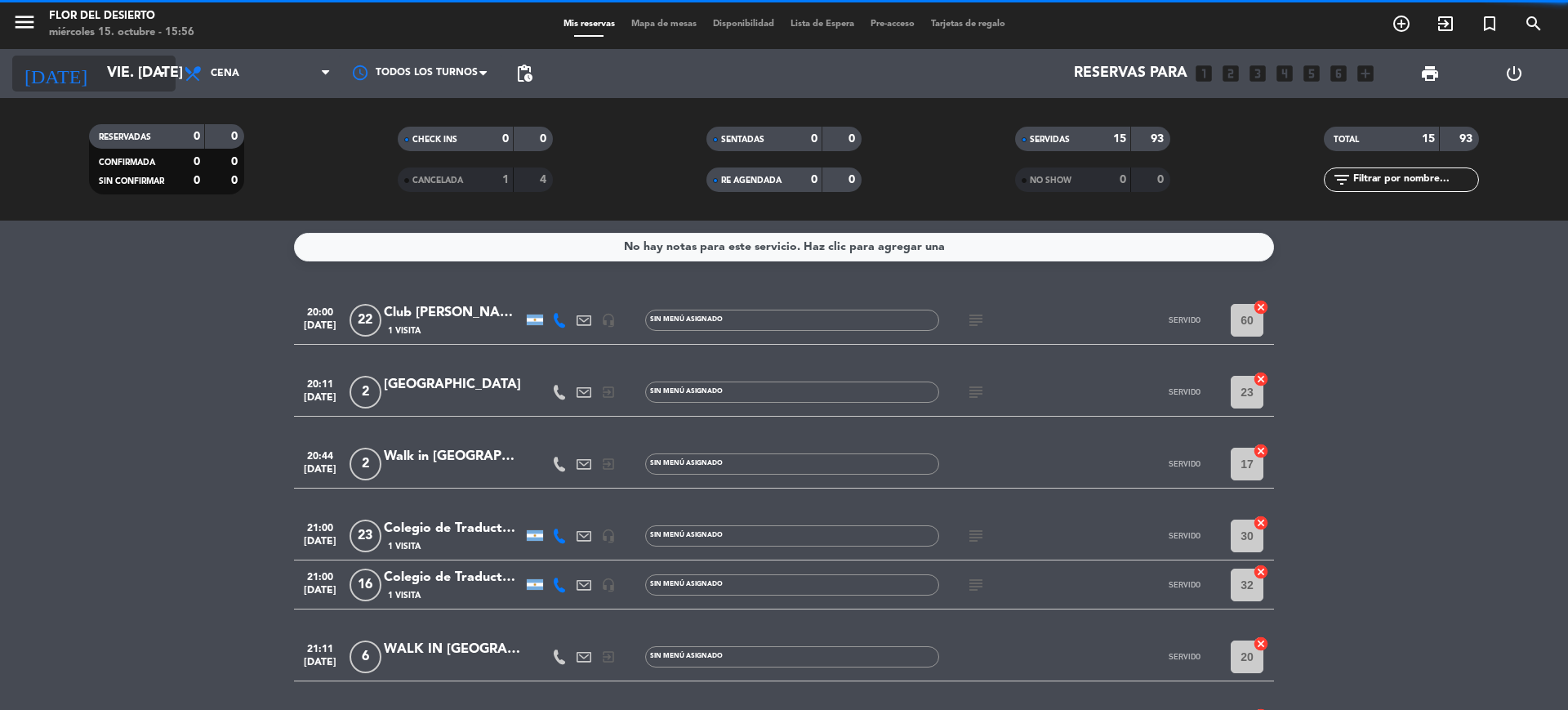
click at [134, 77] on input "vie. [DATE]" at bounding box center [193, 73] width 189 height 33
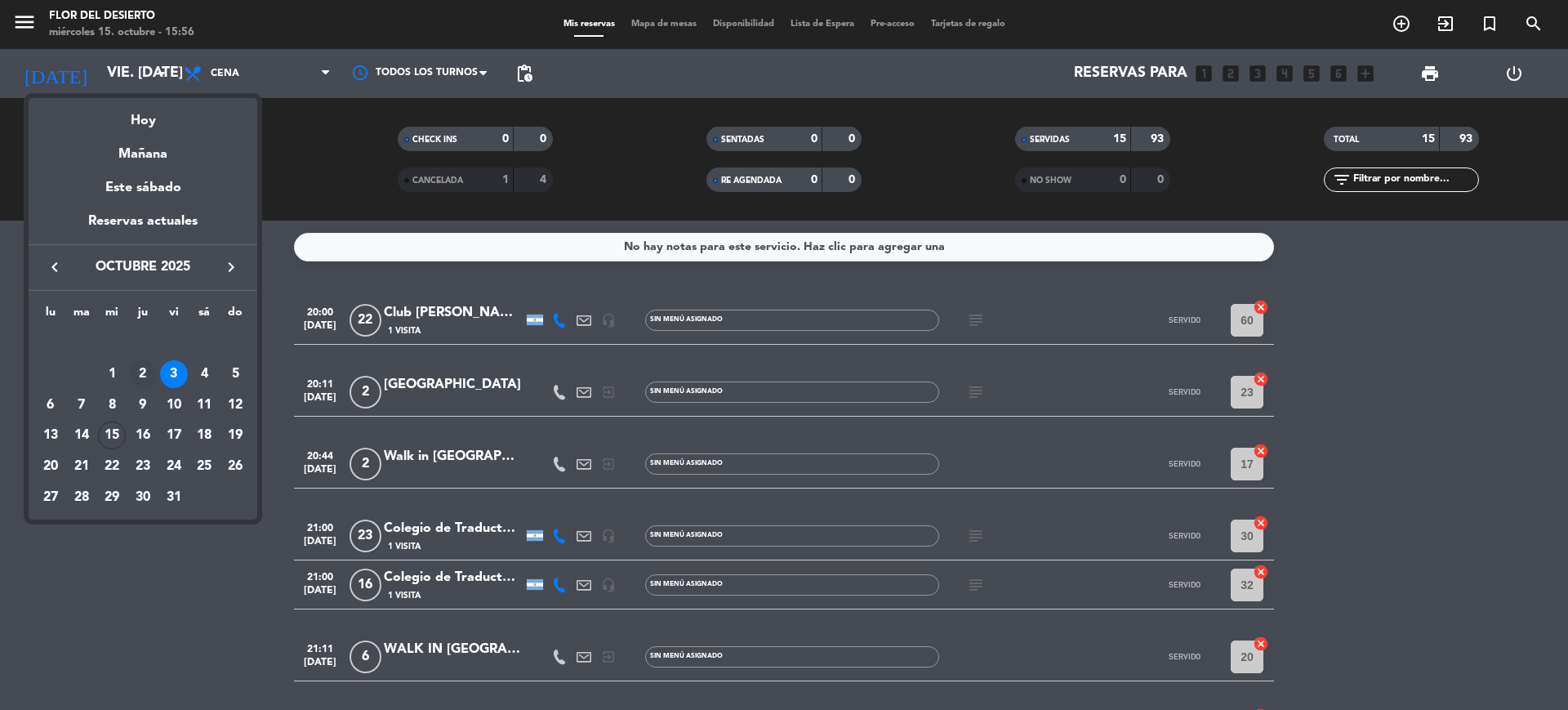
click at [148, 371] on div "2" at bounding box center [143, 374] width 28 height 28
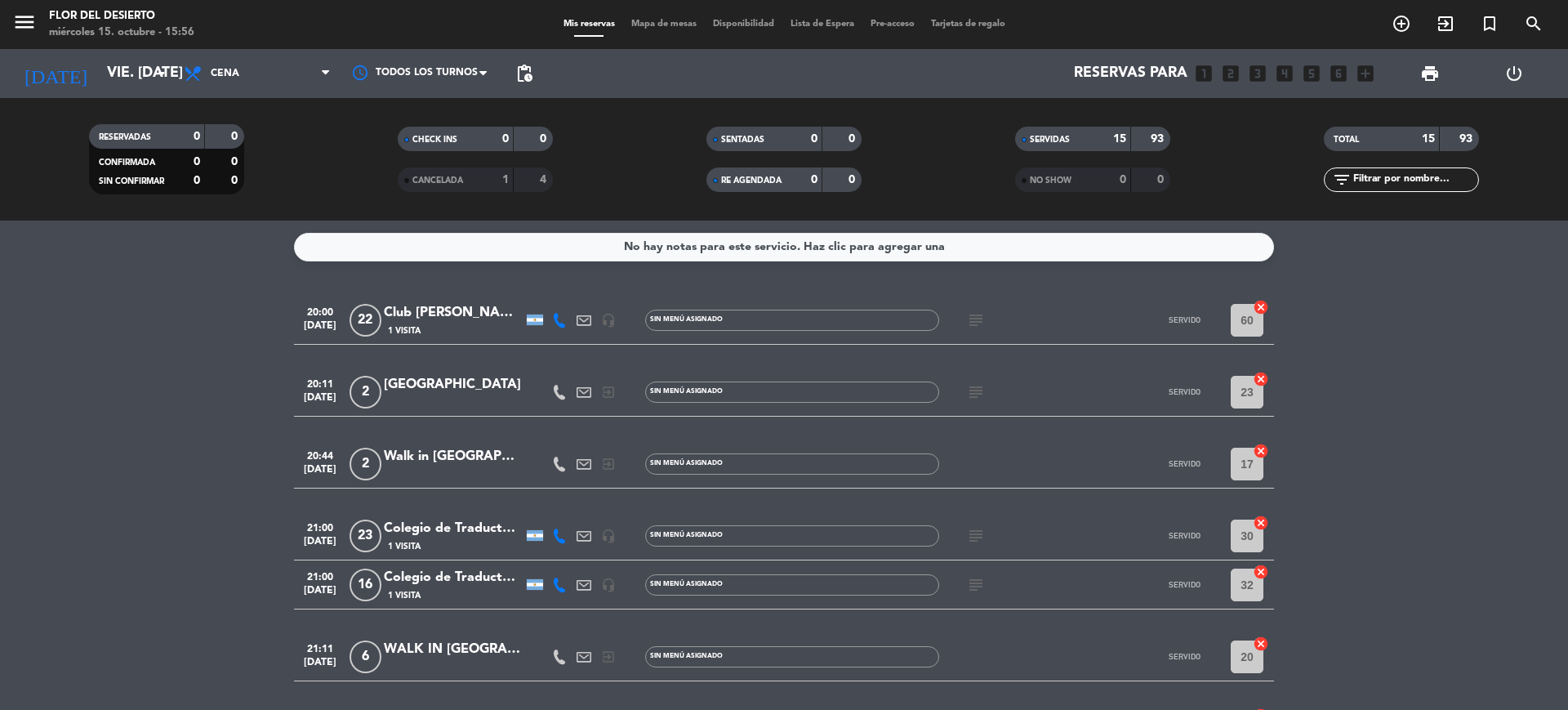
type input "[DEMOGRAPHIC_DATA] [DATE]"
